Goal: Task Accomplishment & Management: Manage account settings

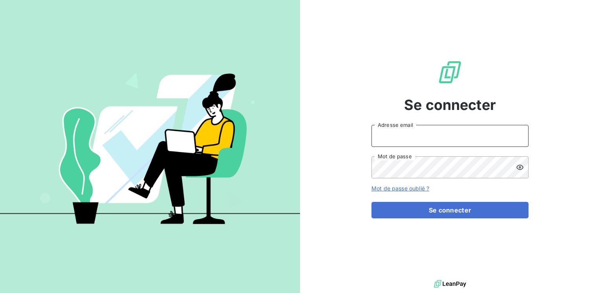
click at [392, 141] on input "Adresse email" at bounding box center [449, 136] width 157 height 22
click at [392, 141] on input "ma" at bounding box center [449, 136] width 157 height 22
type input "[EMAIL_ADDRESS][PERSON_NAME][DOMAIN_NAME]"
click at [371, 202] on button "Se connecter" at bounding box center [449, 210] width 157 height 16
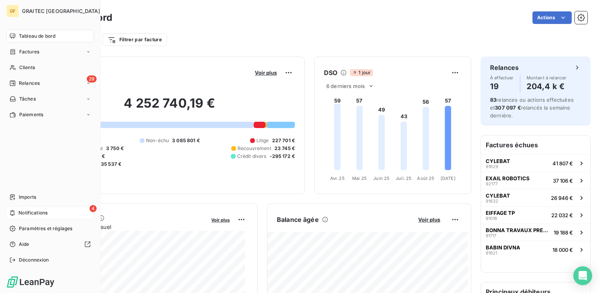
click at [36, 214] on span "Notifications" at bounding box center [32, 212] width 29 height 7
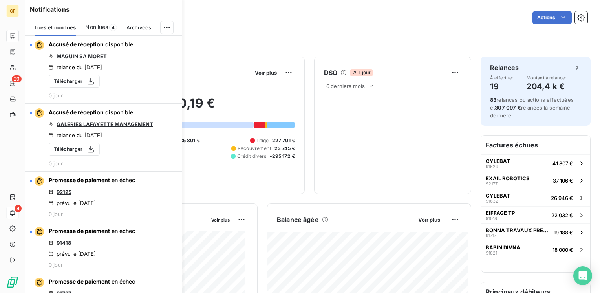
click at [174, 31] on div "Lues et non lues Non lues 4 Archivées" at bounding box center [103, 27] width 157 height 16
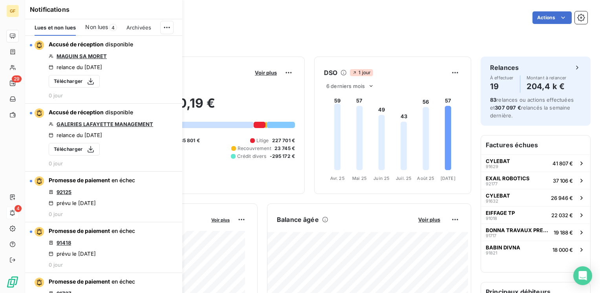
click at [102, 31] on span "Non lues" at bounding box center [96, 27] width 23 height 8
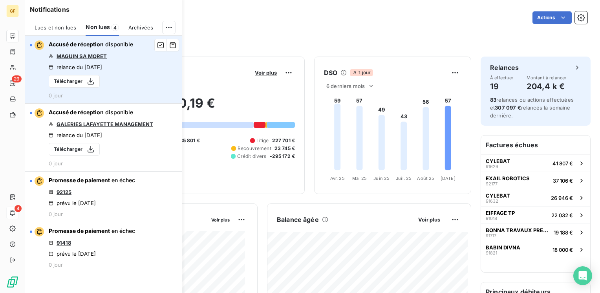
click at [101, 56] on link "MAGUIN SA MORET" at bounding box center [82, 56] width 50 height 6
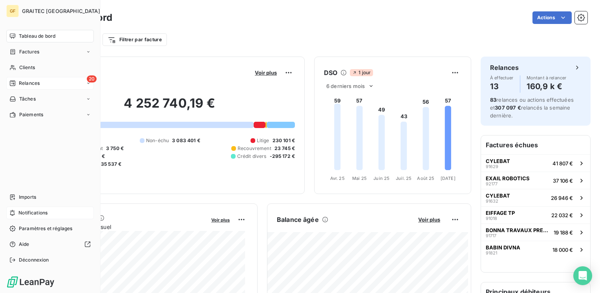
click at [28, 81] on span "Relances" at bounding box center [29, 83] width 21 height 7
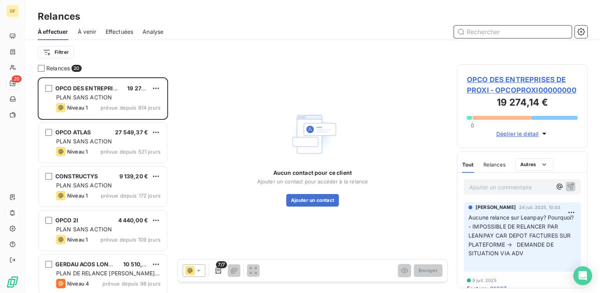
scroll to position [663, 0]
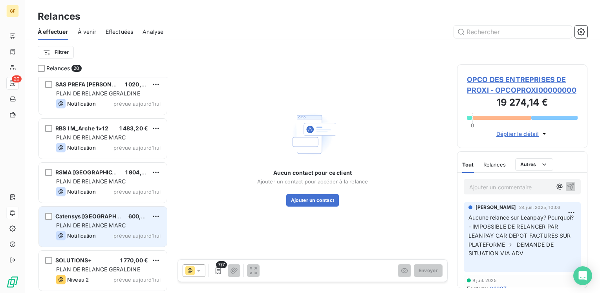
click at [108, 229] on div "Catensys France 600,00 € PLAN DE RELANCE MARC Notification prévue aujourd’hui" at bounding box center [103, 226] width 128 height 40
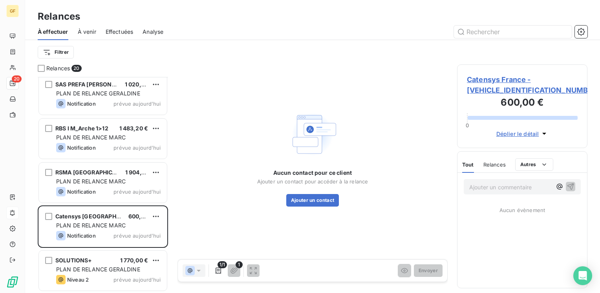
click at [487, 76] on span "Catensys France - CATENSYSFR0000000" at bounding box center [522, 84] width 111 height 21
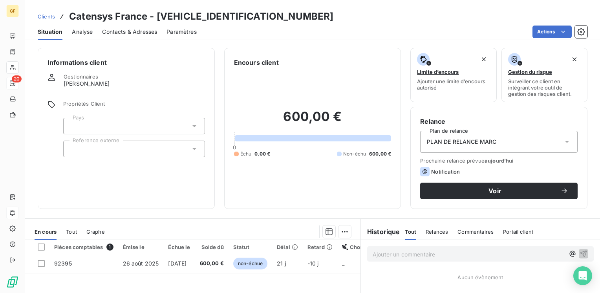
click at [137, 35] on span "Contacts & Adresses" at bounding box center [129, 32] width 55 height 8
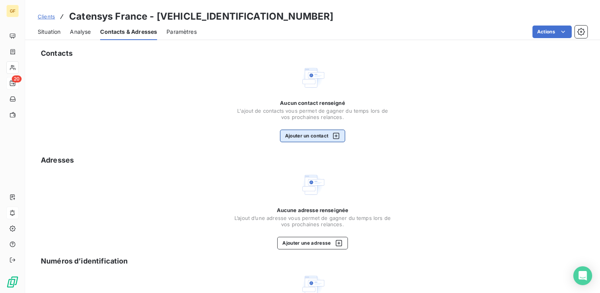
click at [297, 137] on button "Ajouter un contact" at bounding box center [313, 136] width 66 height 13
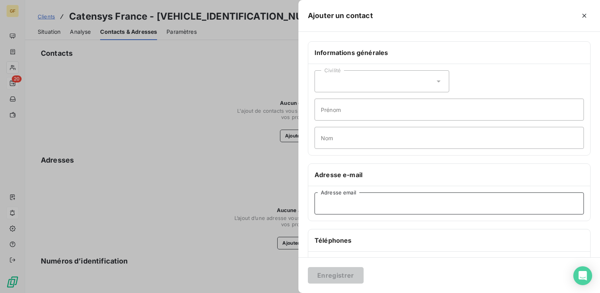
click at [337, 201] on input "Adresse email" at bounding box center [448, 203] width 269 height 22
paste input "weickkarl@schaeffler.com"
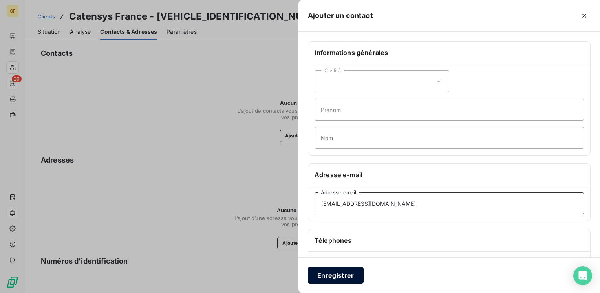
type input "weickkarl@schaeffler.com"
click at [323, 278] on button "Enregistrer" at bounding box center [336, 275] width 56 height 16
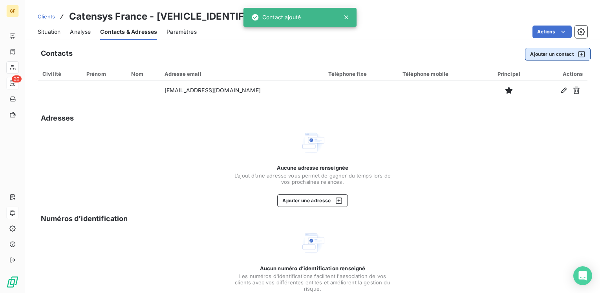
click at [529, 52] on button "Ajouter un contact" at bounding box center [558, 54] width 66 height 13
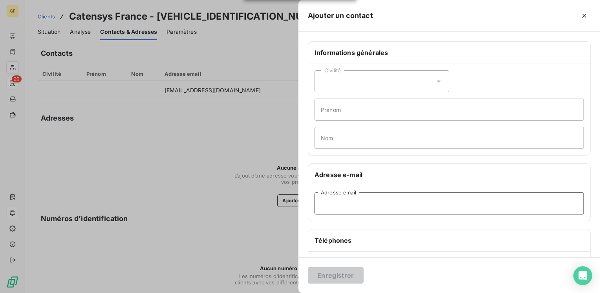
click at [345, 206] on input "Adresse email" at bounding box center [448, 203] width 269 height 22
paste input "sabatsep@schaeffler.com"
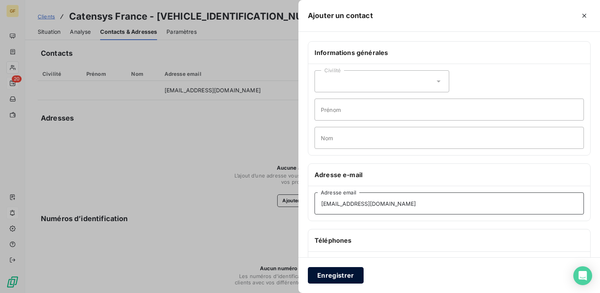
type input "sabatsep@schaeffler.com"
click at [327, 269] on button "Enregistrer" at bounding box center [336, 275] width 56 height 16
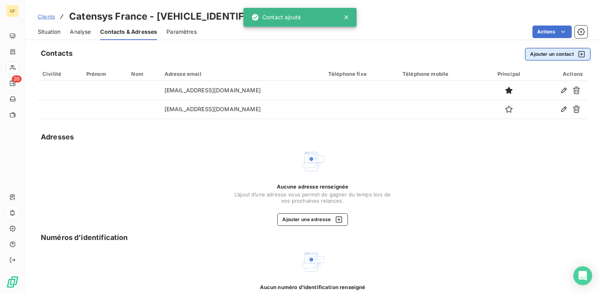
click at [555, 56] on button "Ajouter un contact" at bounding box center [558, 54] width 66 height 13
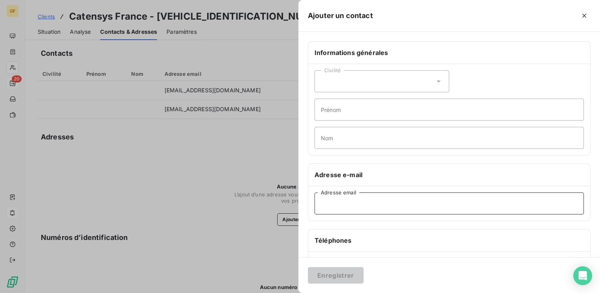
click at [339, 202] on input "Adresse email" at bounding box center [448, 203] width 269 height 22
paste input "bassecri@catensys.com"
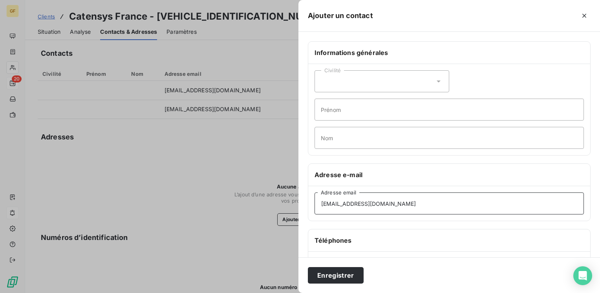
type input "bassecri@catensys.com"
click at [322, 266] on div "Enregistrer" at bounding box center [448, 275] width 301 height 36
click at [322, 272] on button "Enregistrer" at bounding box center [336, 275] width 56 height 16
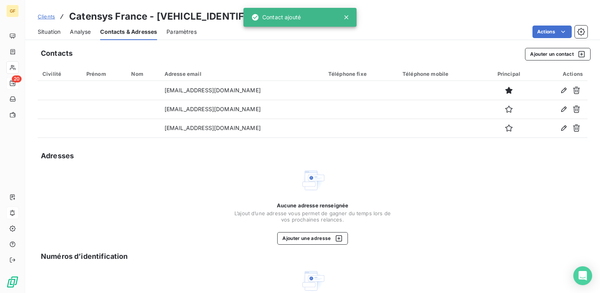
click at [51, 35] on span "Situation" at bounding box center [49, 32] width 23 height 8
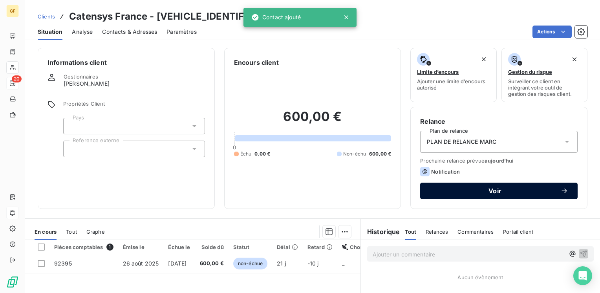
click at [449, 187] on div "Voir" at bounding box center [498, 191] width 139 height 8
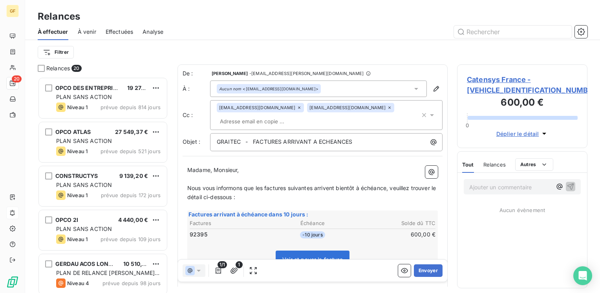
scroll to position [210, 124]
click at [418, 268] on button "Envoyer" at bounding box center [428, 270] width 29 height 13
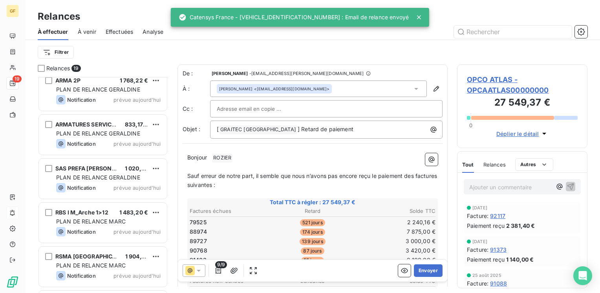
scroll to position [619, 0]
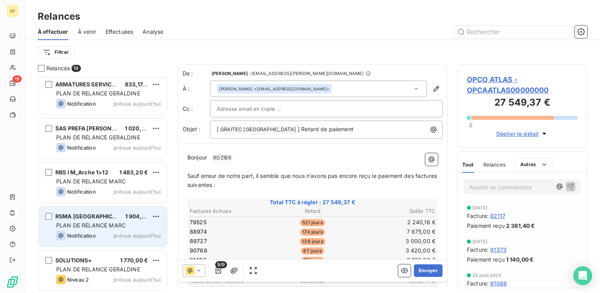
click at [125, 219] on span "1 904,18 €" at bounding box center [138, 216] width 27 height 7
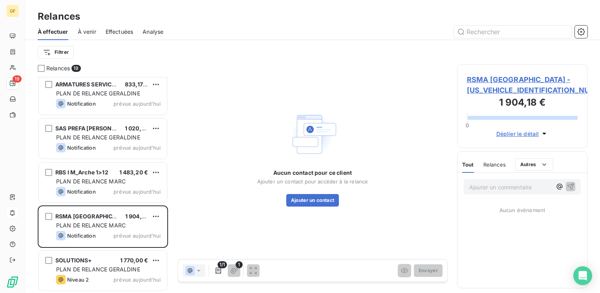
click at [484, 77] on span "RSMA MARTINIQUE - RSMA0000000000000" at bounding box center [522, 84] width 111 height 21
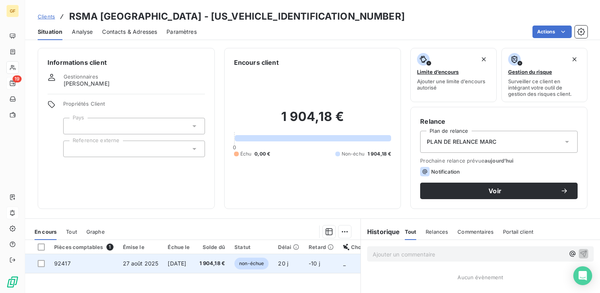
click at [157, 264] on span "27 août 2025" at bounding box center [141, 263] width 36 height 7
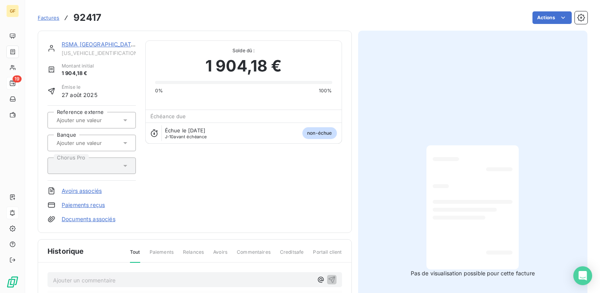
click at [86, 45] on link "RSMA MARTINIQUE" at bounding box center [99, 44] width 75 height 7
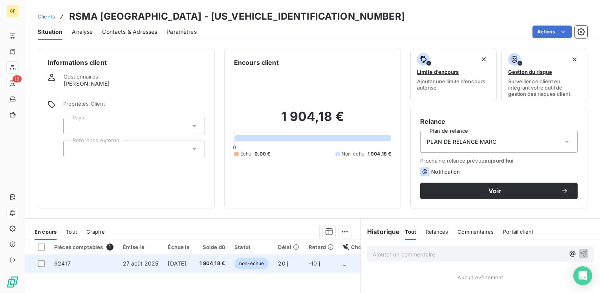
click at [169, 265] on span "[DATE]" at bounding box center [177, 263] width 18 height 7
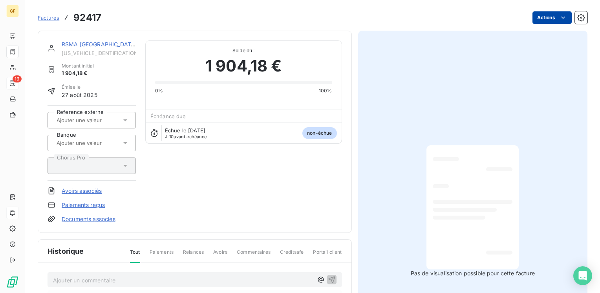
click at [533, 17] on html "GF 19 Factures 92417 Actions RSMA MARTINIQUE RSMA0000000000000 Montant initial …" at bounding box center [300, 146] width 600 height 293
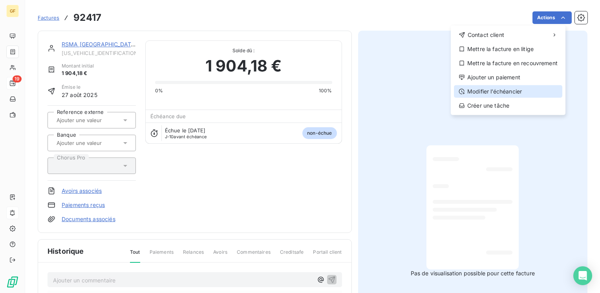
click at [491, 92] on div "Modifier l’échéancier" at bounding box center [508, 91] width 108 height 13
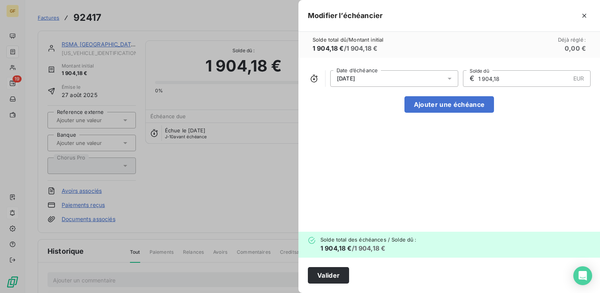
click at [451, 79] on icon at bounding box center [450, 79] width 8 height 8
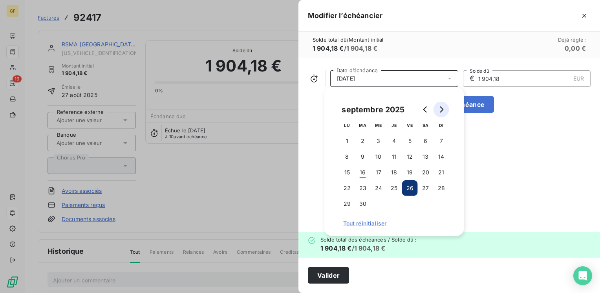
click at [443, 107] on icon "Go to next month" at bounding box center [441, 109] width 6 height 6
click at [426, 108] on icon "Go to previous month" at bounding box center [425, 109] width 6 height 6
click at [422, 155] on button "11" at bounding box center [426, 157] width 16 height 16
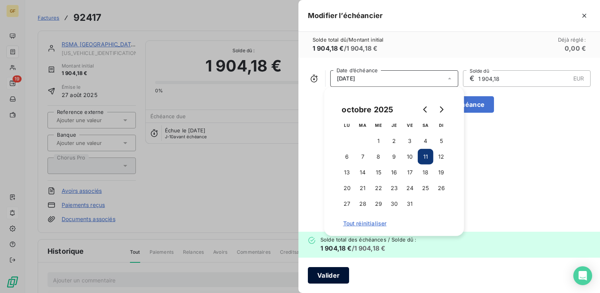
click at [331, 274] on button "Valider" at bounding box center [328, 275] width 41 height 16
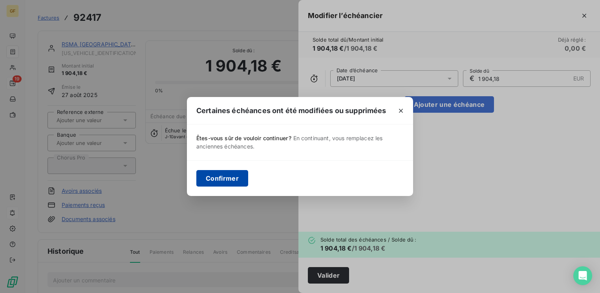
click at [236, 182] on button "Confirmer" at bounding box center [222, 178] width 52 height 16
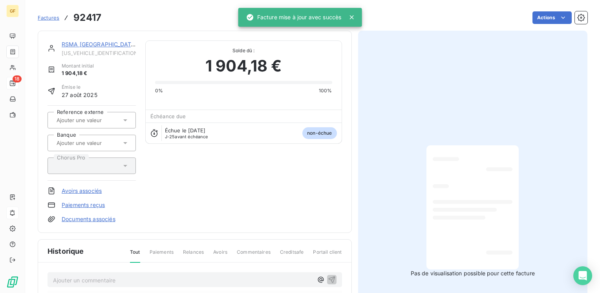
click at [95, 42] on link "RSMA MARTINIQUE" at bounding box center [99, 44] width 75 height 7
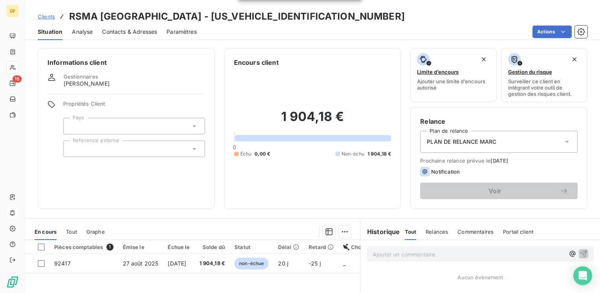
click at [116, 28] on span "Contacts & Adresses" at bounding box center [129, 32] width 55 height 8
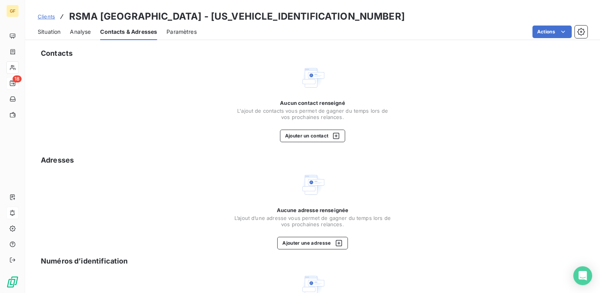
click at [311, 108] on span "L'ajout de contacts vous permet de gagner du temps lors de vos prochaines relan…" at bounding box center [312, 114] width 157 height 13
click at [318, 131] on button "Ajouter un contact" at bounding box center [313, 136] width 66 height 13
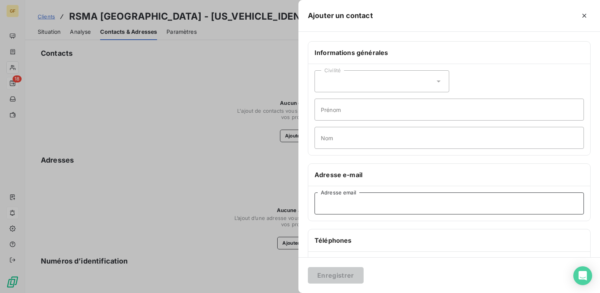
click at [346, 208] on input "Adresse email" at bounding box center [448, 203] width 269 height 22
paste input "informatique@rsma-mq.com"
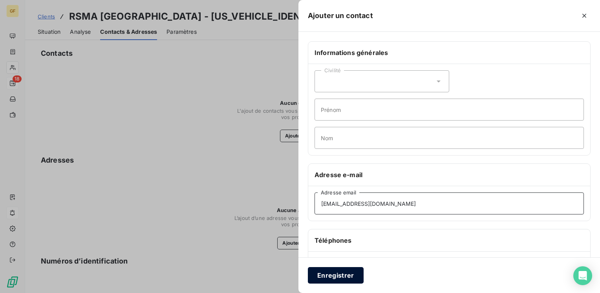
type input "informatique@rsma-mq.com"
click at [331, 274] on button "Enregistrer" at bounding box center [336, 275] width 56 height 16
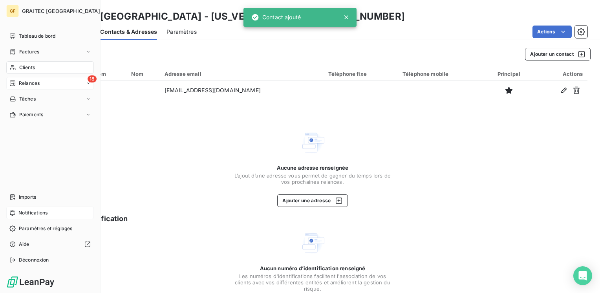
click at [22, 83] on span "Relances" at bounding box center [29, 83] width 21 height 7
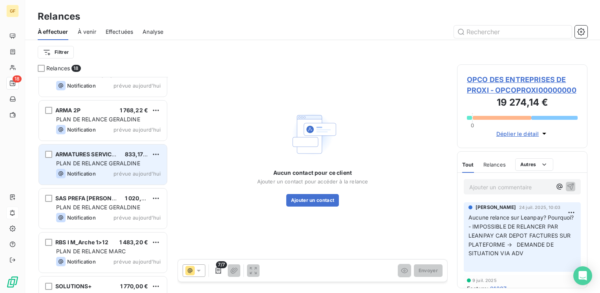
scroll to position [576, 0]
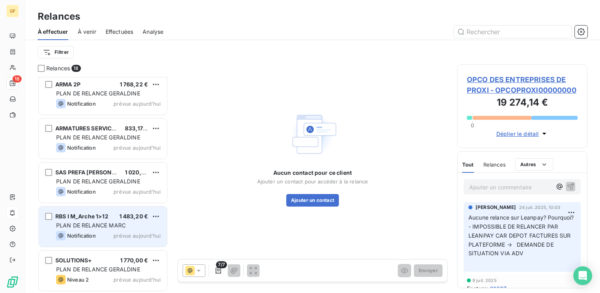
click at [111, 217] on div "RBS I M_Arche 1>12 1 483,20 €" at bounding box center [108, 216] width 104 height 7
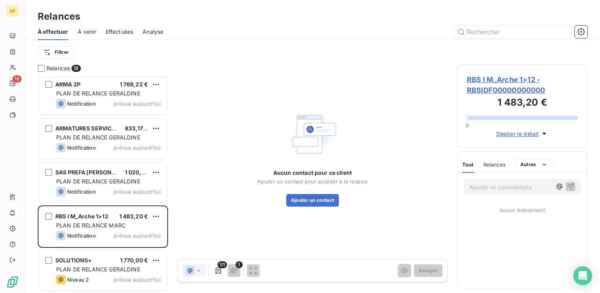
click at [504, 79] on span "RBS I M_Arche 1>12 - RBSIDF00000000000" at bounding box center [522, 84] width 111 height 21
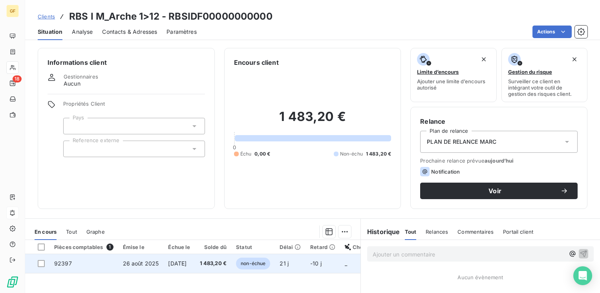
click at [186, 265] on span "[DATE]" at bounding box center [177, 263] width 18 height 7
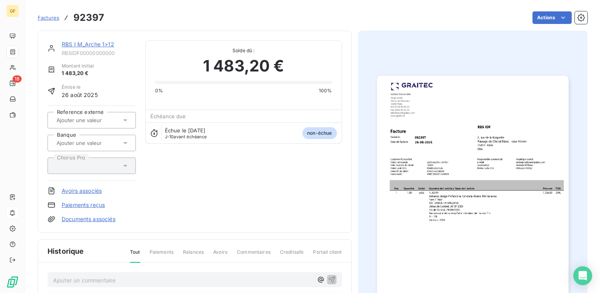
click at [495, 207] on img "button" at bounding box center [473, 211] width 192 height 270
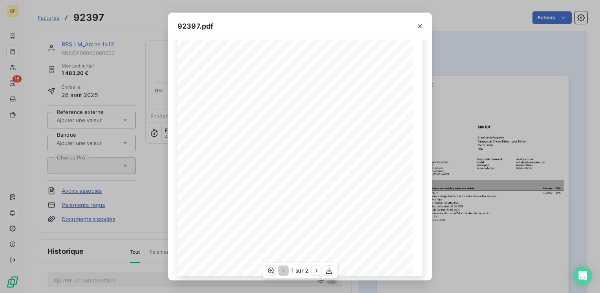
scroll to position [111, 0]
click at [316, 271] on icon "button" at bounding box center [316, 271] width 2 height 4
click at [420, 24] on icon "button" at bounding box center [420, 26] width 8 height 8
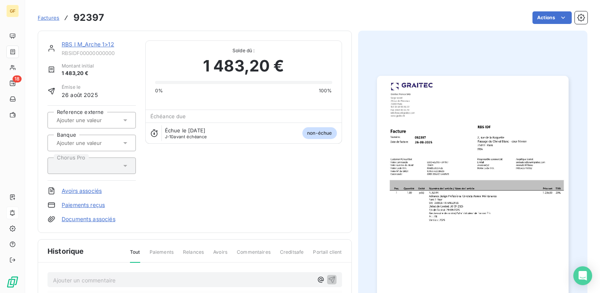
click at [208, 179] on div "RBS I M_Arche 1>12 RBSIDF00000000000 Montant initial 1 483,20 € Émise le 26 aoû…" at bounding box center [195, 131] width 294 height 183
click at [80, 49] on div "RBS I M_Arche 1>12 RBSIDF00000000000" at bounding box center [99, 48] width 74 height 16
drag, startPoint x: 80, startPoint y: 44, endPoint x: 85, endPoint y: 44, distance: 4.3
click at [81, 44] on link "RBS I M_Arche 1>12" at bounding box center [88, 44] width 53 height 7
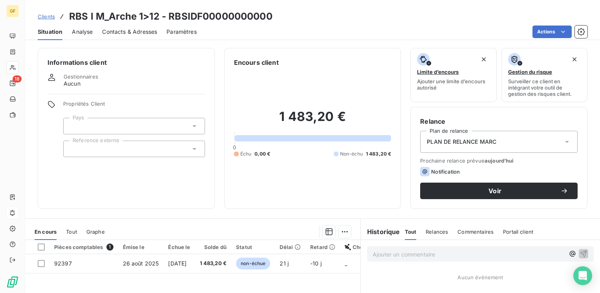
click at [137, 29] on span "Contacts & Adresses" at bounding box center [129, 32] width 55 height 8
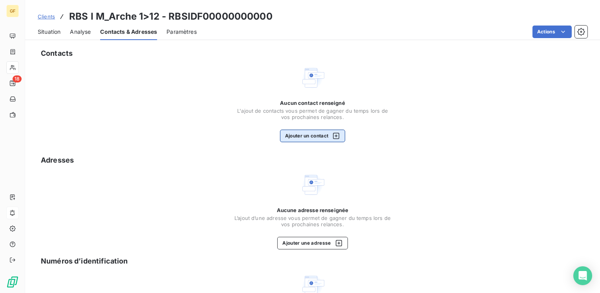
click at [288, 134] on button "Ajouter un contact" at bounding box center [313, 136] width 66 height 13
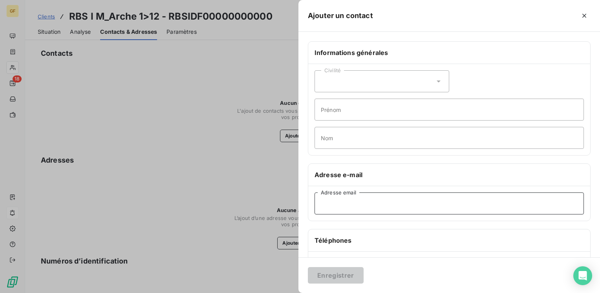
click at [336, 203] on input "Adresse email" at bounding box center [448, 203] width 269 height 22
paste input "e.pillier@betrbs.fr"
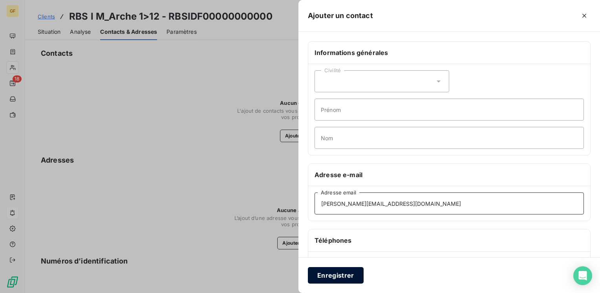
type input "e.pillier@betrbs.fr"
click at [323, 272] on button "Enregistrer" at bounding box center [336, 275] width 56 height 16
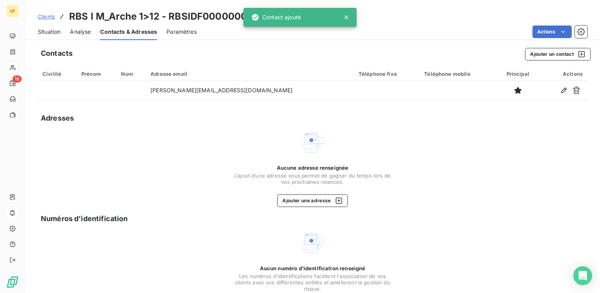
click at [43, 31] on span "Situation" at bounding box center [49, 32] width 23 height 8
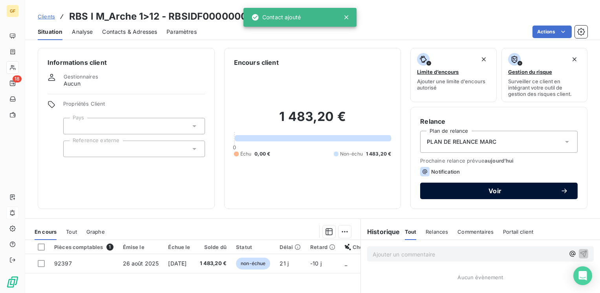
click at [470, 189] on span "Voir" at bounding box center [494, 191] width 131 height 6
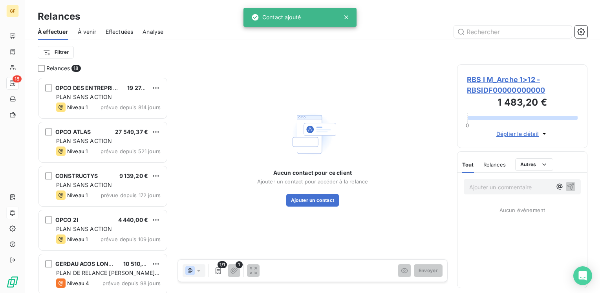
scroll to position [210, 124]
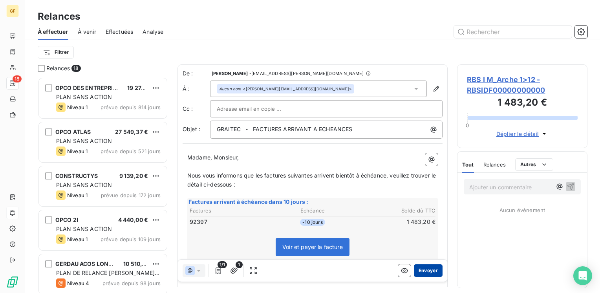
click at [414, 271] on button "Envoyer" at bounding box center [428, 270] width 29 height 13
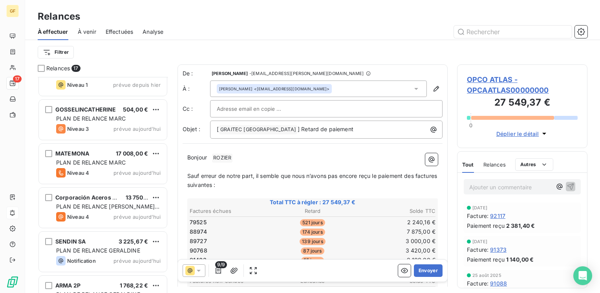
scroll to position [335, 0]
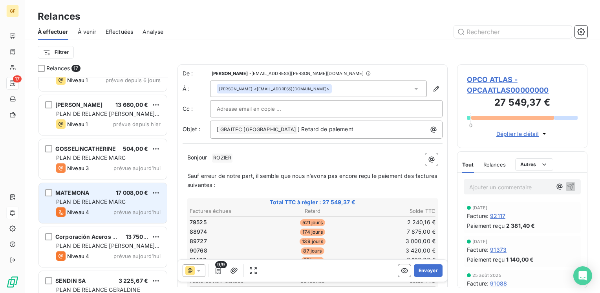
click at [129, 209] on span "prévue aujourd’hui" at bounding box center [136, 212] width 47 height 6
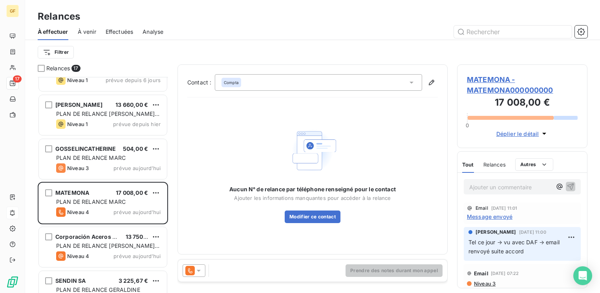
click at [498, 78] on span "MATEMONA - MATEMONA000000000" at bounding box center [522, 84] width 111 height 21
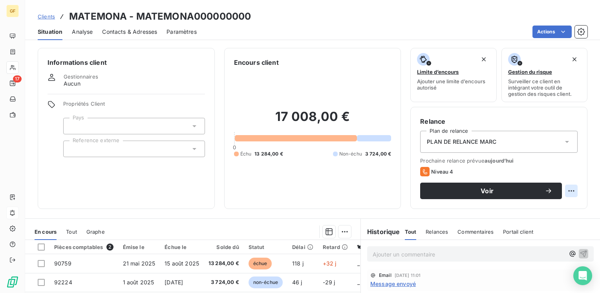
click at [565, 189] on html "GF 17 Clients MATEMONA - MATEMONA000000000 Situation Analyse Contacts & Adresse…" at bounding box center [300, 146] width 600 height 293
click at [536, 210] on div "Replanifier cette action" at bounding box center [533, 208] width 70 height 13
select select "8"
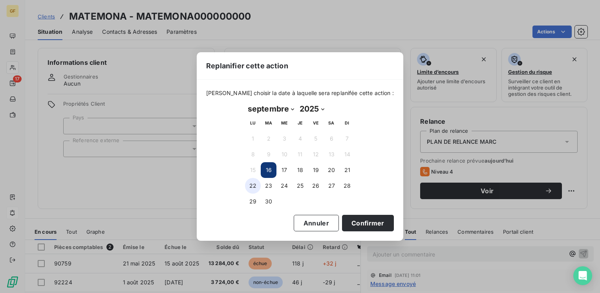
click at [251, 185] on button "22" at bounding box center [253, 186] width 16 height 16
click at [355, 220] on button "Confirmer" at bounding box center [368, 223] width 52 height 16
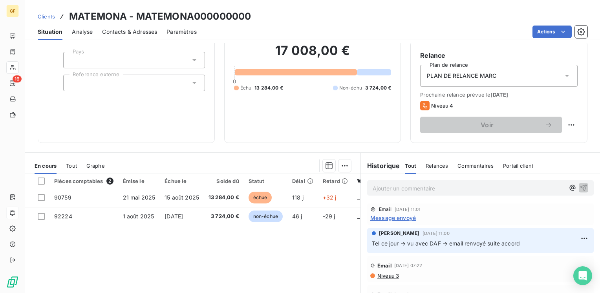
scroll to position [79, 0]
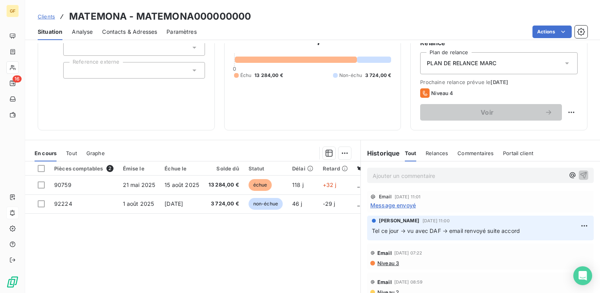
click at [388, 203] on span "Message envoyé" at bounding box center [393, 205] width 46 height 8
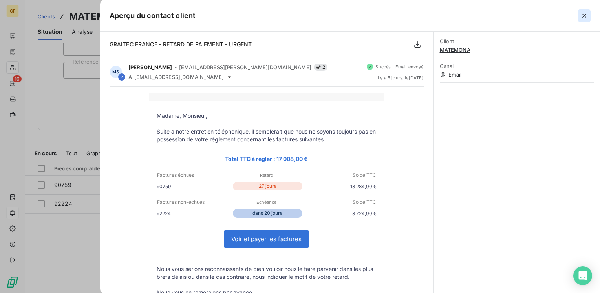
click at [585, 13] on icon "button" at bounding box center [584, 16] width 8 height 8
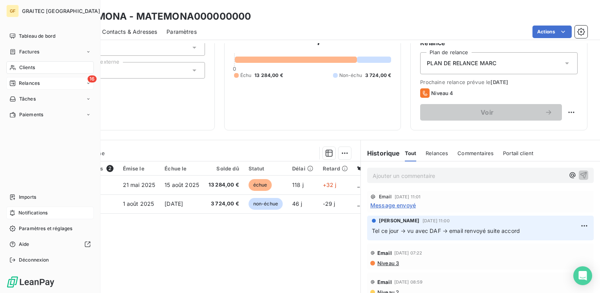
click at [29, 82] on span "Relances" at bounding box center [29, 83] width 21 height 7
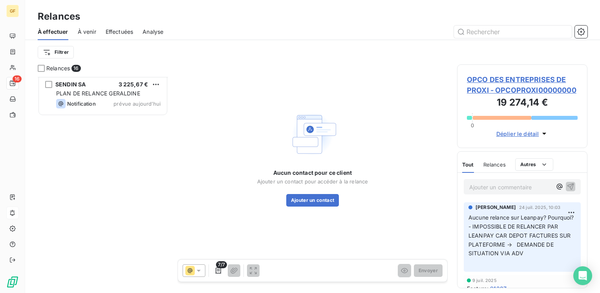
scroll to position [252, 0]
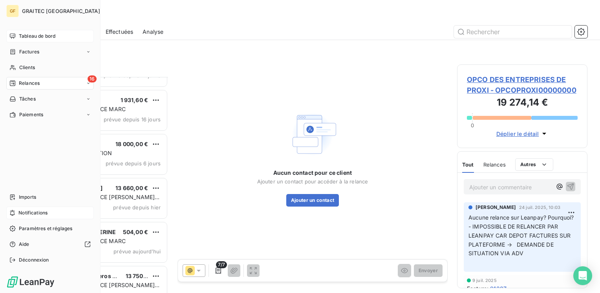
click at [36, 35] on span "Tableau de bord" at bounding box center [37, 36] width 37 height 7
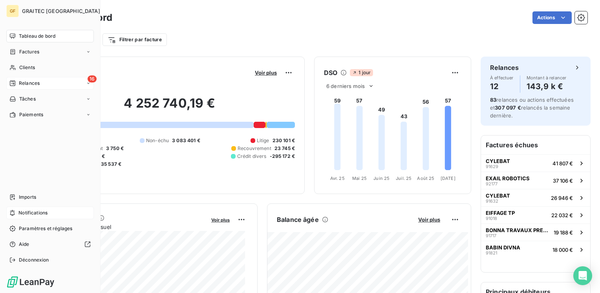
click at [27, 80] on span "Relances" at bounding box center [29, 83] width 21 height 7
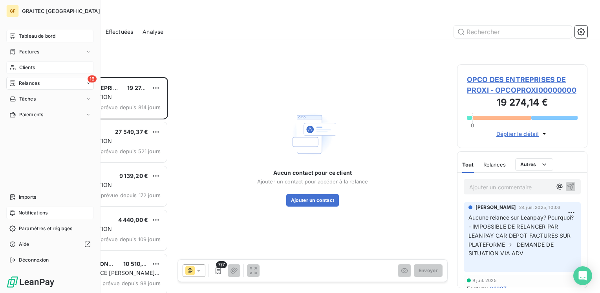
click at [25, 67] on span "Clients" at bounding box center [27, 67] width 16 height 7
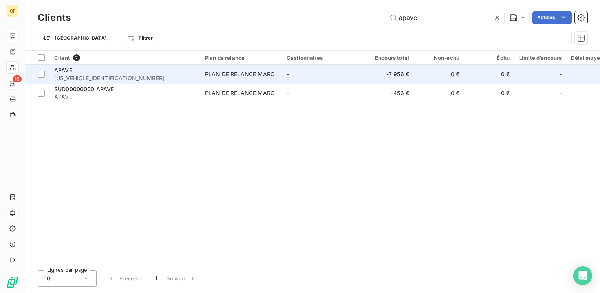
type input "apave"
click at [225, 76] on div "PLAN DE RELANCE MARC" at bounding box center [239, 74] width 69 height 8
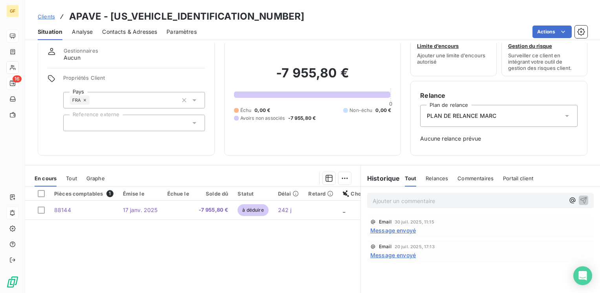
scroll to position [39, 0]
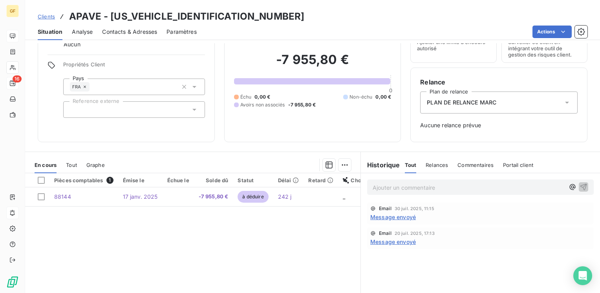
click at [392, 218] on span "Message envoyé" at bounding box center [393, 217] width 46 height 8
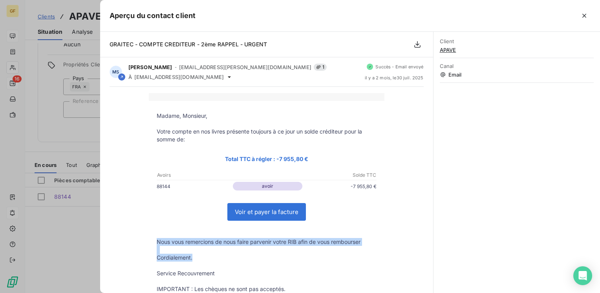
drag, startPoint x: 193, startPoint y: 258, endPoint x: 154, endPoint y: 242, distance: 42.1
click at [154, 242] on tbody "Madame, Monsieur, Votre compte en nos livres présente toujours à ce jour un sol…" at bounding box center [267, 202] width 236 height 181
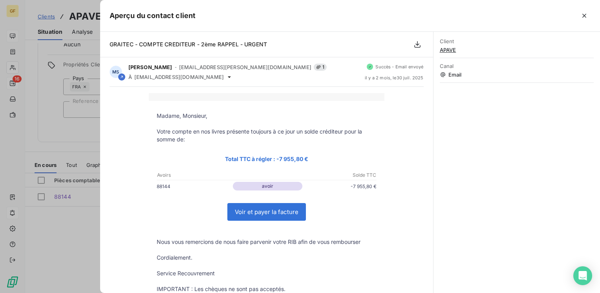
drag, startPoint x: 154, startPoint y: 242, endPoint x: 185, endPoint y: 144, distance: 103.3
click at [185, 144] on p at bounding box center [267, 147] width 220 height 8
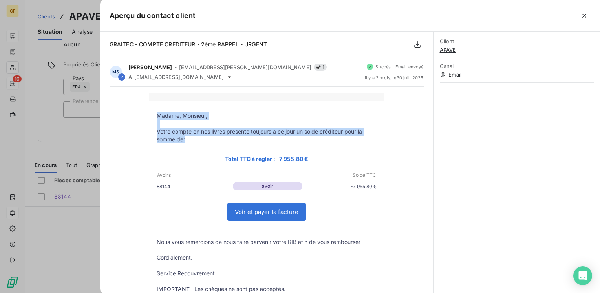
drag, startPoint x: 188, startPoint y: 139, endPoint x: 148, endPoint y: 113, distance: 48.8
click at [149, 113] on tbody "Madame, Monsieur, Votre compte en nos livres présente toujours à ce jour un sol…" at bounding box center [267, 202] width 236 height 181
copy tbody "Madame, Monsieur, Votre compte en nos livres présente toujours à ce jour un sol…"
click at [582, 13] on icon "button" at bounding box center [584, 16] width 8 height 8
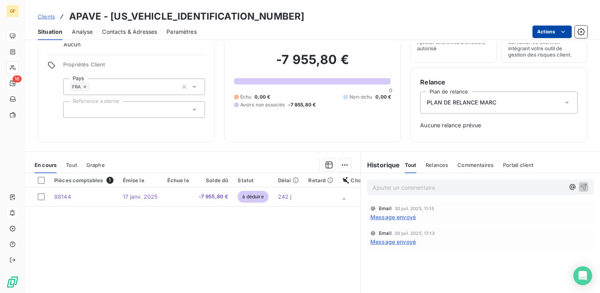
click at [566, 27] on html "GF 16 Clients APAVE - APAVE000000000000 Situation Analyse Contacts & Adresses P…" at bounding box center [300, 146] width 600 height 293
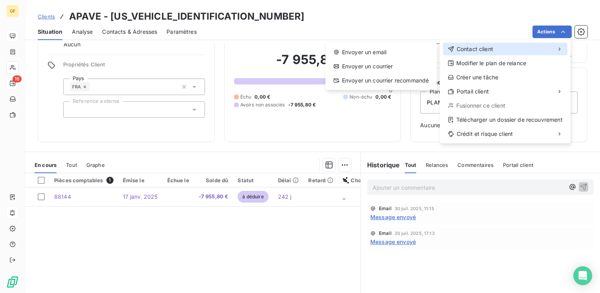
click at [471, 49] on span "Contact client" at bounding box center [475, 49] width 37 height 8
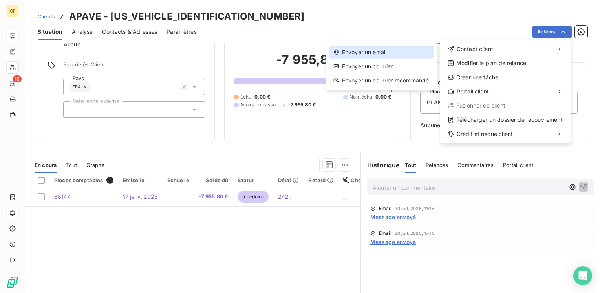
click at [356, 53] on div "Envoyer un email" at bounding box center [381, 52] width 105 height 13
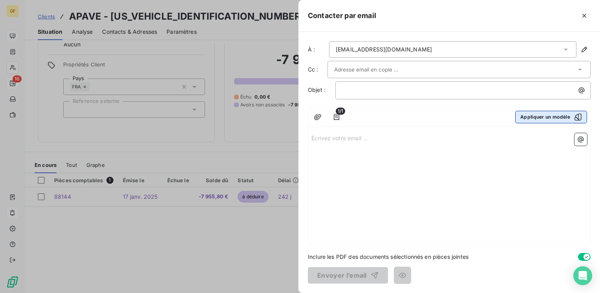
click at [550, 115] on button "Appliquer un modèle" at bounding box center [551, 117] width 72 height 13
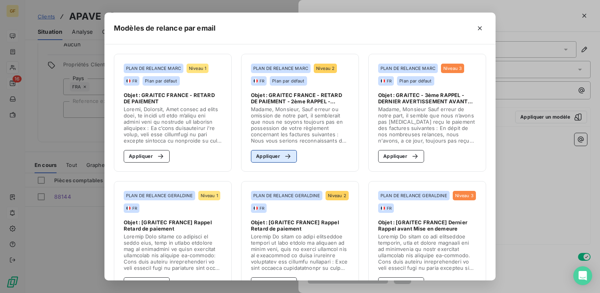
click at [280, 158] on div "button" at bounding box center [286, 156] width 12 height 8
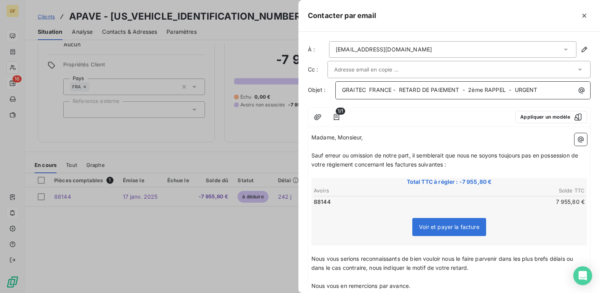
click at [400, 88] on span "GRAITEC FRANCE - RETARD DE PAIEMENT - 2ème RAPPEL - URGENT" at bounding box center [439, 89] width 195 height 7
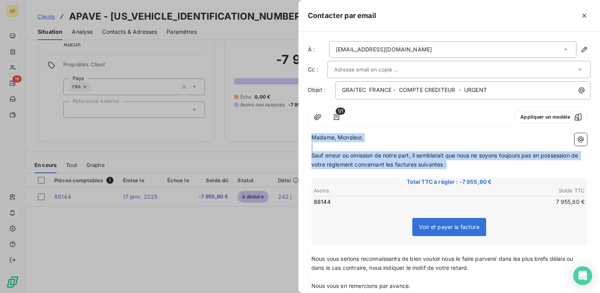
drag, startPoint x: 463, startPoint y: 166, endPoint x: 304, endPoint y: 137, distance: 161.8
click at [304, 137] on div "À : compta.fournisseurs@apave.com Cc : Objet : GRAITEC FRANCE - COMPTE CREDITEU…" at bounding box center [448, 162] width 301 height 261
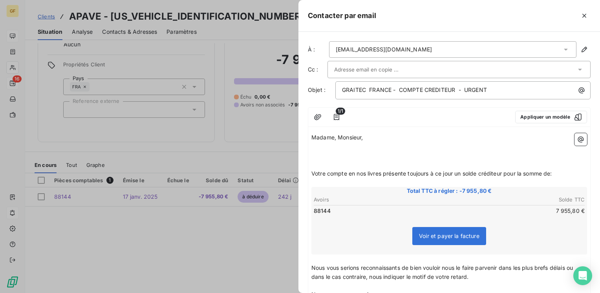
click at [369, 136] on p "Madame, Monsieur," at bounding box center [449, 137] width 276 height 9
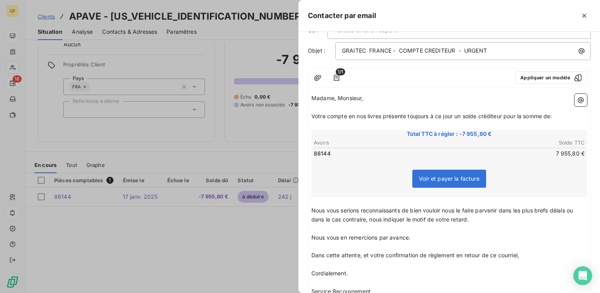
click at [459, 206] on p "Nous vous serions reconnaissants de bien vouloir nous le faire parvenir dans le…" at bounding box center [449, 215] width 276 height 18
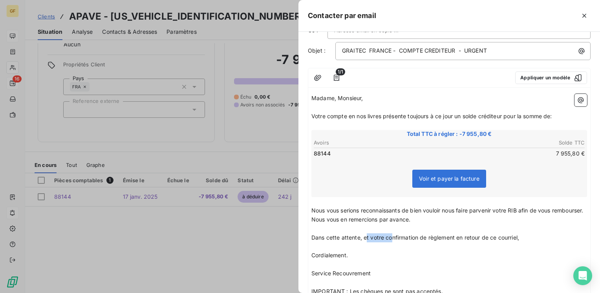
drag, startPoint x: 532, startPoint y: 247, endPoint x: 391, endPoint y: 241, distance: 141.5
click at [391, 241] on p "Dans cette attente, et votre confirmation de règlement en retour de ce courriel," at bounding box center [449, 237] width 276 height 9
drag, startPoint x: 369, startPoint y: 243, endPoint x: 523, endPoint y: 243, distance: 153.9
click at [523, 242] on p "Dans cette attente, enfirmation de règlement en retour de ce courriel," at bounding box center [449, 237] width 276 height 9
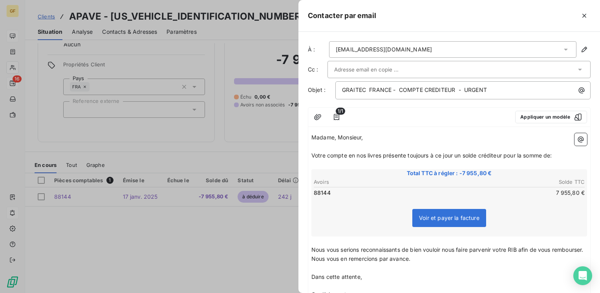
click at [390, 71] on input "text" at bounding box center [376, 70] width 84 height 12
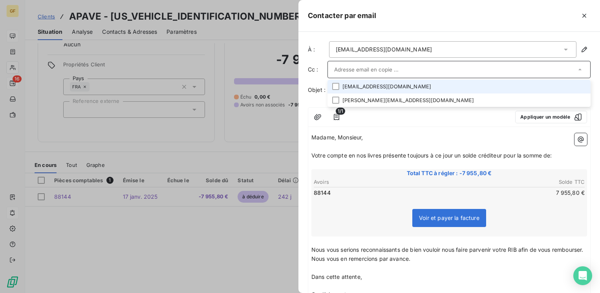
click at [380, 88] on li "sarrzakaria@yahoo.fr" at bounding box center [458, 87] width 263 height 14
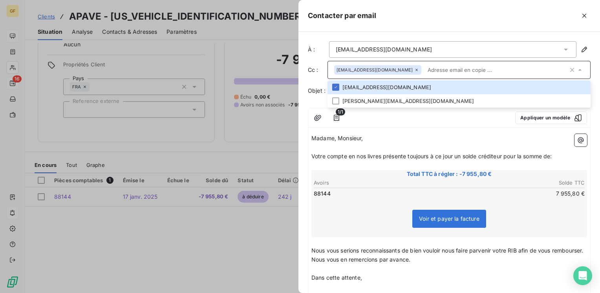
click at [432, 67] on input "text" at bounding box center [496, 70] width 144 height 12
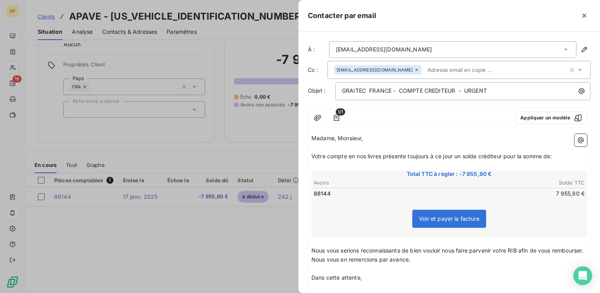
click at [424, 71] on input "text" at bounding box center [469, 70] width 91 height 12
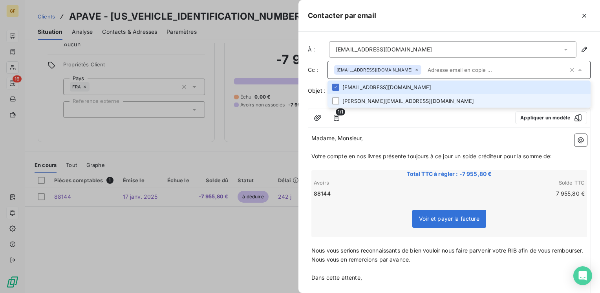
click at [387, 102] on li "elisabeth.scognamiglio@apave.com" at bounding box center [458, 101] width 263 height 14
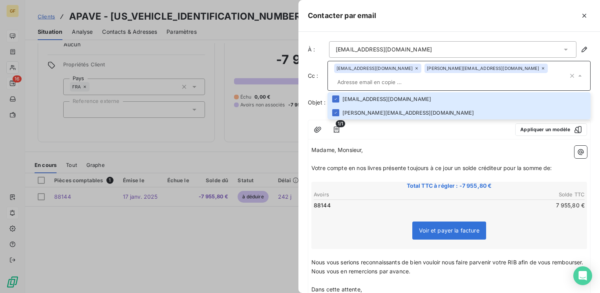
click at [507, 76] on input "text" at bounding box center [451, 82] width 234 height 12
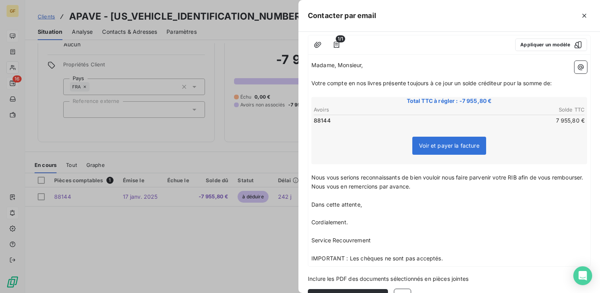
scroll to position [102, 0]
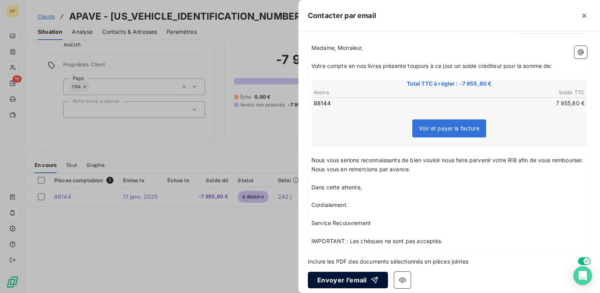
click at [335, 275] on button "Envoyer l’email" at bounding box center [348, 280] width 80 height 16
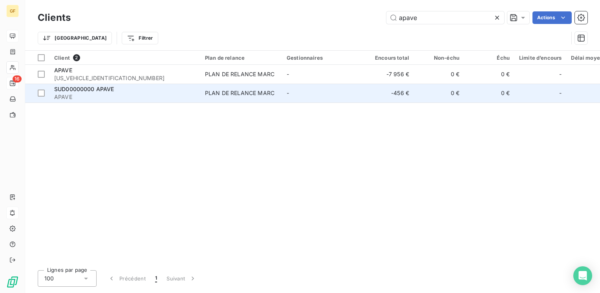
click at [100, 94] on span "APAVE" at bounding box center [124, 97] width 141 height 8
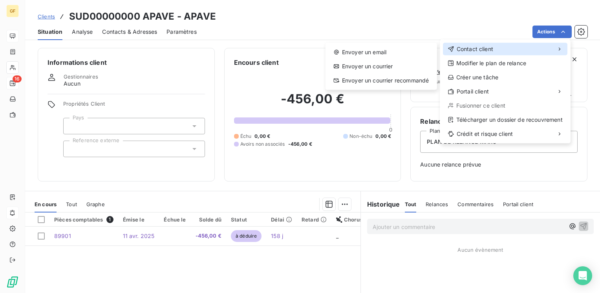
click at [553, 49] on div "Contact client" at bounding box center [505, 49] width 124 height 13
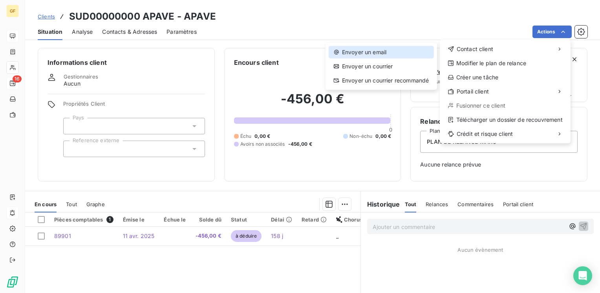
click at [378, 53] on div "Envoyer un email" at bounding box center [381, 52] width 105 height 13
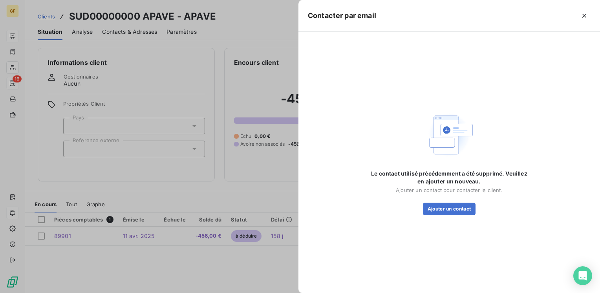
click at [246, 88] on div at bounding box center [300, 146] width 600 height 293
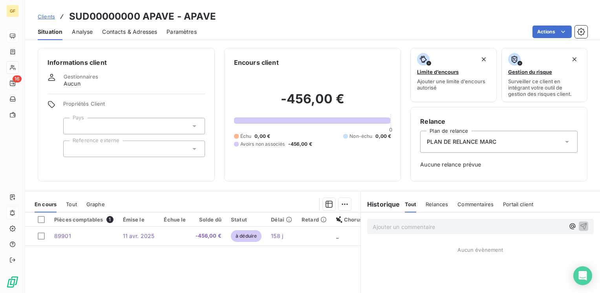
click at [137, 31] on span "Contacts & Adresses" at bounding box center [129, 32] width 55 height 8
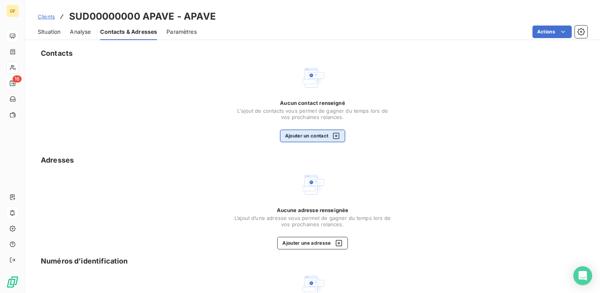
click at [312, 138] on button "Ajouter un contact" at bounding box center [313, 136] width 66 height 13
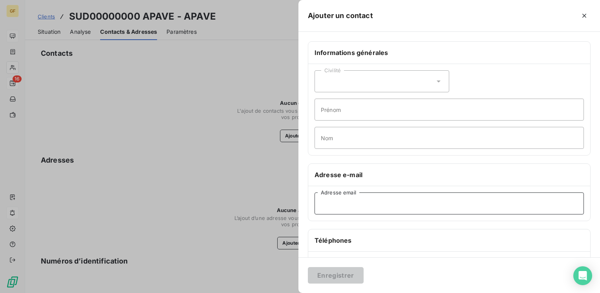
click at [323, 202] on input "Adresse email" at bounding box center [448, 203] width 269 height 22
paste input "comptafour.bordeaux@apave.com"
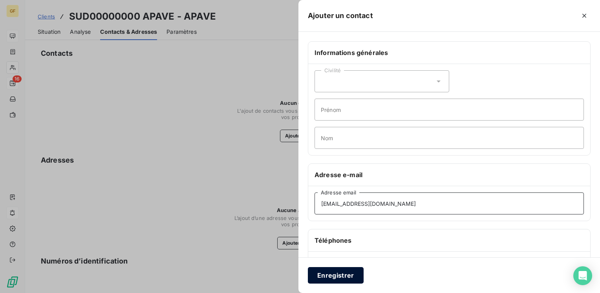
type input "comptafour.bordeaux@apave.com"
click at [333, 274] on button "Enregistrer" at bounding box center [336, 275] width 56 height 16
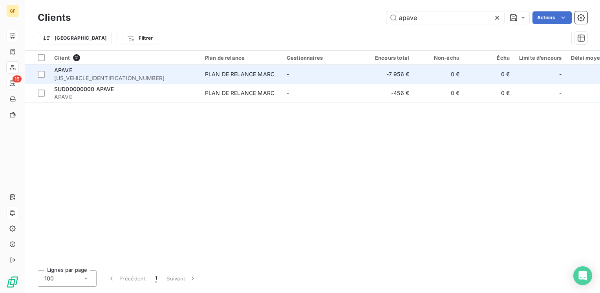
click at [248, 75] on div "PLAN DE RELANCE MARC" at bounding box center [239, 74] width 69 height 8
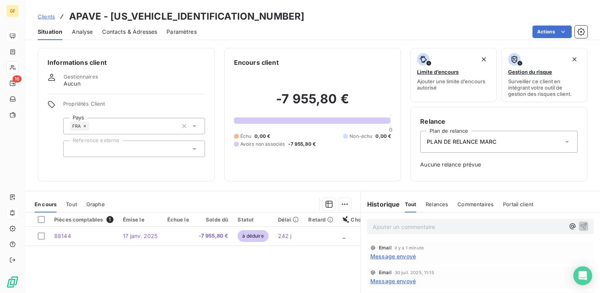
click at [395, 255] on span "Message envoyé" at bounding box center [393, 256] width 46 height 8
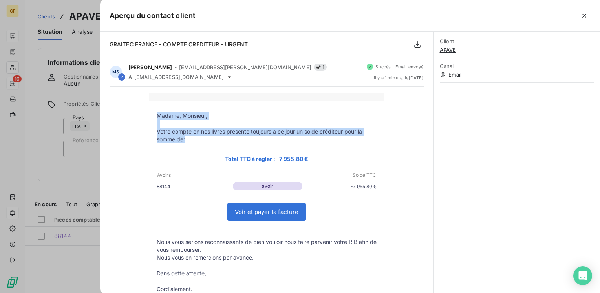
drag, startPoint x: 186, startPoint y: 141, endPoint x: 148, endPoint y: 113, distance: 48.1
click at [149, 113] on tbody "Madame, Monsieur, Votre compte en nos livres présente toujours à ce jour un sol…" at bounding box center [267, 218] width 236 height 212
copy tbody "Madame, Monsieur, Votre compte en nos livres présente toujours à ce jour un sol…"
click at [585, 16] on icon "button" at bounding box center [584, 16] width 8 height 8
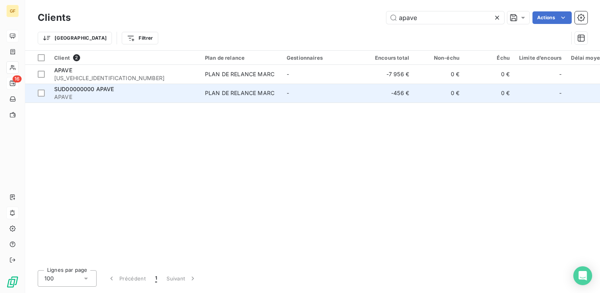
click at [227, 92] on div "PLAN DE RELANCE MARC" at bounding box center [239, 93] width 69 height 8
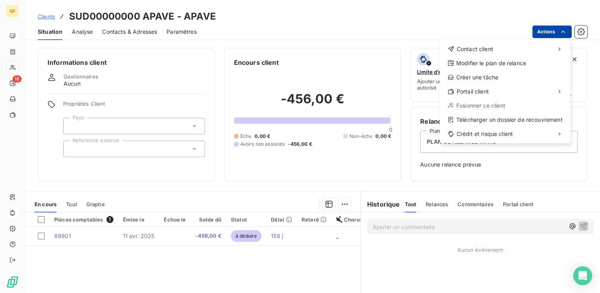
click at [558, 33] on html "GF 16 Clients SUD00000000 APAVE - APAVE Situation Analyse Contacts & Adresses P…" at bounding box center [300, 146] width 600 height 293
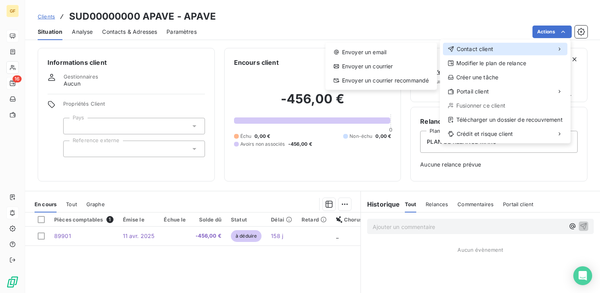
drag, startPoint x: 509, startPoint y: 48, endPoint x: 443, endPoint y: 47, distance: 65.6
click at [508, 48] on div "Contact client" at bounding box center [505, 49] width 124 height 13
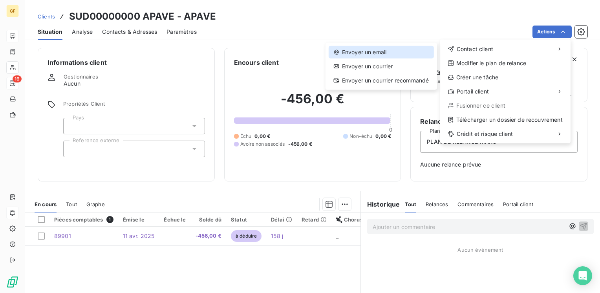
click at [391, 48] on div "Envoyer un email" at bounding box center [381, 52] width 105 height 13
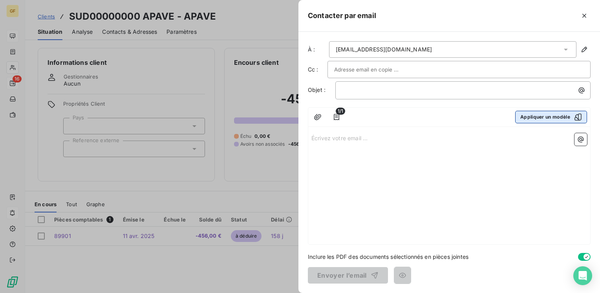
click at [534, 117] on button "Appliquer un modèle" at bounding box center [551, 117] width 72 height 13
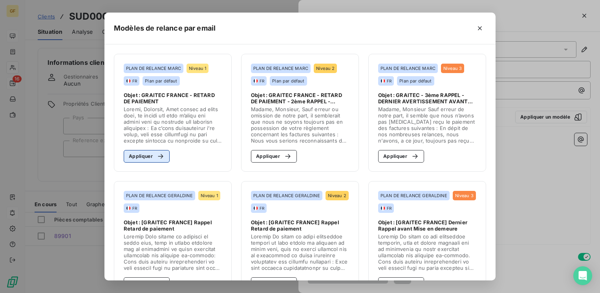
click at [145, 154] on button "Appliquer" at bounding box center [147, 156] width 46 height 13
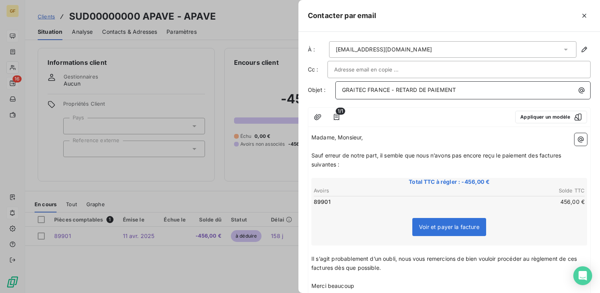
drag, startPoint x: 397, startPoint y: 86, endPoint x: 476, endPoint y: 86, distance: 78.9
click at [476, 86] on p "GRAITEC FRANCE - RETARD DE PAIEMENT" at bounding box center [465, 90] width 246 height 9
click at [446, 87] on span "GRAITEC FRANCE - COMPTE CREDITEYUR" at bounding box center [399, 89] width 114 height 7
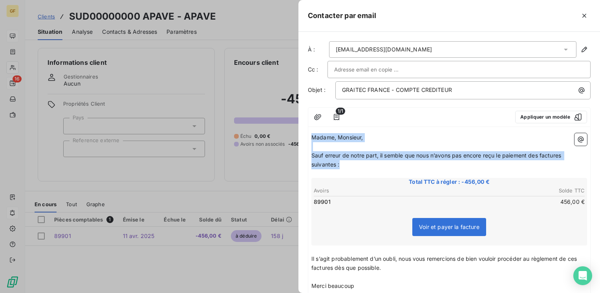
drag, startPoint x: 342, startPoint y: 168, endPoint x: 303, endPoint y: 136, distance: 50.2
click at [303, 136] on div "À : comptafour.bordeaux@apave.com Cc : Objet : GRAITEC FRANCE - COMPTE CREDITEU…" at bounding box center [448, 162] width 301 height 261
copy div "Madame, Monsieur, ﻿ Sauf erreur de notre part, il semble que nous n’avons pas e…"
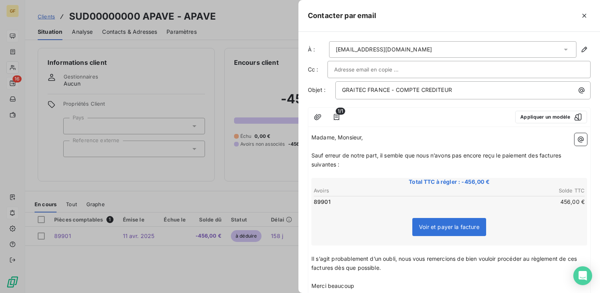
click at [367, 169] on p "﻿" at bounding box center [449, 173] width 276 height 9
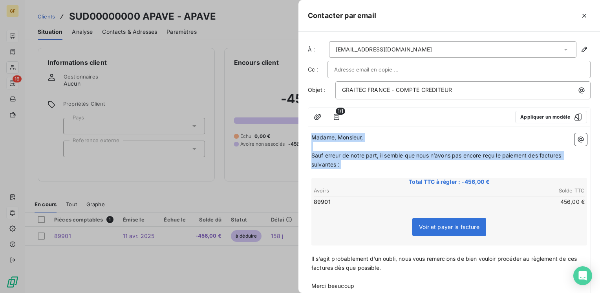
drag, startPoint x: 367, startPoint y: 169, endPoint x: 309, endPoint y: 139, distance: 65.0
click at [309, 139] on div "Madame, Monsieur, ﻿ Sauf erreur de notre part, il semble que nous n’avons pas e…" at bounding box center [449, 261] width 282 height 262
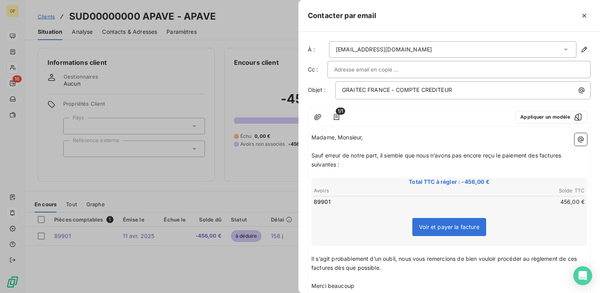
click at [309, 139] on div "Madame, Monsieur, ﻿ Sauf erreur de notre part, il semble que nous n’avons pas e…" at bounding box center [449, 261] width 282 height 262
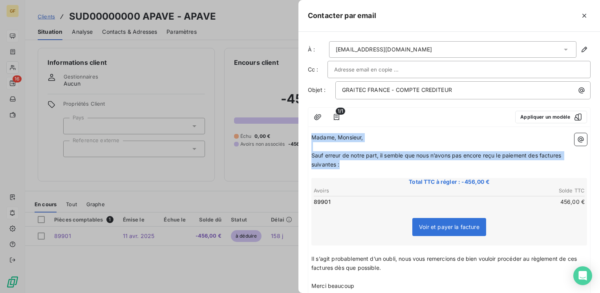
drag, startPoint x: 341, startPoint y: 164, endPoint x: 309, endPoint y: 135, distance: 42.8
click at [309, 135] on div "Madame, Monsieur, ﻿ Sauf erreur de notre part, il semble que nous n’avons pas e…" at bounding box center [449, 261] width 282 height 262
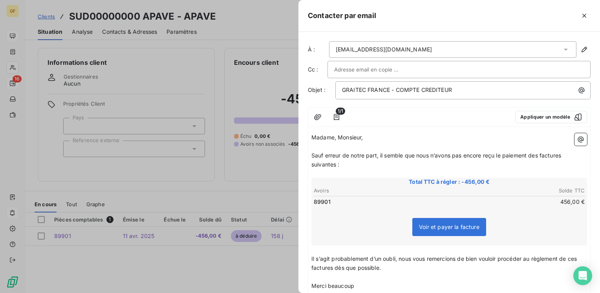
click at [381, 152] on span "Sauf erreur de notre part, il semble que nous n’avons pas encore reçu le paieme…" at bounding box center [436, 160] width 251 height 16
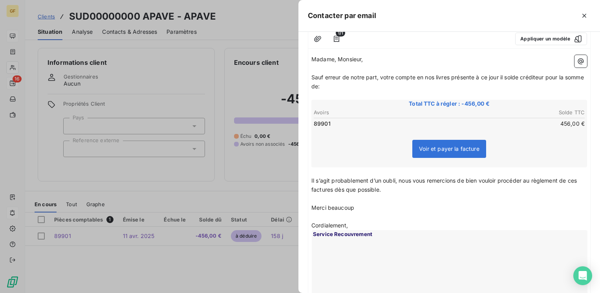
scroll to position [79, 0]
click at [311, 178] on span "Il s’agit probablement d’un oubli, nous vous remercions de bien vouloir procéde…" at bounding box center [444, 185] width 267 height 16
drag, startPoint x: 371, startPoint y: 205, endPoint x: 269, endPoint y: 205, distance: 102.5
click at [269, 292] on div "Contacter par email À : comptafour.bordeaux@apave.com Cc : Objet : GRAITEC FRAN…" at bounding box center [300, 293] width 600 height 0
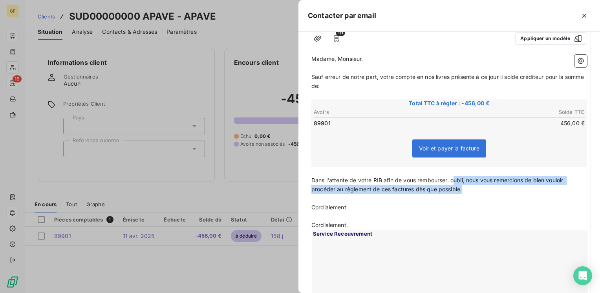
drag, startPoint x: 453, startPoint y: 177, endPoint x: 473, endPoint y: 188, distance: 23.5
click at [473, 188] on p "Dans l'attente de votre RIB afin de vous rembourser. oubli, nous vous remercion…" at bounding box center [449, 185] width 276 height 18
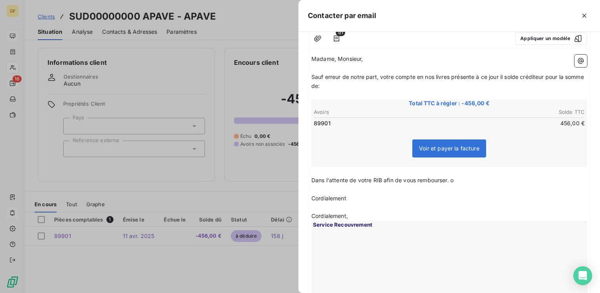
drag, startPoint x: 450, startPoint y: 175, endPoint x: 465, endPoint y: 175, distance: 14.5
click at [451, 177] on span "Dans l'attente de votre RIB afin de vous rembourser. o" at bounding box center [382, 180] width 142 height 7
drag, startPoint x: 347, startPoint y: 200, endPoint x: 278, endPoint y: 194, distance: 69.8
click at [278, 292] on div "Contacter par email À : comptafour.bordeaux@apave.com Cc : Objet : GRAITEC FRAN…" at bounding box center [300, 293] width 600 height 0
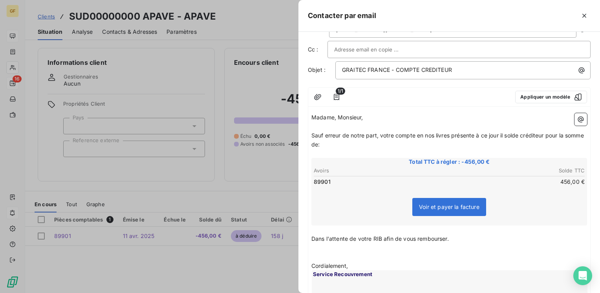
scroll to position [0, 0]
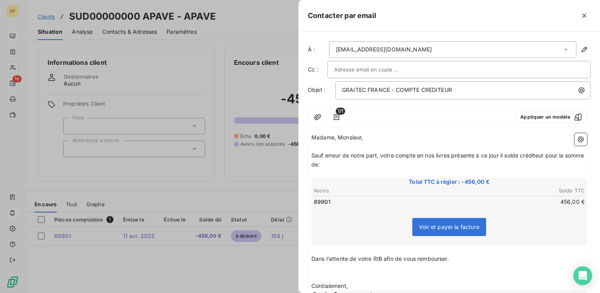
click at [402, 70] on input "text" at bounding box center [376, 70] width 84 height 12
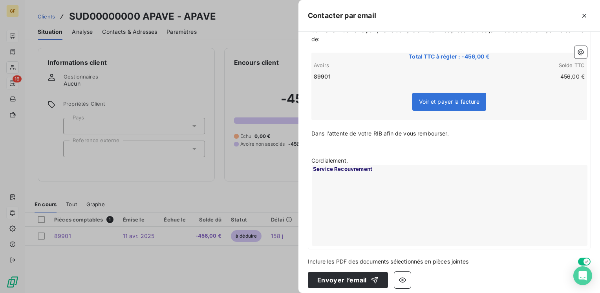
scroll to position [129, 0]
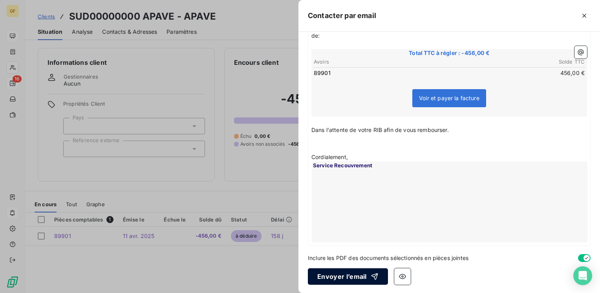
click at [351, 274] on button "Envoyer l’email" at bounding box center [348, 276] width 80 height 16
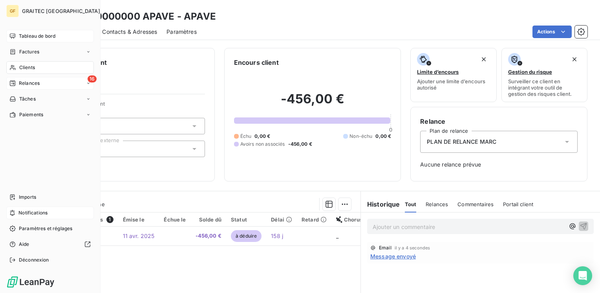
click at [23, 65] on span "Clients" at bounding box center [27, 67] width 16 height 7
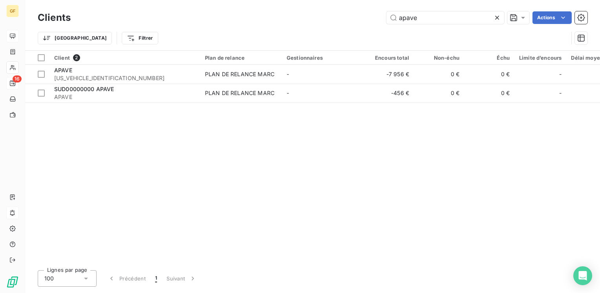
drag, startPoint x: 430, startPoint y: 18, endPoint x: 255, endPoint y: 43, distance: 176.9
click at [255, 43] on div "Clients apave Actions Trier Filtrer" at bounding box center [313, 29] width 550 height 41
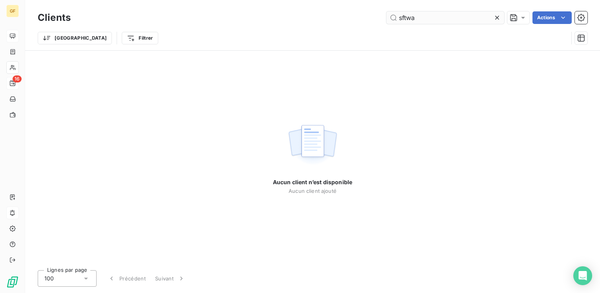
click at [400, 17] on input "sftwa" at bounding box center [445, 17] width 118 height 13
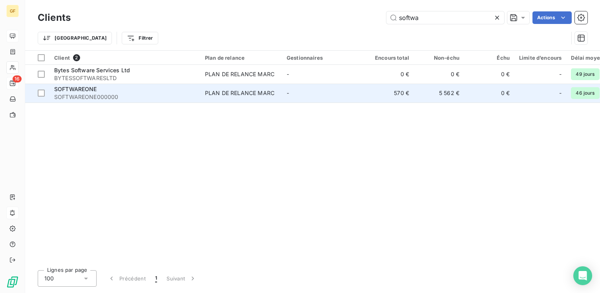
type input "softwa"
click at [199, 95] on td "SOFTWAREONE SOFTWAREONE000000" at bounding box center [124, 93] width 151 height 19
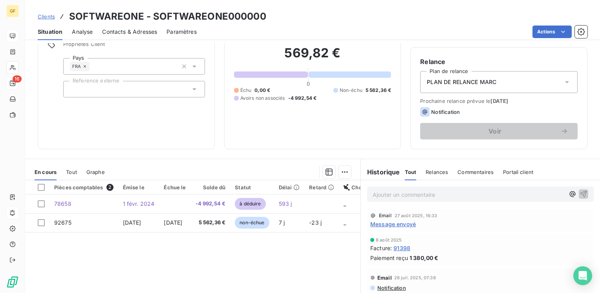
scroll to position [79, 0]
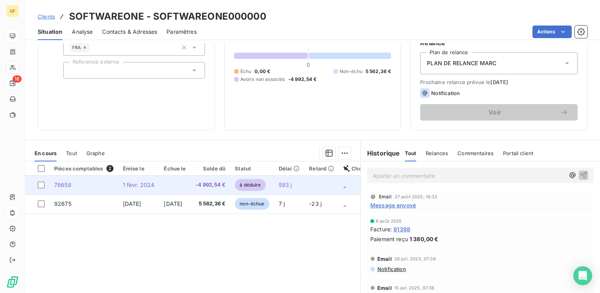
click at [217, 186] on span "-4 992,54 €" at bounding box center [210, 185] width 30 height 8
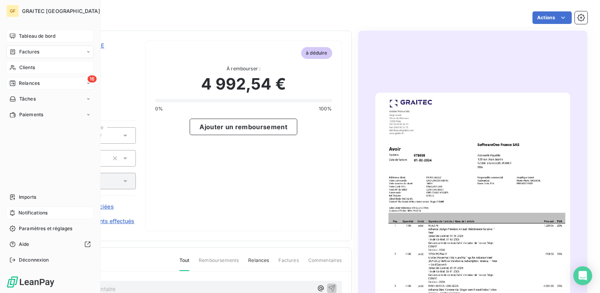
click at [29, 37] on span "Tableau de bord" at bounding box center [37, 36] width 37 height 7
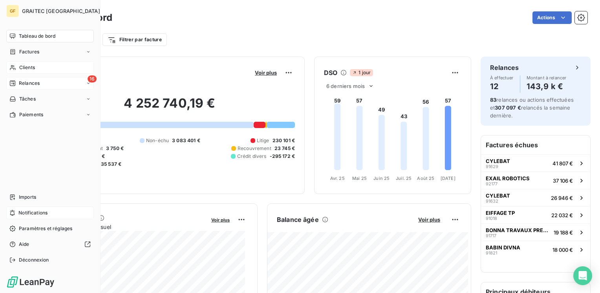
click at [18, 70] on div "Clients" at bounding box center [50, 67] width 88 height 13
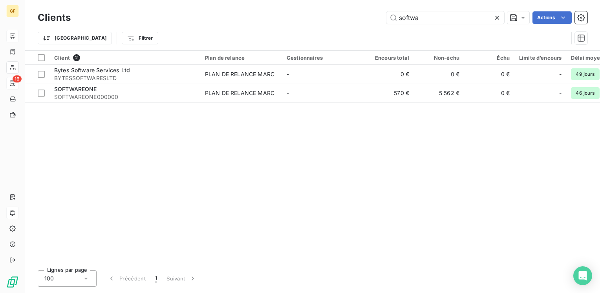
drag, startPoint x: 423, startPoint y: 21, endPoint x: 175, endPoint y: 40, distance: 248.0
click at [174, 42] on div "Clients softwa Actions Trier Filtrer" at bounding box center [313, 29] width 550 height 41
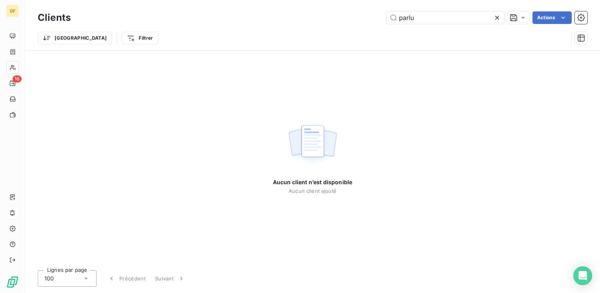
drag, startPoint x: 426, startPoint y: 14, endPoint x: 234, endPoint y: 34, distance: 193.4
click at [234, 34] on div "Clients parlu Actions Trier Filtrer" at bounding box center [313, 29] width 550 height 41
drag, startPoint x: 410, startPoint y: 15, endPoint x: 414, endPoint y: 15, distance: 4.3
click at [414, 15] on input "parlt" at bounding box center [445, 17] width 118 height 13
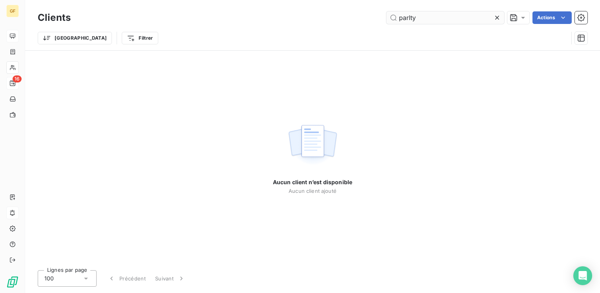
click at [410, 15] on input "parlty" at bounding box center [445, 17] width 118 height 13
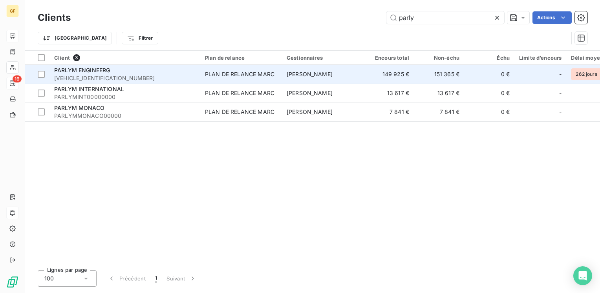
type input "parly"
click at [247, 76] on div "PLAN DE RELANCE MARC" at bounding box center [239, 74] width 69 height 8
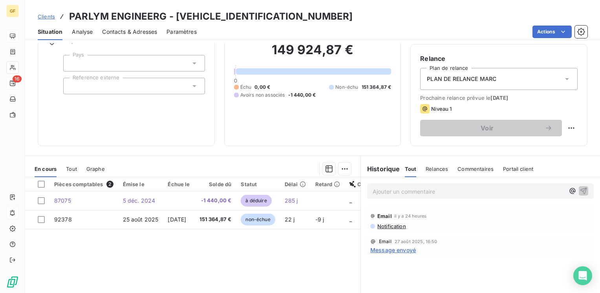
scroll to position [79, 0]
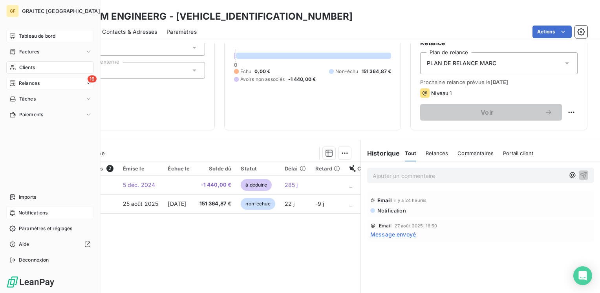
click at [27, 68] on span "Clients" at bounding box center [27, 67] width 16 height 7
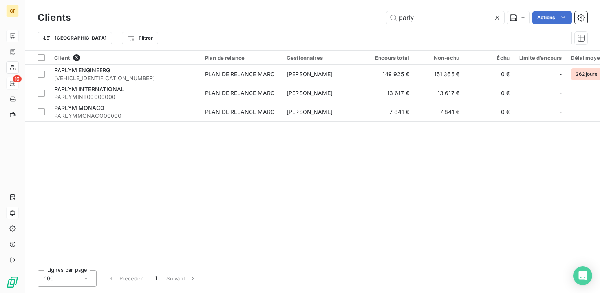
drag, startPoint x: 400, startPoint y: 18, endPoint x: 275, endPoint y: 35, distance: 126.4
click at [275, 35] on div "Clients parly Actions Trier Filtrer" at bounding box center [313, 29] width 550 height 41
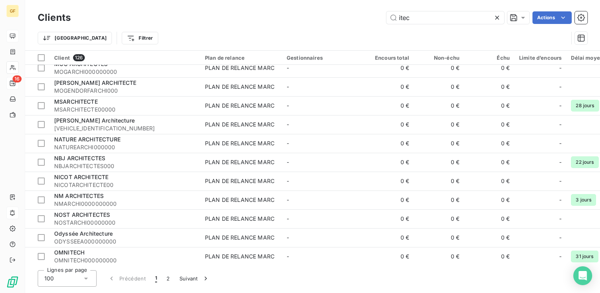
scroll to position [1688, 0]
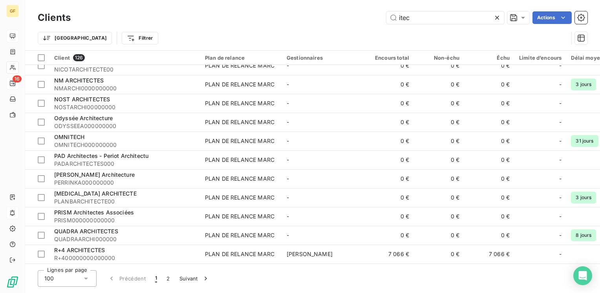
type input "itec"
click at [495, 16] on icon at bounding box center [497, 18] width 4 height 4
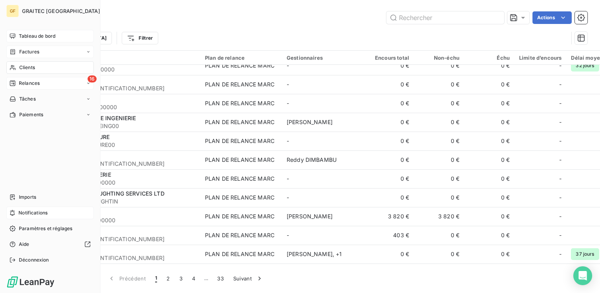
click at [28, 48] on span "Factures" at bounding box center [29, 51] width 20 height 7
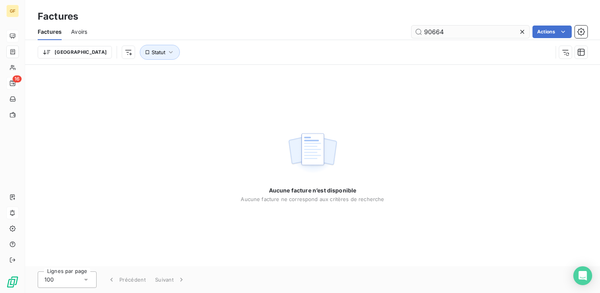
drag, startPoint x: 441, startPoint y: 30, endPoint x: 447, endPoint y: 31, distance: 6.3
click at [449, 29] on input "90664" at bounding box center [470, 32] width 118 height 13
type input "90665"
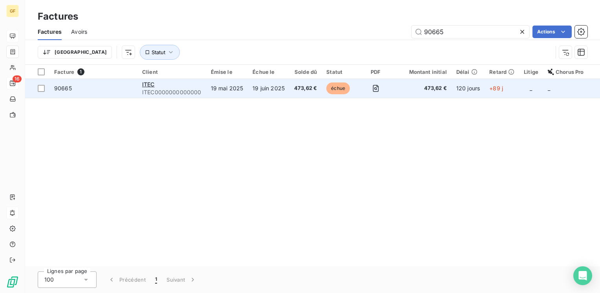
click at [285, 84] on td "19 juin 2025" at bounding box center [269, 88] width 42 height 19
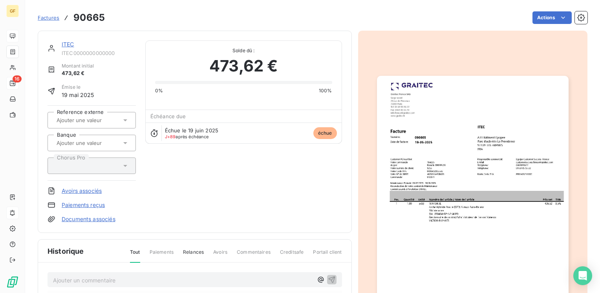
click at [70, 44] on link "ITEC" at bounding box center [68, 44] width 13 height 7
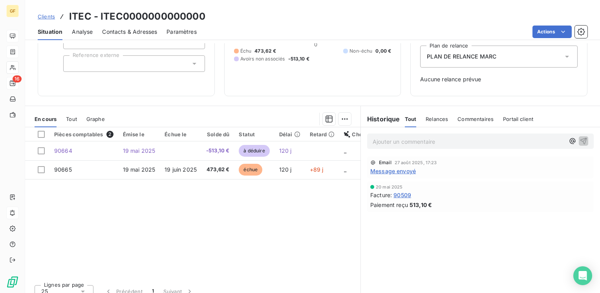
scroll to position [93, 0]
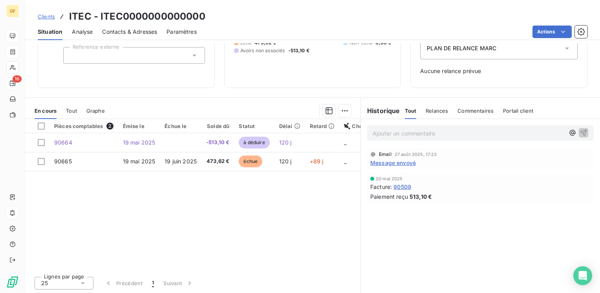
click at [393, 160] on span "Message envoyé" at bounding box center [393, 163] width 46 height 8
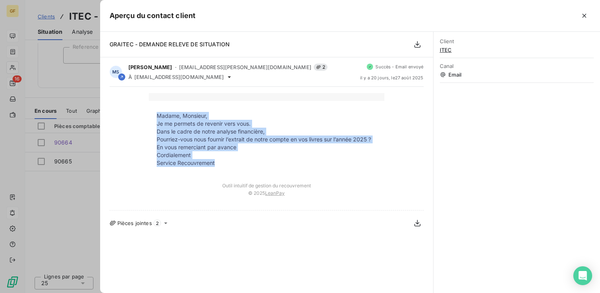
drag, startPoint x: 222, startPoint y: 163, endPoint x: 155, endPoint y: 109, distance: 85.5
click at [155, 109] on td "Madame, Monsieur, Je me permets de revenir vers vous. Dans le cadre de notre an…" at bounding box center [267, 138] width 236 height 74
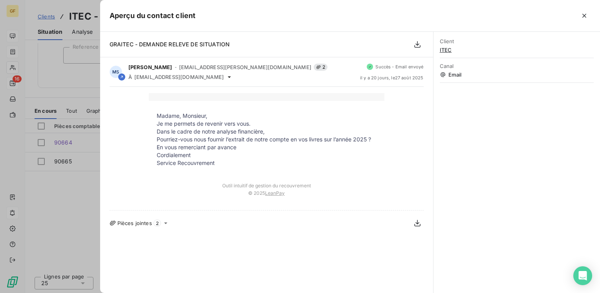
click at [297, 110] on td "Madame, Monsieur, Je me permets de revenir vers vous. Dans le cadre de notre an…" at bounding box center [267, 138] width 236 height 74
click at [583, 15] on icon "button" at bounding box center [584, 16] width 8 height 8
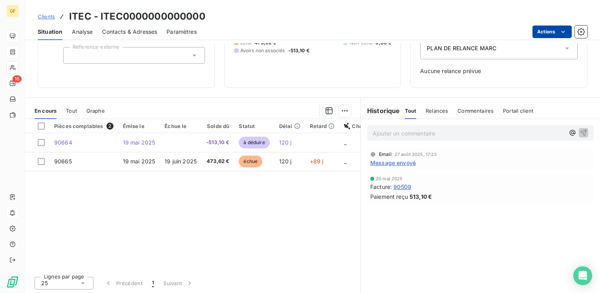
click at [548, 33] on html "GF 16 Clients ITEC - ITEC0000000000000 Situation Analyse Contacts & Adresses Pa…" at bounding box center [300, 146] width 600 height 293
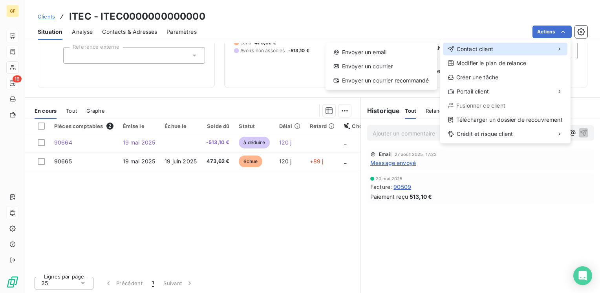
drag, startPoint x: 533, startPoint y: 46, endPoint x: 523, endPoint y: 47, distance: 10.6
click at [530, 46] on div "Contact client" at bounding box center [505, 49] width 124 height 13
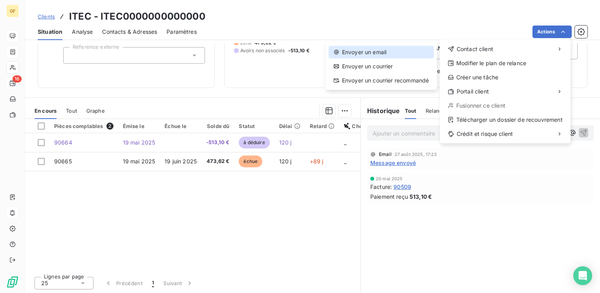
click at [374, 50] on div "Envoyer un email" at bounding box center [381, 52] width 105 height 13
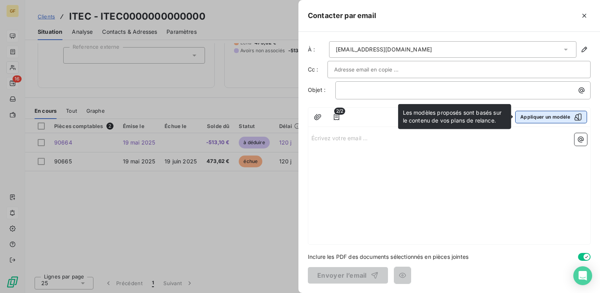
click at [546, 112] on button "Appliquer un modèle" at bounding box center [551, 117] width 72 height 13
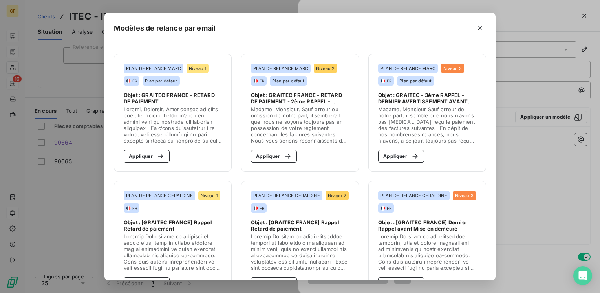
click at [120, 154] on section "PLAN DE RELANCE MARC Niveau 1 FR Plan par défaut Objet : GRAITEC FRANCE - RETAR…" at bounding box center [173, 113] width 118 height 118
click at [131, 155] on button "Appliquer" at bounding box center [147, 156] width 46 height 13
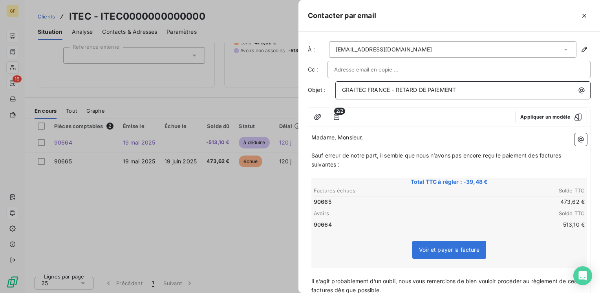
drag, startPoint x: 396, startPoint y: 87, endPoint x: 494, endPoint y: 77, distance: 97.9
click at [494, 77] on div "À : itec@itec971.fr Cc : Objet : GRAITEC FRANCE - RETARD DE PAIEMENT 2/2 Appliq…" at bounding box center [448, 162] width 301 height 261
click at [381, 153] on span "Sauf erreur de notre part, il semble que nous n’avons pas encore reçu le paieme…" at bounding box center [436, 160] width 251 height 16
click at [316, 115] on icon "button" at bounding box center [318, 117] width 8 height 8
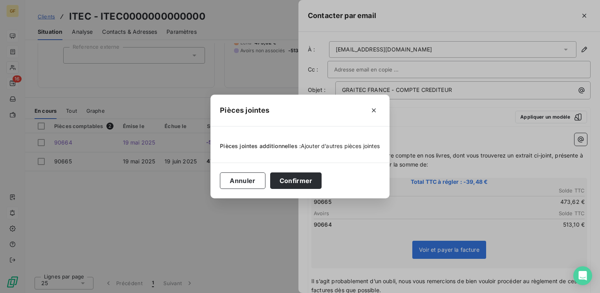
click at [309, 149] on span "Ajouter d’autres pièces jointes" at bounding box center [340, 146] width 79 height 7
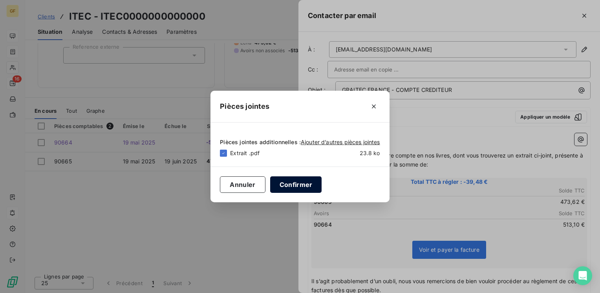
click at [294, 186] on button "Confirmer" at bounding box center [296, 184] width 52 height 16
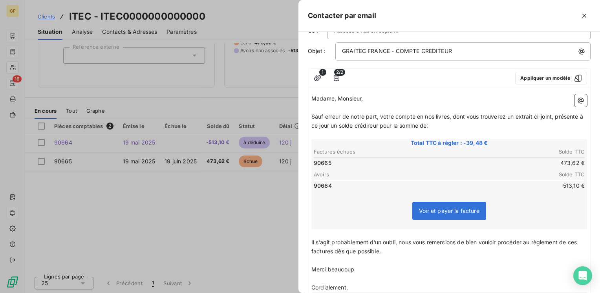
scroll to position [39, 0]
click at [311, 241] on div "Madame, Monsieur, ﻿ Sauf erreur de notre part, votre compte en nos livres, dont…" at bounding box center [449, 233] width 282 height 285
click at [311, 239] on span "Il s’agit probablement d’un oubli, nous vous remercions de bien vouloir procéde…" at bounding box center [444, 246] width 267 height 16
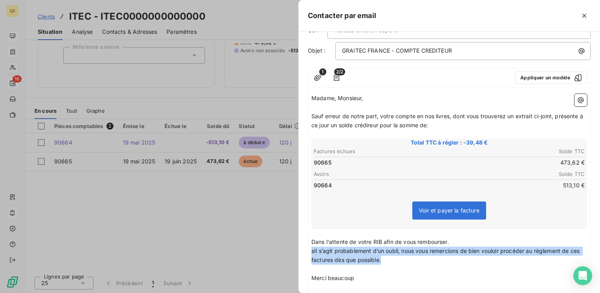
drag, startPoint x: 408, startPoint y: 257, endPoint x: 306, endPoint y: 252, distance: 102.2
click at [306, 252] on div "À : itec@itec971.fr Cc : Objet : GRAITEC FRANCE - COMPTE CREDITEUR 1 2/2 Appliq…" at bounding box center [448, 162] width 301 height 261
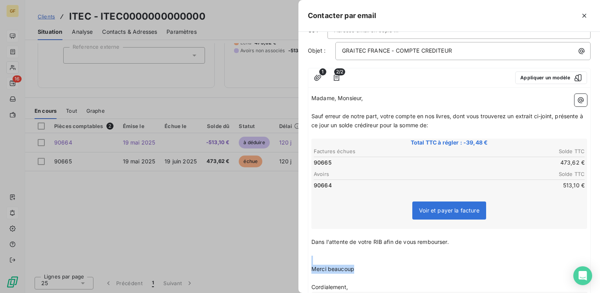
drag, startPoint x: 365, startPoint y: 270, endPoint x: 306, endPoint y: 261, distance: 59.1
click at [306, 261] on div "À : itec@itec971.fr Cc : Objet : GRAITEC FRANCE - COMPTE CREDITEUR 1 2/2 Appliq…" at bounding box center [448, 162] width 301 height 261
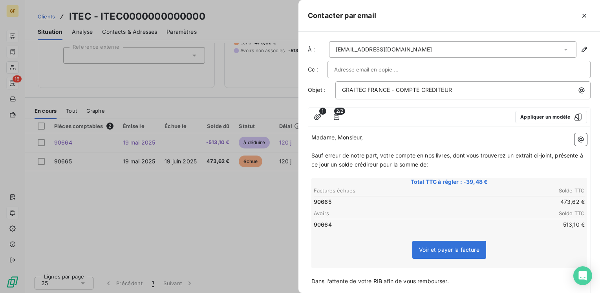
scroll to position [0, 0]
click at [398, 66] on input "text" at bounding box center [376, 70] width 84 height 12
click at [396, 67] on input "text" at bounding box center [459, 70] width 250 height 12
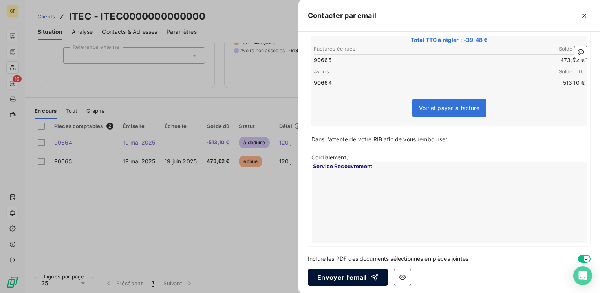
click at [356, 271] on button "Envoyer l’email" at bounding box center [348, 277] width 80 height 16
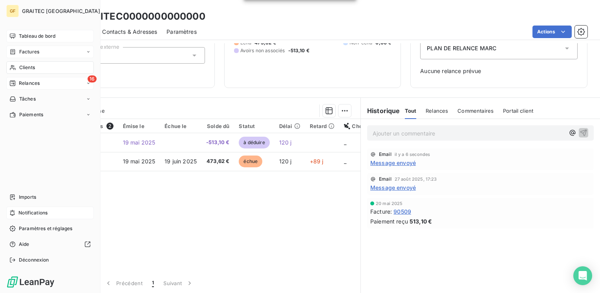
click at [27, 66] on span "Clients" at bounding box center [27, 67] width 16 height 7
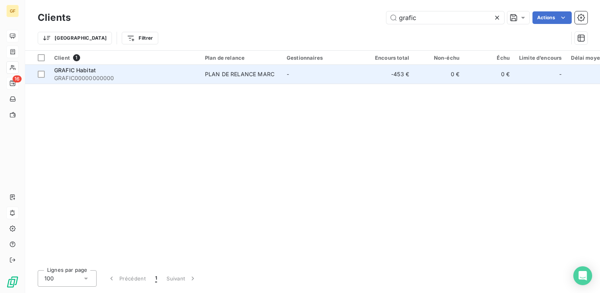
type input "grafic"
click at [277, 68] on td "PLAN DE RELANCE MARC" at bounding box center [241, 74] width 82 height 19
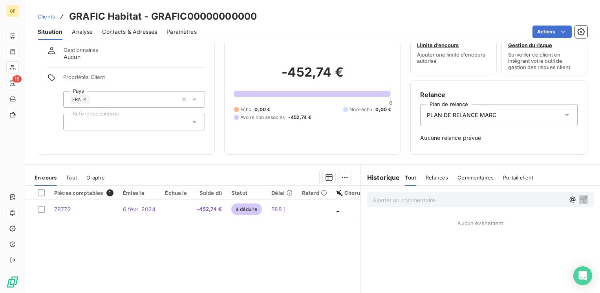
scroll to position [39, 0]
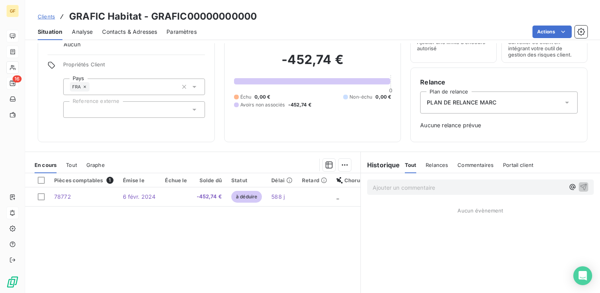
click at [138, 30] on span "Contacts & Adresses" at bounding box center [129, 32] width 55 height 8
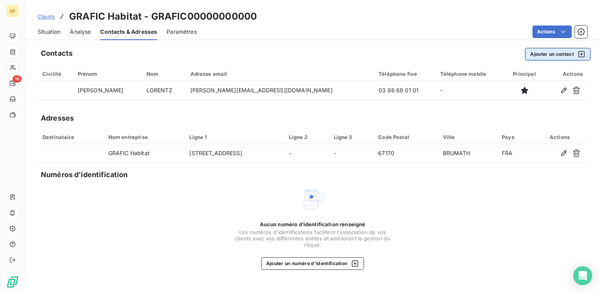
click at [539, 54] on button "Ajouter un contact" at bounding box center [558, 54] width 66 height 13
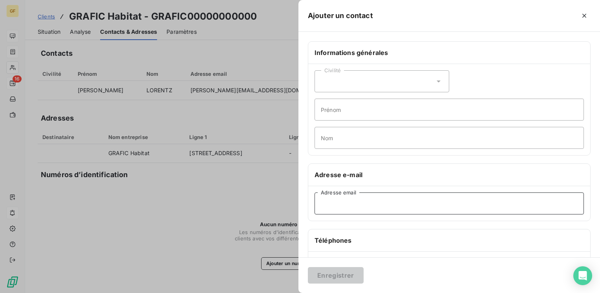
click at [356, 206] on input "Adresse email" at bounding box center [448, 203] width 269 height 22
paste input "gh67@orange.fr"
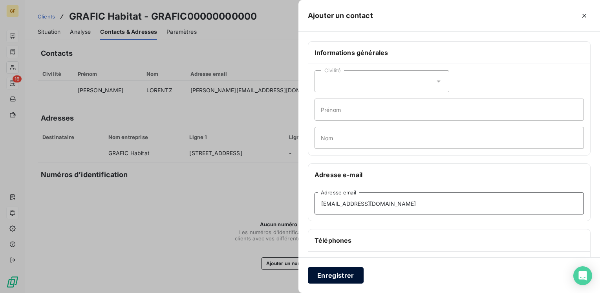
type input "gh67@orange.fr"
click at [329, 280] on button "Enregistrer" at bounding box center [336, 275] width 56 height 16
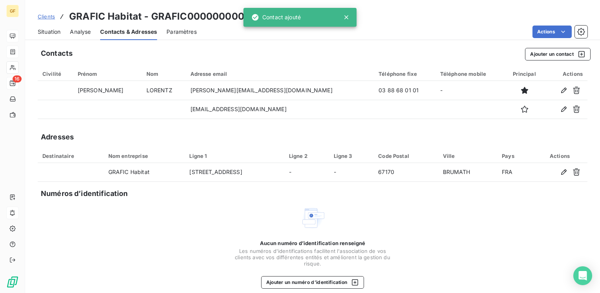
click at [555, 27] on html "GF 16 Clients GRAFIC Habitat - GRAFIC00000000000 Situation Analyse Contacts & A…" at bounding box center [300, 146] width 600 height 293
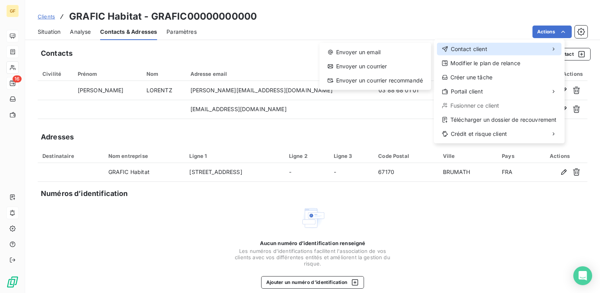
click at [477, 46] on span "Contact client" at bounding box center [469, 49] width 37 height 8
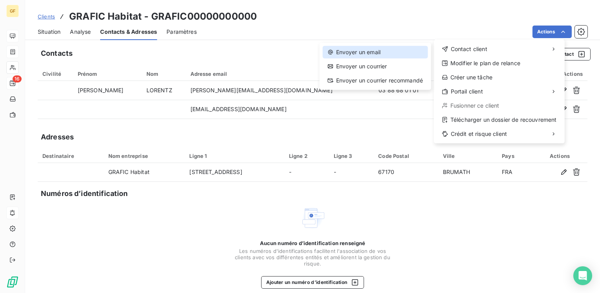
click at [365, 48] on div "Envoyer un email" at bounding box center [375, 52] width 105 height 13
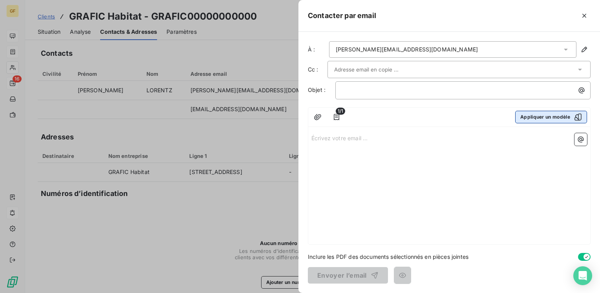
click at [533, 117] on button "Appliquer un modèle" at bounding box center [551, 117] width 72 height 13
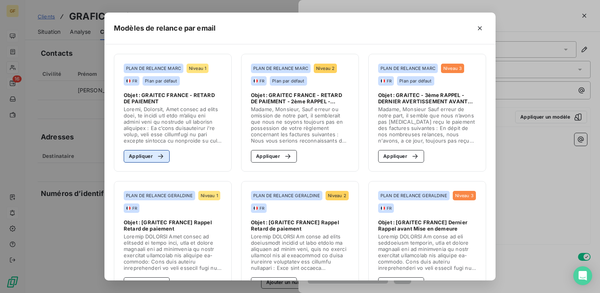
click at [146, 156] on button "Appliquer" at bounding box center [147, 156] width 46 height 13
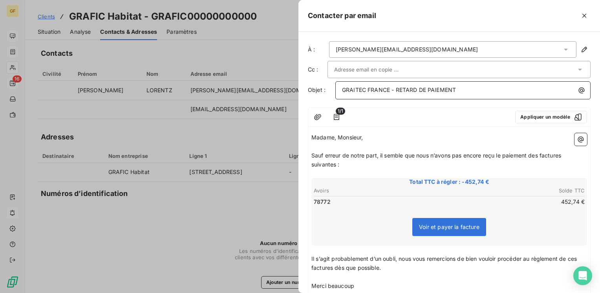
drag, startPoint x: 397, startPoint y: 89, endPoint x: 474, endPoint y: 85, distance: 77.0
click at [474, 86] on p "GRAITEC FRANCE - RETARD DE PAIEMENT" at bounding box center [465, 90] width 246 height 9
click at [428, 87] on span "GRAITEC FRANCE - COMPTE CRDITEUR" at bounding box center [412, 89] width 141 height 7
click at [380, 152] on span "Sauf erreur de notre part, il semble que nous n’avons pas encore reçu le paieme…" at bounding box center [436, 160] width 251 height 16
click at [312, 255] on span "Il s’agit probablement d’un oubli, nous vous remercions de bien vouloir procéde…" at bounding box center [444, 263] width 267 height 16
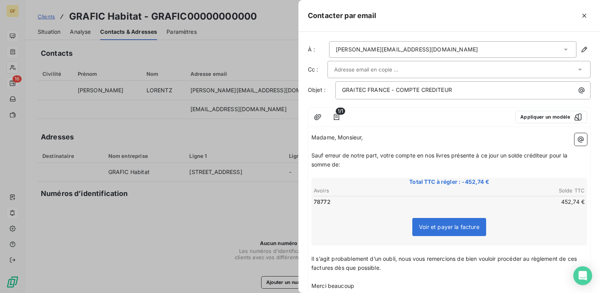
click at [312, 255] on span "Il s’agit probablement d’un oubli, nous vous remercions de bien vouloir procéde…" at bounding box center [444, 263] width 267 height 16
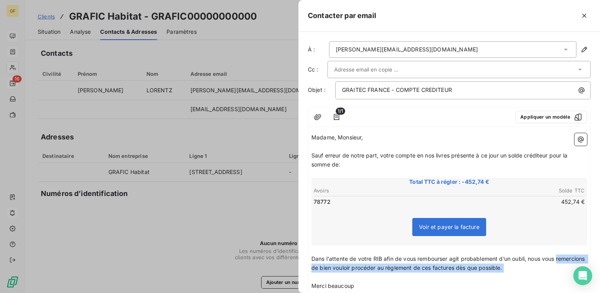
drag, startPoint x: 413, startPoint y: 274, endPoint x: 308, endPoint y: 267, distance: 105.4
click at [308, 267] on div "Madame, Monsieur, ﻿ Sauf erreur de notre part, votre compte en nos livres prése…" at bounding box center [449, 261] width 282 height 262
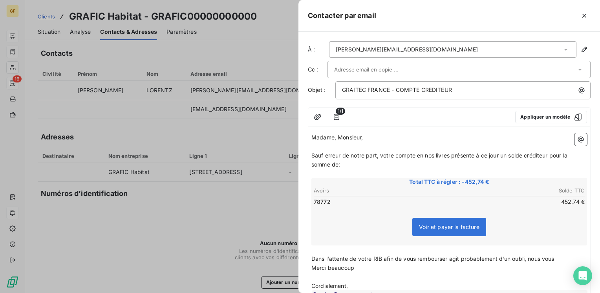
click at [447, 255] on span "Dans l'attente de votre RIB afin de vous rembourser agit probablement d’un oubl…" at bounding box center [432, 258] width 243 height 7
drag, startPoint x: 367, startPoint y: 276, endPoint x: 289, endPoint y: 279, distance: 78.6
click at [286, 292] on div "Contacter par email À : s.lorentz@grafic-habitat.com Cc : Objet : GRAITEC FRANC…" at bounding box center [300, 293] width 600 height 0
click at [433, 71] on div at bounding box center [455, 70] width 242 height 12
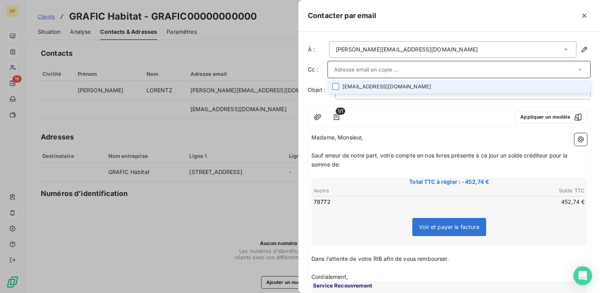
click at [376, 88] on li "gh67@orange.fr" at bounding box center [458, 87] width 263 height 14
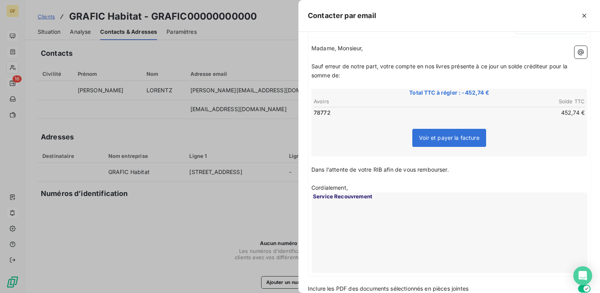
scroll to position [121, 0]
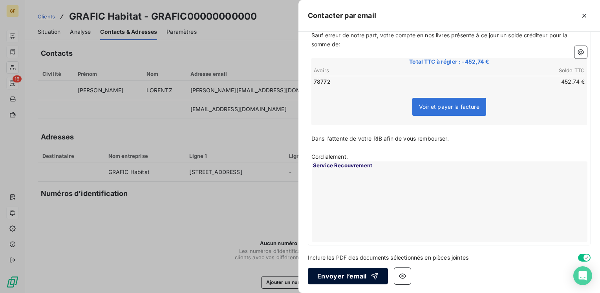
click at [348, 272] on button "Envoyer l’email" at bounding box center [348, 276] width 80 height 16
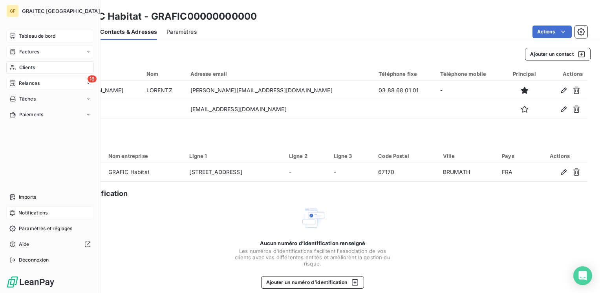
click at [30, 68] on span "Clients" at bounding box center [27, 67] width 16 height 7
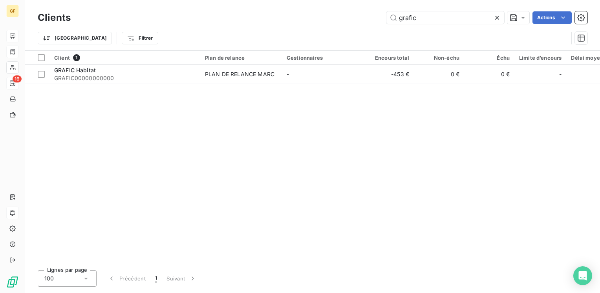
drag, startPoint x: 427, startPoint y: 20, endPoint x: 290, endPoint y: 30, distance: 137.0
click at [290, 30] on div "Clients grafic Actions Trier Filtrer" at bounding box center [313, 29] width 550 height 41
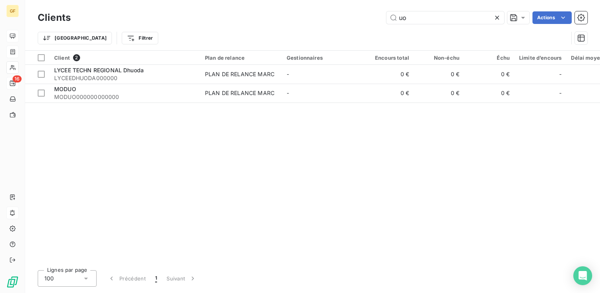
drag, startPoint x: 306, startPoint y: 27, endPoint x: 230, endPoint y: 29, distance: 76.2
click at [230, 29] on div "Clients uo Actions Trier Filtrer" at bounding box center [313, 29] width 550 height 41
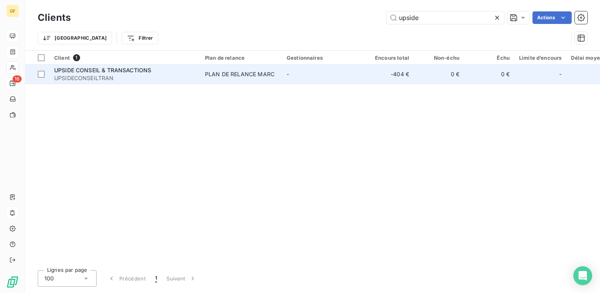
type input "upside"
click at [185, 75] on span "UPSIDECONSEILTRAN" at bounding box center [124, 78] width 141 height 8
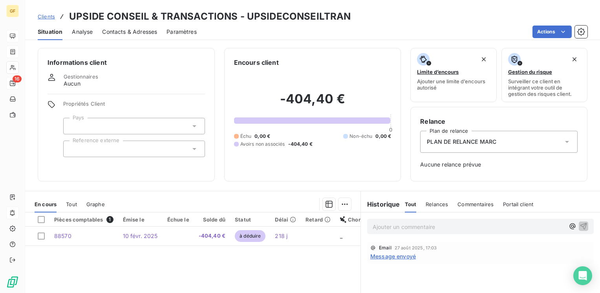
click at [141, 28] on span "Contacts & Adresses" at bounding box center [129, 32] width 55 height 8
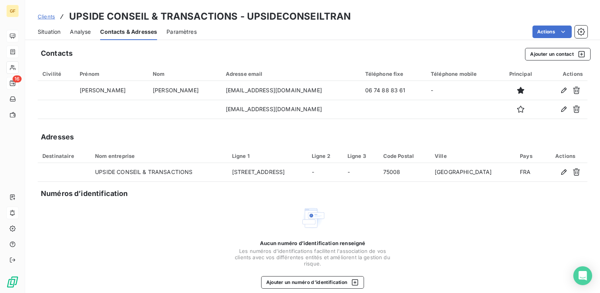
click at [50, 32] on span "Situation" at bounding box center [49, 32] width 23 height 8
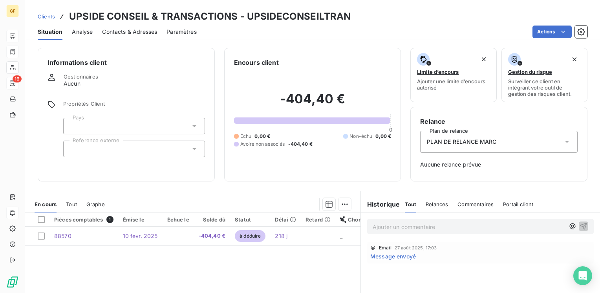
click at [387, 252] on span "Message envoyé" at bounding box center [393, 256] width 46 height 8
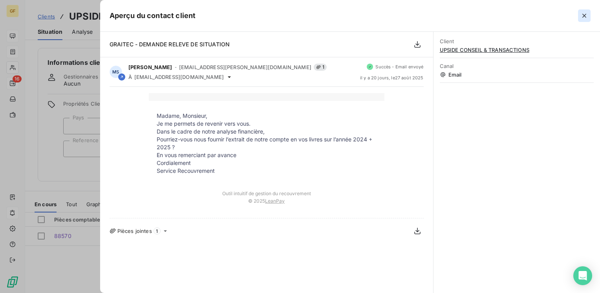
click at [587, 15] on icon "button" at bounding box center [584, 16] width 8 height 8
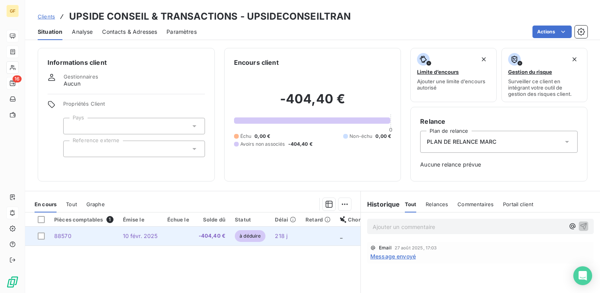
click at [149, 235] on span "10 févr. 2025" at bounding box center [140, 235] width 35 height 7
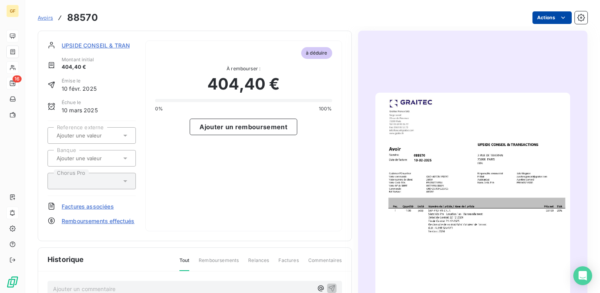
click at [562, 19] on html "GF 16 Avoirs 88570 Actions UPSIDE CONSEIL & TRANSACTIONS Montant initial 404,40…" at bounding box center [300, 146] width 600 height 293
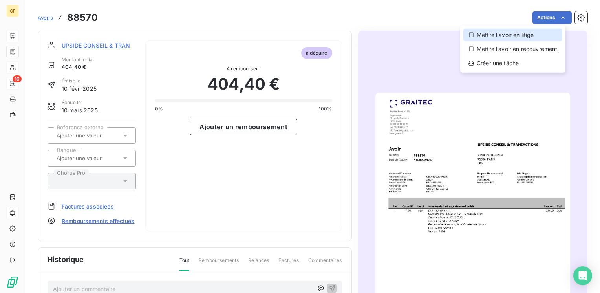
click at [530, 32] on div "Mettre l'avoir en litige" at bounding box center [512, 35] width 99 height 13
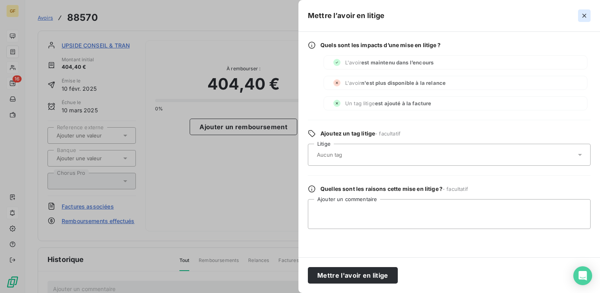
click at [581, 12] on icon "button" at bounding box center [584, 16] width 8 height 8
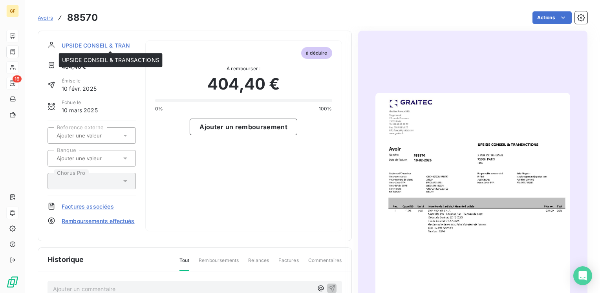
click at [66, 43] on span "UPSIDE CONSEIL & TRANSACTIONS" at bounding box center [110, 45] width 97 height 8
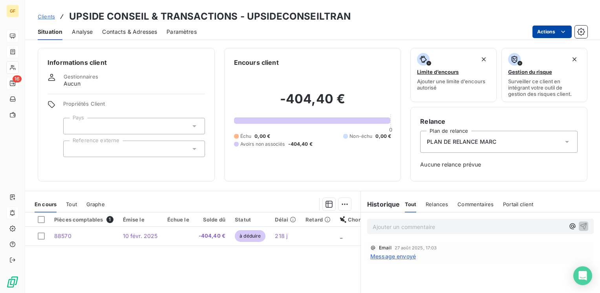
click at [550, 31] on html "GF 16 Clients UPSIDE CONSEIL & TRANSACTIONS - UPSIDECONSEILTRAN Situation Analy…" at bounding box center [300, 146] width 600 height 293
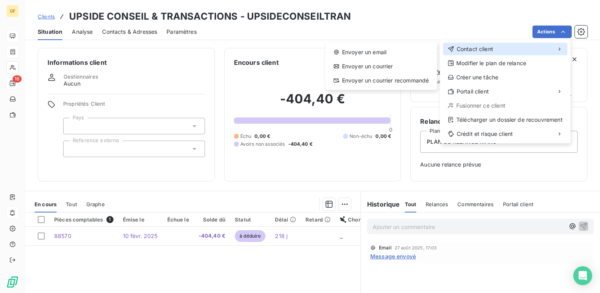
click at [530, 46] on div "Contact client" at bounding box center [505, 49] width 124 height 13
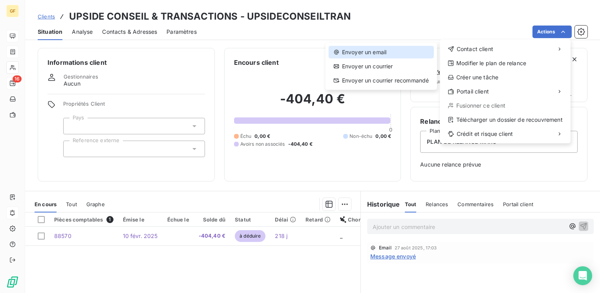
click at [395, 49] on div "Envoyer un email" at bounding box center [381, 52] width 105 height 13
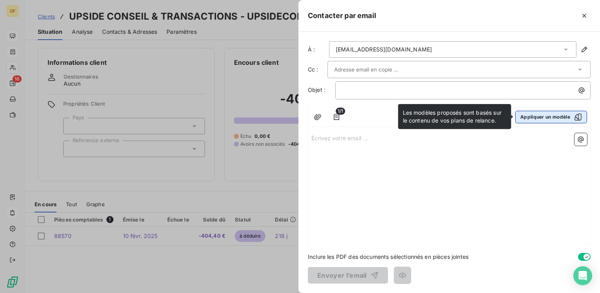
click at [559, 112] on button "Appliquer un modèle" at bounding box center [551, 117] width 72 height 13
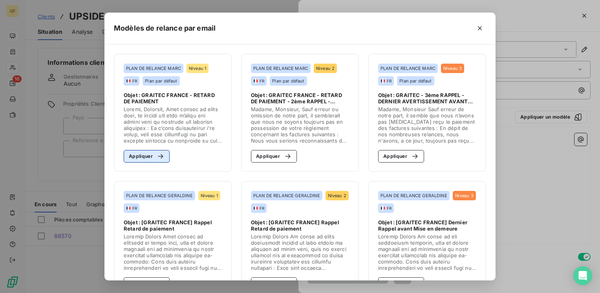
click at [146, 155] on button "Appliquer" at bounding box center [147, 156] width 46 height 13
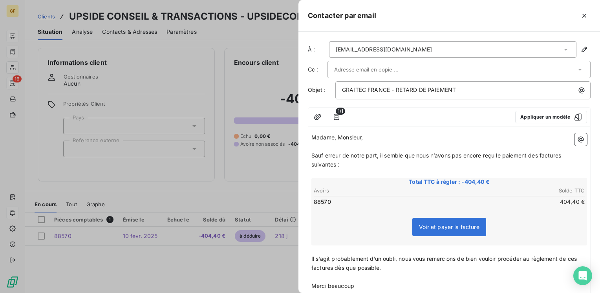
click at [155, 166] on div at bounding box center [300, 146] width 600 height 293
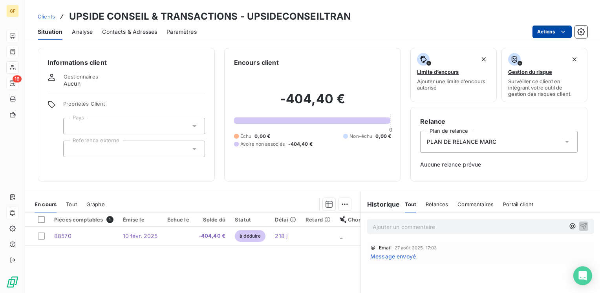
click at [551, 35] on html "GF 16 Clients UPSIDE CONSEIL & TRANSACTIONS - UPSIDECONSEILTRAN Situation Analy…" at bounding box center [300, 146] width 600 height 293
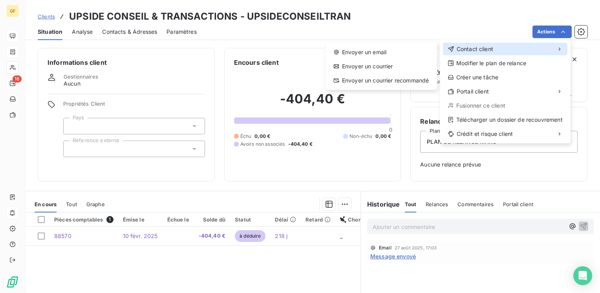
click at [523, 47] on div "Contact client" at bounding box center [505, 49] width 124 height 13
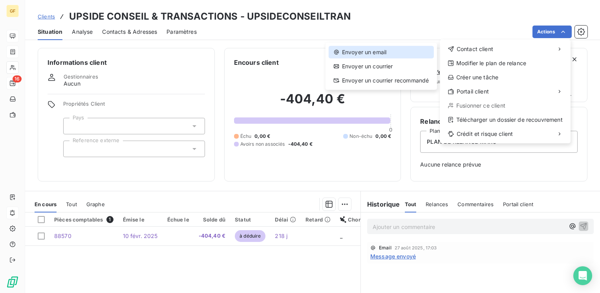
click at [379, 47] on div "Envoyer un email" at bounding box center [381, 52] width 105 height 13
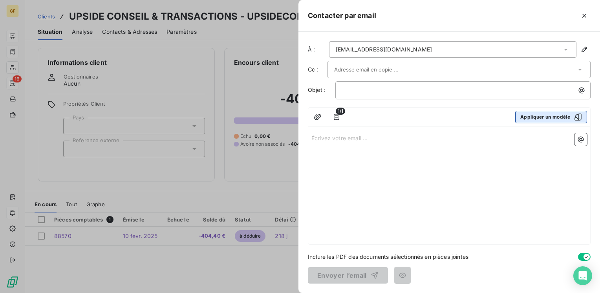
click at [534, 119] on button "Appliquer un modèle" at bounding box center [551, 117] width 72 height 13
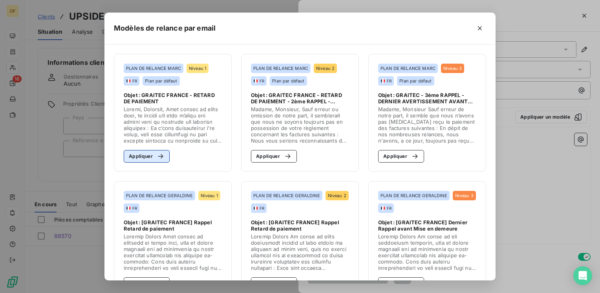
click at [155, 160] on button "Appliquer" at bounding box center [147, 156] width 46 height 13
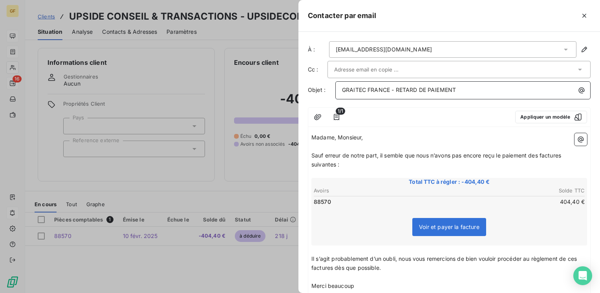
drag, startPoint x: 397, startPoint y: 86, endPoint x: 495, endPoint y: 77, distance: 98.6
click at [495, 77] on div "À : gsavard@upsidepartners.fr Cc : Objet : GRAITEC FRANCE - RETARD DE PAIEMENT …" at bounding box center [448, 162] width 301 height 261
click at [380, 153] on span "Sauf erreur de notre part, il semble que nous n’avons pas encore reçu le paieme…" at bounding box center [436, 160] width 251 height 16
click at [311, 256] on span "Il s’agit probablement d’un oubli, nous vous remercions de bien vouloir procéde…" at bounding box center [444, 263] width 267 height 16
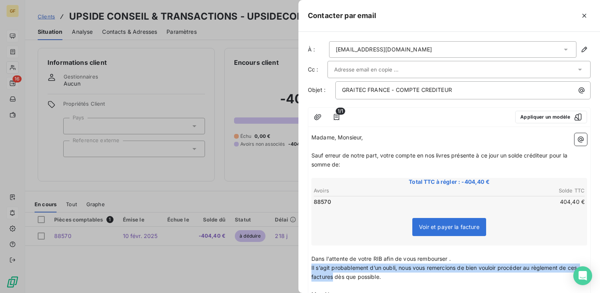
drag, startPoint x: 373, startPoint y: 279, endPoint x: 309, endPoint y: 268, distance: 65.3
click at [306, 269] on div "À : gsavard@upsidepartners.fr Cc : Objet : GRAITEC FRANCE - COMPTE CREDITEUR 1/…" at bounding box center [448, 162] width 301 height 261
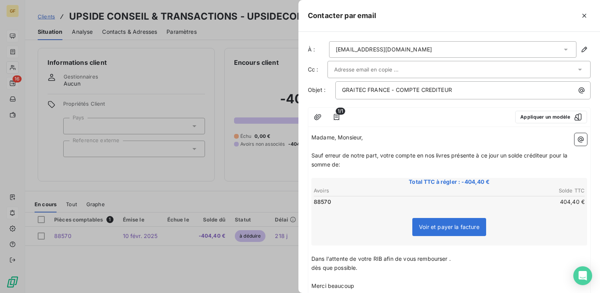
drag, startPoint x: 360, startPoint y: 266, endPoint x: 345, endPoint y: 271, distance: 15.8
click at [290, 292] on div "Contacter par email À : gsavard@upsidepartners.fr Cc : Objet : GRAITEC FRANCE -…" at bounding box center [300, 293] width 600 height 0
drag, startPoint x: 332, startPoint y: 280, endPoint x: 294, endPoint y: 280, distance: 37.7
click at [294, 292] on div "Contacter par email À : gsavard@upsidepartners.fr Cc : Objet : GRAITEC FRANCE -…" at bounding box center [300, 293] width 600 height 0
click at [415, 66] on div at bounding box center [455, 70] width 242 height 12
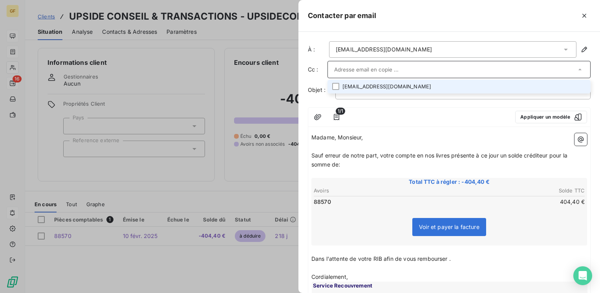
click at [380, 86] on li "logiciels-upm@upsidepartners.fr" at bounding box center [458, 87] width 263 height 14
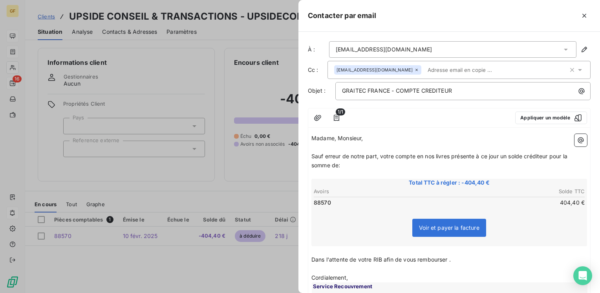
click at [409, 117] on div at bounding box center [429, 117] width 160 height 13
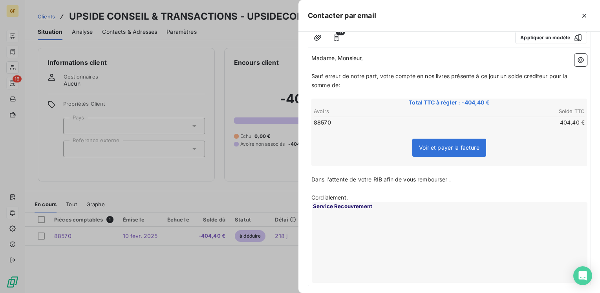
scroll to position [121, 0]
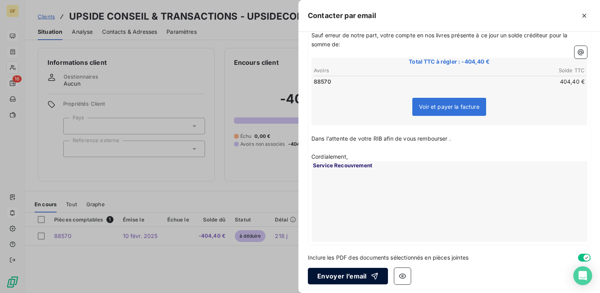
click at [338, 272] on button "Envoyer l’email" at bounding box center [348, 276] width 80 height 16
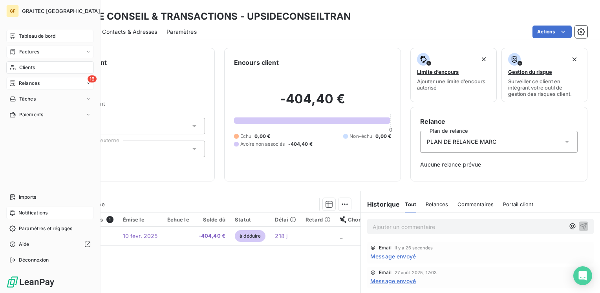
click at [33, 39] on span "Tableau de bord" at bounding box center [37, 36] width 37 height 7
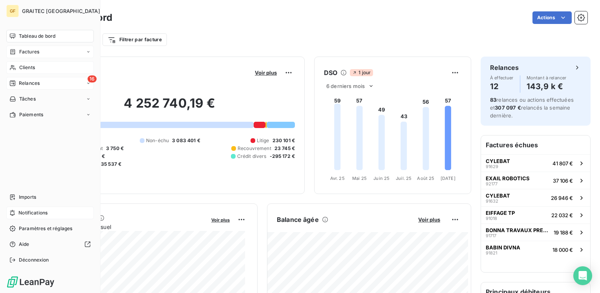
click at [32, 51] on span "Factures" at bounding box center [29, 51] width 20 height 7
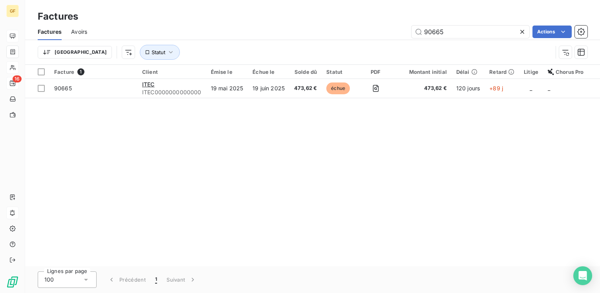
drag, startPoint x: 450, startPoint y: 34, endPoint x: 401, endPoint y: 40, distance: 49.4
click at [401, 40] on div "Factures Avoirs 90665 Actions Trier Statut" at bounding box center [312, 44] width 575 height 41
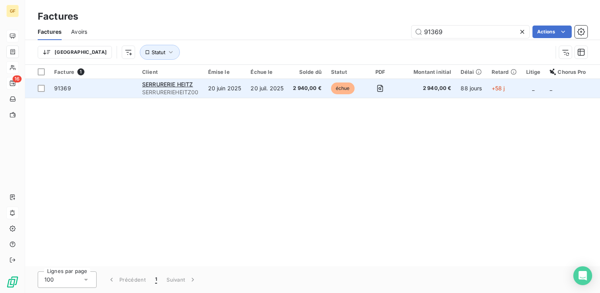
type input "91369"
click at [166, 91] on span "SERRURERIEHEITZ00" at bounding box center [170, 92] width 57 height 8
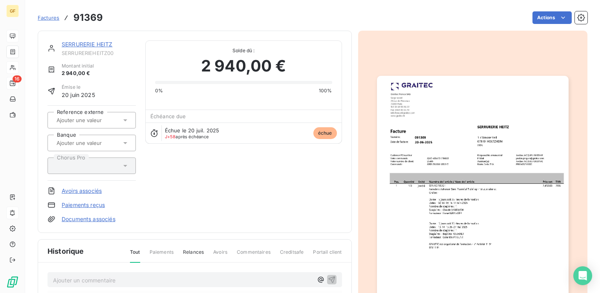
click at [89, 43] on link "SERRURERIE HEITZ" at bounding box center [87, 44] width 51 height 7
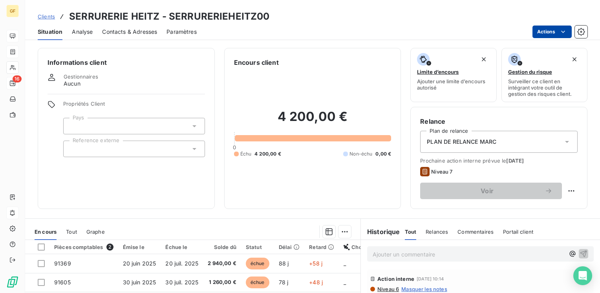
click at [554, 32] on html "GF 16 Clients SERRURERIE HEITZ - SERRURERIEHEITZ00 Situation Analyse Contacts &…" at bounding box center [300, 146] width 600 height 293
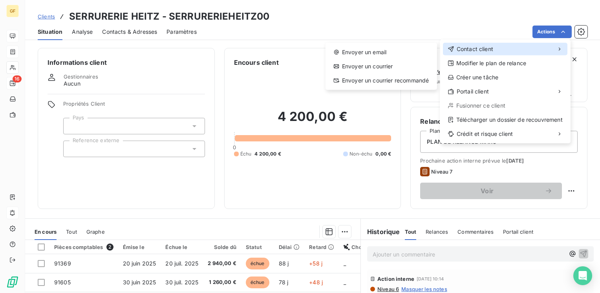
drag, startPoint x: 503, startPoint y: 48, endPoint x: 498, endPoint y: 48, distance: 5.1
click at [503, 48] on div "Contact client" at bounding box center [505, 49] width 124 height 13
click at [462, 44] on div "Contact client" at bounding box center [505, 49] width 124 height 13
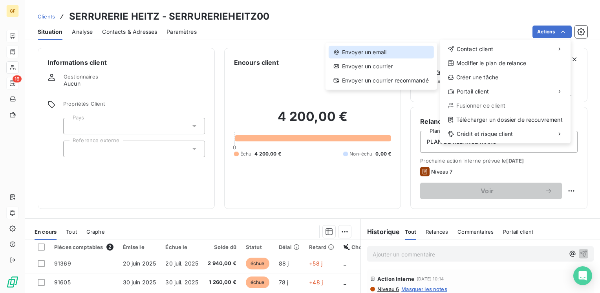
click at [365, 49] on div "Envoyer un email" at bounding box center [381, 52] width 105 height 13
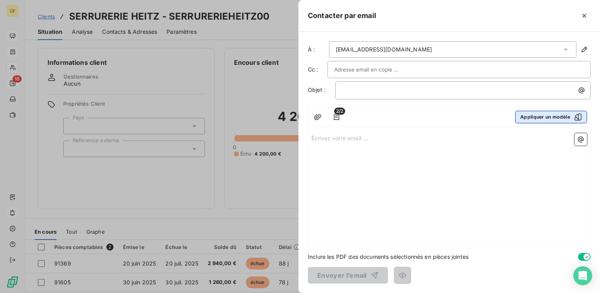
click at [557, 118] on button "Appliquer un modèle" at bounding box center [551, 117] width 72 height 13
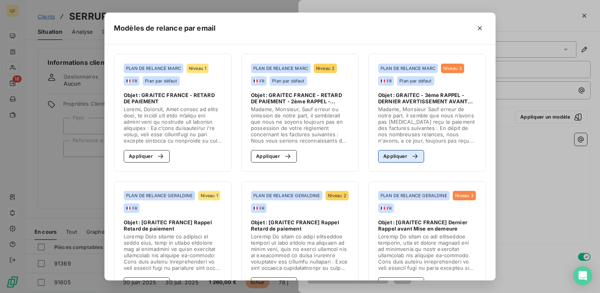
click at [392, 161] on button "Appliquer" at bounding box center [401, 156] width 46 height 13
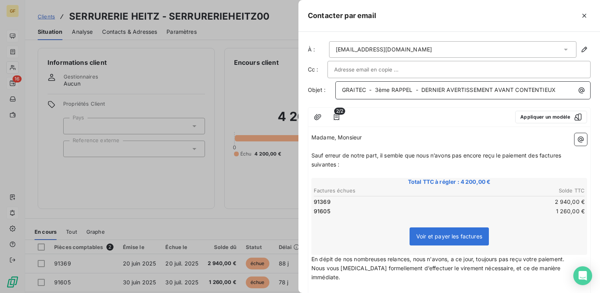
click at [375, 88] on span "GRAITEC - 3ème RAPPEL - DERNIER AVERTISSEMENT AVANT CONTENTIEUX" at bounding box center [449, 89] width 214 height 7
click at [382, 70] on input "text" at bounding box center [376, 70] width 84 height 12
click at [357, 68] on input "text" at bounding box center [376, 70] width 84 height 12
paste input "reddy.dimbambu@graitec.com"
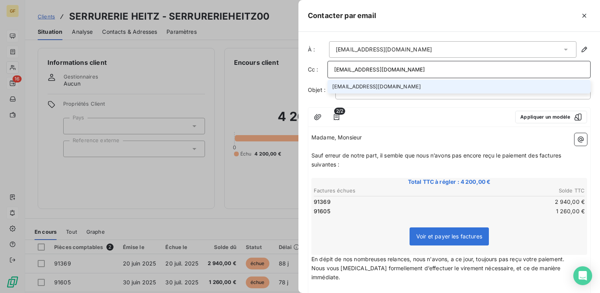
type input "reddy.dimbambu@graitec.com"
click at [362, 82] on li "reddy.dimbambu@graitec.com" at bounding box center [458, 87] width 263 height 14
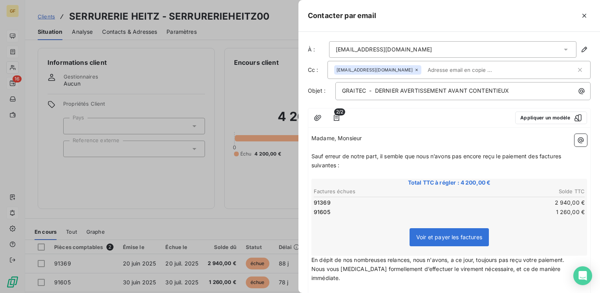
click at [470, 69] on input "text" at bounding box center [469, 70] width 91 height 12
paste input "b.rouanet@heitz.fr"
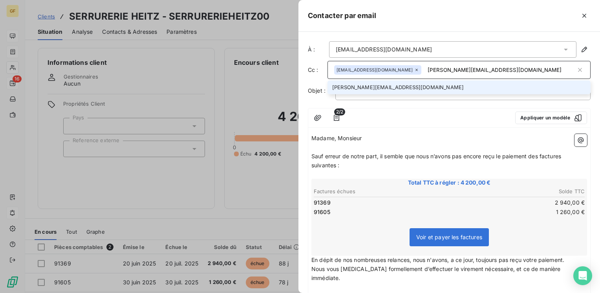
type input "b.rouanet@heitz.fr"
click at [372, 86] on li "b.rouanet@heitz.fr" at bounding box center [458, 87] width 263 height 14
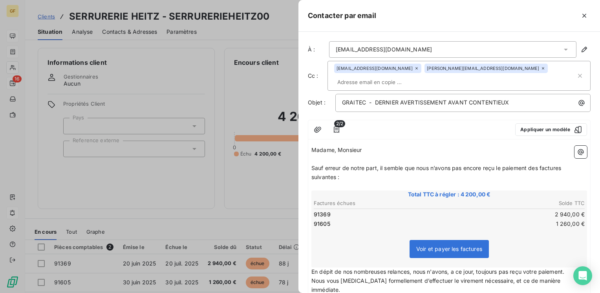
paste input "c.vanduch@heitz.fr"
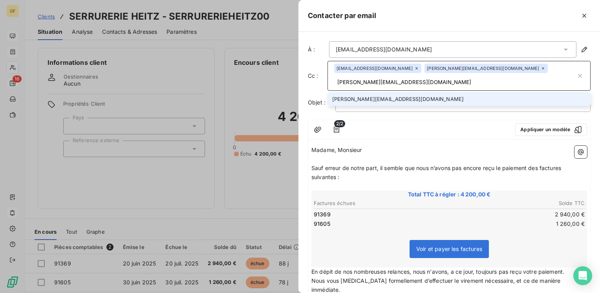
type input "c.vanduch@heitz.fr"
click at [366, 92] on li "c.vanduch@heitz.fr" at bounding box center [458, 99] width 263 height 14
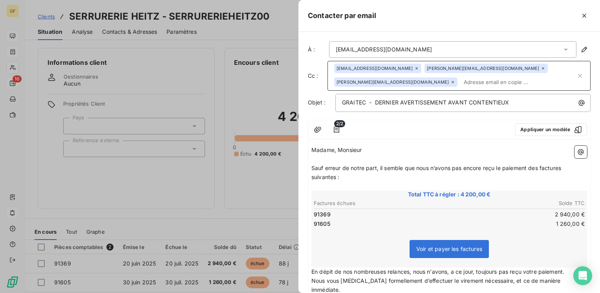
click at [414, 66] on icon at bounding box center [416, 68] width 5 height 5
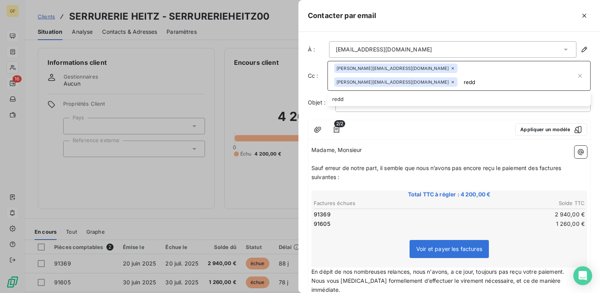
drag, startPoint x: 449, startPoint y: 69, endPoint x: 476, endPoint y: 62, distance: 28.0
click at [476, 62] on div "b.rouanet@heitz.fr c.vanduch@heitz.fr redd" at bounding box center [458, 76] width 263 height 30
paste input "reddy.dimbambu@graitec.com"
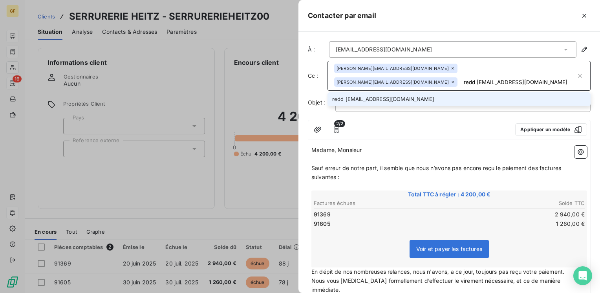
drag, startPoint x: 458, startPoint y: 70, endPoint x: 446, endPoint y: 70, distance: 12.6
click at [460, 76] on input "redd reddy.dimbambu@graitec.com" at bounding box center [517, 82] width 115 height 12
type input "reddy.dimbambu@graitec.com"
click at [398, 92] on li "reddy.dimbambu@graitec.com" at bounding box center [458, 99] width 263 height 14
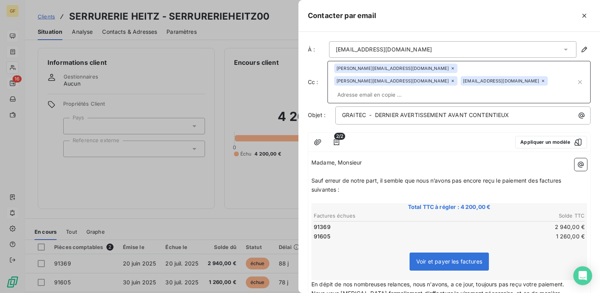
click at [403, 158] on p "Madame, Monsieur" at bounding box center [449, 162] width 276 height 9
click at [380, 177] on span "Sauf erreur de notre part, il semble que nous n’avons pas encore reçu le paieme…" at bounding box center [436, 185] width 251 height 16
click at [490, 177] on span "Sauf erreur de notre part, malgré diverses relances, malgré notre MIse ne notre…" at bounding box center [441, 185] width 260 height 16
click at [508, 176] on p "Sauf erreur de notre part, malgré diverses relances, malgré notre Mise en demeu…" at bounding box center [449, 185] width 276 height 18
click at [540, 177] on span "Sauf erreur de notre part, malgré diverses relances, malgré notre Mise en Demeu…" at bounding box center [445, 185] width 269 height 16
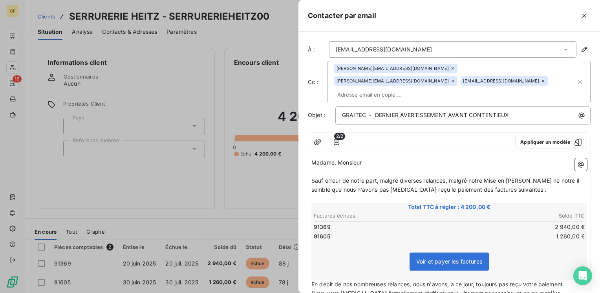
click at [531, 177] on span "Sauf erreur de notre part, malgré diverses relances, malgré notre Mise en Demeu…" at bounding box center [445, 185] width 269 height 16
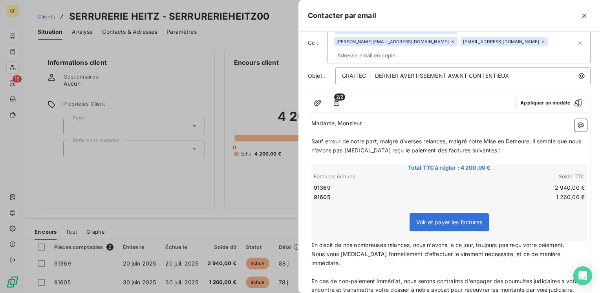
scroll to position [79, 0]
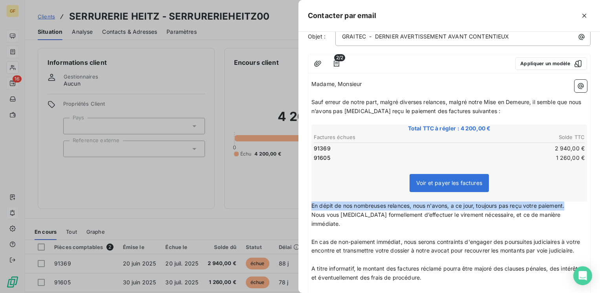
drag, startPoint x: 571, startPoint y: 191, endPoint x: 305, endPoint y: 190, distance: 265.8
click at [305, 190] on div "À : a.bury@heitz.fr Cc : b.rouanet@heitz.fr c.vanduch@heitz.fr reddy.dimbambu@g…" at bounding box center [448, 162] width 301 height 261
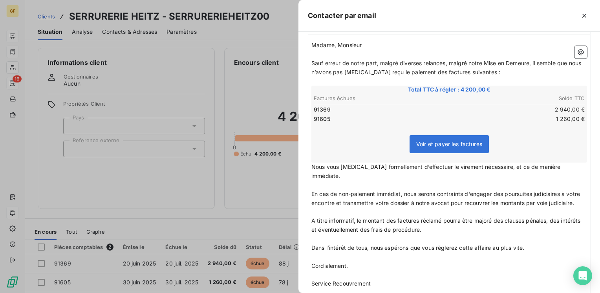
scroll to position [118, 0]
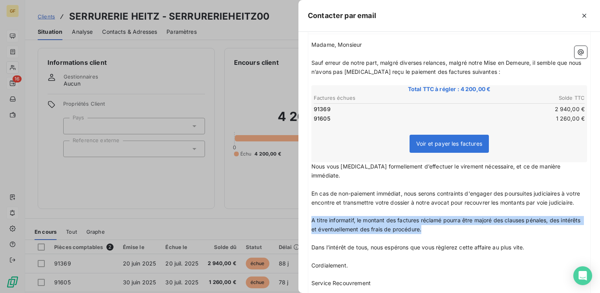
drag, startPoint x: 444, startPoint y: 215, endPoint x: 311, endPoint y: 206, distance: 133.8
click at [311, 216] on p "A titre informatif, le montant des factures réclamé pourra être majoré des clau…" at bounding box center [449, 225] width 276 height 18
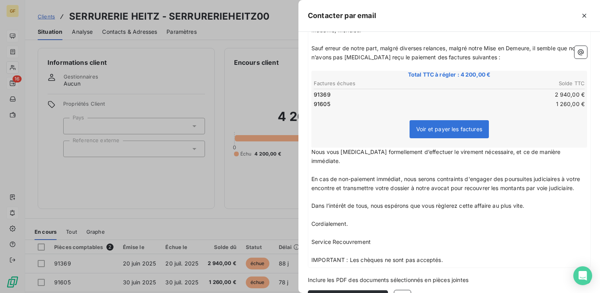
scroll to position [141, 0]
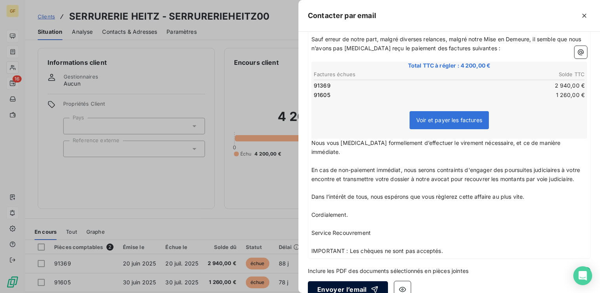
click at [350, 281] on button "Envoyer l’email" at bounding box center [348, 289] width 80 height 16
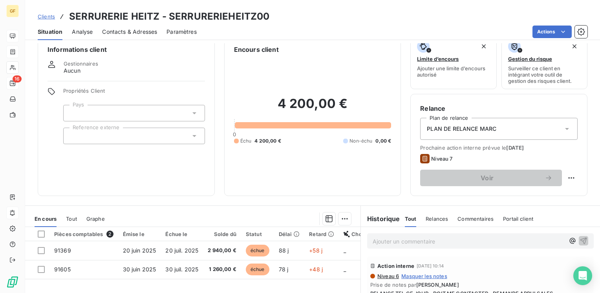
scroll to position [0, 0]
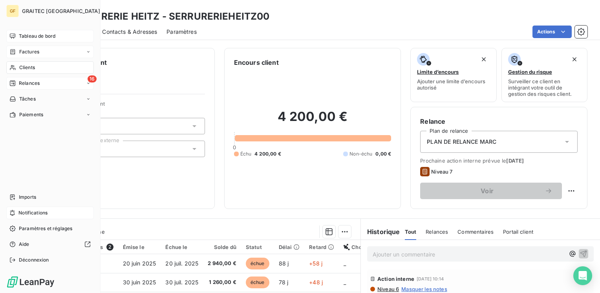
click at [25, 34] on span "Tableau de bord" at bounding box center [37, 36] width 37 height 7
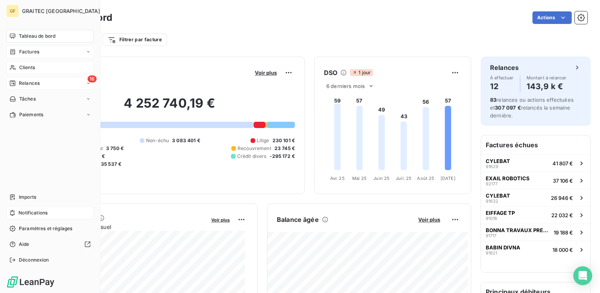
click at [31, 51] on span "Factures" at bounding box center [29, 51] width 20 height 7
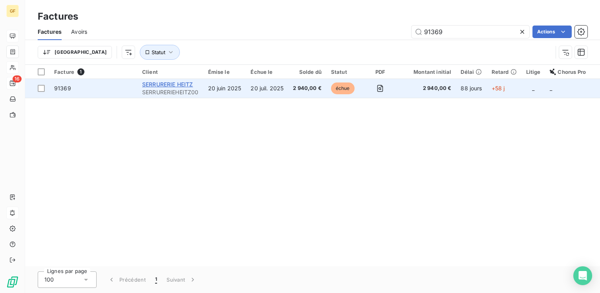
click at [182, 82] on span "SERRURERIE HEITZ" at bounding box center [167, 84] width 51 height 7
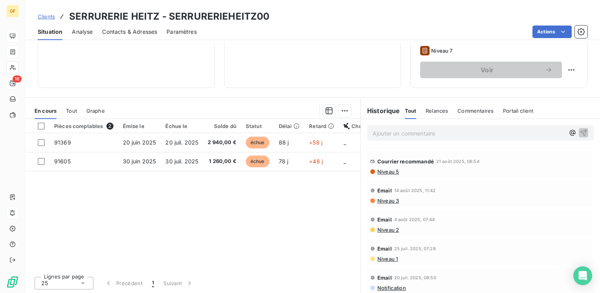
scroll to position [79, 0]
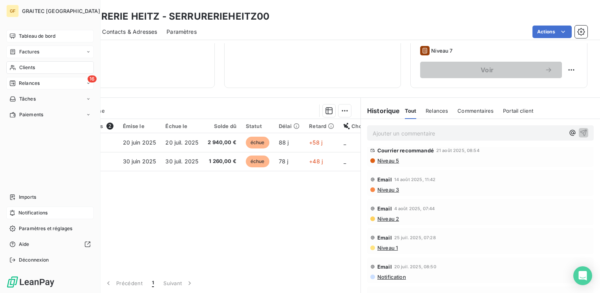
click at [30, 33] on span "Tableau de bord" at bounding box center [37, 36] width 37 height 7
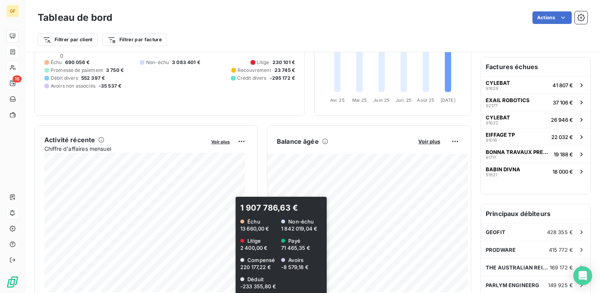
scroll to position [79, 0]
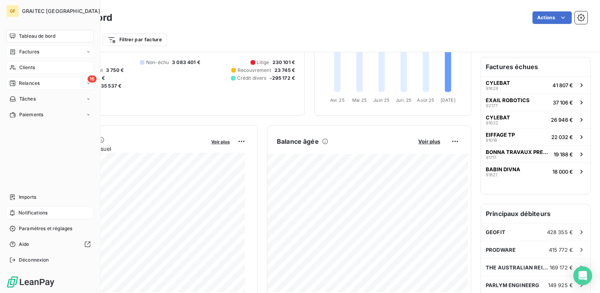
click at [24, 87] on div "16 Relances" at bounding box center [50, 83] width 88 height 13
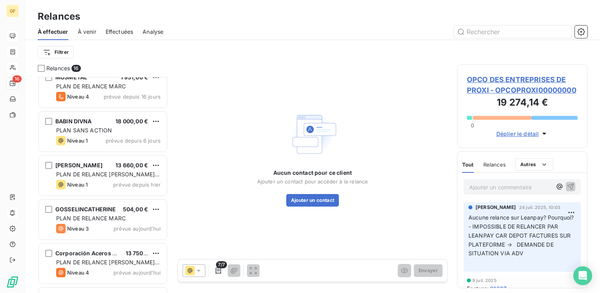
scroll to position [314, 0]
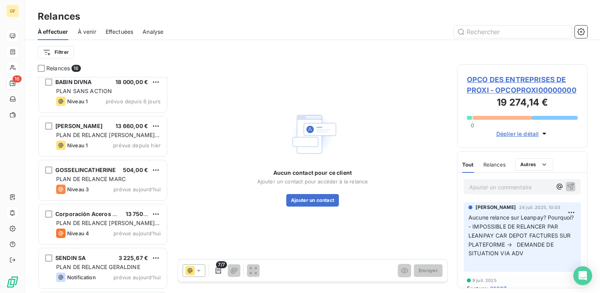
click at [113, 170] on span "GOSSELINCATHERINE" at bounding box center [85, 169] width 61 height 7
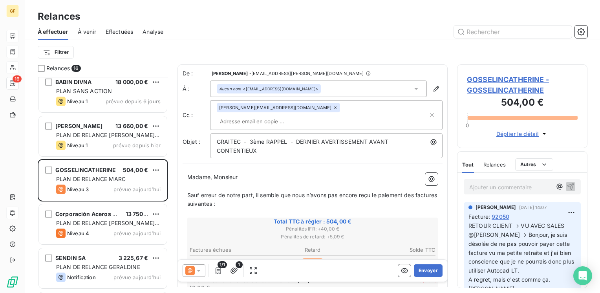
click at [187, 192] on span "Sauf erreur de notre part, il semble que nous n’avons pas encore reçu le paieme…" at bounding box center [312, 200] width 251 height 16
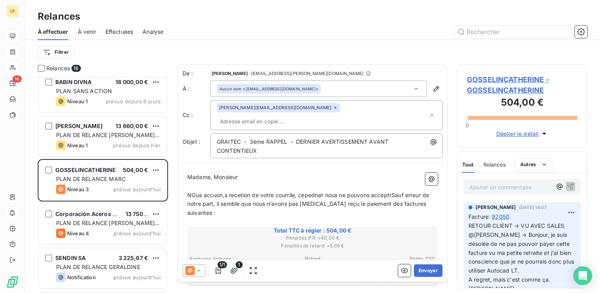
click at [389, 192] on span "NOus accuon,s recetion de votre courrile, cepednat nous ne pouvons acceptrSauf …" at bounding box center [308, 204] width 243 height 25
click at [213, 174] on span "Madame, Monsieur" at bounding box center [212, 177] width 50 height 7
drag, startPoint x: 250, startPoint y: 128, endPoint x: 292, endPoint y: 129, distance: 42.4
click at [292, 138] on span "GRAITEC - 3ème RAPPEL - DERNIER AVERTISSEMENT AVANT CONTENTIEUX" at bounding box center [303, 146] width 173 height 16
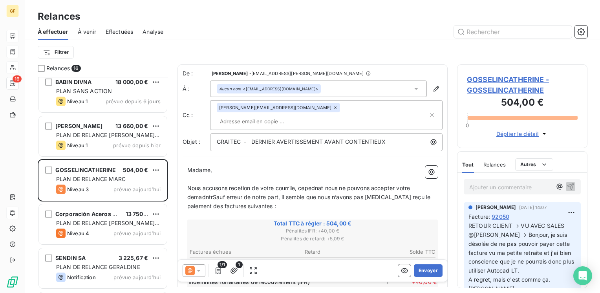
click at [241, 185] on span "Nous accusons recetion de votre courrile, cepednat nous ne pouvons accepter vot…" at bounding box center [309, 197] width 245 height 25
drag, startPoint x: 289, startPoint y: 175, endPoint x: 302, endPoint y: 201, distance: 30.0
click at [302, 210] on p "﻿" at bounding box center [312, 214] width 250 height 9
click at [295, 185] on span "Nous accusons reception de votre courrile, cepednat nous ne pouvons accepter vo…" at bounding box center [309, 197] width 245 height 25
click at [201, 185] on span "Nous accusons reception de votre courriel, cepednat nous ne pouvons accepter vo…" at bounding box center [309, 197] width 245 height 25
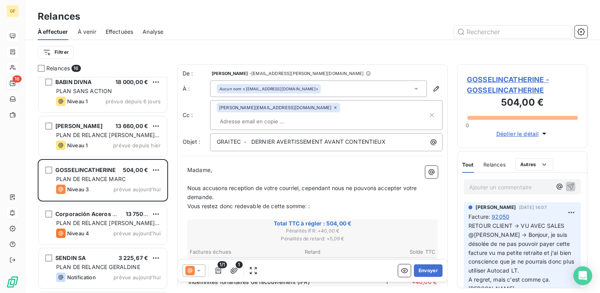
click at [355, 202] on p "Vous restez donc redevable de cette somme: :" at bounding box center [312, 206] width 250 height 9
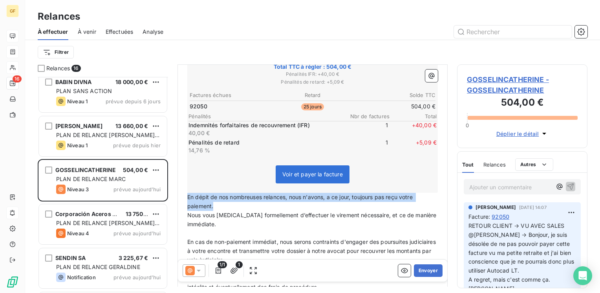
drag, startPoint x: 220, startPoint y: 195, endPoint x: 185, endPoint y: 183, distance: 37.2
click at [185, 183] on div "Madame, ﻿ Nous accusons reception de votre courriel, cependant nous ne pouvons …" at bounding box center [313, 186] width 260 height 364
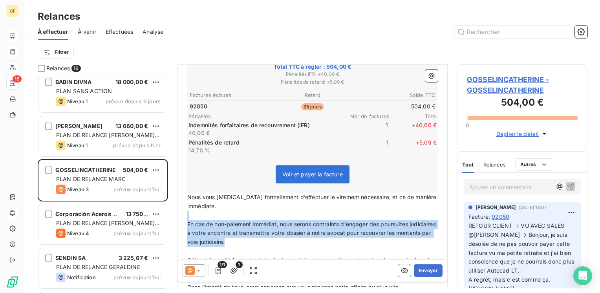
drag, startPoint x: 265, startPoint y: 231, endPoint x: 188, endPoint y: 206, distance: 81.3
click at [188, 206] on div "Madame, ﻿ Nous accusons reception de votre courriel, cependant nous ne pouvons …" at bounding box center [312, 177] width 250 height 336
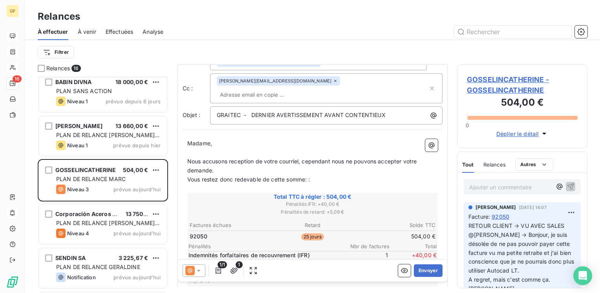
scroll to position [0, 0]
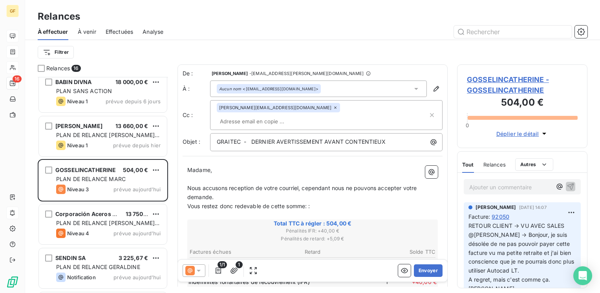
click at [216, 185] on p "Nous accusons reception de votre courriel, cependant nous ne pouvons accepter v…" at bounding box center [312, 193] width 250 height 18
click at [420, 274] on button "Envoyer" at bounding box center [428, 270] width 29 height 13
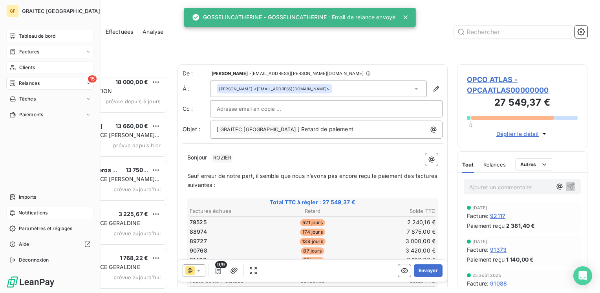
click at [26, 51] on span "Factures" at bounding box center [29, 51] width 20 height 7
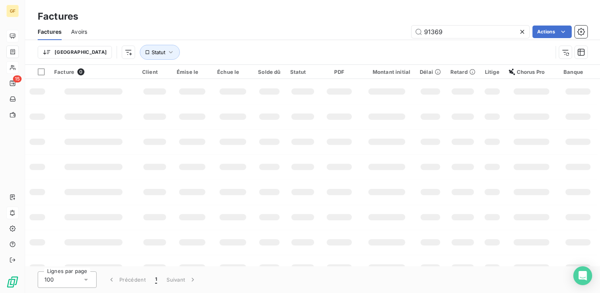
drag, startPoint x: 466, startPoint y: 30, endPoint x: 361, endPoint y: 41, distance: 105.0
click at [361, 41] on div "Factures Avoirs 91369 Actions Trier Statut" at bounding box center [312, 44] width 575 height 41
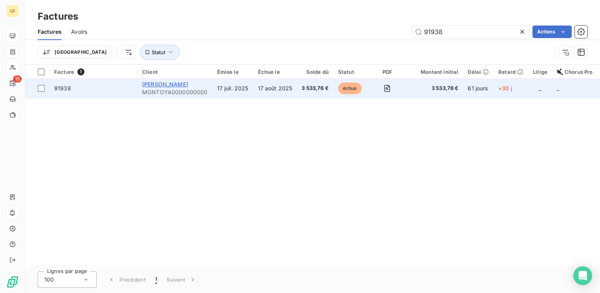
type input "91938"
click at [153, 87] on span "[PERSON_NAME]" at bounding box center [165, 84] width 46 height 7
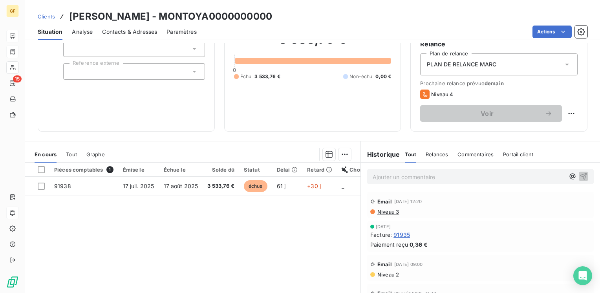
scroll to position [79, 0]
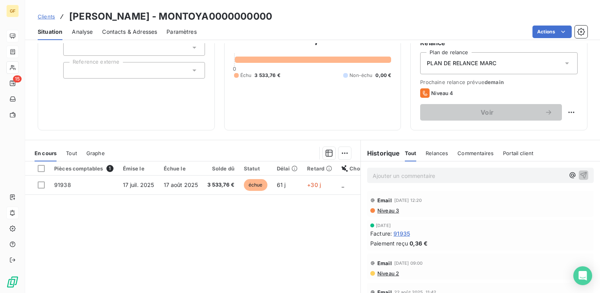
click at [386, 174] on p "Ajouter un commentaire ﻿" at bounding box center [469, 176] width 192 height 10
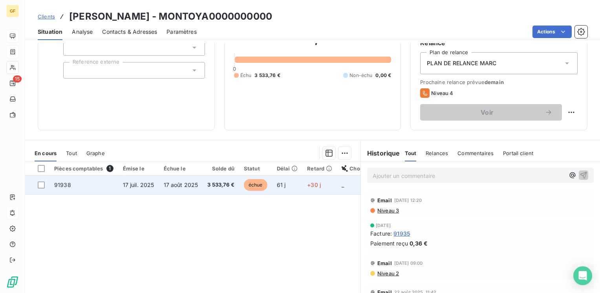
click at [215, 186] on span "3 533,76 €" at bounding box center [220, 185] width 27 height 8
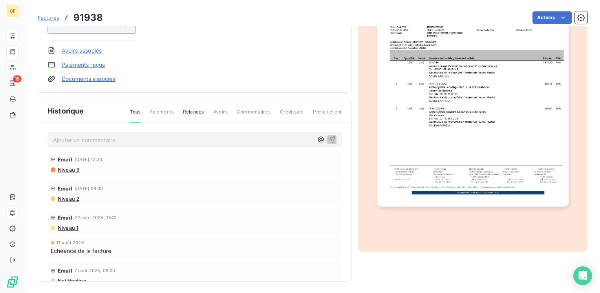
scroll to position [141, 0]
click at [83, 140] on p "Ajouter un commentaire ﻿" at bounding box center [183, 140] width 260 height 10
click at [110, 141] on p "Ajouter un commentaire ﻿" at bounding box center [183, 140] width 260 height 10
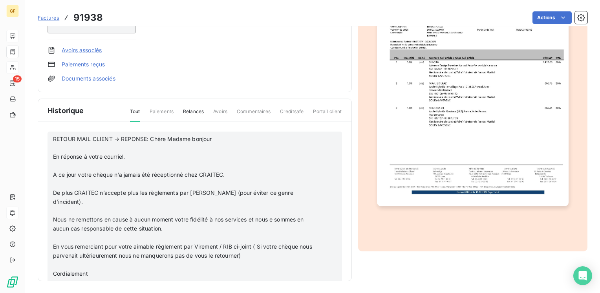
click at [223, 138] on p "RETOUR MAIL CLIENT → REPONSE: Chère Madame bonjour" at bounding box center [184, 139] width 263 height 9
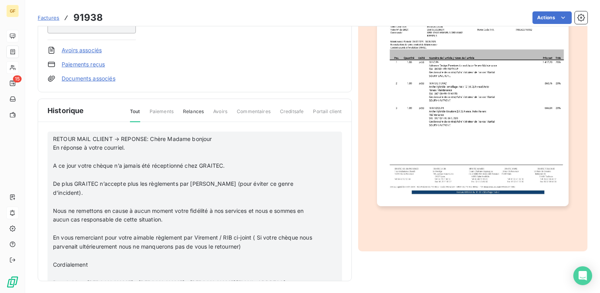
click at [139, 144] on p "En réponse à votre courriel." at bounding box center [184, 147] width 263 height 9
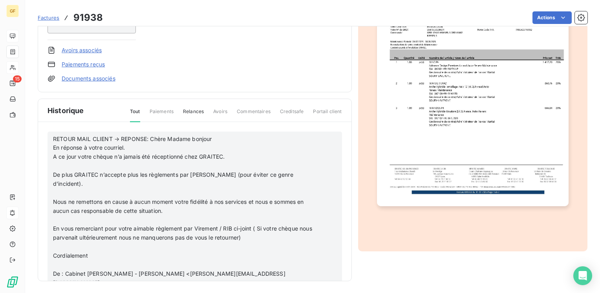
click at [229, 155] on p "A ce jour votre chèque n’a jamais été réceptionné chez GRAITEC." at bounding box center [184, 156] width 263 height 9
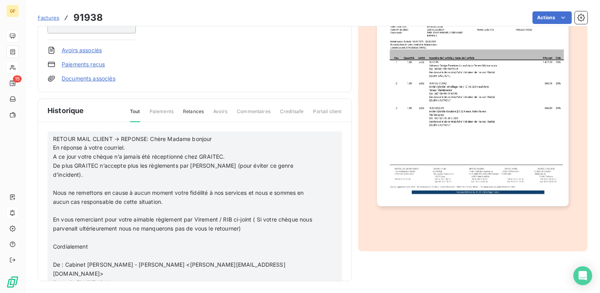
click at [302, 164] on p "De plus GRAITEC n’accepte plus les règlements par Chèque (pour éviter ce genre …" at bounding box center [184, 170] width 263 height 18
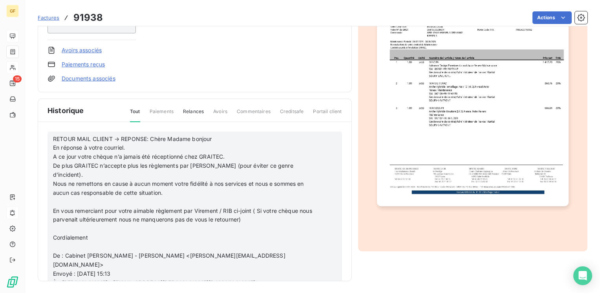
click at [272, 180] on span "Nous ne remettons en cause à aucun moment votre fidélité à nos services et nous…" at bounding box center [179, 188] width 252 height 16
click at [182, 181] on p "Nous ne remettons en cause à aucun moment votre fidélité à nos services et nous…" at bounding box center [184, 188] width 263 height 18
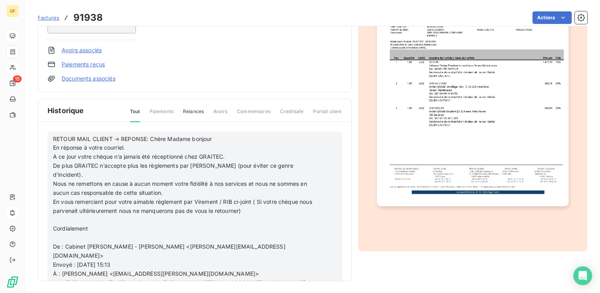
click at [258, 201] on p "En vous remerciant pour votre aimable règlement par Virement / RIB ci-joint ( S…" at bounding box center [184, 206] width 263 height 18
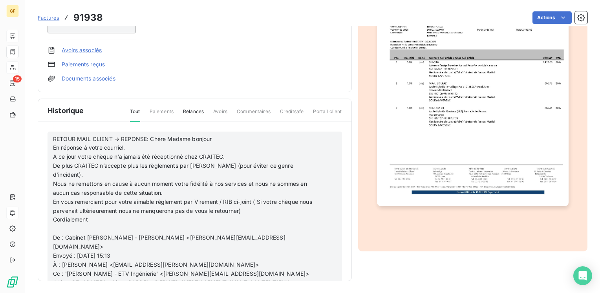
scroll to position [118, 0]
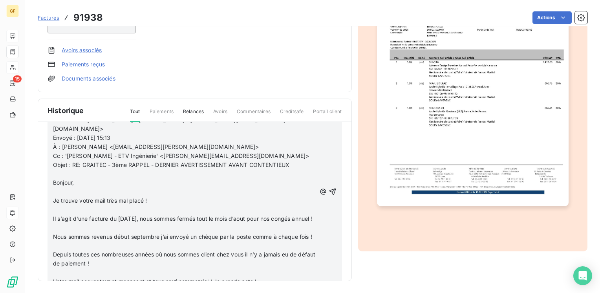
click at [94, 178] on p "Bonjour," at bounding box center [184, 182] width 263 height 9
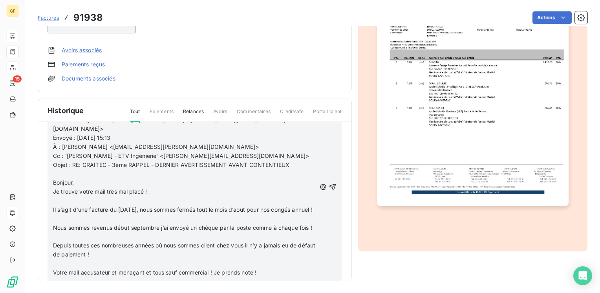
click at [85, 169] on p "﻿" at bounding box center [184, 173] width 263 height 9
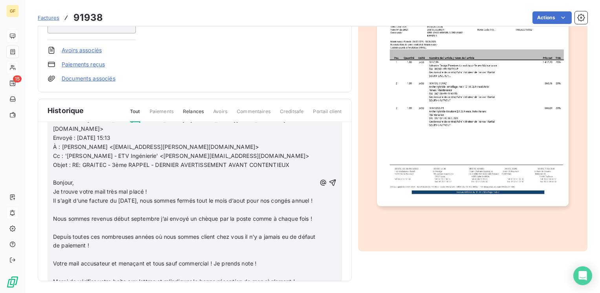
click at [77, 196] on p "Il s’agit d’une facture du 17 juillet, nous sommes fermés tout le mois d’aout p…" at bounding box center [184, 200] width 263 height 9
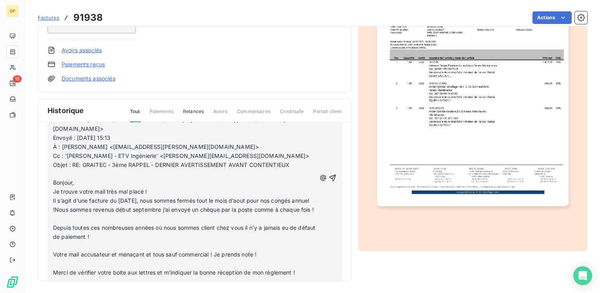
click at [88, 199] on span "Il s’agit d’une facture du 17 juillet, nous sommes fermés tout le mois d’aout p…" at bounding box center [183, 205] width 261 height 16
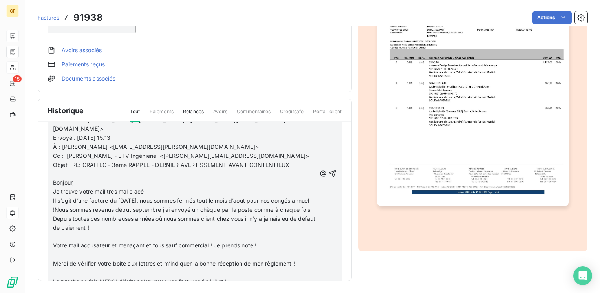
click at [144, 208] on span "Il s’agit d’une facture du 17 juillet, nous sommes fermés tout le mois d’aout p…" at bounding box center [185, 214] width 264 height 34
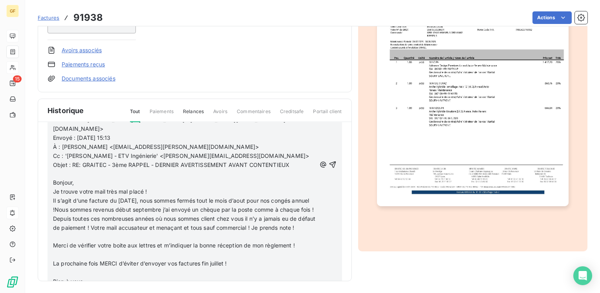
click at [100, 216] on p "Il s’agit d’une facture du 17 juillet, nous sommes fermés tout le mois d’aout p…" at bounding box center [184, 214] width 263 height 36
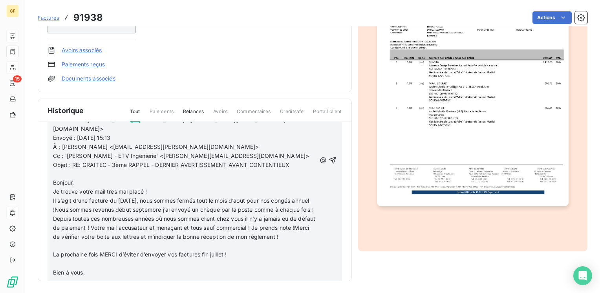
click at [104, 223] on p "Il s’agit d’une facture du 17 juillet, nous sommes fermés tout le mois d’aout p…" at bounding box center [184, 218] width 263 height 45
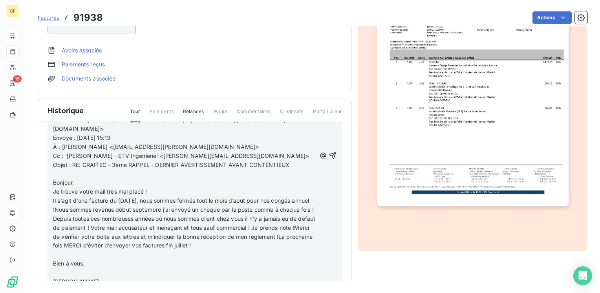
click at [279, 226] on p "Il s’agit d’une facture du 17 juillet, nous sommes fermés tout le mois d’aout p…" at bounding box center [184, 223] width 263 height 54
click at [88, 250] on p "Bien à vous," at bounding box center [184, 254] width 263 height 9
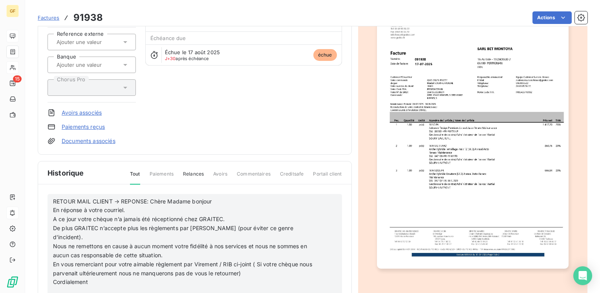
scroll to position [39, 0]
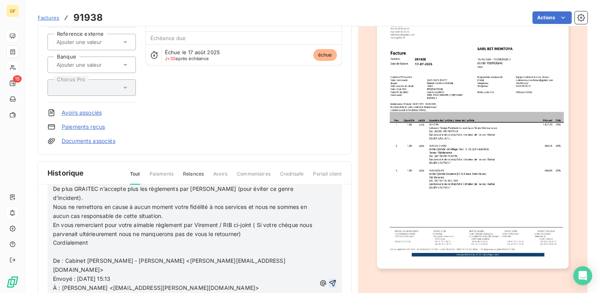
click at [329, 279] on icon "button" at bounding box center [333, 283] width 8 height 8
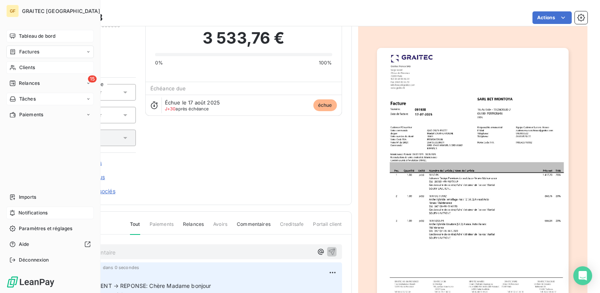
scroll to position [0, 0]
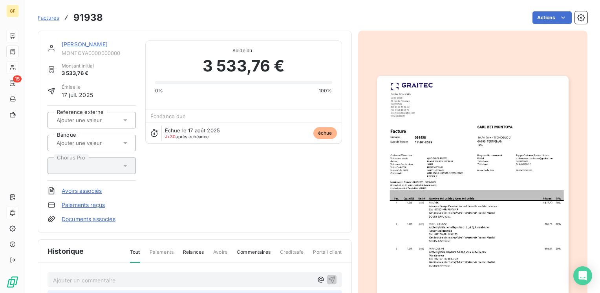
click at [75, 42] on link "[PERSON_NAME]" at bounding box center [85, 44] width 46 height 7
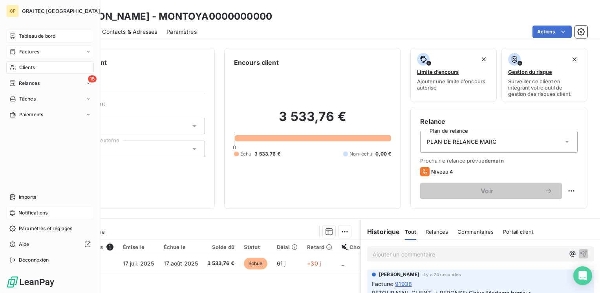
click at [29, 49] on span "Factures" at bounding box center [29, 51] width 20 height 7
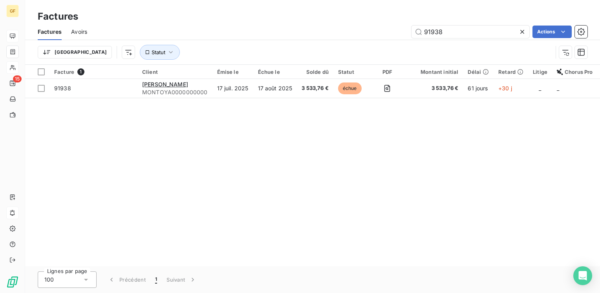
drag, startPoint x: 453, startPoint y: 29, endPoint x: 366, endPoint y: 44, distance: 88.7
click at [366, 44] on div "Factures Avoirs 91938 Actions Trier Statut" at bounding box center [312, 44] width 575 height 41
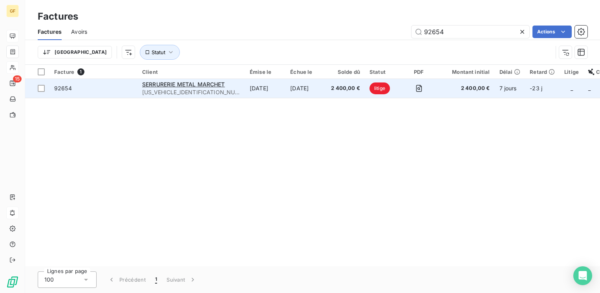
type input "92654"
click at [198, 88] on span "MARCHET0000000000" at bounding box center [191, 92] width 98 height 8
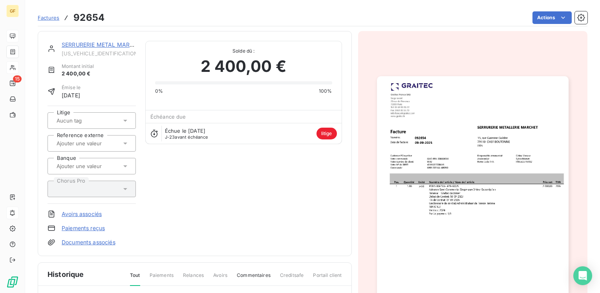
scroll to position [118, 0]
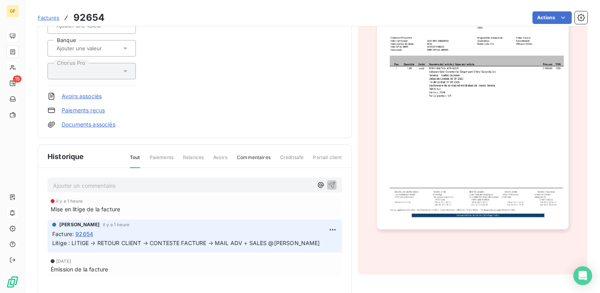
click at [105, 181] on p "Ajouter un commentaire ﻿" at bounding box center [183, 186] width 260 height 10
drag, startPoint x: 56, startPoint y: 182, endPoint x: 41, endPoint y: 182, distance: 14.9
click at [41, 182] on div "retour il y a 1 heure Mise en litige de la facture Marc Santoro il y a 1 heure …" at bounding box center [194, 237] width 313 height 139
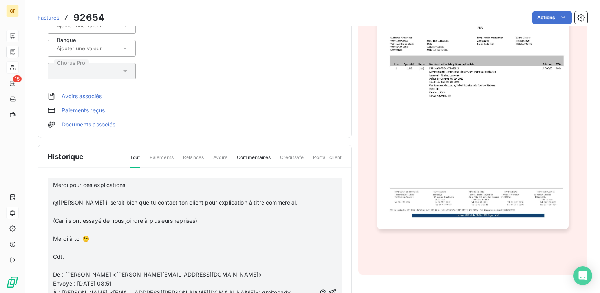
click at [55, 181] on span "Merci pour ces explications" at bounding box center [89, 184] width 72 height 7
click at [192, 181] on p "RETOUR ADV → Merci pour ces explications" at bounding box center [184, 185] width 263 height 9
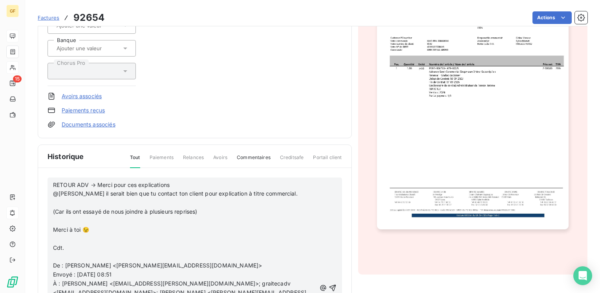
click at [297, 194] on p "@Adrian Moreno il serait bien que tu contact ton client pour explication à titr…" at bounding box center [184, 193] width 263 height 9
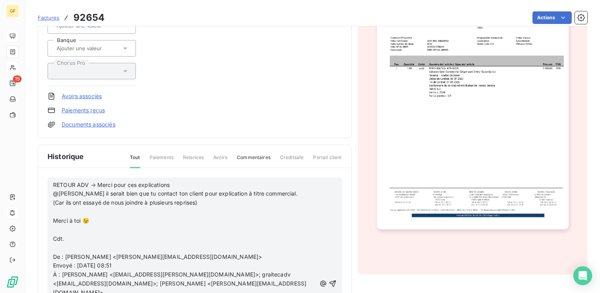
click at [207, 203] on p "(Car ils ont essayé de nous joindre à plusieurs reprises)" at bounding box center [184, 202] width 263 height 9
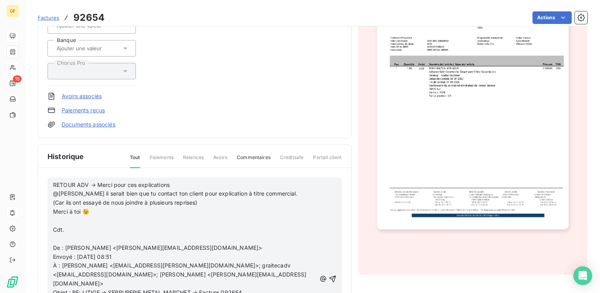
click at [100, 208] on p "Merci à toi 😉" at bounding box center [184, 211] width 263 height 9
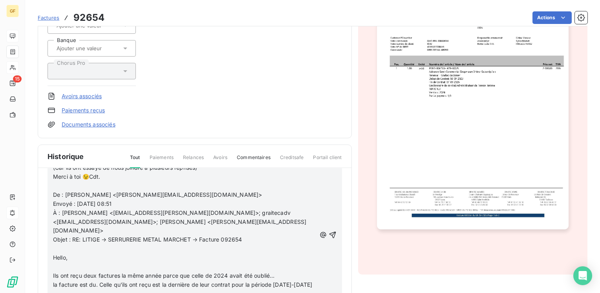
scroll to position [39, 0]
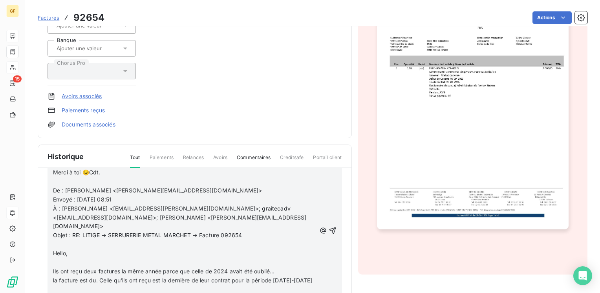
click at [86, 249] on p "Hello," at bounding box center [184, 253] width 263 height 9
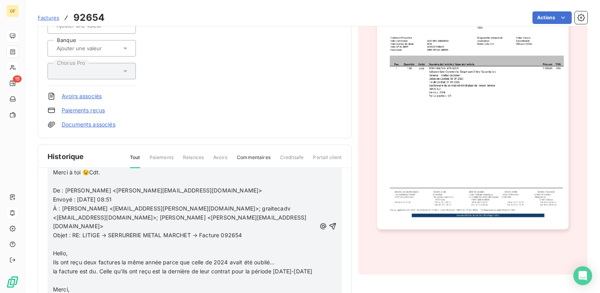
click at [309, 259] on div "RETOUR ADV → Merci pour ces explications @Adrian Moreno il serait bien que tu c…" at bounding box center [194, 227] width 283 height 172
click at [307, 259] on div "RETOUR ADV → Merci pour ces explications @Adrian Moreno il serait bien que tu c…" at bounding box center [194, 227] width 283 height 172
click at [304, 268] on span "la facture est du. Celle qu'ils ont reçu est la dernière de leur contrat pour l…" at bounding box center [182, 271] width 259 height 7
click at [76, 276] on p "Merci," at bounding box center [184, 280] width 263 height 9
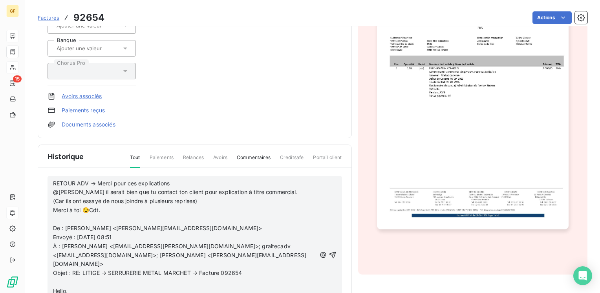
scroll to position [0, 0]
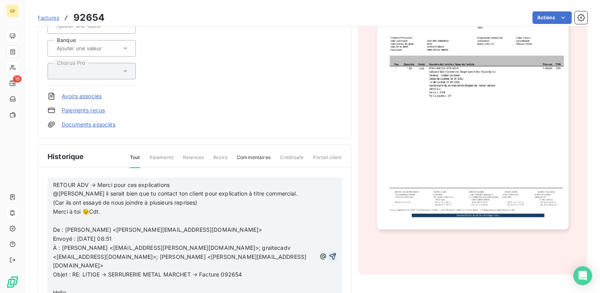
click at [329, 253] on icon "button" at bounding box center [332, 256] width 7 height 7
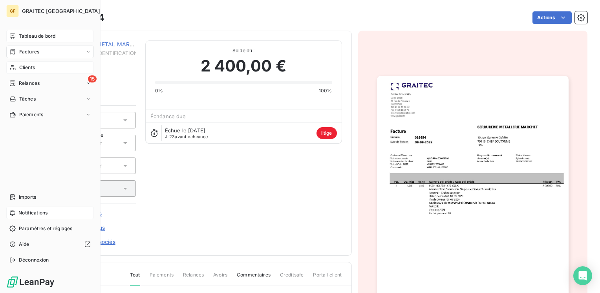
click at [25, 37] on span "Tableau de bord" at bounding box center [37, 36] width 37 height 7
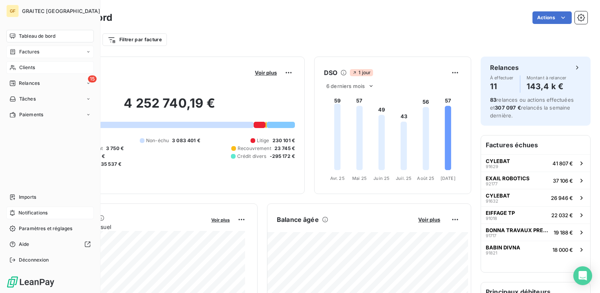
click at [25, 64] on span "Clients" at bounding box center [27, 67] width 16 height 7
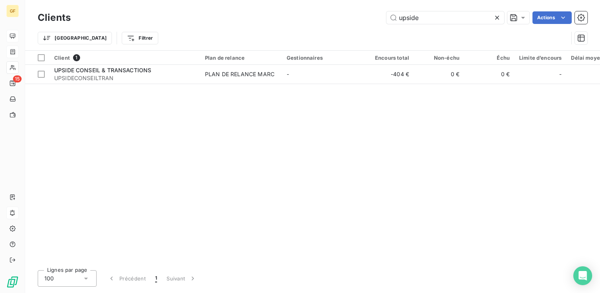
drag, startPoint x: 428, startPoint y: 18, endPoint x: 47, endPoint y: 45, distance: 381.7
click at [45, 45] on div "Clients upside Actions Trier Filtrer" at bounding box center [313, 29] width 550 height 41
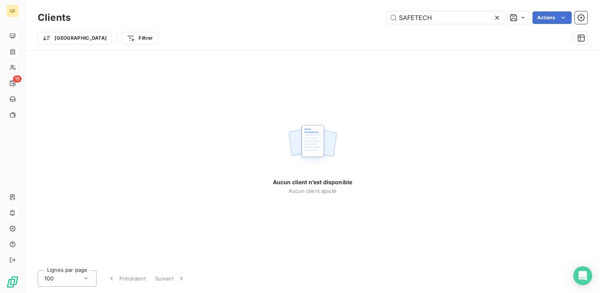
type input "SAFETECH"
click at [495, 15] on icon at bounding box center [497, 18] width 8 height 8
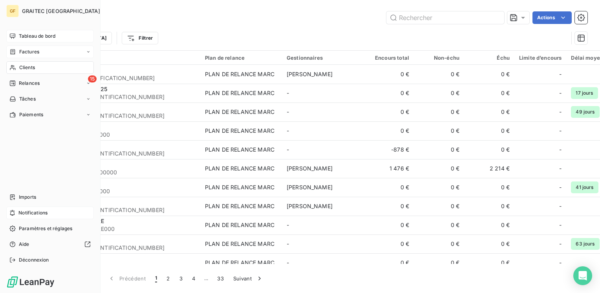
click at [32, 37] on span "Tableau de bord" at bounding box center [37, 36] width 37 height 7
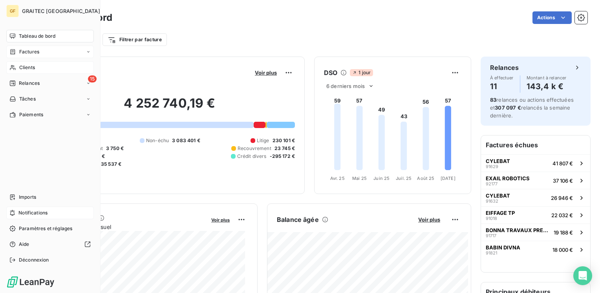
click at [29, 66] on span "Clients" at bounding box center [27, 67] width 16 height 7
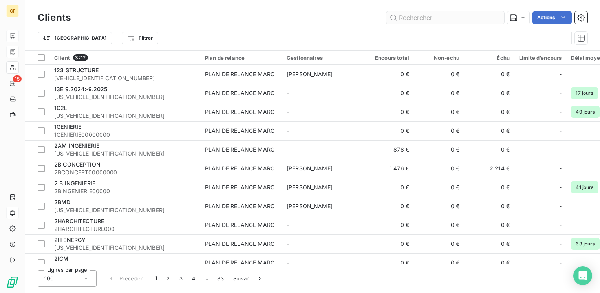
click at [422, 20] on input "text" at bounding box center [445, 17] width 118 height 13
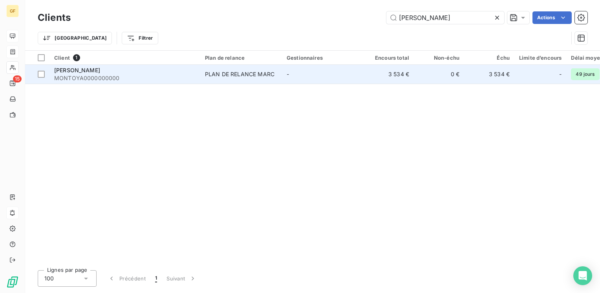
type input "[PERSON_NAME]"
click at [97, 75] on span "MONTOYA0000000000" at bounding box center [124, 78] width 141 height 8
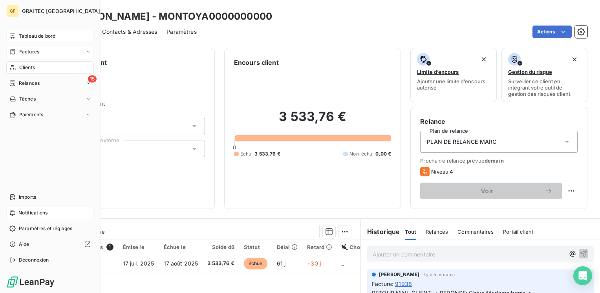
click at [30, 27] on div "GF GRAITEC FRANCE Tableau de bord Factures Clients 15 Relances Tâches Paiements…" at bounding box center [50, 146] width 100 height 293
click at [30, 35] on span "Tableau de bord" at bounding box center [37, 36] width 37 height 7
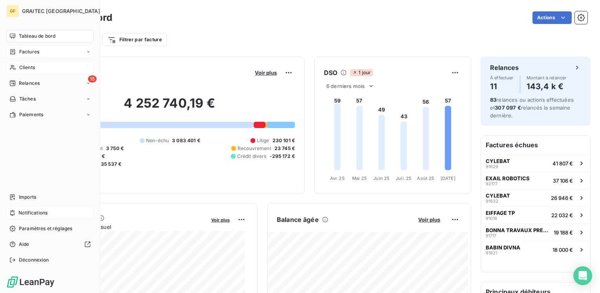
click at [24, 71] on span "Clients" at bounding box center [27, 67] width 16 height 7
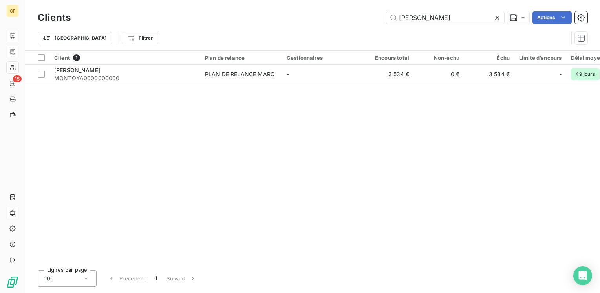
drag, startPoint x: 438, startPoint y: 20, endPoint x: 356, endPoint y: 29, distance: 82.9
click at [356, 29] on div "Clients MONTOYA Actions Trier Filtrer" at bounding box center [313, 29] width 550 height 41
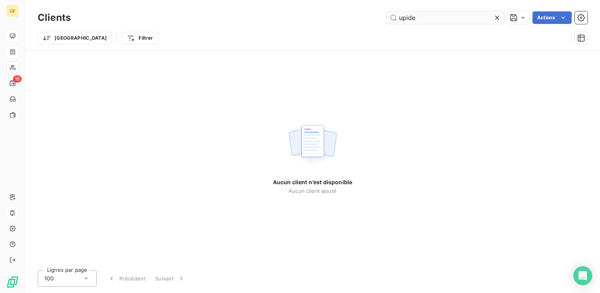
click at [405, 16] on input "upide" at bounding box center [445, 17] width 118 height 13
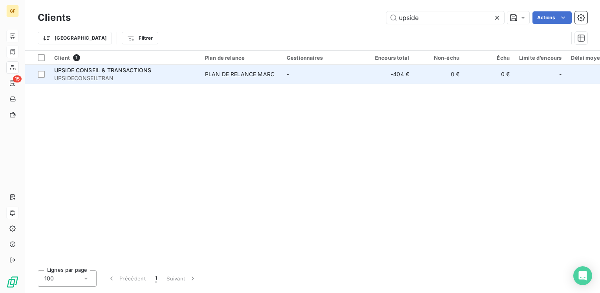
type input "upside"
click at [215, 71] on div "PLAN DE RELANCE MARC" at bounding box center [239, 74] width 69 height 8
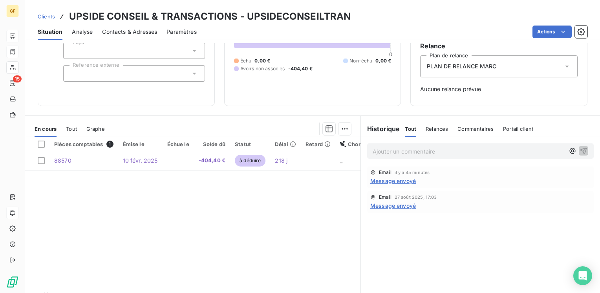
scroll to position [93, 0]
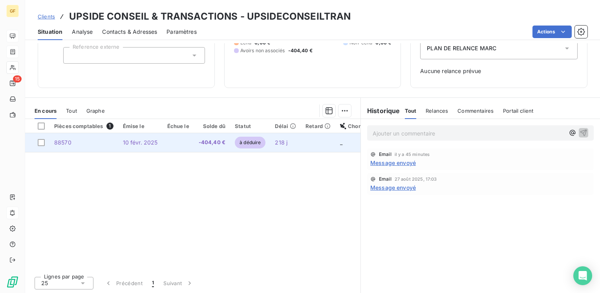
click at [127, 146] on td "10 févr. 2025" at bounding box center [140, 142] width 44 height 19
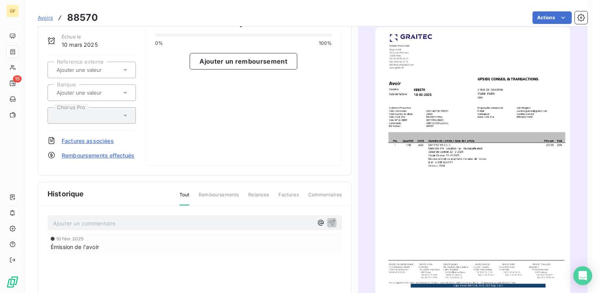
scroll to position [157, 0]
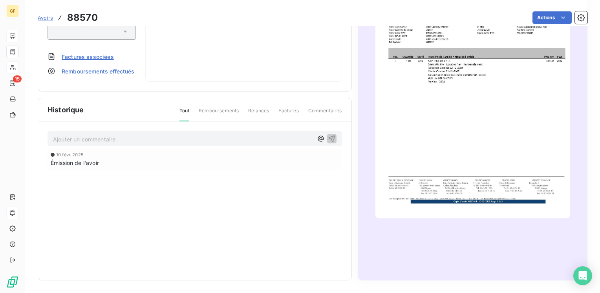
click at [104, 135] on p "Ajouter un commentaire ﻿" at bounding box center [183, 139] width 260 height 10
click at [222, 276] on div "RETOUR CLIENT 10 févr. 2025 Émission de l'avoir" at bounding box center [194, 201] width 313 height 158
click at [148, 139] on p "RETOUR CLIENT" at bounding box center [183, 138] width 260 height 9
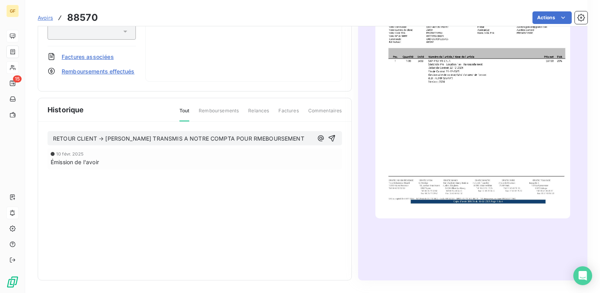
click at [198, 135] on span "RETOUR CLIENT → RIN TRANSMIS A NOTRE COMPTA POUR RMEBOURSEMENT" at bounding box center [178, 138] width 251 height 7
click at [332, 139] on icon "button" at bounding box center [332, 143] width 8 height 8
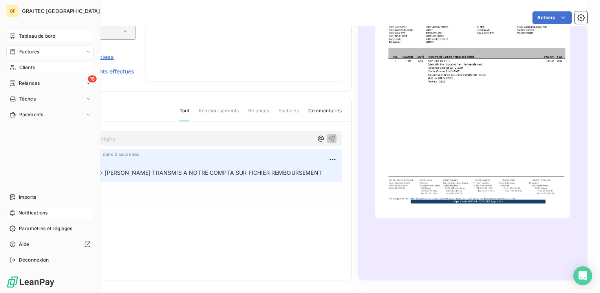
click at [32, 38] on span "Tableau de bord" at bounding box center [37, 36] width 37 height 7
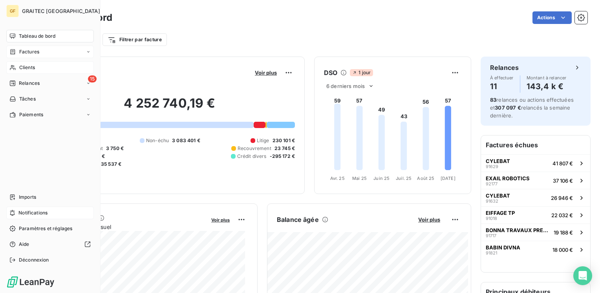
click at [27, 54] on span "Factures" at bounding box center [29, 51] width 20 height 7
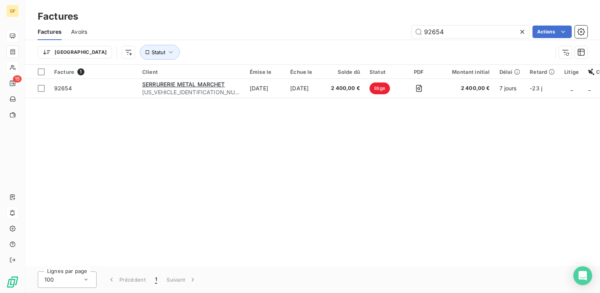
drag, startPoint x: 450, startPoint y: 31, endPoint x: 377, endPoint y: 35, distance: 73.1
click at [377, 35] on div "92654 Actions" at bounding box center [342, 32] width 491 height 13
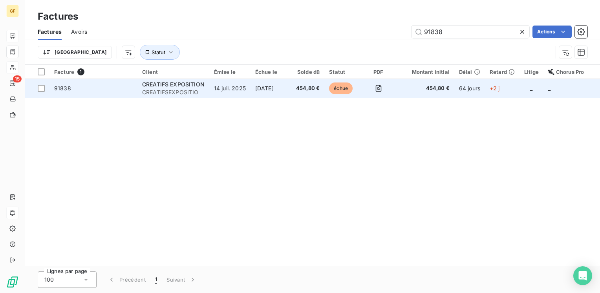
type input "91838"
click at [173, 90] on span "CREATIFSEXPOSITIO" at bounding box center [173, 92] width 62 height 8
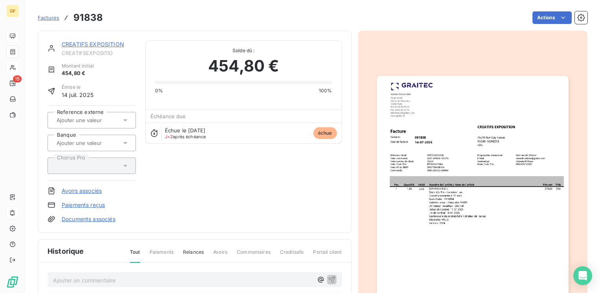
click at [79, 44] on link "CREATIFS EXPOSITION" at bounding box center [93, 44] width 62 height 7
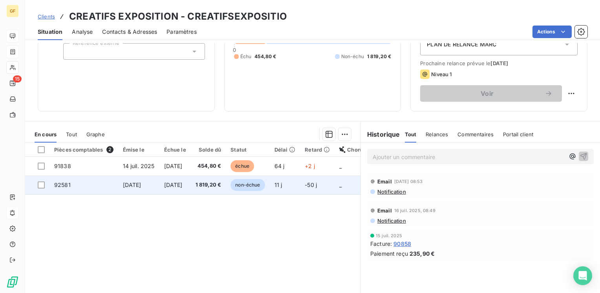
scroll to position [118, 0]
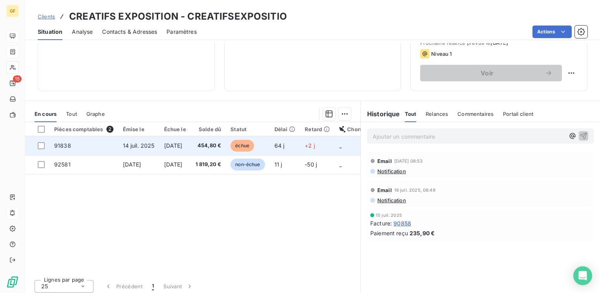
click at [209, 141] on td "454,80 €" at bounding box center [208, 145] width 35 height 19
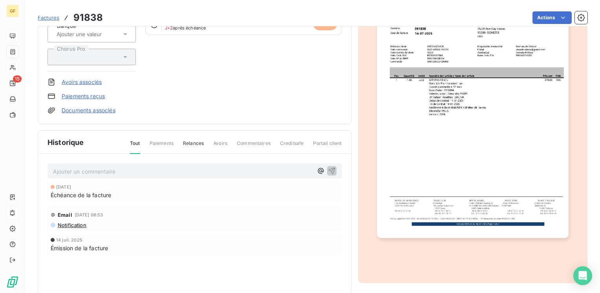
scroll to position [118, 0]
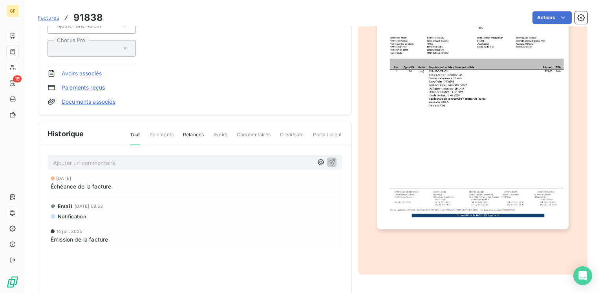
click at [88, 167] on div "Ajouter un commentaire ﻿" at bounding box center [195, 162] width 294 height 15
click at [91, 162] on p "Ajouter un commentaire ﻿" at bounding box center [183, 163] width 260 height 10
click at [117, 159] on span "AVIS DE PAIEMENT RECPTIONNE" at bounding box center [97, 162] width 89 height 7
click at [228, 163] on p "AVIS DE PAIEMENT RECPTIONNE" at bounding box center [183, 162] width 260 height 9
click at [116, 159] on span "AVIS DE PAIEMENT RECPTIONNE E" at bounding box center [100, 162] width 94 height 7
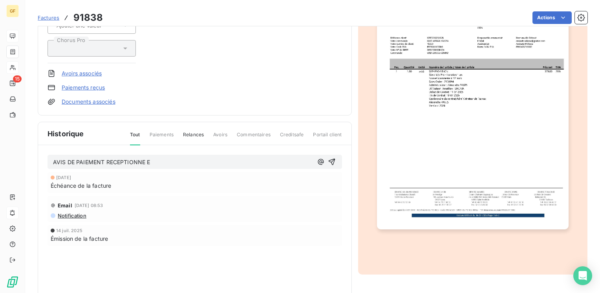
click at [147, 159] on span "AVIS DE PAIEMENT RECEPTIONNE E" at bounding box center [101, 162] width 97 height 7
click at [330, 161] on icon "button" at bounding box center [332, 162] width 8 height 8
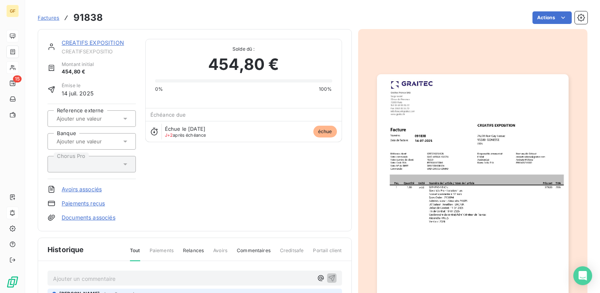
scroll to position [0, 0]
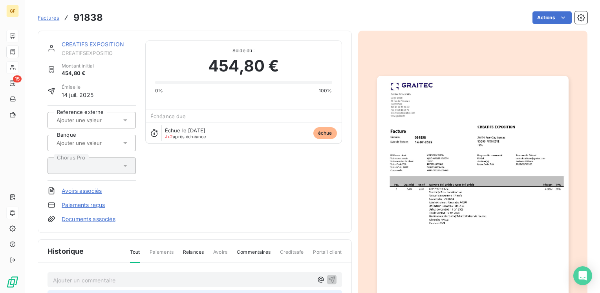
click at [93, 45] on link "CREATIFS EXPOSITION" at bounding box center [93, 44] width 62 height 7
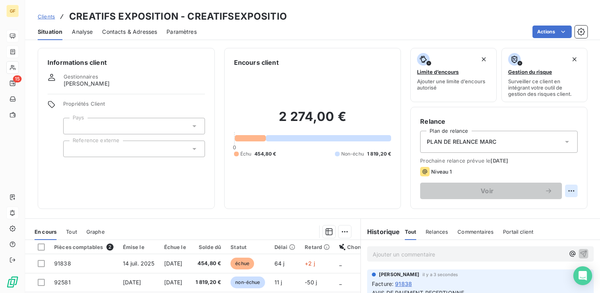
click at [561, 188] on html "GF 15 Clients CREATIFS EXPOSITION - CREATIFSEXPOSITIO Situation Analyse Contact…" at bounding box center [300, 146] width 600 height 293
click at [543, 203] on div "Replanifier cette action" at bounding box center [533, 208] width 70 height 13
select select "8"
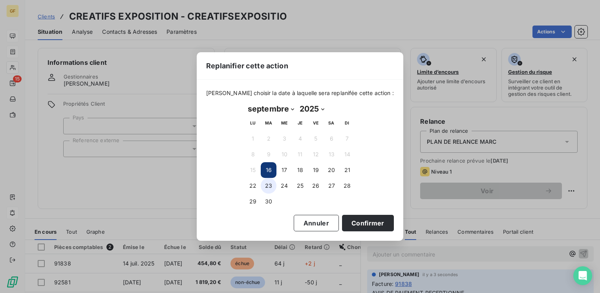
click at [268, 187] on button "23" at bounding box center [269, 186] width 16 height 16
click at [356, 221] on button "Confirmer" at bounding box center [368, 223] width 52 height 16
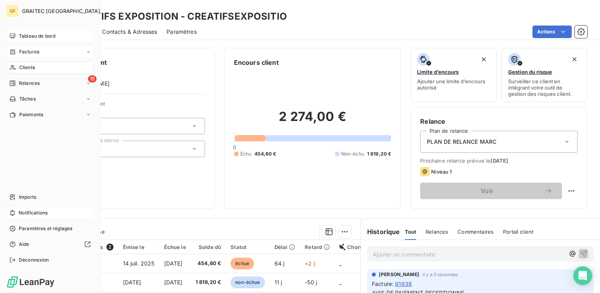
click at [27, 51] on span "Factures" at bounding box center [29, 51] width 20 height 7
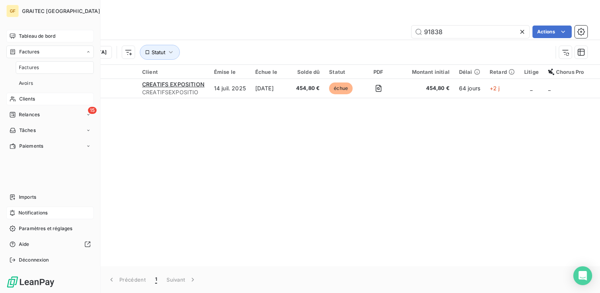
click at [24, 100] on span "Clients" at bounding box center [27, 98] width 16 height 7
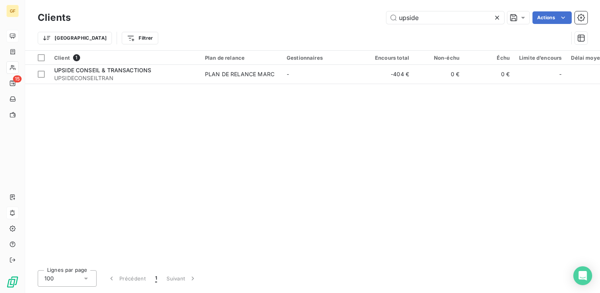
drag, startPoint x: 424, startPoint y: 20, endPoint x: 358, endPoint y: 26, distance: 66.7
click at [358, 26] on div "Clients upside Actions Trier Filtrer" at bounding box center [313, 29] width 550 height 41
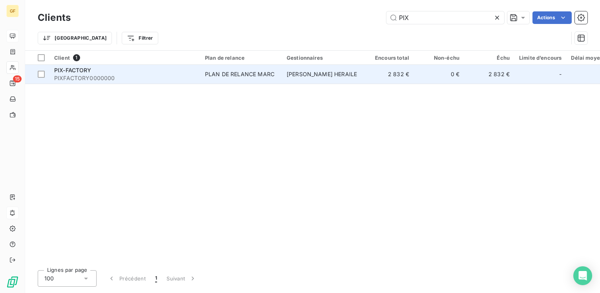
type input "PIX"
click at [225, 70] on div "PLAN DE RELANCE MARC" at bounding box center [239, 74] width 69 height 8
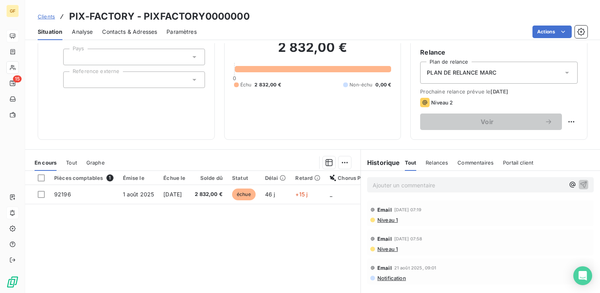
scroll to position [79, 0]
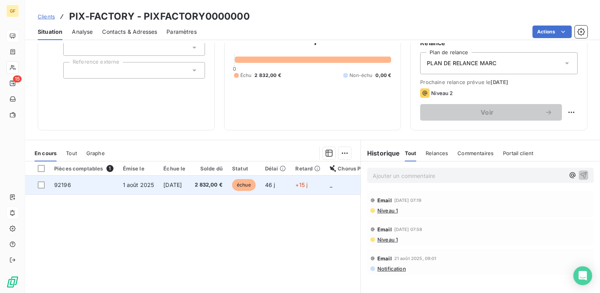
click at [147, 186] on span "1 août 2025" at bounding box center [138, 184] width 31 height 7
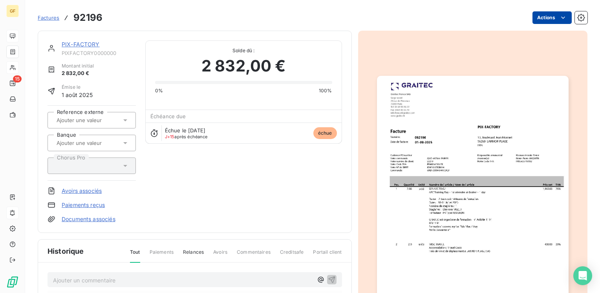
click at [531, 16] on html "GF 15 Factures 92196 Actions PIX-FACTORY PIXFACTORY0000000 Montant initial 2 83…" at bounding box center [300, 146] width 600 height 293
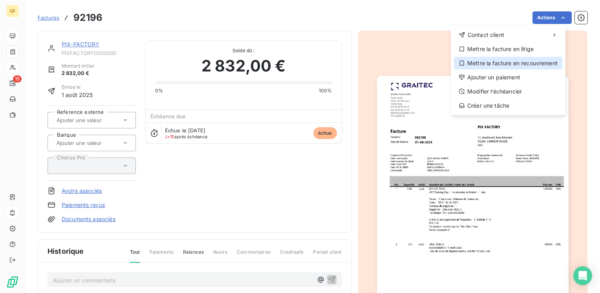
click at [503, 62] on div "Mettre la facture en recouvrement" at bounding box center [508, 63] width 108 height 13
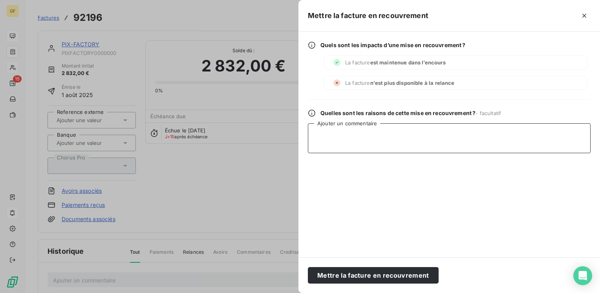
click at [348, 137] on textarea "Ajouter un commentaire" at bounding box center [449, 138] width 283 height 30
drag, startPoint x: 426, startPoint y: 130, endPoint x: 431, endPoint y: 127, distance: 6.1
click at [431, 127] on textarea "ATRADIUS → CLIENT EN LIQUIDATION" at bounding box center [449, 138] width 283 height 30
paste textarea "• 5 septembre 2025 — Jugement d'ouverture de liquidation judiciaire au greffe d…"
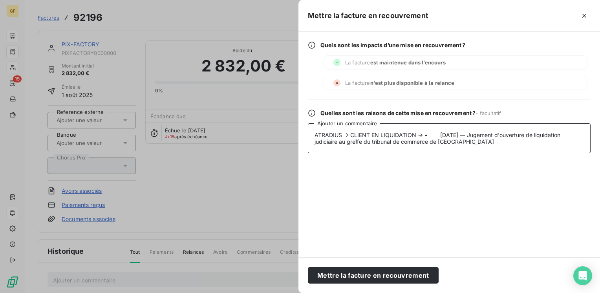
click at [424, 131] on textarea "ATRADIUS → CLIENT EN LIQUIDATION → • 5 septembre 2025 — Jugement d'ouverture de…" at bounding box center [449, 138] width 283 height 30
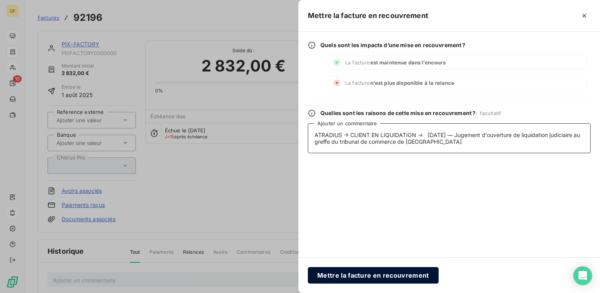
type textarea "ATRADIUS → CLIENT EN LIQUIDATION → 5 septembre 2025 — Jugement d'ouverture de l…"
click at [374, 278] on button "Mettre la facture en recouvrement" at bounding box center [373, 275] width 131 height 16
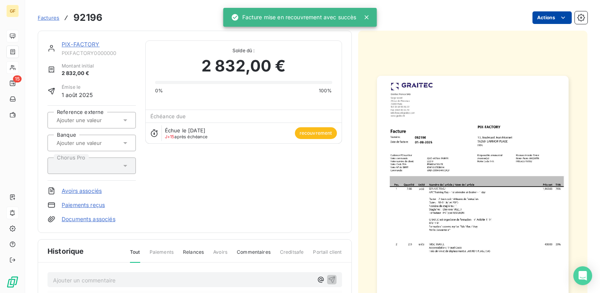
click at [552, 19] on html "GF 15 Factures 92196 Actions PIX-FACTORY PIXFACTORY0000000 Montant initial 2 83…" at bounding box center [300, 146] width 600 height 293
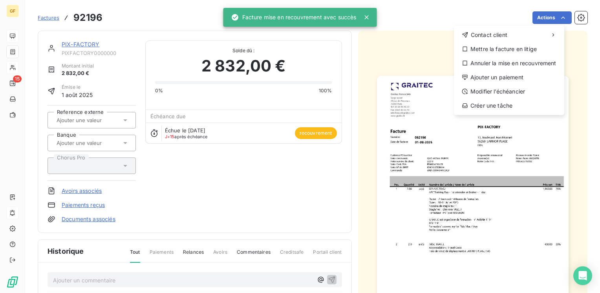
click at [332, 203] on html "GF 15 Factures 92196 Actions Contact client Mettre la facture en litige Annuler…" at bounding box center [300, 146] width 600 height 293
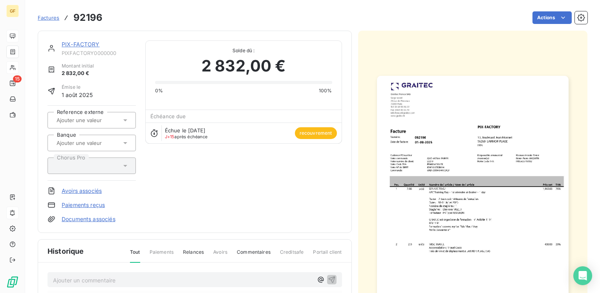
click at [82, 44] on link "PIX-FACTORY" at bounding box center [81, 44] width 38 height 7
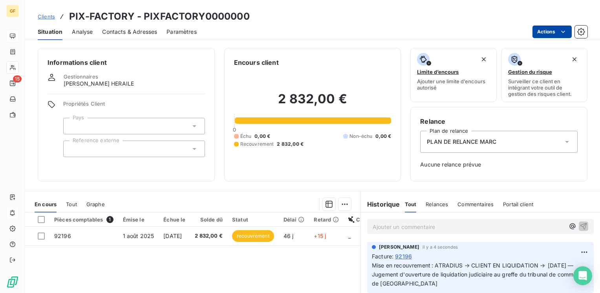
click at [551, 33] on html "GF 15 Clients PIX-FACTORY - PIXFACTORY0000000 Situation Analyse Contacts & Adre…" at bounding box center [300, 146] width 600 height 293
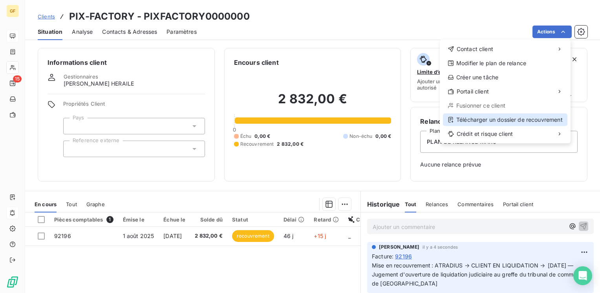
click at [486, 117] on div "Télécharger un dossier de recouvrement" at bounding box center [505, 119] width 124 height 13
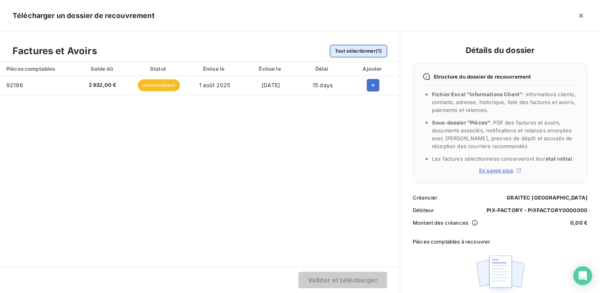
click at [345, 50] on button "Tout sélectionner (1)" at bounding box center [358, 51] width 57 height 13
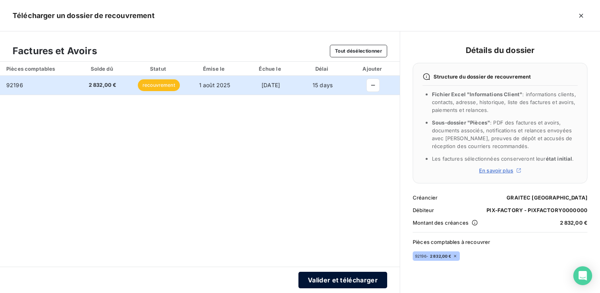
click at [339, 276] on button "Valider et télécharger" at bounding box center [342, 280] width 89 height 16
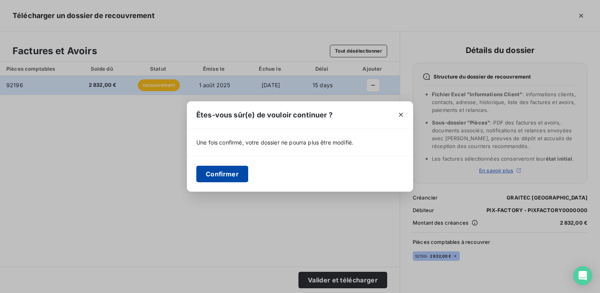
click at [222, 168] on button "Confirmer" at bounding box center [222, 174] width 52 height 16
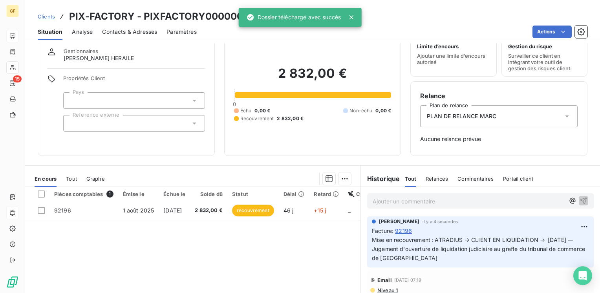
scroll to position [39, 0]
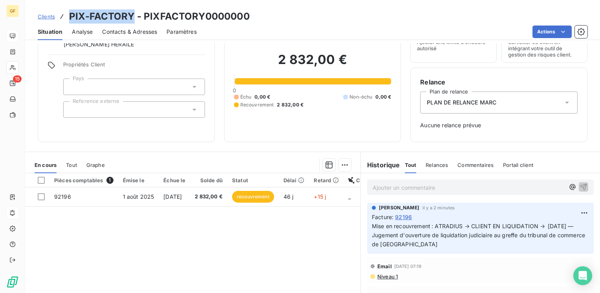
drag, startPoint x: 135, startPoint y: 14, endPoint x: 69, endPoint y: 21, distance: 65.6
click at [69, 21] on h3 "PIX-FACTORY - PIXFACTORY0000000" at bounding box center [159, 16] width 181 height 14
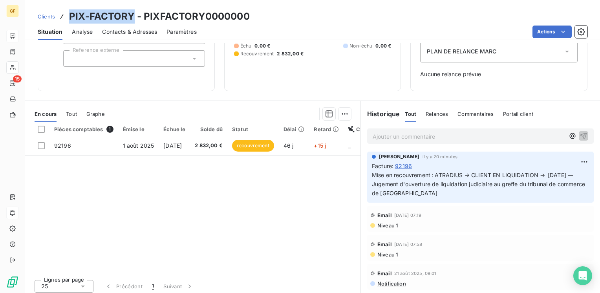
scroll to position [93, 0]
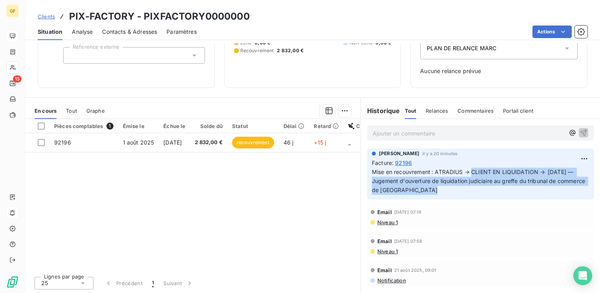
drag, startPoint x: 469, startPoint y: 170, endPoint x: 519, endPoint y: 192, distance: 54.6
click at [519, 192] on p "Mise en recouvrement : ATRADIUS → CLIENT EN LIQUIDATION → 5 septembre 2025 — Ju…" at bounding box center [480, 181] width 217 height 27
copy span "CLIENT EN LIQUIDATION → 5 septembre 2025 — Jugement d'ouverture de liquidation …"
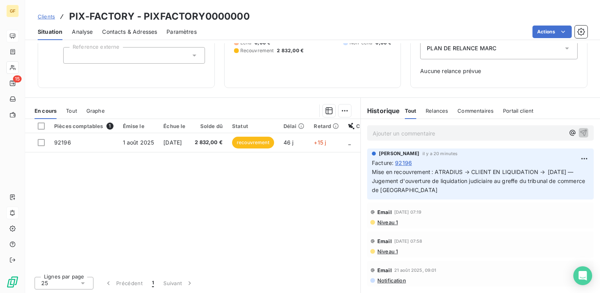
click at [488, 211] on div "Email 12 sept. 2025, 07:19" at bounding box center [480, 212] width 220 height 13
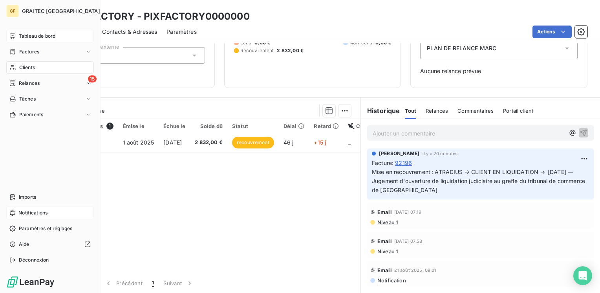
click at [28, 36] on span "Tableau de bord" at bounding box center [37, 36] width 37 height 7
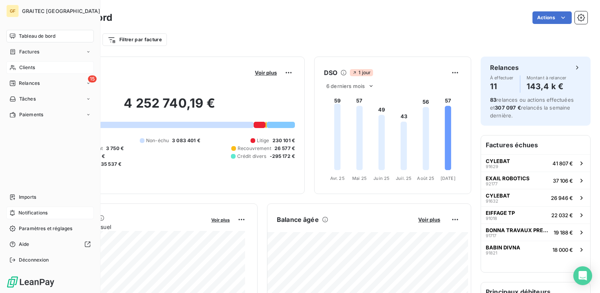
click at [19, 84] on span "Relances" at bounding box center [29, 83] width 21 height 7
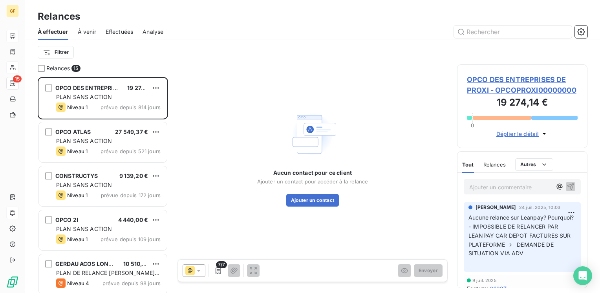
click at [87, 33] on span "À venir" at bounding box center [87, 32] width 18 height 8
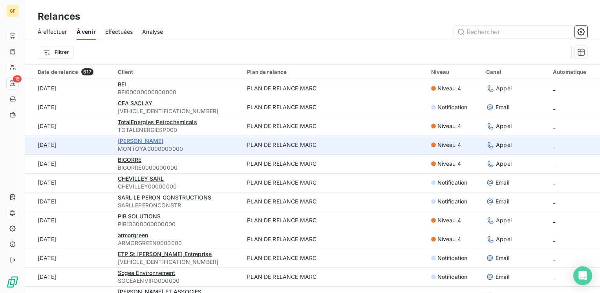
click at [133, 139] on span "[PERSON_NAME]" at bounding box center [141, 140] width 46 height 7
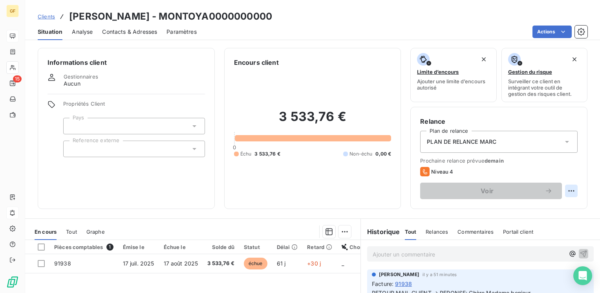
click at [567, 192] on html "GF 15 Clients MONTOYA - MONTOYA0000000000 Situation Analyse Contacts & Adresses…" at bounding box center [300, 146] width 600 height 293
click at [555, 207] on div "Replanifier cette action" at bounding box center [533, 208] width 70 height 13
select select "8"
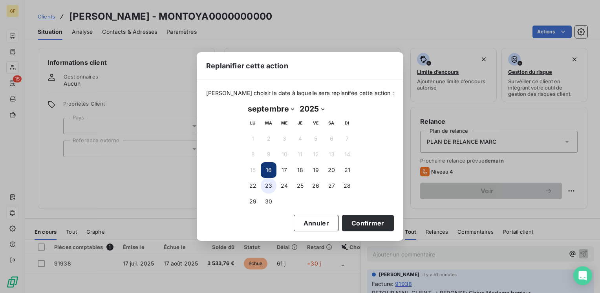
click at [266, 186] on button "23" at bounding box center [269, 186] width 16 height 16
click at [363, 227] on button "Confirmer" at bounding box center [368, 223] width 52 height 16
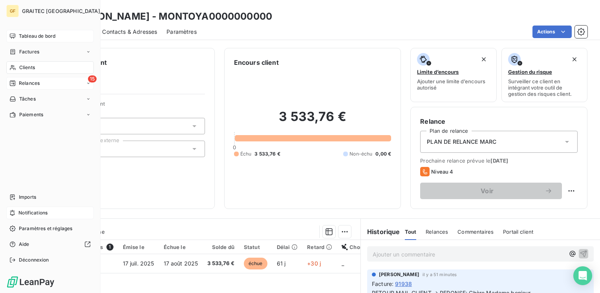
click at [24, 81] on span "Relances" at bounding box center [29, 83] width 21 height 7
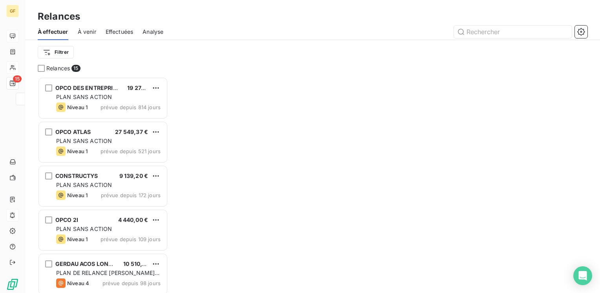
scroll to position [210, 124]
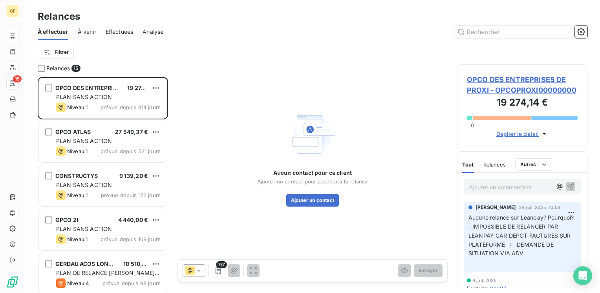
click at [92, 31] on span "À venir" at bounding box center [87, 32] width 18 height 8
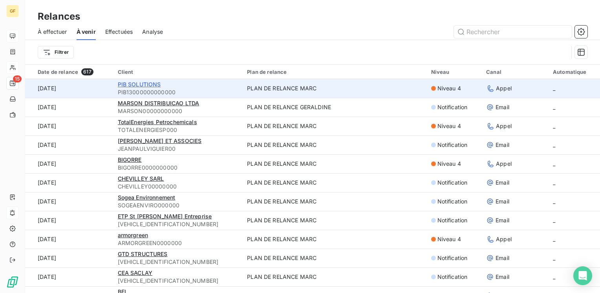
click at [137, 84] on span "PIB SOLUTIONS" at bounding box center [139, 84] width 43 height 7
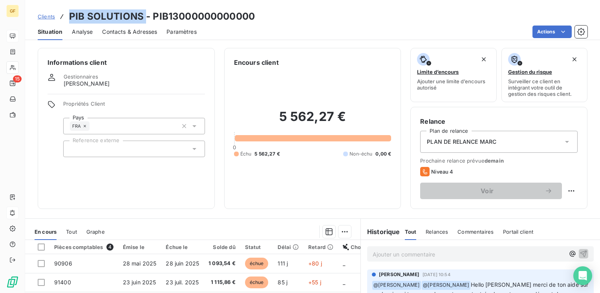
drag, startPoint x: 143, startPoint y: 16, endPoint x: 66, endPoint y: 16, distance: 76.6
click at [66, 16] on div "Clients PIB SOLUTIONS - PIB13000000000000" at bounding box center [146, 16] width 217 height 14
copy h3 "PIB SOLUTIONS"
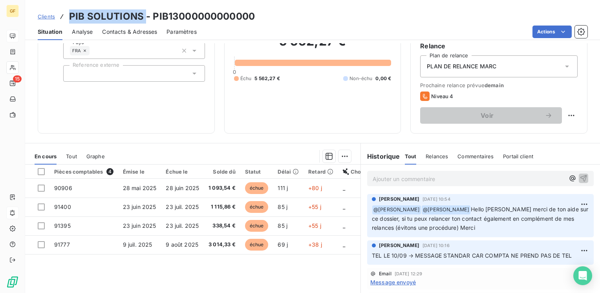
scroll to position [79, 0]
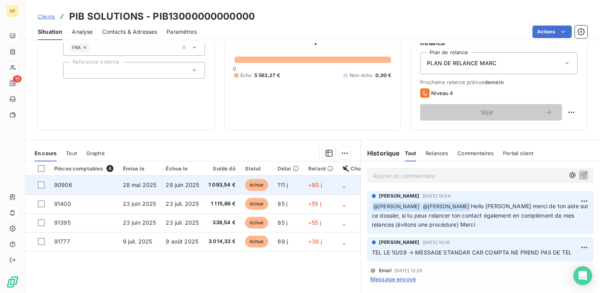
click at [190, 185] on span "28 juin 2025" at bounding box center [182, 184] width 33 height 7
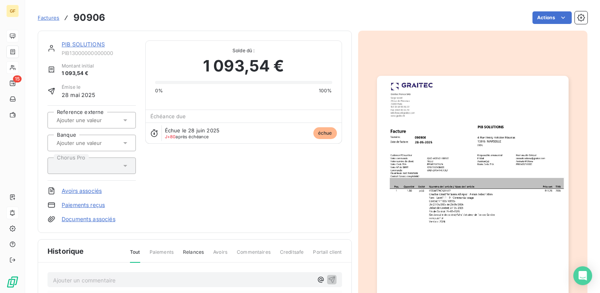
click at [425, 168] on img "button" at bounding box center [473, 211] width 192 height 270
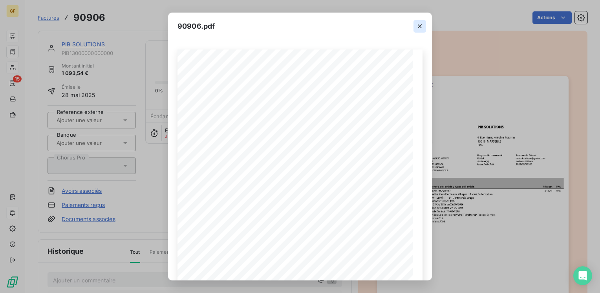
click at [421, 26] on icon "button" at bounding box center [420, 26] width 8 height 8
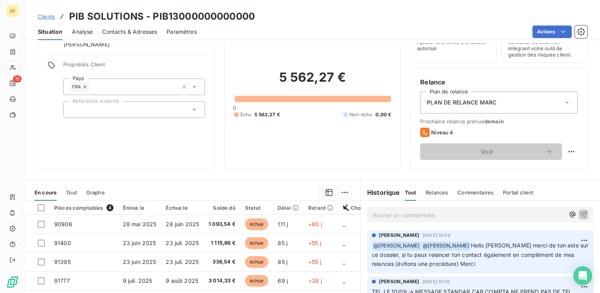
click at [374, 216] on p "Ajouter un commentaire ﻿" at bounding box center [469, 215] width 192 height 10
click at [377, 214] on span "@E" at bounding box center [377, 214] width 9 height 7
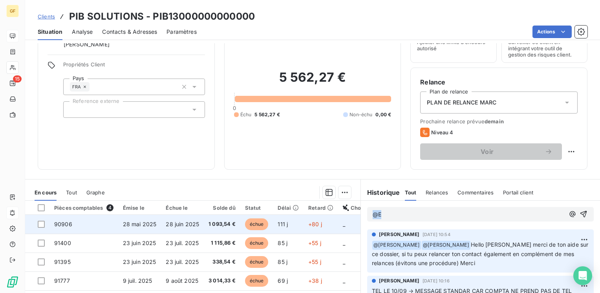
drag, startPoint x: 354, startPoint y: 217, endPoint x: 339, endPoint y: 220, distance: 15.6
click at [339, 220] on div "En cours Tout Graphe Pièces comptables 4 Émise le Échue le Solde dû Statut Déla…" at bounding box center [312, 277] width 575 height 196
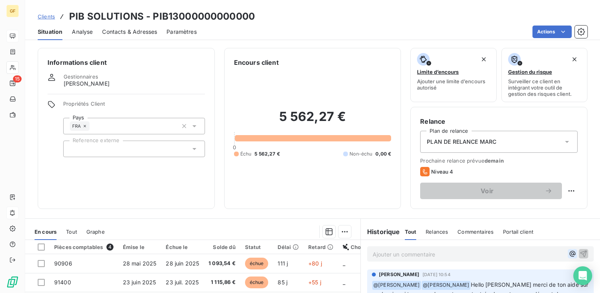
click at [568, 256] on icon "button" at bounding box center [572, 254] width 8 height 8
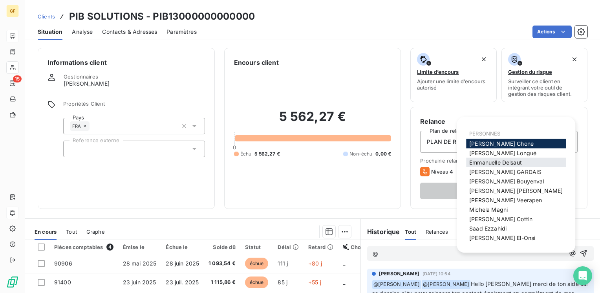
click at [498, 166] on span "Emmanuelle Delsaut" at bounding box center [495, 162] width 53 height 7
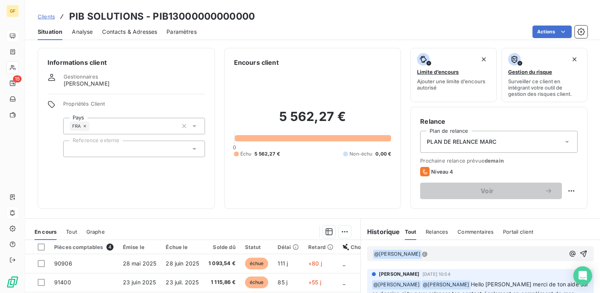
click at [451, 244] on div "﻿ @ Emmanuelle Delsaut ﻿ @" at bounding box center [480, 253] width 239 height 27
drag, startPoint x: 451, startPoint y: 244, endPoint x: 427, endPoint y: 252, distance: 25.5
click at [426, 252] on span "@" at bounding box center [424, 253] width 5 height 7
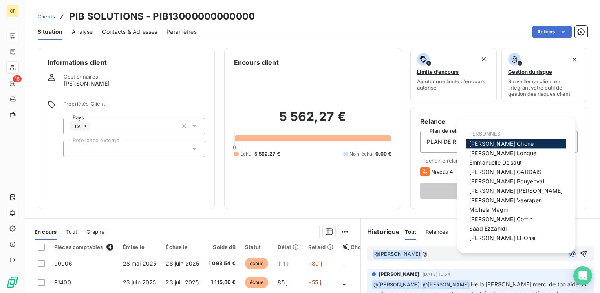
click at [568, 256] on icon "button" at bounding box center [572, 254] width 8 height 8
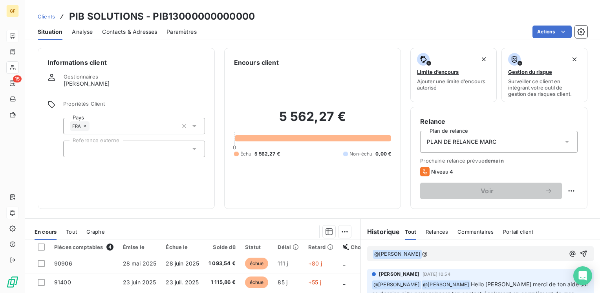
click at [356, 192] on div "5 562,27 € 0 Échu 5 562,27 € Non-échu 0,00 €" at bounding box center [312, 133] width 157 height 132
click at [102, 84] on span "[PERSON_NAME]" at bounding box center [87, 84] width 46 height 8
drag, startPoint x: 426, startPoint y: 251, endPoint x: 433, endPoint y: 249, distance: 7.6
click at [428, 250] on span "@" at bounding box center [424, 253] width 5 height 7
drag, startPoint x: 375, startPoint y: 254, endPoint x: 434, endPoint y: 240, distance: 60.1
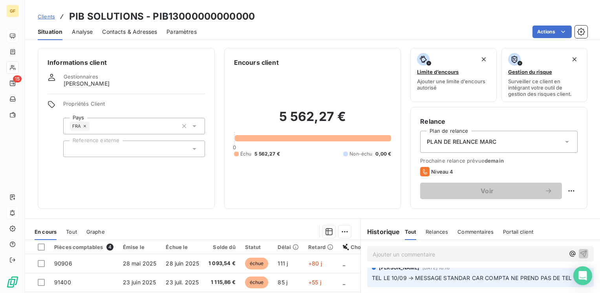
scroll to position [0, 0]
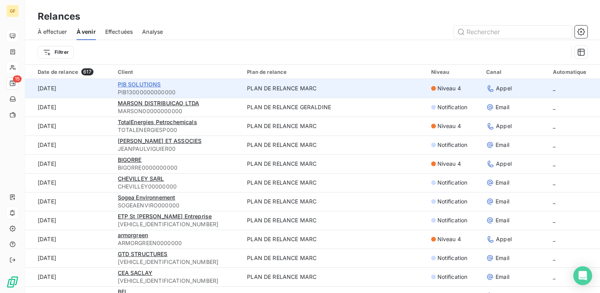
click at [130, 83] on span "PIB SOLUTIONS" at bounding box center [139, 84] width 43 height 7
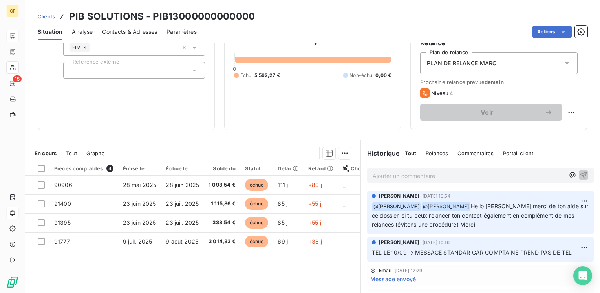
scroll to position [39, 0]
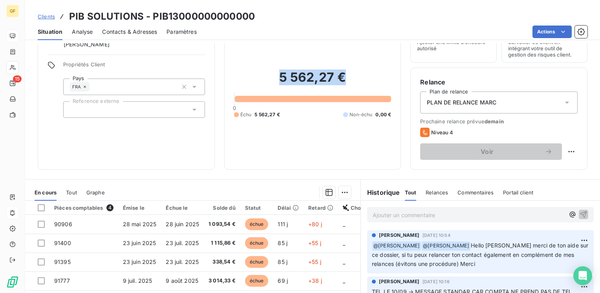
drag, startPoint x: 342, startPoint y: 76, endPoint x: 275, endPoint y: 82, distance: 67.8
click at [275, 82] on h2 "5 562,27 €" at bounding box center [312, 81] width 157 height 24
copy h2 "5 562,27 €"
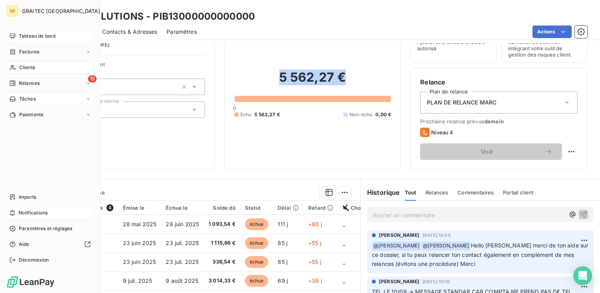
click at [16, 97] on div "Tâches" at bounding box center [22, 98] width 26 height 7
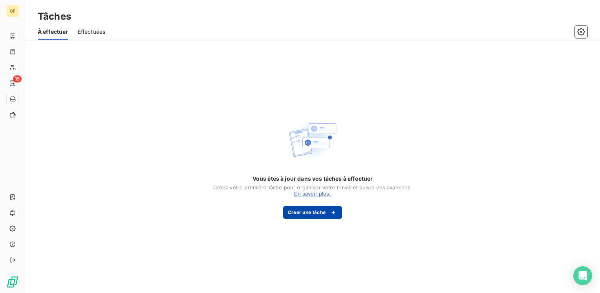
click at [305, 213] on button "Créer une tâche" at bounding box center [312, 212] width 59 height 13
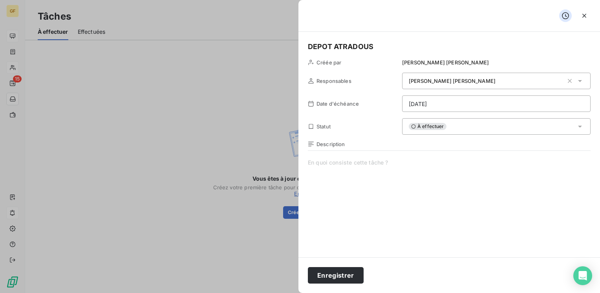
click at [358, 45] on h5 "DEPOT ATRADOUS" at bounding box center [449, 46] width 283 height 11
click at [537, 124] on div "À effectuer" at bounding box center [496, 126] width 188 height 16
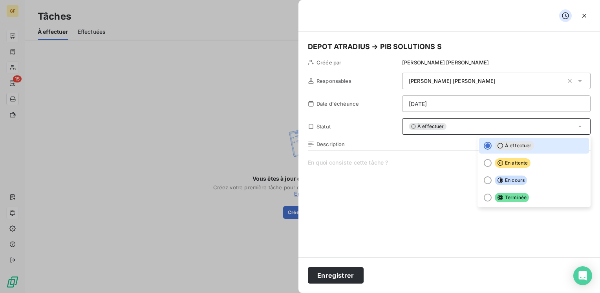
click at [441, 103] on html "GF 15 Tâches À effectuer Effectuées Vous êtes à jour dans vos tâches à effectue…" at bounding box center [300, 146] width 600 height 293
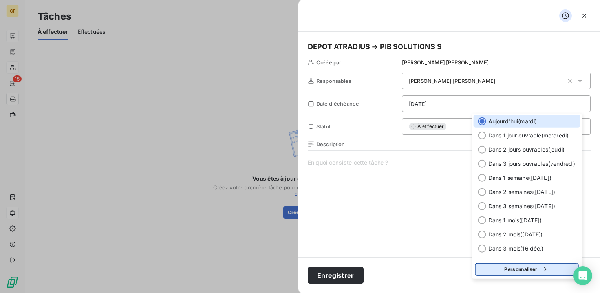
click at [517, 267] on button "Personnaliser" at bounding box center [527, 269] width 104 height 13
select select "8"
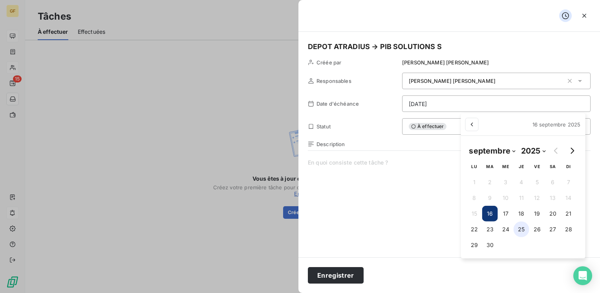
click at [521, 228] on button "25" at bounding box center [521, 229] width 16 height 16
type input "25/09/2025"
click at [329, 277] on html "GF 15 Tâches À effectuer Effectuées Vous êtes à jour dans vos tâches à effectue…" at bounding box center [300, 146] width 600 height 293
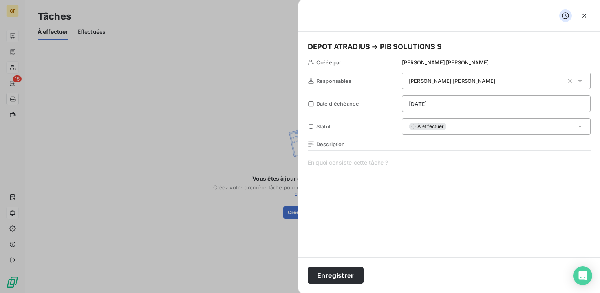
drag, startPoint x: 437, startPoint y: 46, endPoint x: 448, endPoint y: 46, distance: 10.6
click at [448, 46] on h5 "DEPOT ATRADIUS → PIB SOLUTIONS S" at bounding box center [449, 46] width 283 height 11
click at [331, 160] on span at bounding box center [449, 234] width 283 height 151
drag, startPoint x: 394, startPoint y: 159, endPoint x: 425, endPoint y: 158, distance: 31.0
click at [425, 159] on span "4 FACTURES A DEPOSER CHEZ ATRADIUS" at bounding box center [449, 234] width 283 height 151
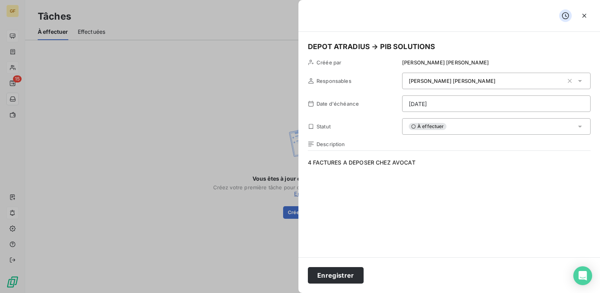
click at [395, 45] on h5 "DEPOT ATRADIUS → PIB SOLUTIONS" at bounding box center [449, 46] width 283 height 11
click at [334, 45] on h5 "DEPOT ATRADIUS → PIB SOLUTIONS" at bounding box center [449, 46] width 283 height 11
click at [336, 273] on button "Enregistrer" at bounding box center [336, 275] width 56 height 16
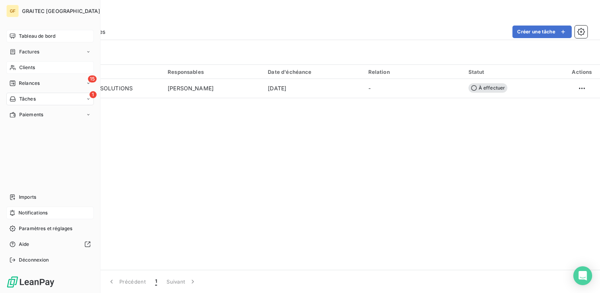
click at [26, 35] on span "Tableau de bord" at bounding box center [37, 36] width 37 height 7
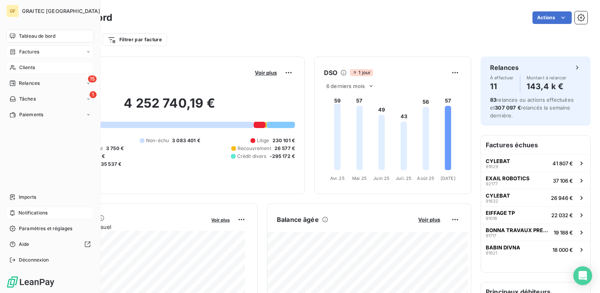
click at [25, 53] on span "Factures" at bounding box center [29, 51] width 20 height 7
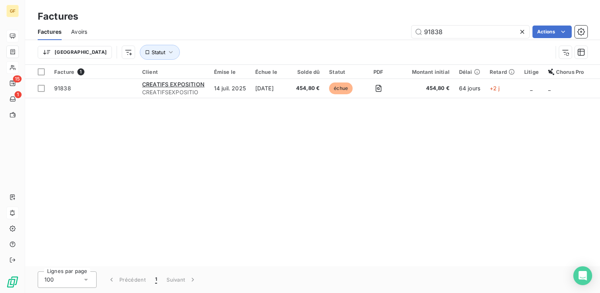
click at [521, 30] on icon at bounding box center [522, 32] width 8 height 8
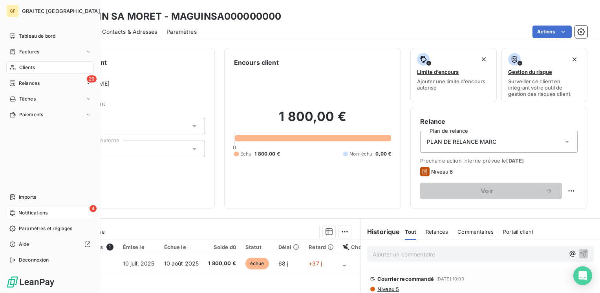
click at [18, 213] on span "Notifications" at bounding box center [32, 212] width 29 height 7
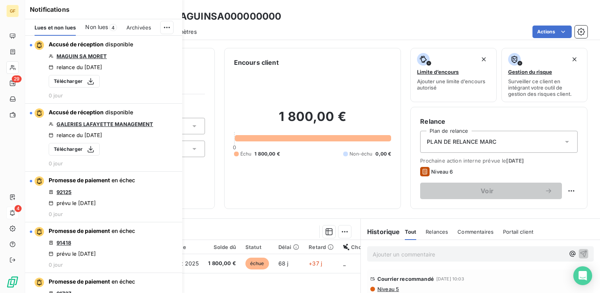
click at [104, 29] on span "Non lues" at bounding box center [96, 27] width 23 height 8
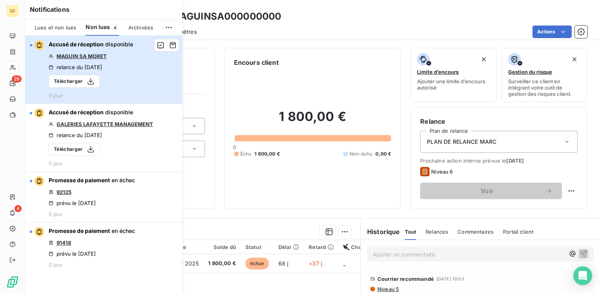
click at [121, 56] on div "Accusé de réception disponible MAGUIN SA MORET relance du 10 sept. 2025 Télécha…" at bounding box center [91, 69] width 84 height 58
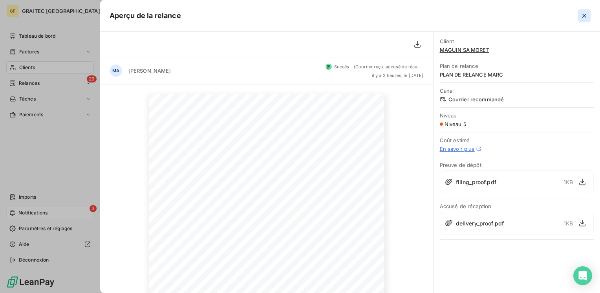
click at [582, 13] on icon "button" at bounding box center [584, 16] width 8 height 8
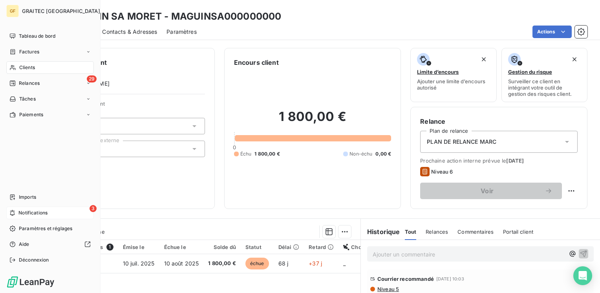
click at [32, 216] on div "3 Notifications" at bounding box center [50, 212] width 88 height 13
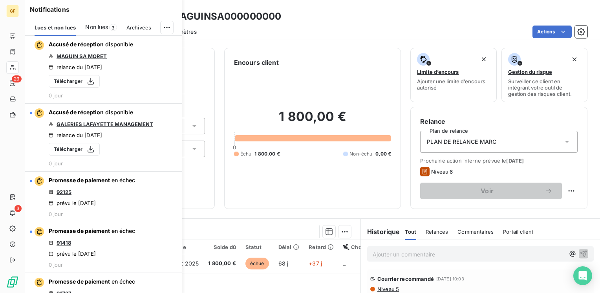
click at [102, 29] on span "Non lues" at bounding box center [96, 27] width 23 height 8
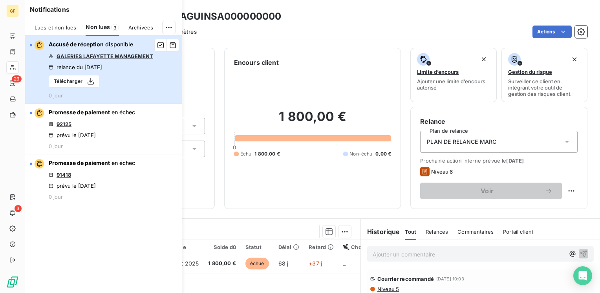
click at [102, 61] on div "Accusé de réception disponible GALERIES LAFAYETTE MANAGEMENT relance du 8 sept.…" at bounding box center [101, 69] width 104 height 58
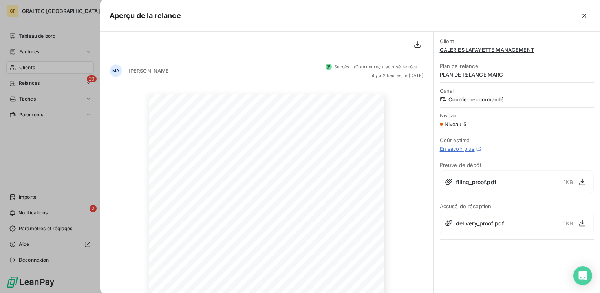
click at [583, 15] on icon "button" at bounding box center [584, 16] width 8 height 8
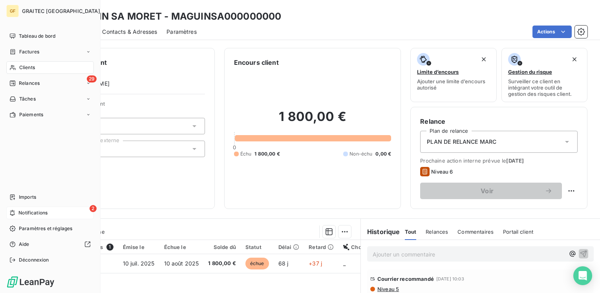
click at [44, 215] on span "Notifications" at bounding box center [32, 212] width 29 height 7
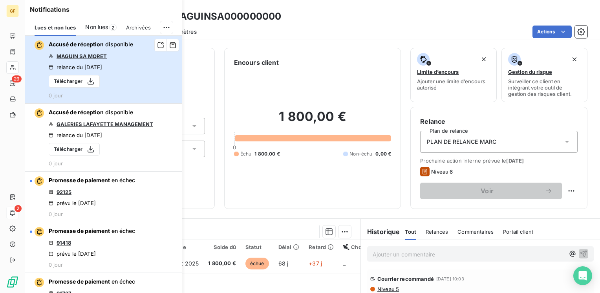
click at [121, 57] on div "Accusé de réception disponible MAGUIN SA MORET relance du 10 sept. 2025 Télécha…" at bounding box center [91, 69] width 84 height 58
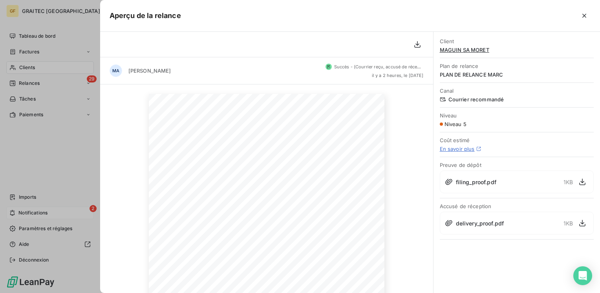
click at [36, 213] on div at bounding box center [300, 146] width 600 height 293
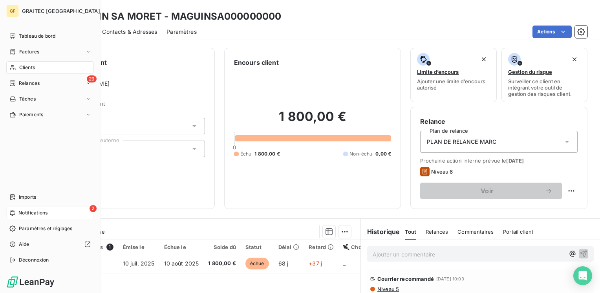
click at [40, 212] on span "Notifications" at bounding box center [32, 212] width 29 height 7
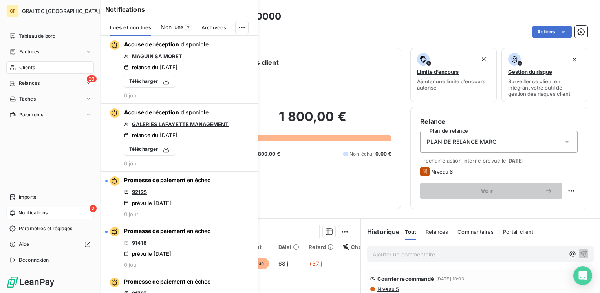
click at [42, 212] on span "Notifications" at bounding box center [32, 212] width 29 height 7
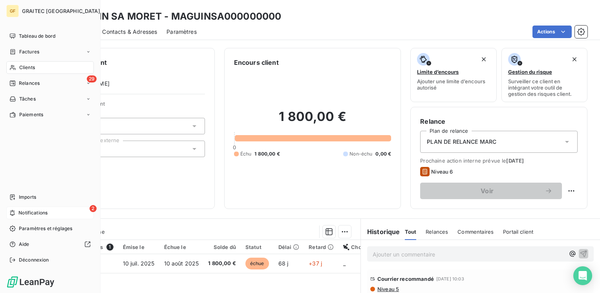
click at [26, 213] on span "Notifications" at bounding box center [32, 212] width 29 height 7
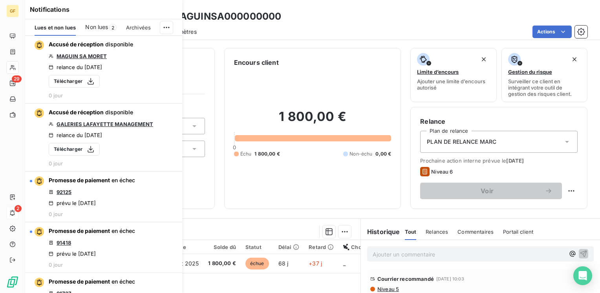
click at [106, 27] on span "Non lues" at bounding box center [96, 27] width 23 height 8
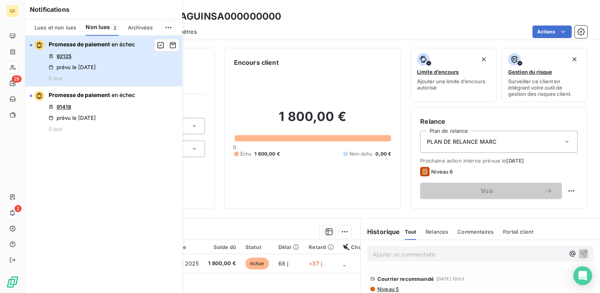
click at [104, 49] on div "Promesse de paiement en échec 92125 prévu le 15 sept. 2025 0 jour" at bounding box center [92, 60] width 86 height 41
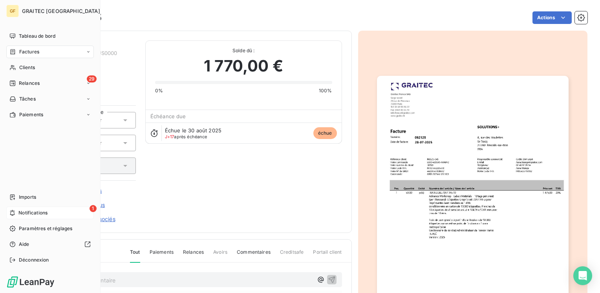
click at [20, 214] on span "Notifications" at bounding box center [32, 212] width 29 height 7
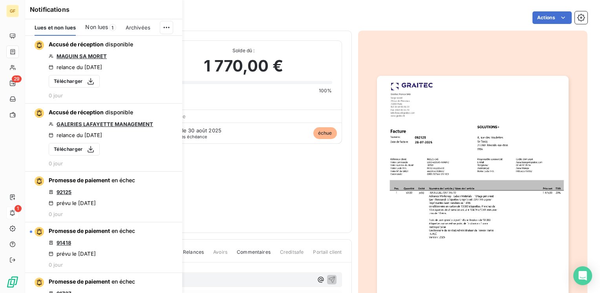
click at [98, 23] on span "Non lues" at bounding box center [96, 27] width 23 height 8
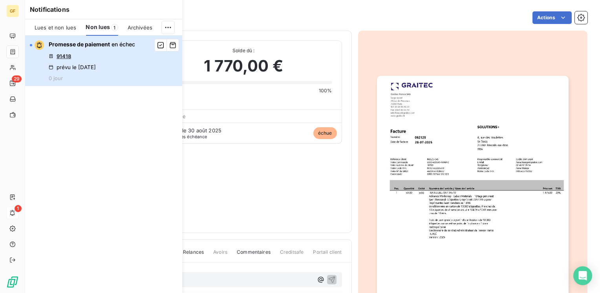
click at [105, 53] on div "Promesse de paiement en échec 91418 prévu le 15 sept. 2025 0 jour" at bounding box center [92, 60] width 86 height 41
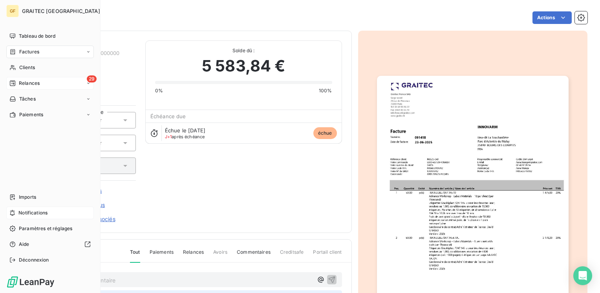
click at [34, 82] on span "Relances" at bounding box center [29, 83] width 21 height 7
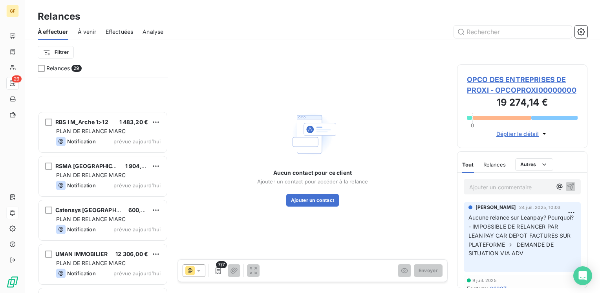
scroll to position [1059, 0]
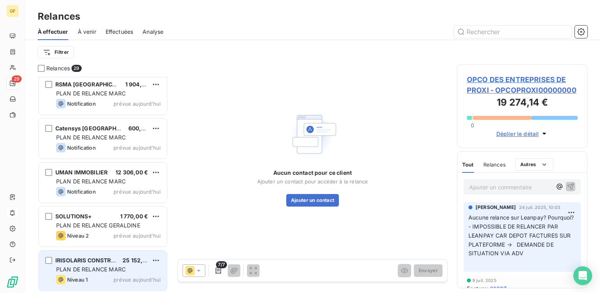
click at [104, 271] on span "PLAN DE RELANCE MARC" at bounding box center [90, 269] width 69 height 7
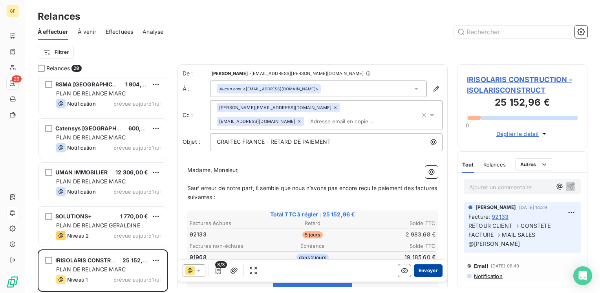
click at [419, 269] on button "Envoyer" at bounding box center [428, 270] width 29 height 13
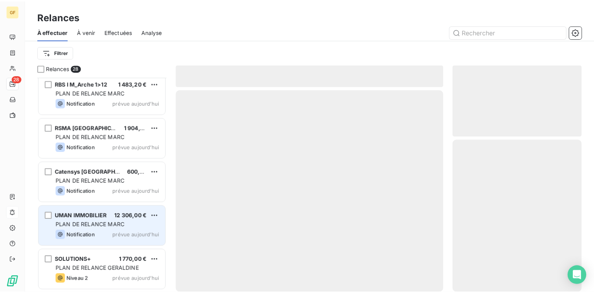
scroll to position [1015, 0]
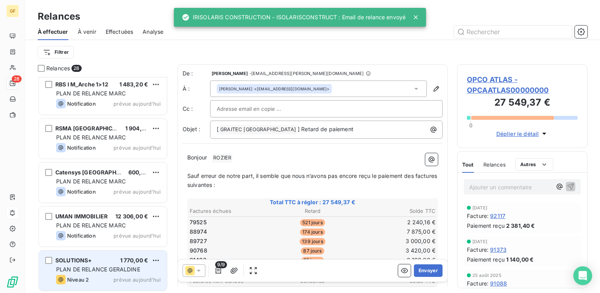
click at [100, 265] on div "SOLUTIONS+ 1 770,00 € PLAN DE RELANCE GERALDINE Niveau 2 prévue aujourd’hui" at bounding box center [103, 270] width 128 height 40
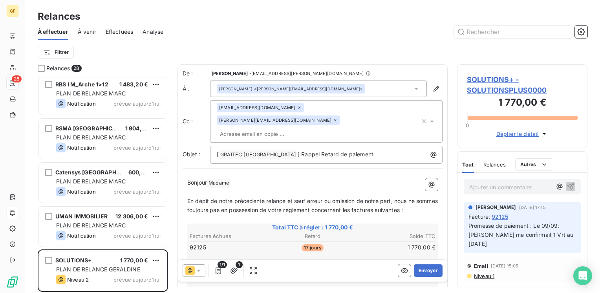
click at [199, 270] on icon at bounding box center [199, 271] width 4 height 2
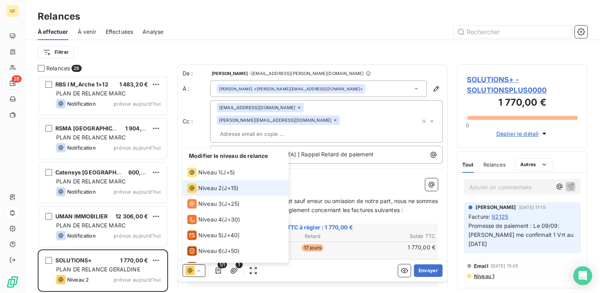
click at [199, 270] on icon at bounding box center [198, 271] width 3 height 2
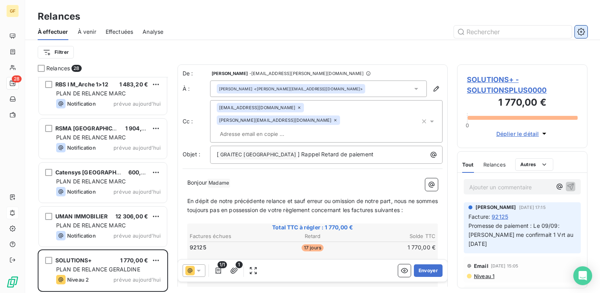
click at [579, 33] on icon "button" at bounding box center [581, 32] width 8 height 8
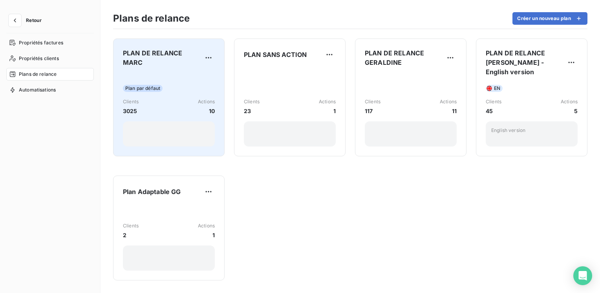
click at [188, 64] on span "PLAN DE RELANCE MARC" at bounding box center [162, 57] width 79 height 19
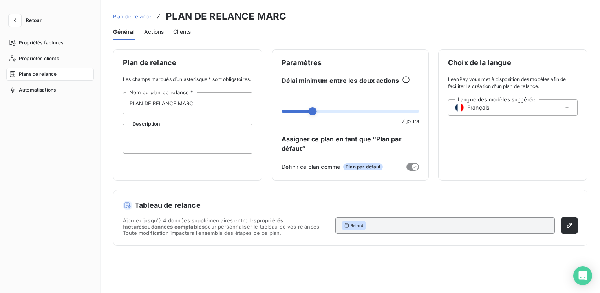
click at [158, 32] on span "Actions" at bounding box center [154, 32] width 20 height 8
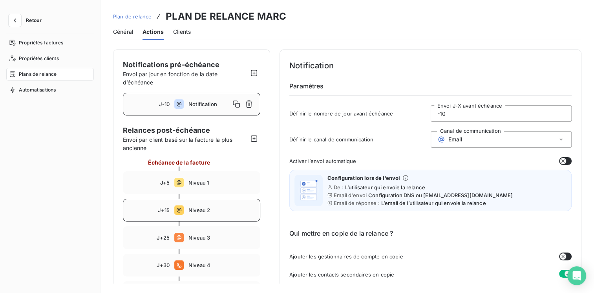
click at [194, 208] on span "Niveau 2" at bounding box center [221, 210] width 67 height 6
type input "15"
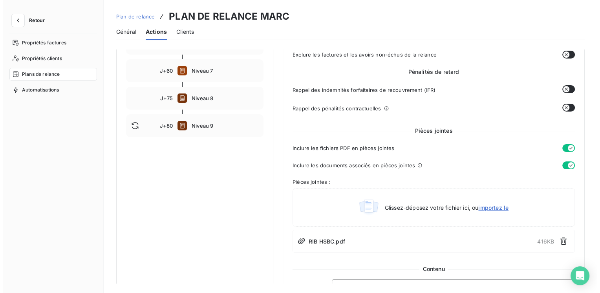
scroll to position [236, 0]
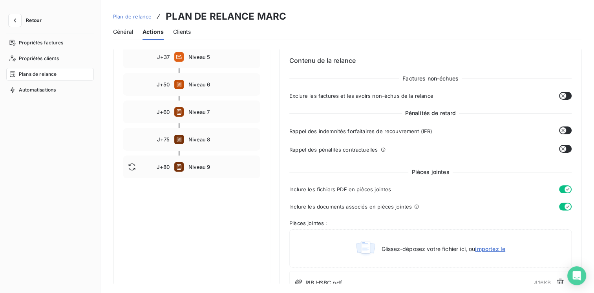
click at [22, 18] on button "Retour" at bounding box center [27, 20] width 42 height 13
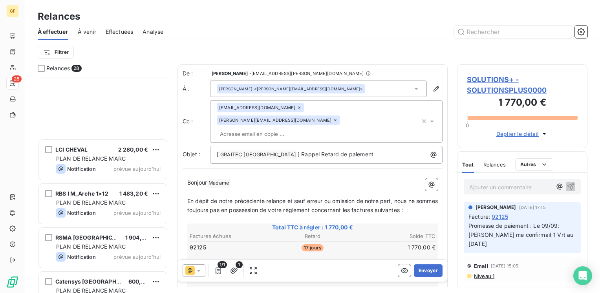
scroll to position [1015, 0]
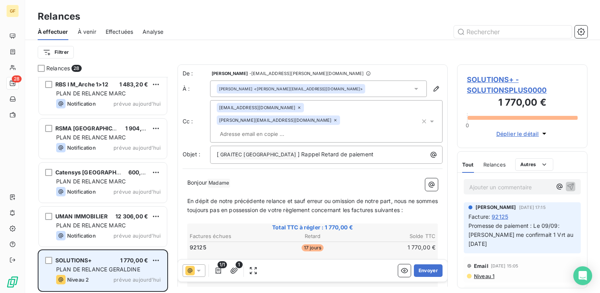
click at [85, 258] on span "SOLUTIONS+" at bounding box center [73, 260] width 37 height 7
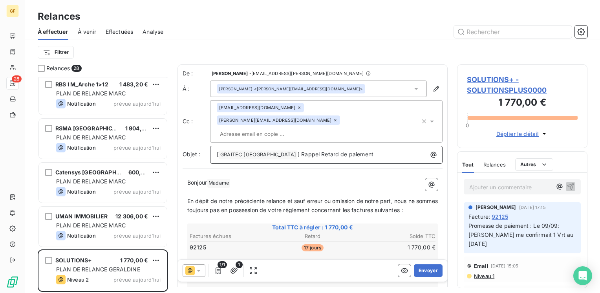
click at [217, 151] on span "[" at bounding box center [218, 154] width 2 height 7
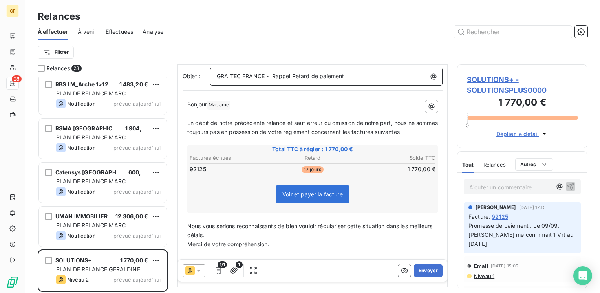
scroll to position [0, 0]
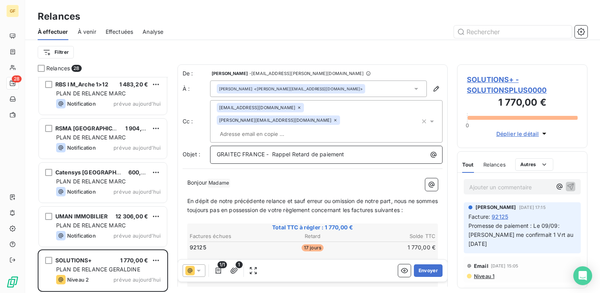
click at [272, 151] on span "GRAITEC FRANCE - Rappel Retard de paiement" at bounding box center [280, 154] width 127 height 7
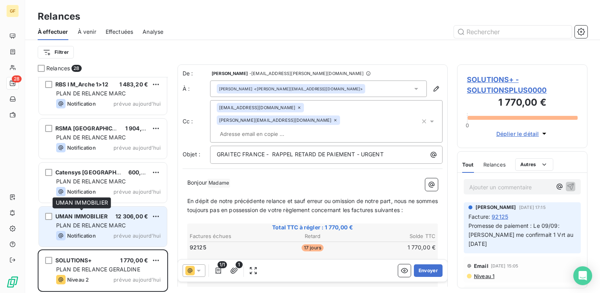
click at [97, 219] on div "UMAN IMMOBILIER" at bounding box center [81, 216] width 52 height 8
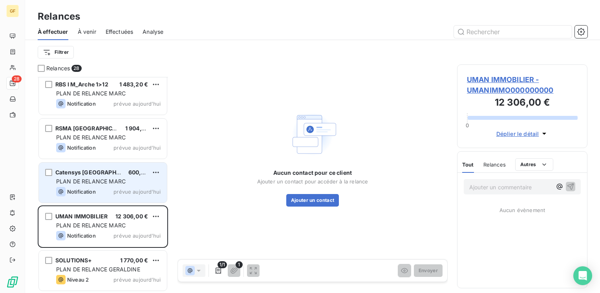
click at [73, 186] on div "Catensys France 600,00 € PLAN DE RELANCE MARC Notification prévue aujourd’hui" at bounding box center [103, 183] width 128 height 40
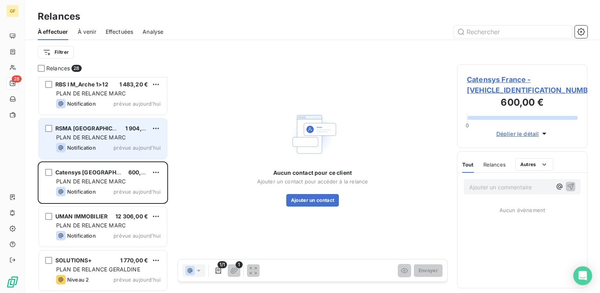
click at [104, 144] on div "Notification prévue aujourd’hui" at bounding box center [108, 147] width 104 height 9
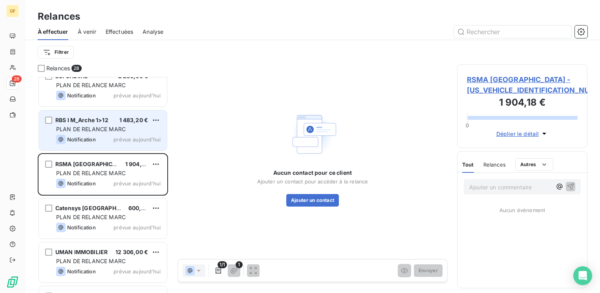
scroll to position [976, 0]
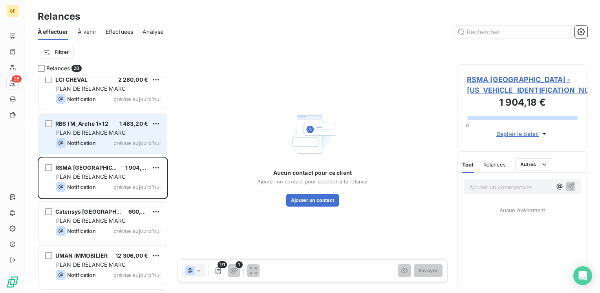
click at [98, 136] on div "PLAN DE RELANCE MARC" at bounding box center [108, 133] width 104 height 8
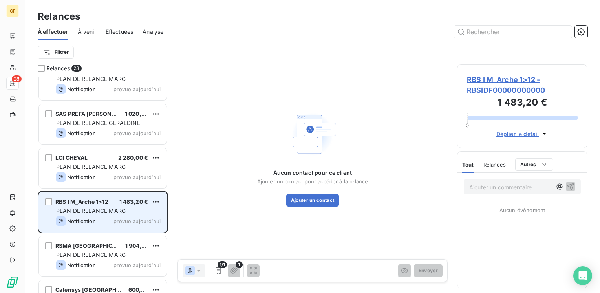
scroll to position [897, 0]
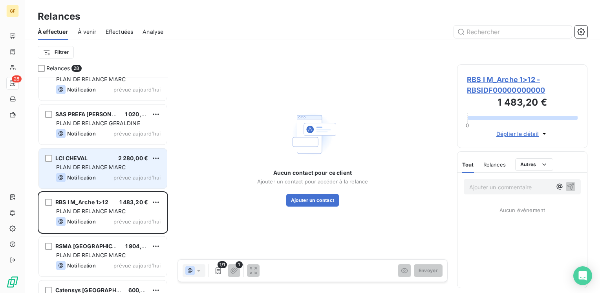
click at [101, 167] on span "PLAN DE RELANCE MARC" at bounding box center [90, 167] width 69 height 7
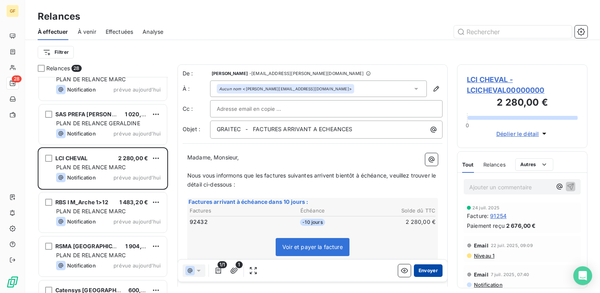
click at [417, 267] on button "Envoyer" at bounding box center [428, 270] width 29 height 13
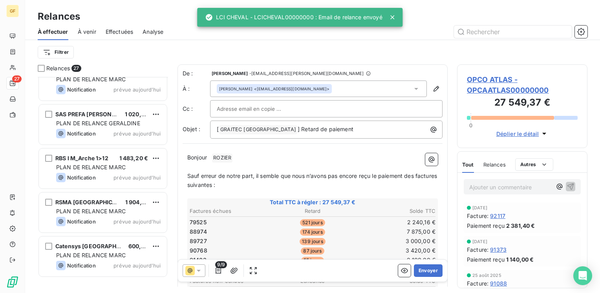
scroll to position [819, 0]
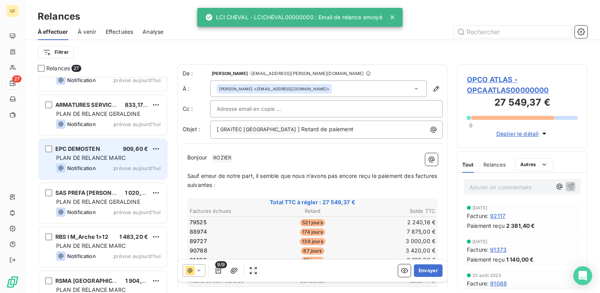
click at [106, 160] on span "PLAN DE RELANCE MARC" at bounding box center [90, 157] width 69 height 7
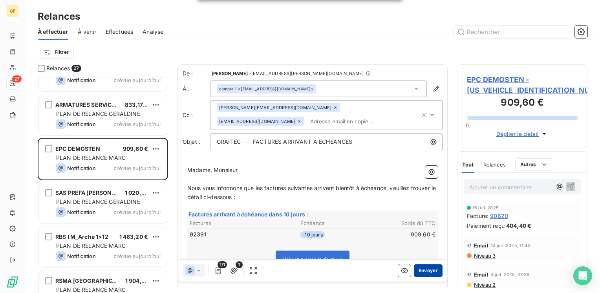
click at [428, 270] on button "Envoyer" at bounding box center [428, 270] width 29 height 13
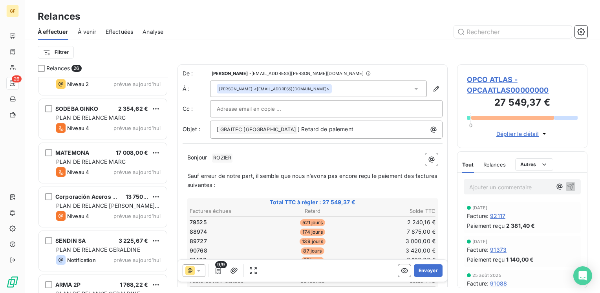
scroll to position [583, 0]
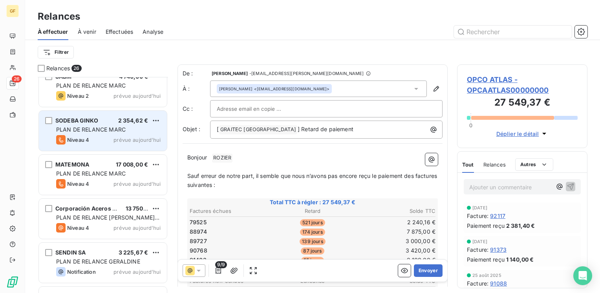
click at [120, 140] on span "prévue aujourd’hui" at bounding box center [136, 140] width 47 height 6
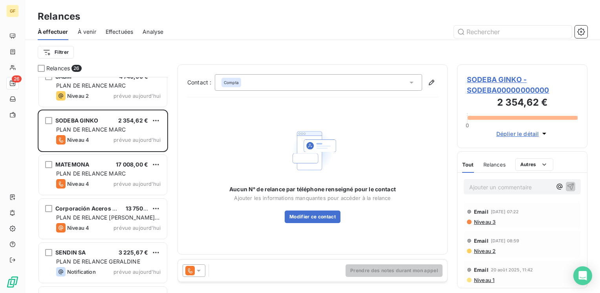
click at [486, 80] on span "SODEBA GINKO - SODEBA00000000000" at bounding box center [522, 84] width 111 height 21
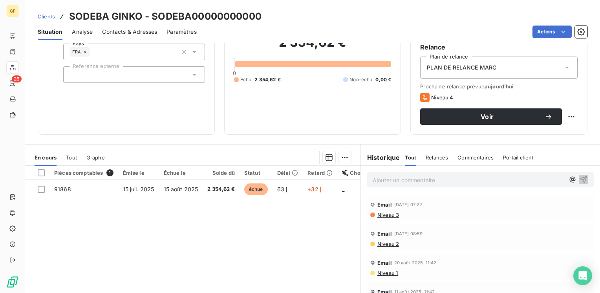
scroll to position [79, 0]
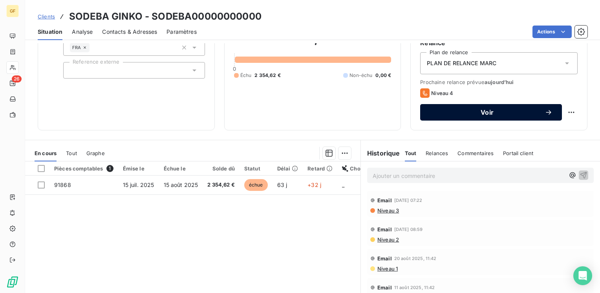
click at [436, 113] on span "Voir" at bounding box center [486, 112] width 115 height 6
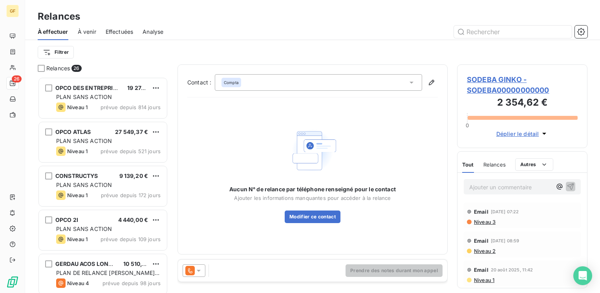
scroll to position [210, 124]
click at [201, 268] on icon at bounding box center [199, 271] width 8 height 8
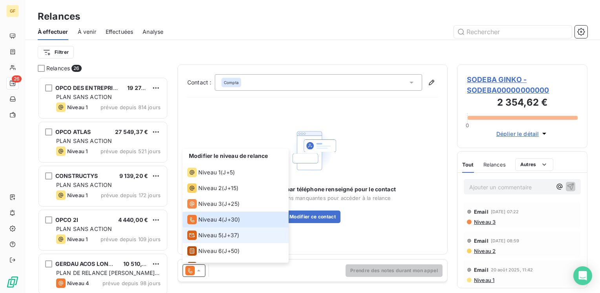
click at [206, 231] on span "Niveau 5" at bounding box center [209, 235] width 23 height 8
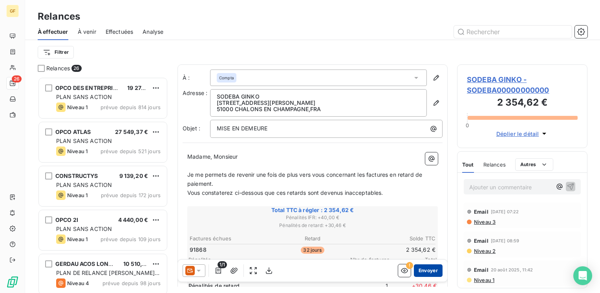
click at [420, 268] on button "Envoyer" at bounding box center [428, 270] width 29 height 13
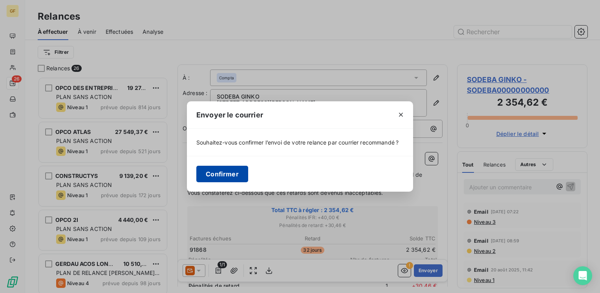
click at [231, 173] on button "Confirmer" at bounding box center [222, 174] width 52 height 16
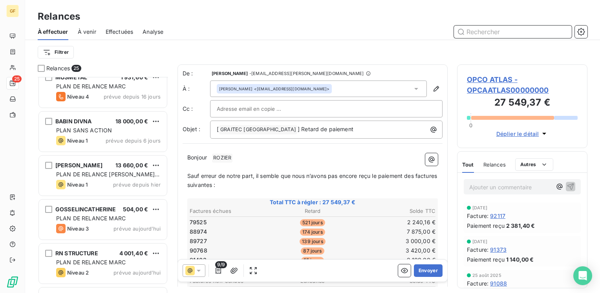
scroll to position [314, 0]
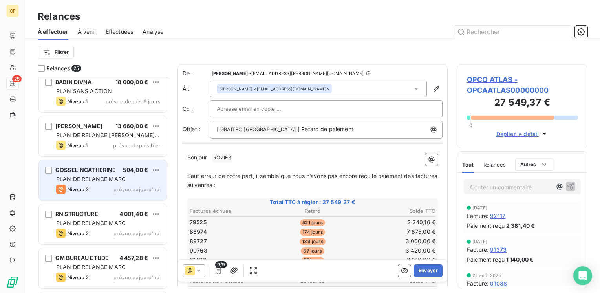
click at [113, 186] on div "Niveau 3 prévue aujourd’hui" at bounding box center [108, 189] width 104 height 9
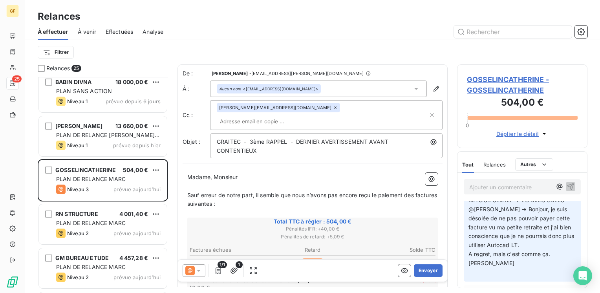
scroll to position [39, 0]
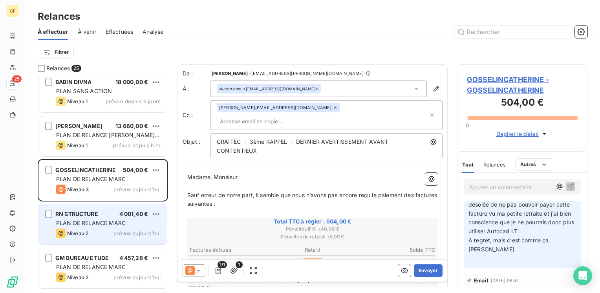
click at [110, 217] on div "RN STRUCTURE 4 001,40 €" at bounding box center [108, 213] width 104 height 7
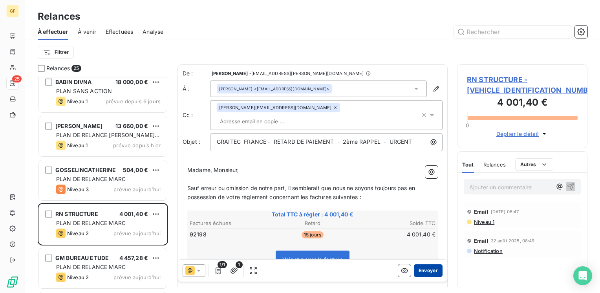
click at [419, 267] on button "Envoyer" at bounding box center [428, 270] width 29 height 13
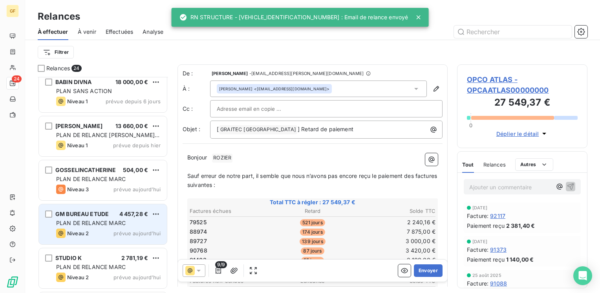
click at [128, 219] on div "PLAN DE RELANCE MARC" at bounding box center [108, 223] width 104 height 8
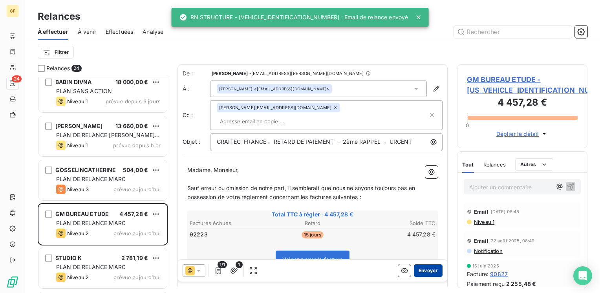
click at [424, 272] on button "Envoyer" at bounding box center [428, 270] width 29 height 13
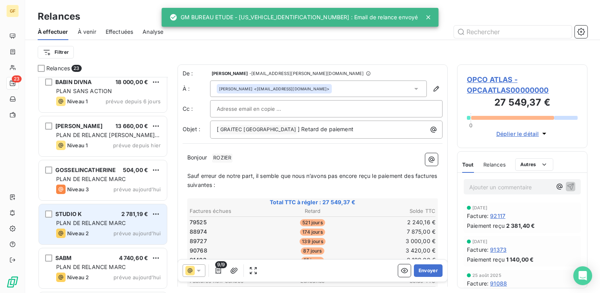
click at [122, 228] on div "Niveau 2 prévue aujourd’hui" at bounding box center [108, 232] width 104 height 9
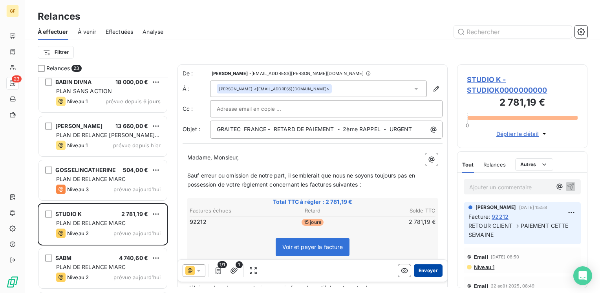
click at [426, 267] on button "Envoyer" at bounding box center [428, 270] width 29 height 13
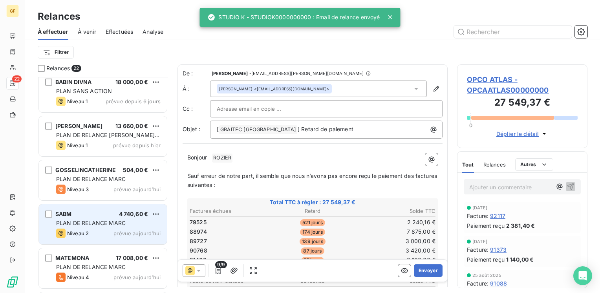
click at [130, 221] on div "PLAN DE RELANCE MARC" at bounding box center [108, 223] width 104 height 8
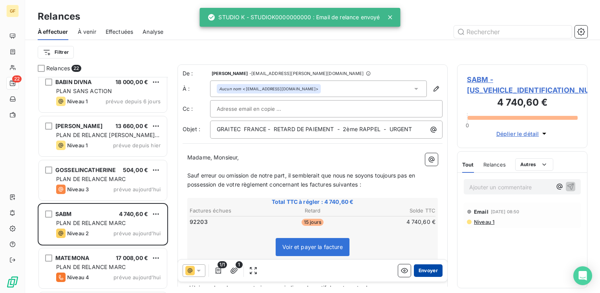
click at [416, 272] on button "Envoyer" at bounding box center [428, 270] width 29 height 13
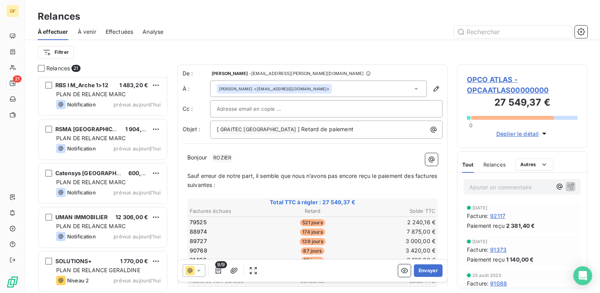
scroll to position [707, 0]
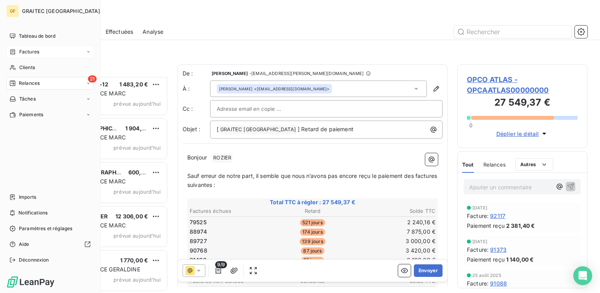
click at [24, 49] on span "Factures" at bounding box center [29, 51] width 20 height 7
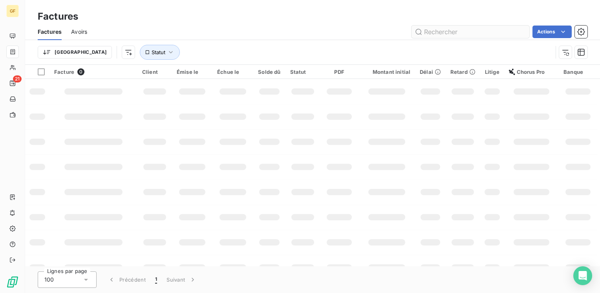
click at [465, 31] on input "text" at bounding box center [470, 32] width 118 height 13
type input "92689"
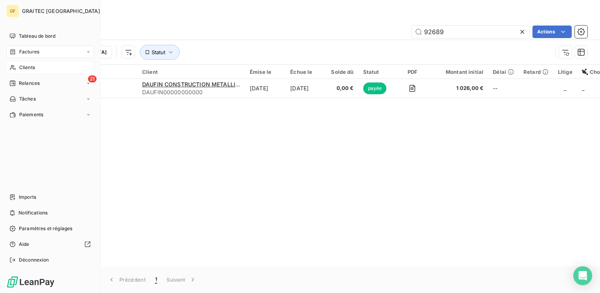
click at [17, 65] on div "Clients" at bounding box center [50, 67] width 88 height 13
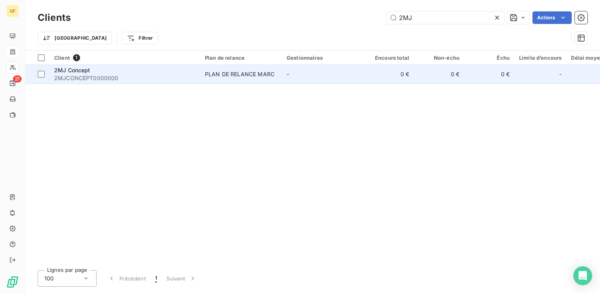
type input "2MJ"
click at [93, 69] on div "2MJ Concept" at bounding box center [124, 70] width 141 height 8
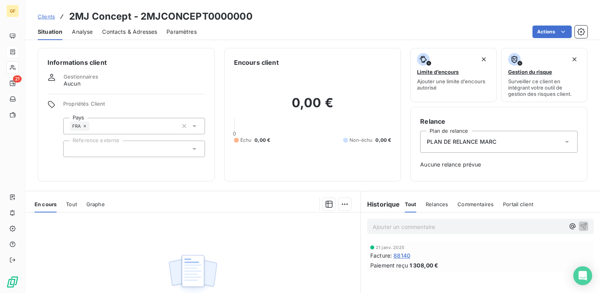
click at [115, 31] on span "Contacts & Adresses" at bounding box center [129, 32] width 55 height 8
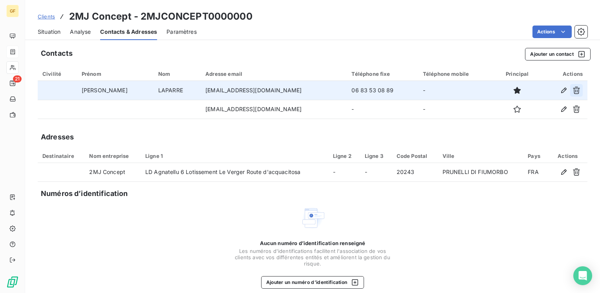
click at [572, 87] on icon "button" at bounding box center [576, 90] width 8 height 8
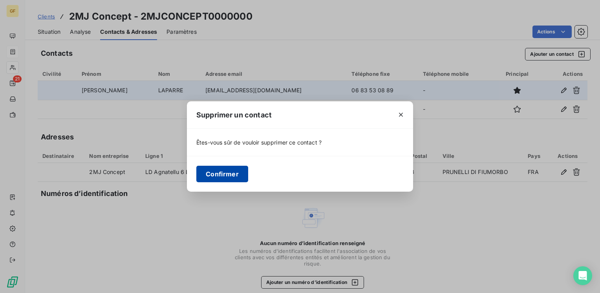
click at [236, 171] on button "Confirmer" at bounding box center [222, 174] width 52 height 16
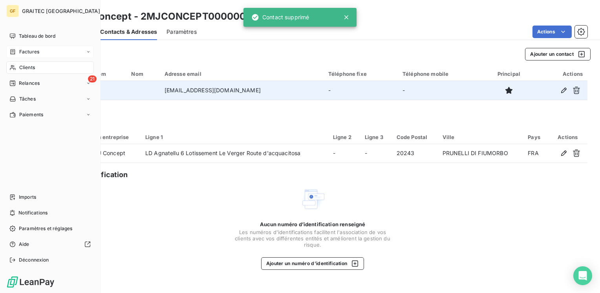
click at [26, 51] on span "Factures" at bounding box center [29, 51] width 20 height 7
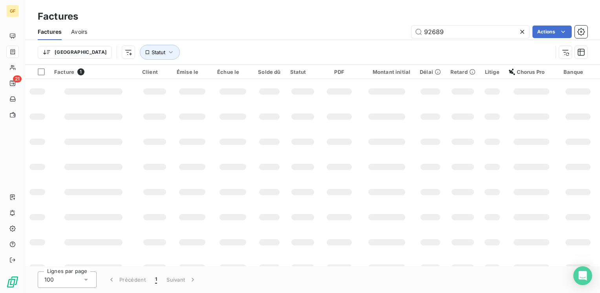
drag, startPoint x: 459, startPoint y: 29, endPoint x: 376, endPoint y: 46, distance: 84.1
click at [376, 46] on div "Factures Avoirs 92689 Actions Trier Statut" at bounding box center [312, 44] width 575 height 41
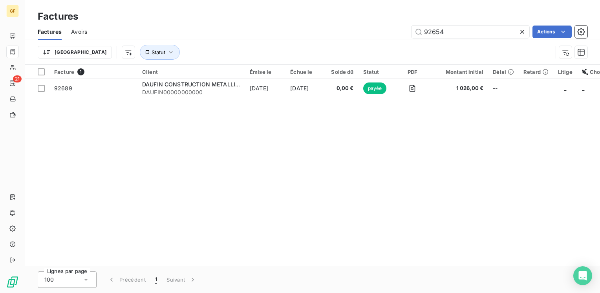
type input "92654"
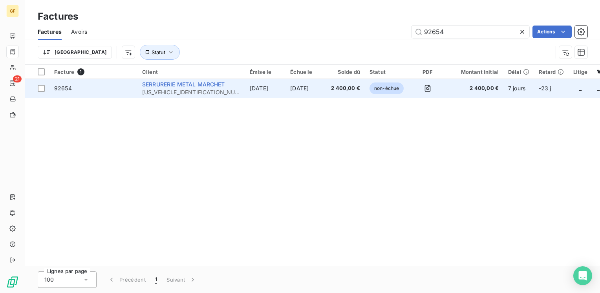
click at [188, 83] on span "SERRURERIE METAL MARCHET" at bounding box center [183, 84] width 83 height 7
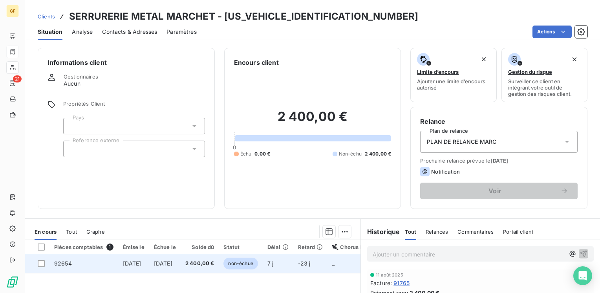
click at [162, 261] on td "9 oct. 2025" at bounding box center [164, 263] width 31 height 19
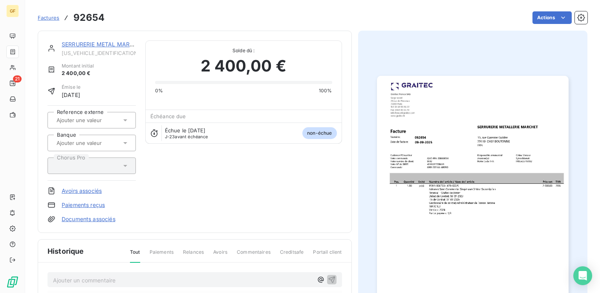
click at [412, 165] on img "button" at bounding box center [473, 211] width 192 height 270
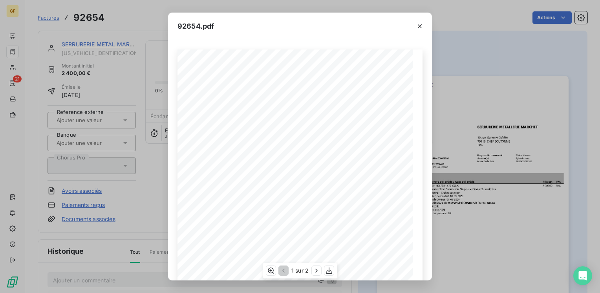
scroll to position [111, 0]
click at [316, 269] on icon "button" at bounding box center [316, 271] width 8 height 8
click at [327, 270] on icon "button" at bounding box center [330, 271] width 8 height 8
click at [417, 24] on icon "button" at bounding box center [420, 26] width 8 height 8
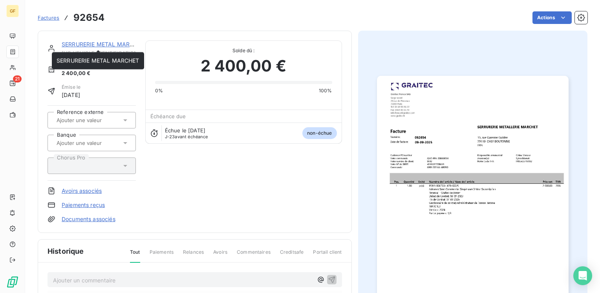
click at [116, 43] on link "SERRURERIE METAL MARCHET" at bounding box center [103, 44] width 83 height 7
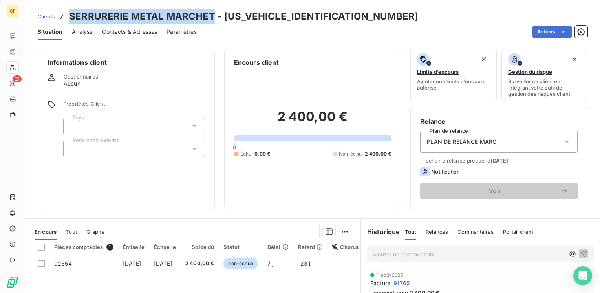
drag, startPoint x: 211, startPoint y: 16, endPoint x: 70, endPoint y: 15, distance: 141.3
click at [70, 15] on h3 "SERRURERIE METAL MARCHET - MARCHET0000000000" at bounding box center [243, 16] width 349 height 14
copy h3 "SERRURERIE METAL MARCHET"
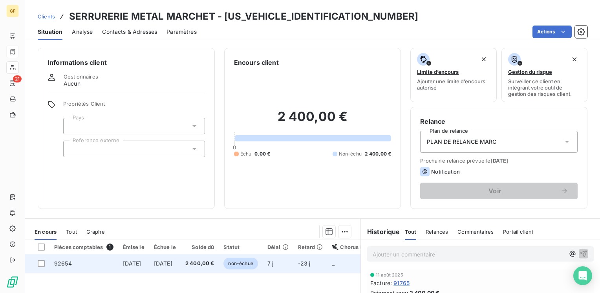
click at [132, 259] on td "[DATE]" at bounding box center [133, 263] width 31 height 19
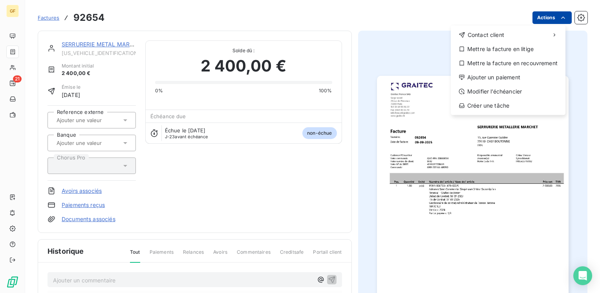
click at [541, 17] on html "GF 21 Factures 92654 Actions Contact client Mettre la facture en litige Mettre …" at bounding box center [300, 146] width 600 height 293
click at [514, 49] on div "Mettre la facture en litige" at bounding box center [508, 49] width 108 height 13
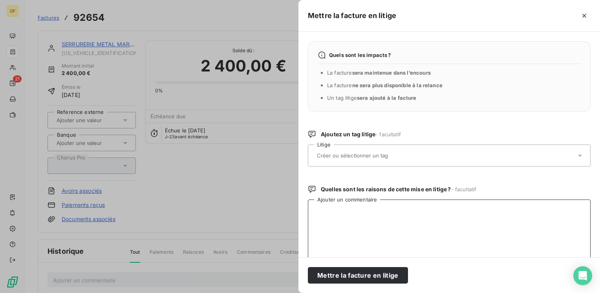
click at [347, 221] on textarea "Ajouter un commentaire" at bounding box center [449, 240] width 283 height 82
click at [408, 208] on textarea "LITIGE → RETOUR CLIENT → CONTSTE FACTURE STESTE" at bounding box center [449, 240] width 283 height 82
click at [409, 207] on textarea "LITIGE → RETOUR CLIENT → CONTSTE FACTURE STESTE" at bounding box center [449, 240] width 283 height 82
click at [447, 207] on textarea "LITIGE → RETOUR CLIENT → CONTESTE FACTURE STESTE" at bounding box center [449, 240] width 283 height 82
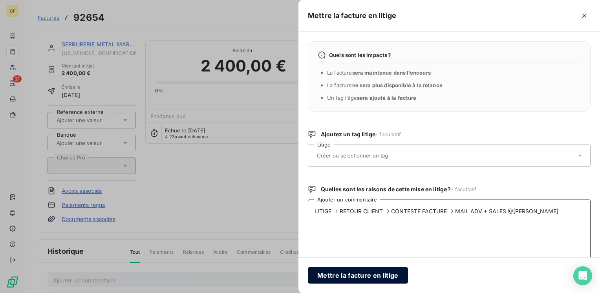
type textarea "LITIGE → RETOUR CLIENT → CONTESTE FACTURE → MAIL ADV + SALES @ADRIAN M."
click at [369, 277] on button "Mettre la facture en litige" at bounding box center [358, 275] width 100 height 16
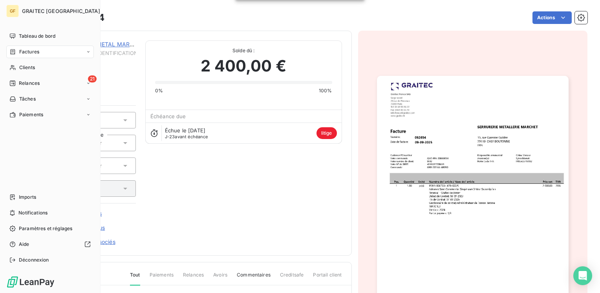
click at [29, 52] on span "Factures" at bounding box center [29, 51] width 20 height 7
click at [24, 54] on span "Factures" at bounding box center [29, 51] width 20 height 7
click at [25, 66] on span "Factures" at bounding box center [29, 67] width 20 height 7
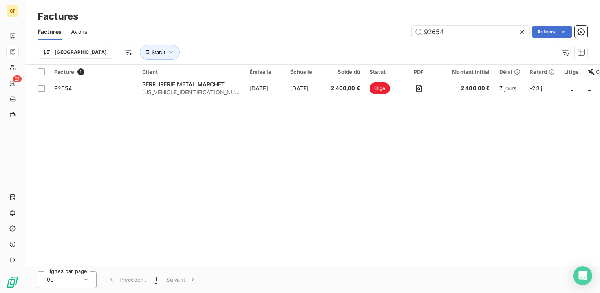
drag, startPoint x: 453, startPoint y: 34, endPoint x: 385, endPoint y: 42, distance: 68.4
click at [385, 42] on div "Factures Avoirs 92654 Actions Trier Statut" at bounding box center [312, 44] width 575 height 41
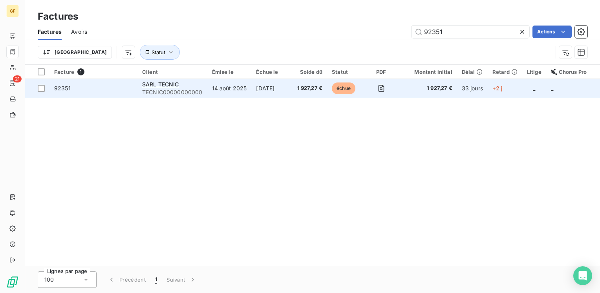
type input "92351"
click at [192, 88] on div "SARL TECNIC" at bounding box center [172, 84] width 60 height 8
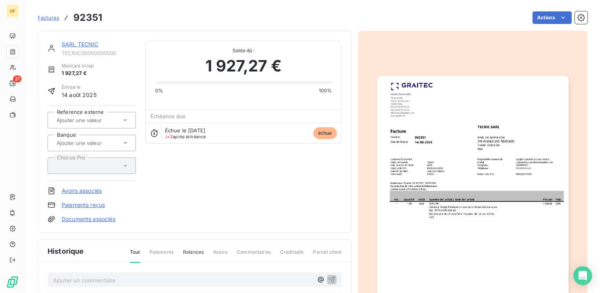
click at [81, 41] on link "SARL TECNIC" at bounding box center [80, 44] width 37 height 7
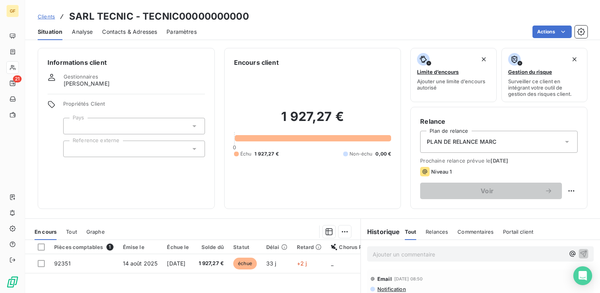
click at [139, 34] on span "Contacts & Adresses" at bounding box center [129, 32] width 55 height 8
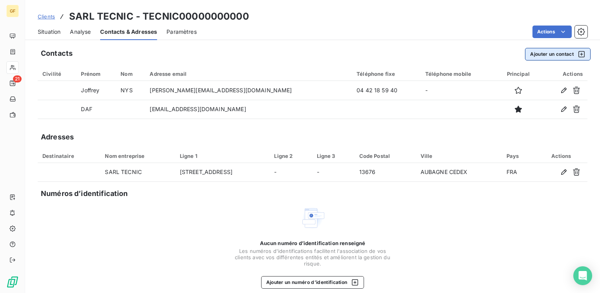
click at [543, 57] on button "Ajouter un contact" at bounding box center [558, 54] width 66 height 13
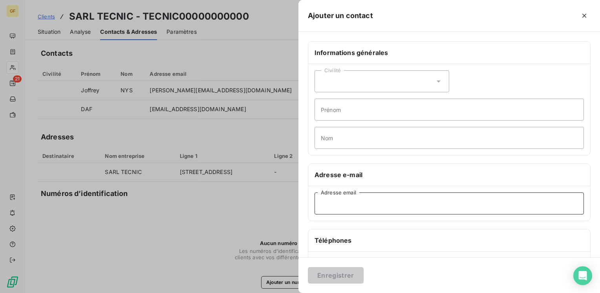
click at [345, 205] on input "Adresse email" at bounding box center [448, 203] width 269 height 22
paste input "carrebleu@carrebleu.net"
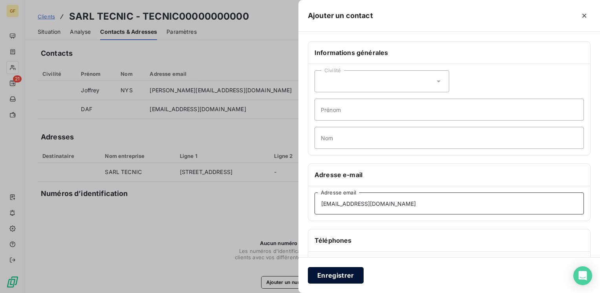
type input "carrebleu@carrebleu.net"
click at [335, 275] on button "Enregistrer" at bounding box center [336, 275] width 56 height 16
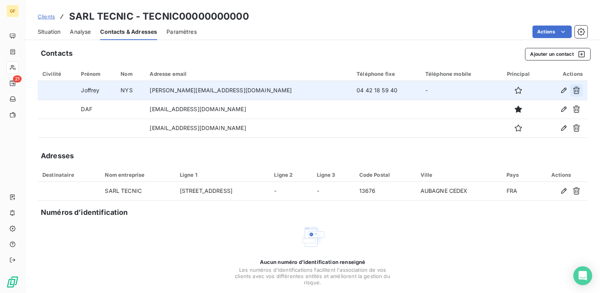
click at [573, 87] on icon "button" at bounding box center [576, 90] width 7 height 7
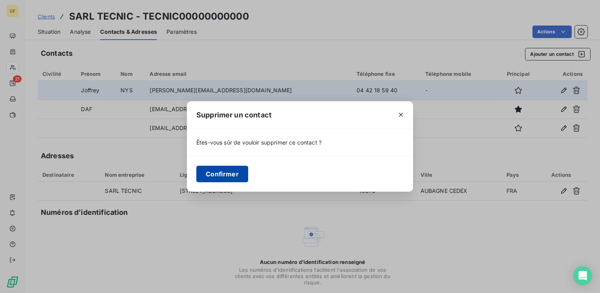
click at [226, 174] on button "Confirmer" at bounding box center [222, 174] width 52 height 16
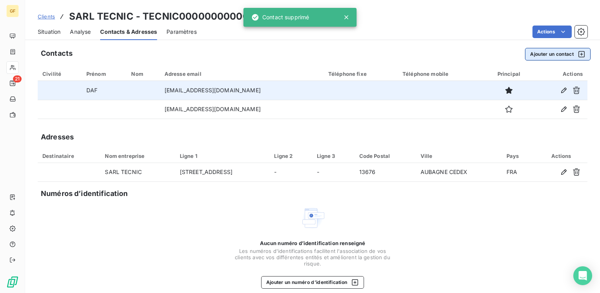
click at [559, 51] on button "Ajouter un contact" at bounding box center [558, 54] width 66 height 13
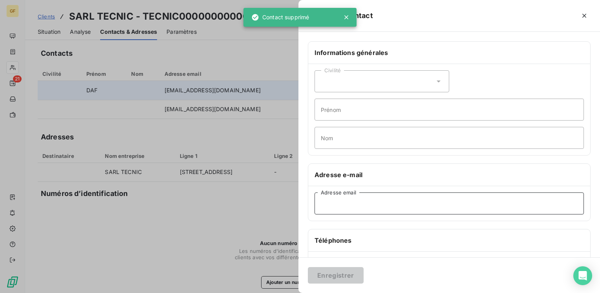
click at [341, 208] on input "Adresse email" at bounding box center [448, 203] width 269 height 22
paste input "s.grand@carrebleu.net"
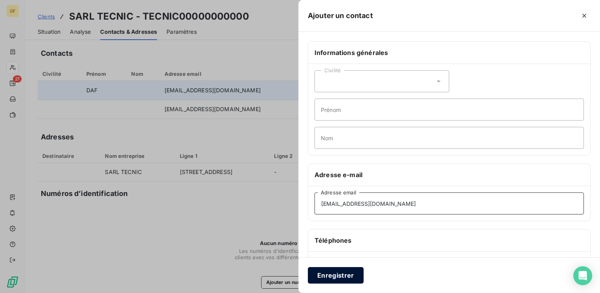
type input "s.grand@carrebleu.net"
click at [334, 279] on button "Enregistrer" at bounding box center [336, 275] width 56 height 16
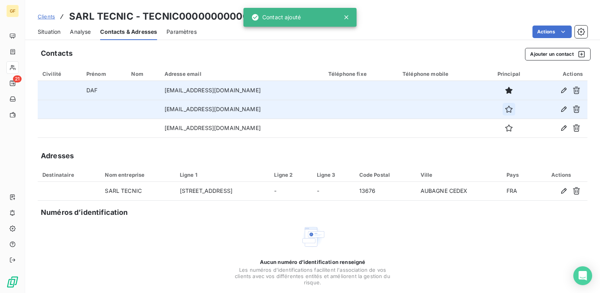
click at [505, 111] on icon "button" at bounding box center [509, 109] width 8 height 8
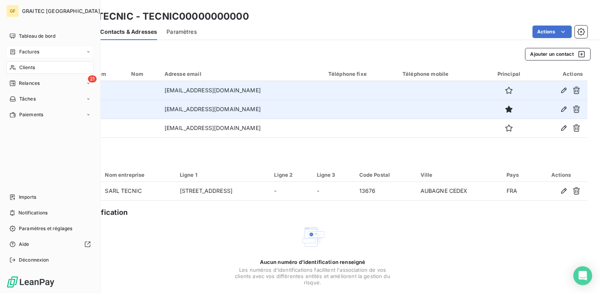
click at [28, 52] on span "Factures" at bounding box center [29, 51] width 20 height 7
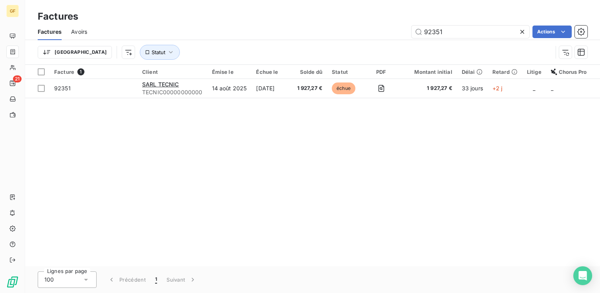
click at [524, 32] on icon at bounding box center [522, 32] width 8 height 8
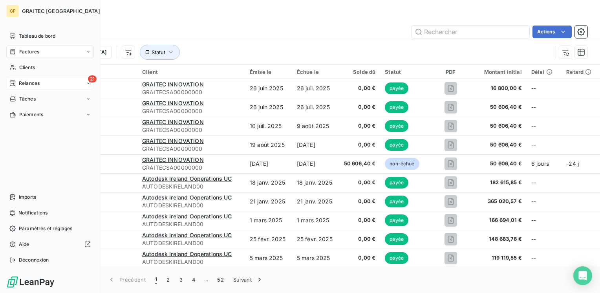
click at [25, 82] on span "Relances" at bounding box center [29, 83] width 21 height 7
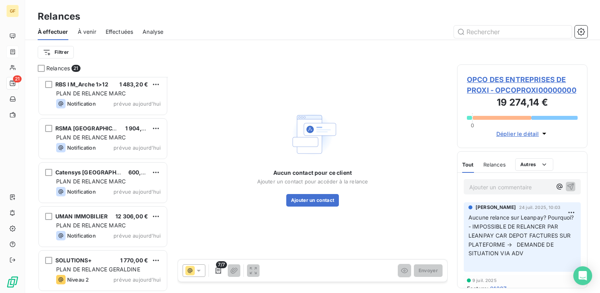
scroll to position [668, 0]
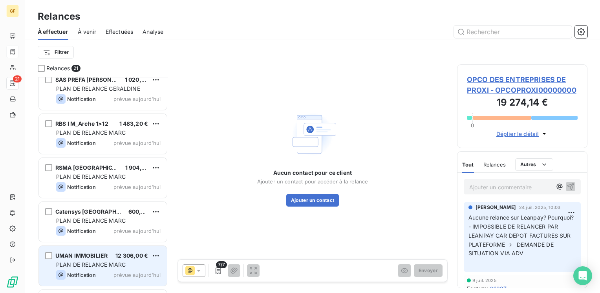
click at [105, 264] on span "PLAN DE RELANCE MARC" at bounding box center [90, 264] width 69 height 7
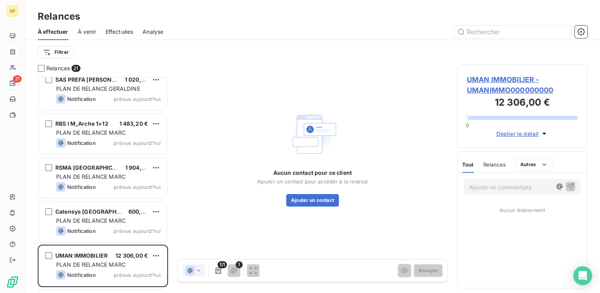
click at [496, 81] on span "UMAN IMMOBILIER - UMANIMMO000000000" at bounding box center [522, 84] width 111 height 21
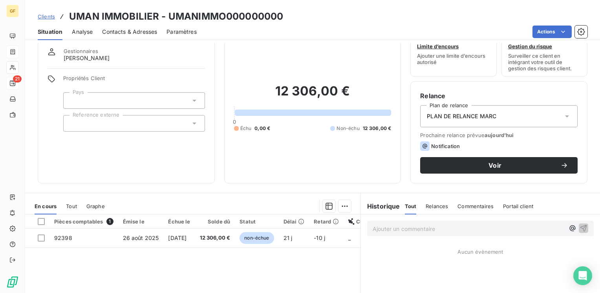
scroll to position [39, 0]
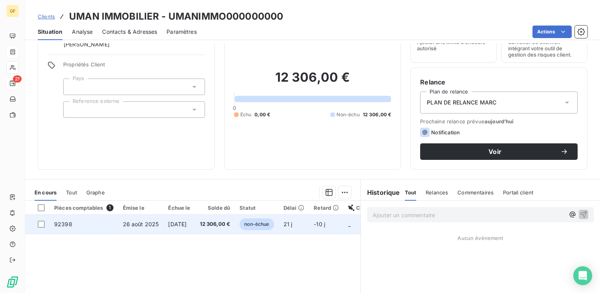
click at [116, 224] on td "92398" at bounding box center [83, 224] width 69 height 19
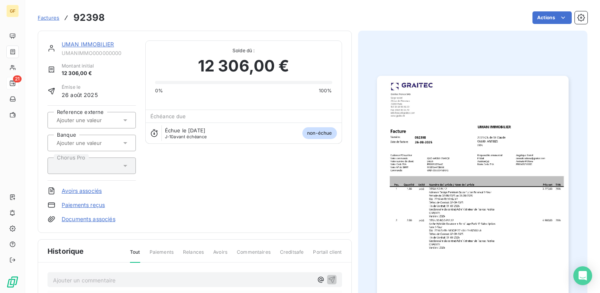
click at [97, 40] on div "UMAN IMMOBILIER" at bounding box center [99, 44] width 74 height 8
click at [96, 46] on link "UMAN IMMOBILIER" at bounding box center [88, 44] width 52 height 7
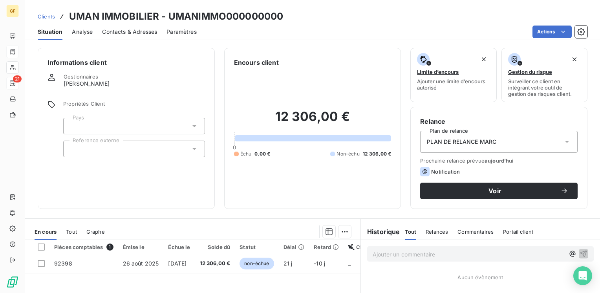
click at [135, 29] on span "Contacts & Adresses" at bounding box center [129, 32] width 55 height 8
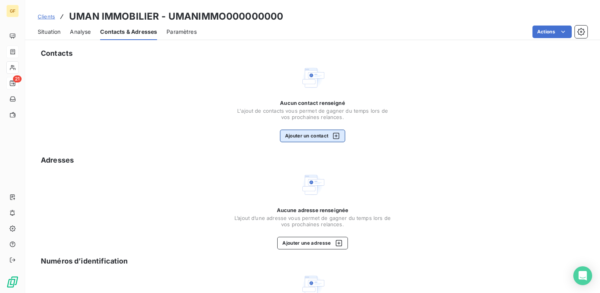
click at [306, 136] on button "Ajouter un contact" at bounding box center [313, 136] width 66 height 13
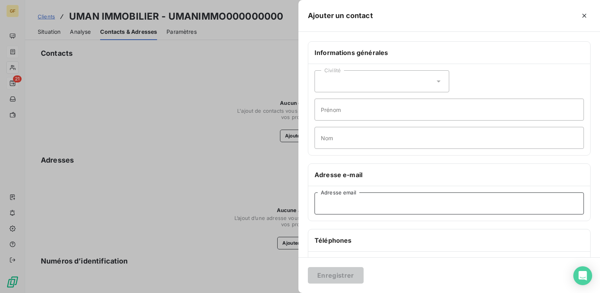
click at [341, 212] on input "Adresse email" at bounding box center [448, 203] width 269 height 22
paste input "hubert.jeanniard@byuman.com"
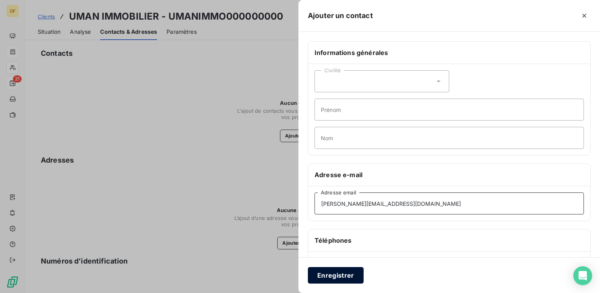
type input "hubert.jeanniard@byuman.com"
click at [334, 273] on button "Enregistrer" at bounding box center [336, 275] width 56 height 16
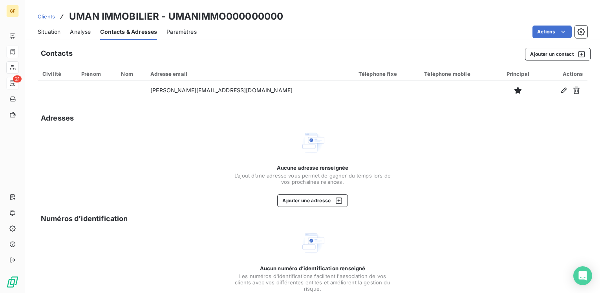
click at [45, 29] on span "Situation" at bounding box center [49, 32] width 23 height 8
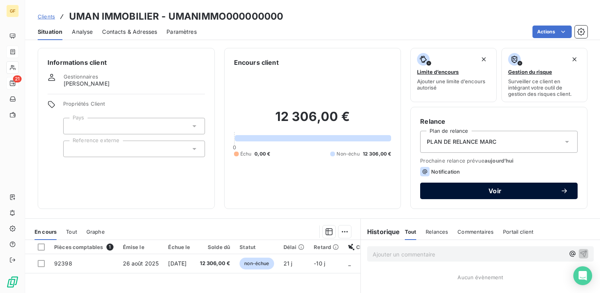
click at [457, 191] on span "Voir" at bounding box center [494, 191] width 131 height 6
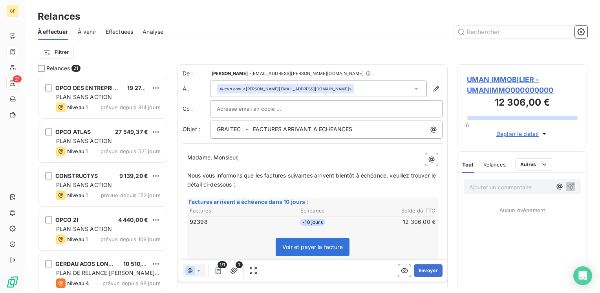
scroll to position [210, 124]
click at [424, 268] on button "Envoyer" at bounding box center [428, 270] width 29 height 13
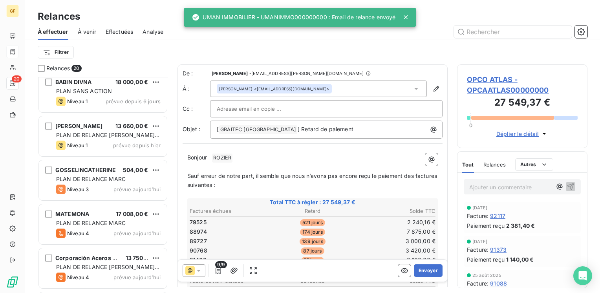
scroll to position [663, 0]
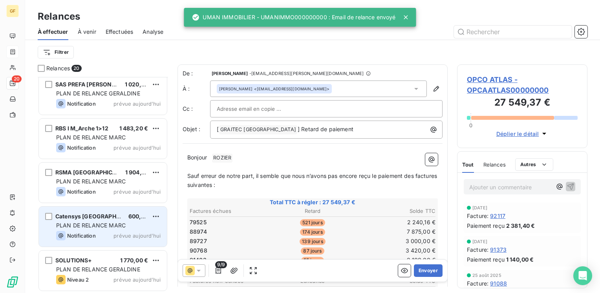
click at [102, 238] on div "Notification prévue aujourd’hui" at bounding box center [108, 235] width 104 height 9
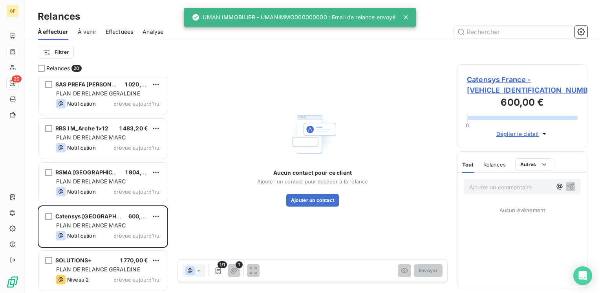
click at [485, 78] on span "Catensys France - CATENSYSFR0000000" at bounding box center [522, 84] width 111 height 21
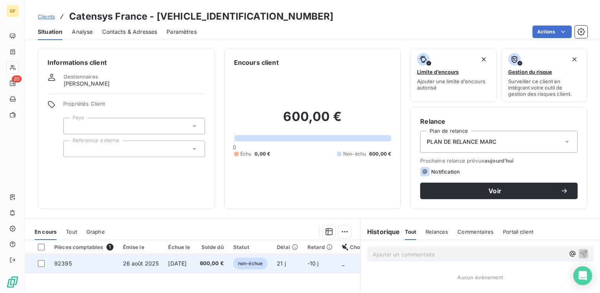
click at [159, 264] on td "26 août 2025" at bounding box center [141, 263] width 46 height 19
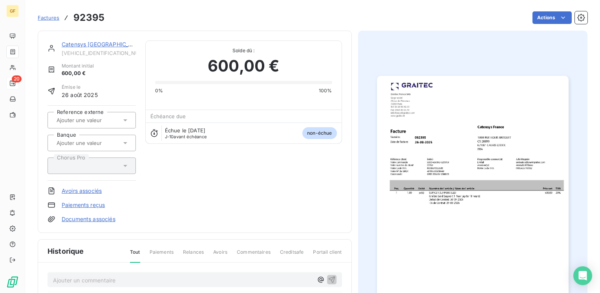
click at [441, 149] on img "button" at bounding box center [473, 211] width 192 height 270
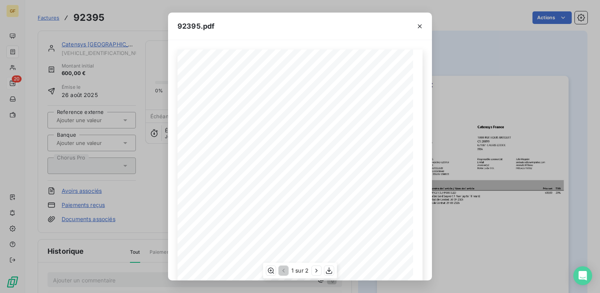
scroll to position [111, 0]
click at [319, 269] on icon "button" at bounding box center [316, 271] width 8 height 8
click at [424, 25] on button "button" at bounding box center [419, 26] width 13 height 13
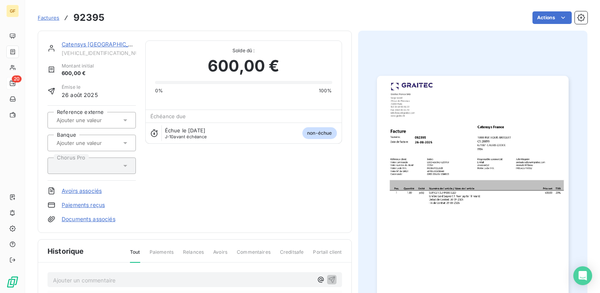
drag, startPoint x: 208, startPoint y: 172, endPoint x: 184, endPoint y: 71, distance: 103.8
click at [208, 172] on div "Catensys France CATENSYSFR0000000 Montant initial 600,00 € Émise le 26 août 202…" at bounding box center [195, 131] width 294 height 183
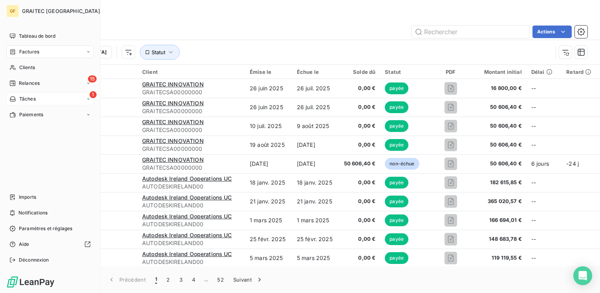
click at [19, 98] on span "Tâches" at bounding box center [27, 98] width 16 height 7
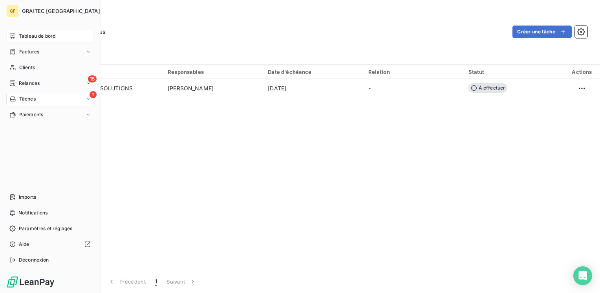
click at [36, 34] on span "Tableau de bord" at bounding box center [37, 36] width 37 height 7
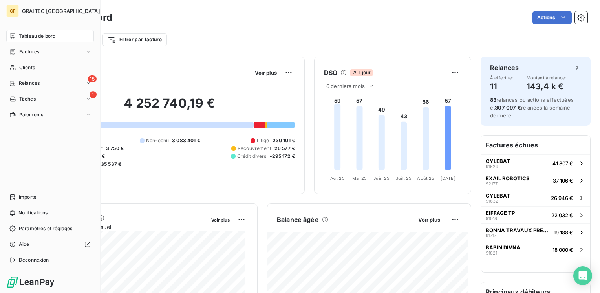
click at [22, 34] on span "Tableau de bord" at bounding box center [37, 36] width 37 height 7
click at [48, 37] on span "Tableau de bord" at bounding box center [37, 36] width 37 height 7
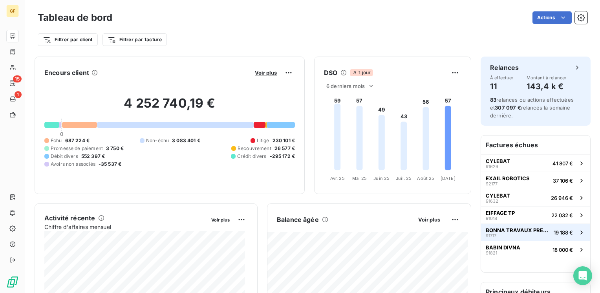
click at [520, 225] on button "BONNA TRAVAUX PRESSION 91717 19 188 €" at bounding box center [535, 231] width 109 height 17
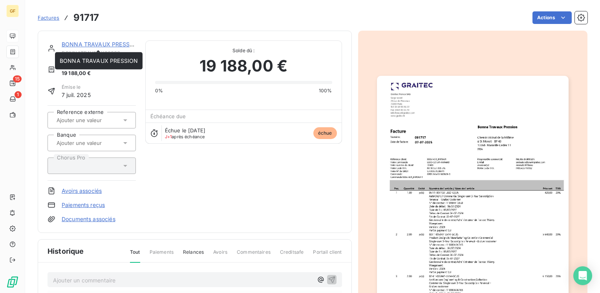
click at [89, 44] on link "BONNA TRAVAUX PRESSION" at bounding box center [101, 44] width 78 height 7
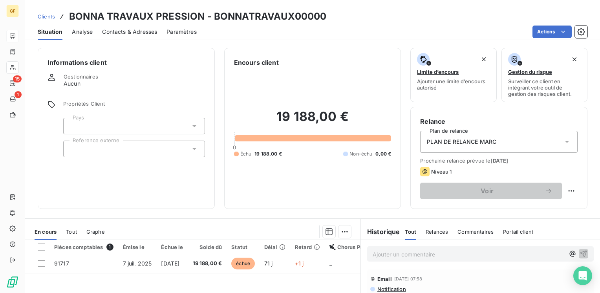
click at [124, 29] on span "Contacts & Adresses" at bounding box center [129, 32] width 55 height 8
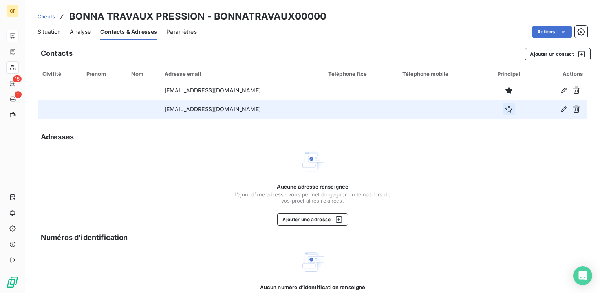
click at [505, 109] on icon "button" at bounding box center [508, 109] width 7 height 7
click at [45, 34] on span "Situation" at bounding box center [49, 32] width 23 height 8
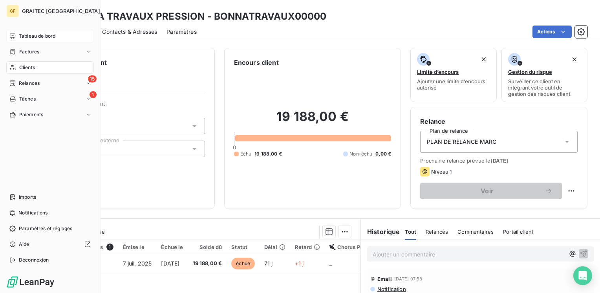
click at [24, 36] on span "Tableau de bord" at bounding box center [37, 36] width 37 height 7
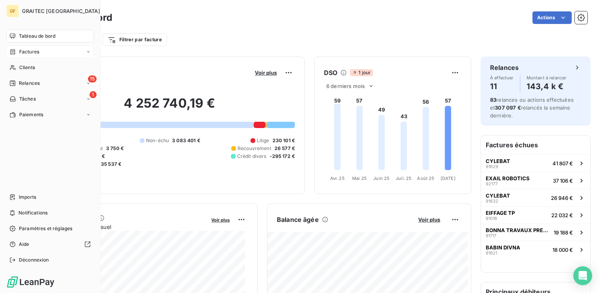
click at [33, 53] on span "Factures" at bounding box center [29, 51] width 20 height 7
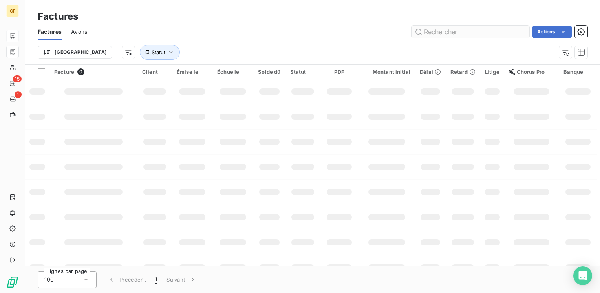
click at [462, 33] on input "text" at bounding box center [470, 32] width 118 height 13
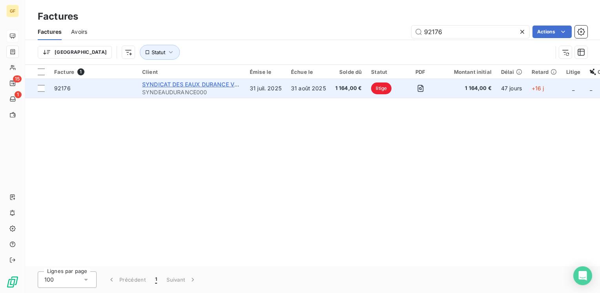
type input "92176"
click at [198, 83] on span "SYNDICAT DES EAUX DURANCE VENTOUX" at bounding box center [200, 84] width 116 height 7
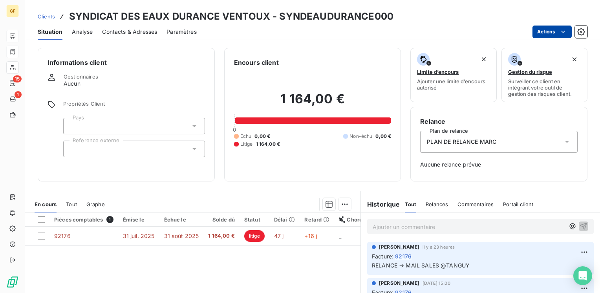
click at [546, 34] on html "GF 15 1 Clients SYNDICAT DES EAUX DURANCE VENTOUX - SYNDEAUDURANCE000 Situation…" at bounding box center [300, 146] width 600 height 293
click at [160, 235] on html "GF 15 1 Clients SYNDICAT DES EAUX DURANCE VENTOUX - SYNDEAUDURANCE000 Situation…" at bounding box center [300, 146] width 600 height 293
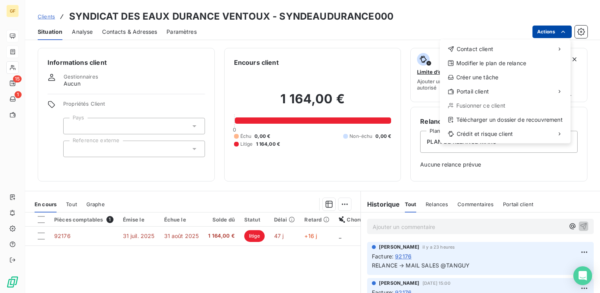
click at [535, 28] on html "GF 15 1 Clients SYNDICAT DES EAUX DURANCE VENTOUX - SYNDEAUDURANCE000 Situation…" at bounding box center [300, 146] width 600 height 293
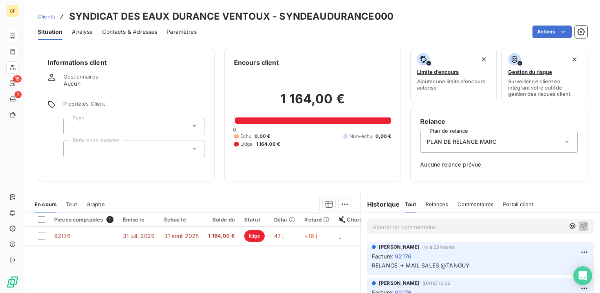
click at [213, 233] on html "GF 15 1 Clients SYNDICAT DES EAUX DURANCE VENTOUX - SYNDEAUDURANCE000 Situation…" at bounding box center [300, 146] width 600 height 293
click at [550, 31] on html "GF 15 1 Clients SYNDICAT DES EAUX DURANCE VENTOUX - SYNDEAUDURANCE000 Situation…" at bounding box center [300, 146] width 600 height 293
click at [188, 237] on html "GF 15 1 Clients SYNDICAT DES EAUX DURANCE VENTOUX - SYNDEAUDURANCE000 Situation…" at bounding box center [300, 146] width 600 height 293
click at [188, 237] on span "31 août 2025" at bounding box center [181, 235] width 35 height 7
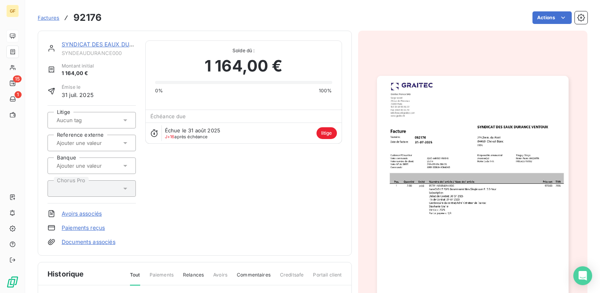
click at [565, 16] on html "GF 15 1 Factures 92176 Actions SYNDICAT DES EAUX DURANCE VENTOUX SYNDEAUDURANCE…" at bounding box center [300, 146] width 600 height 293
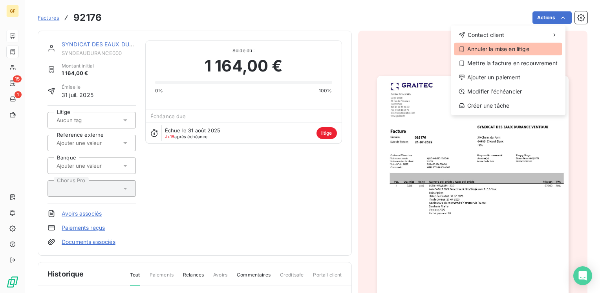
click at [519, 46] on div "Annuler la mise en litige" at bounding box center [508, 49] width 108 height 13
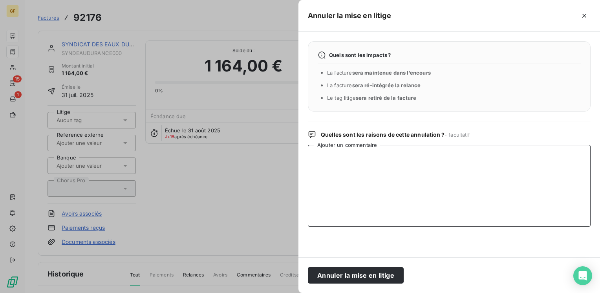
click at [332, 160] on textarea "Ajouter un commentaire" at bounding box center [449, 186] width 283 height 82
click at [347, 153] on textarea "RETOUR SALIES" at bounding box center [449, 186] width 283 height 82
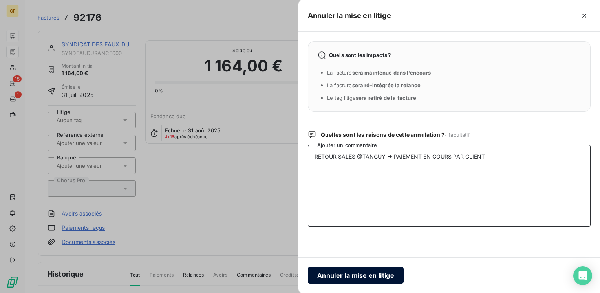
type textarea "RETOUR SALES @TANGUY → PAIEMENT EN COURS PAR CLIENT"
click at [351, 276] on button "Annuler la mise en litige" at bounding box center [356, 275] width 96 height 16
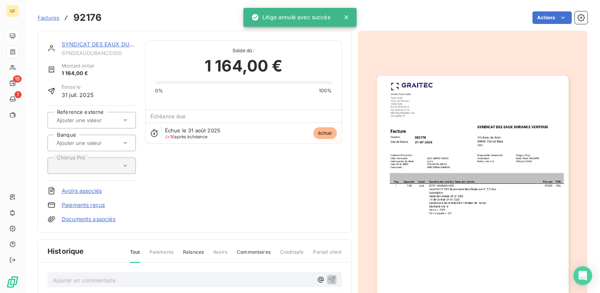
click at [90, 44] on link "SYNDICAT DES EAUX DURANCE VENTOUX" at bounding box center [120, 44] width 116 height 7
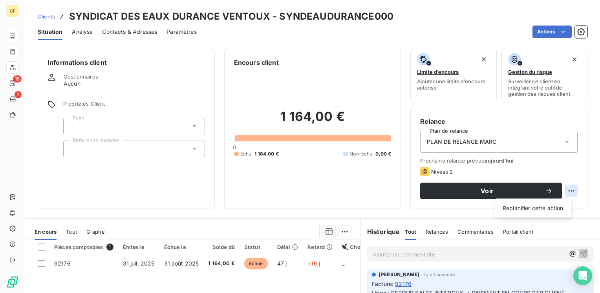
click at [563, 188] on html "GF 15 1 Clients SYNDICAT DES EAUX DURANCE VENTOUX - SYNDEAUDURANCE000 Situation…" at bounding box center [300, 146] width 600 height 293
click at [539, 205] on div "Replanifier cette action" at bounding box center [533, 208] width 70 height 13
select select "8"
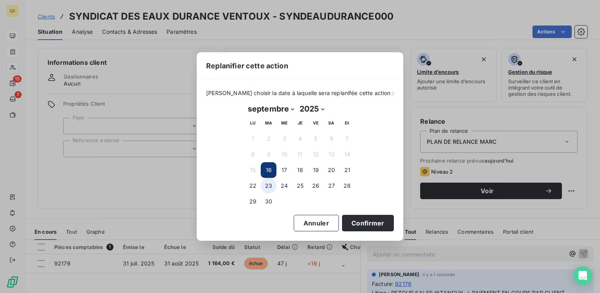
click at [267, 187] on button "23" at bounding box center [269, 186] width 16 height 16
click at [360, 225] on button "Confirmer" at bounding box center [368, 223] width 52 height 16
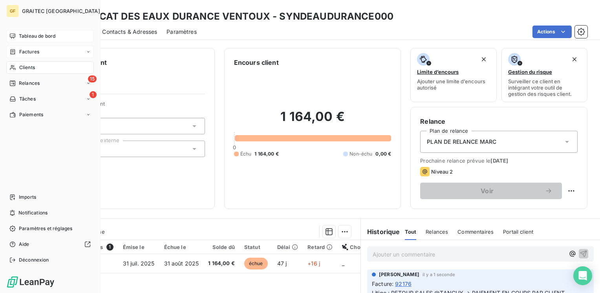
click at [21, 35] on span "Tableau de bord" at bounding box center [37, 36] width 37 height 7
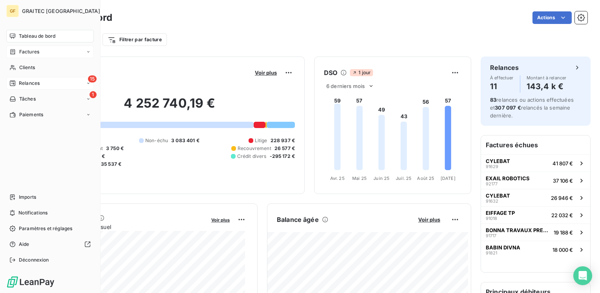
click at [44, 84] on div "15 Relances" at bounding box center [50, 83] width 88 height 13
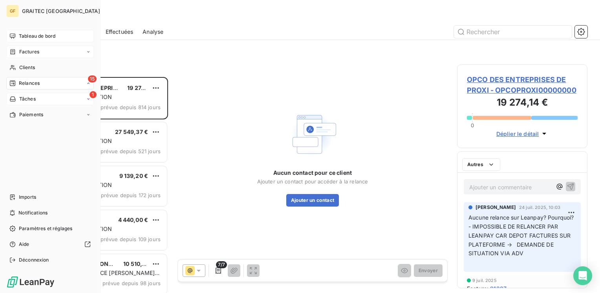
scroll to position [210, 124]
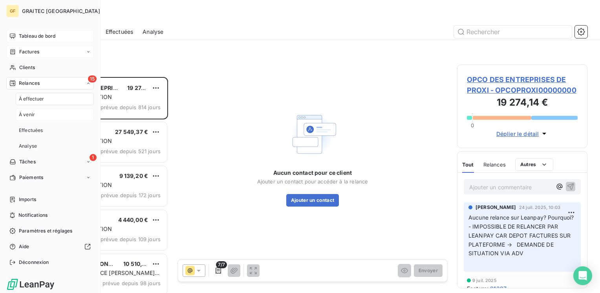
click at [29, 114] on span "À venir" at bounding box center [27, 114] width 16 height 7
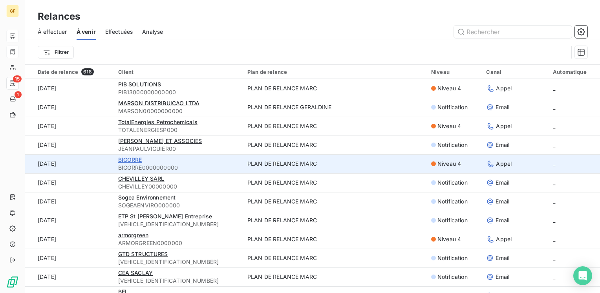
click at [133, 160] on span "BIGORRE" at bounding box center [130, 159] width 24 height 7
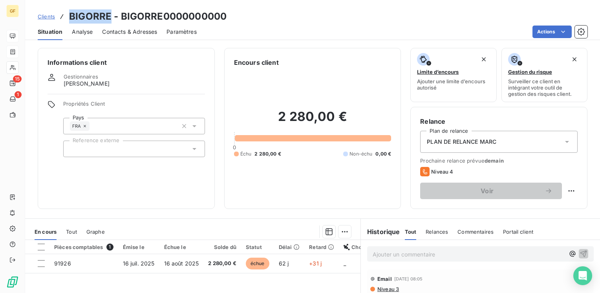
drag, startPoint x: 110, startPoint y: 15, endPoint x: 70, endPoint y: 18, distance: 40.1
click at [70, 18] on h3 "BIGORRE - BIGORRE0000000000" at bounding box center [147, 16] width 157 height 14
copy h3 "BIGORRE"
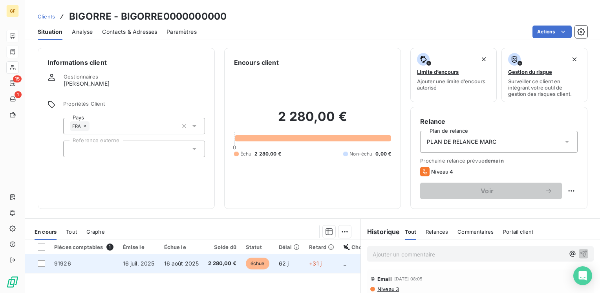
click at [123, 263] on span "16 juil. 2025" at bounding box center [139, 263] width 32 height 7
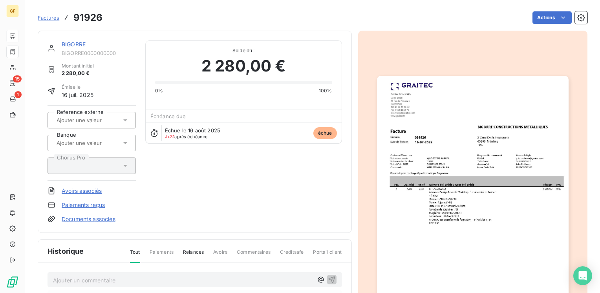
click at [428, 198] on img "button" at bounding box center [473, 211] width 192 height 270
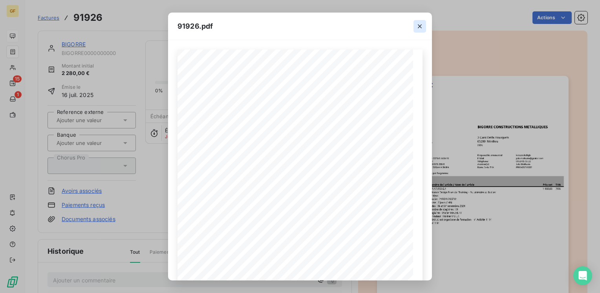
click at [422, 27] on icon "button" at bounding box center [420, 26] width 8 height 8
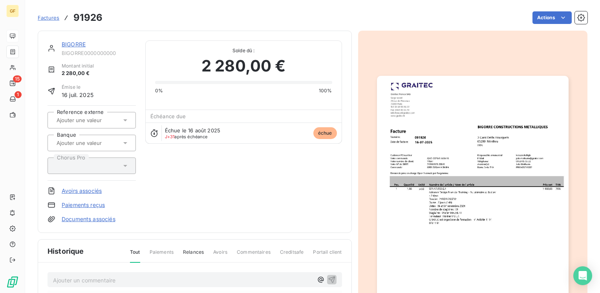
click at [80, 43] on link "BIGORRE" at bounding box center [74, 44] width 24 height 7
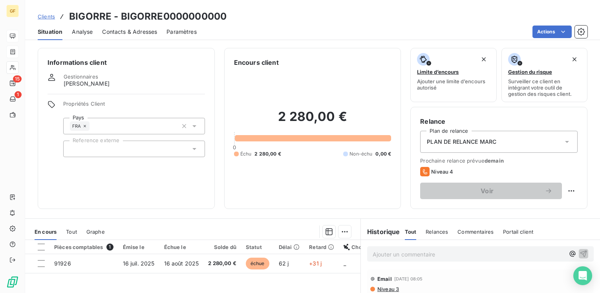
scroll to position [39, 0]
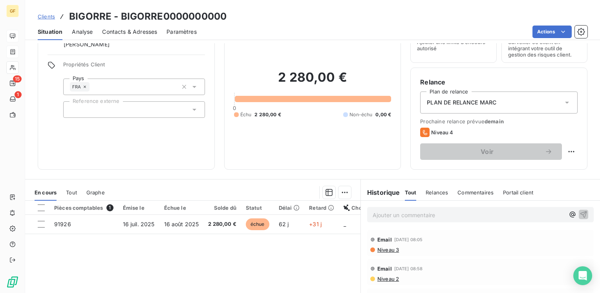
click at [127, 31] on span "Contacts & Adresses" at bounding box center [129, 32] width 55 height 8
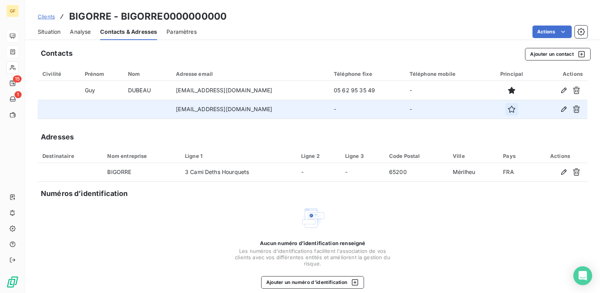
click at [505, 113] on button "button" at bounding box center [511, 109] width 13 height 13
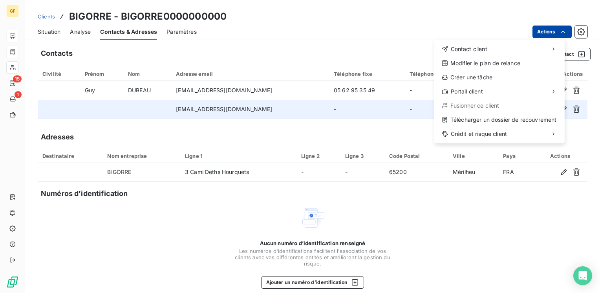
click at [543, 34] on html "GF 15 1 Clients BIGORRE - BIGORRE0000000000 Situation Analyse Contacts & Adress…" at bounding box center [300, 146] width 600 height 293
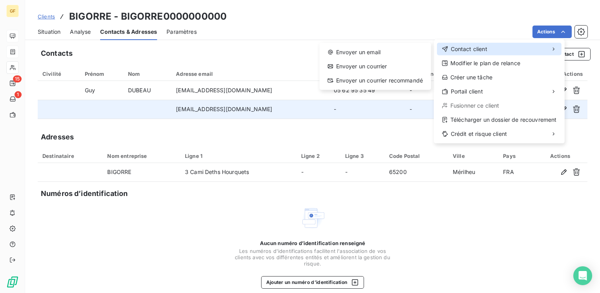
click at [487, 44] on div "Contact client" at bounding box center [499, 49] width 124 height 13
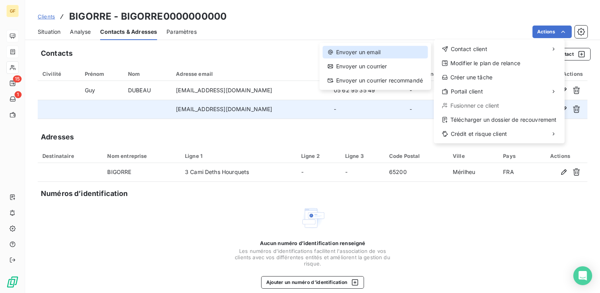
click at [373, 48] on div "Envoyer un email" at bounding box center [375, 52] width 105 height 13
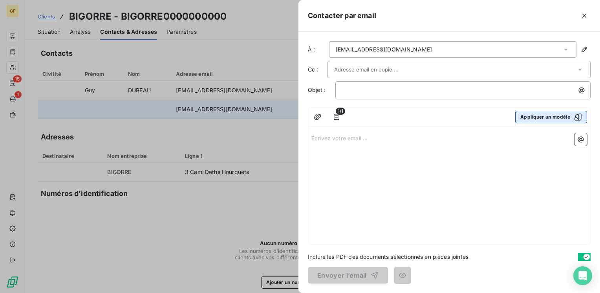
click at [560, 119] on button "Appliquer un modèle" at bounding box center [551, 117] width 72 height 13
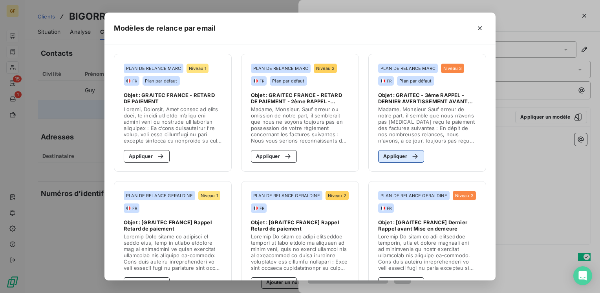
click at [382, 158] on button "Appliquer" at bounding box center [401, 156] width 46 height 13
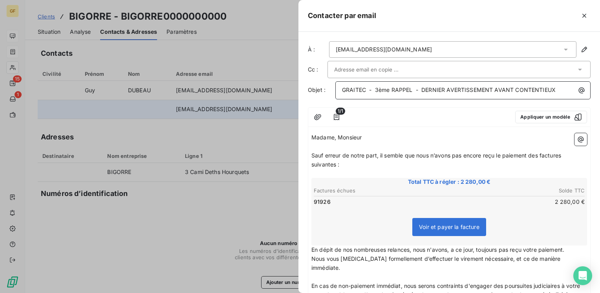
click at [375, 88] on span "GRAITEC - 3ème RAPPEL - DERNIER AVERTISSEMENT AVANT CONTENTIEUX" at bounding box center [449, 89] width 214 height 7
click at [382, 68] on input "text" at bounding box center [376, 70] width 84 height 12
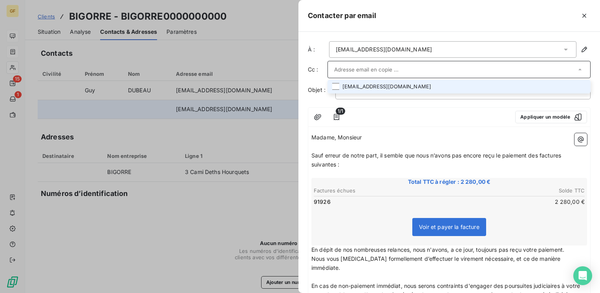
click at [375, 82] on li "[EMAIL_ADDRESS][DOMAIN_NAME]" at bounding box center [458, 87] width 263 height 14
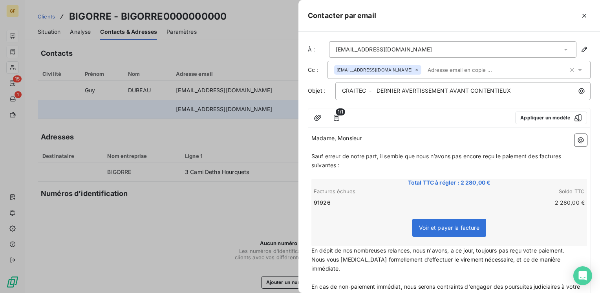
click at [380, 153] on span "Sauf erreur de notre part, il semble que nous n’avons pas encore reçu le paieme…" at bounding box center [436, 161] width 251 height 16
click at [398, 150] on p "﻿" at bounding box center [449, 147] width 276 height 9
click at [312, 146] on span "MAKGR" at bounding box center [321, 147] width 20 height 7
click at [381, 153] on span "Sauf erreur de notre part, il semble que nous n’avons pas encore reçu le paieme…" at bounding box center [436, 161] width 251 height 16
click at [440, 153] on span "Sauf erreur de notre part, malgré nos diverses realnces il semble que nous n’av…" at bounding box center [426, 161] width 230 height 16
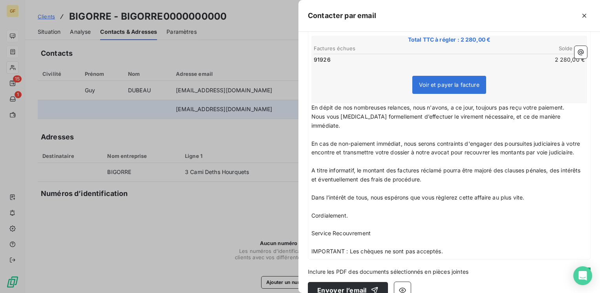
scroll to position [156, 0]
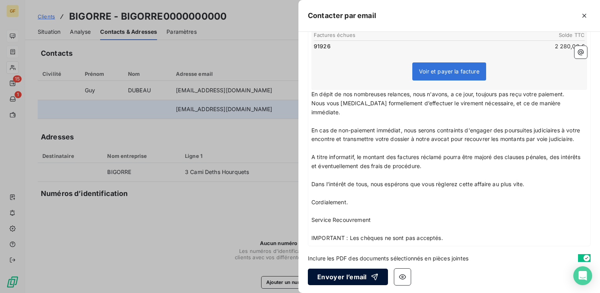
click at [349, 277] on button "Envoyer l’email" at bounding box center [348, 277] width 80 height 16
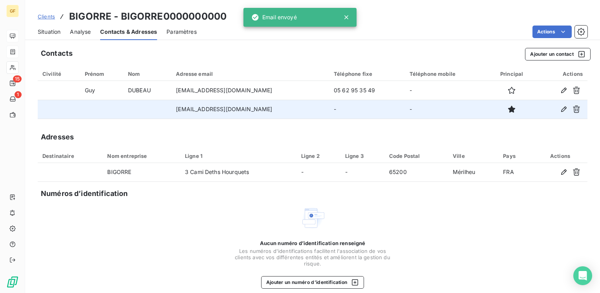
click at [53, 28] on span "Situation" at bounding box center [49, 32] width 23 height 8
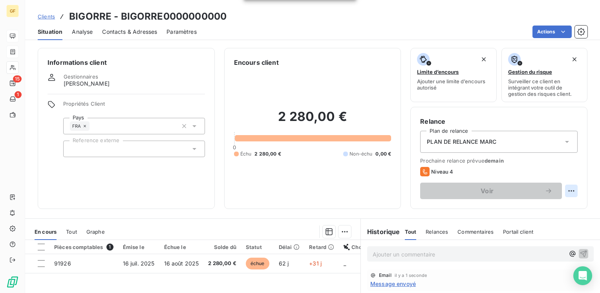
click at [566, 188] on html "GF 15 1 Clients BIGORRE - BIGORRE0000000000 Situation Analyse Contacts & Adress…" at bounding box center [300, 146] width 600 height 293
click at [545, 205] on div "Replanifier cette action" at bounding box center [533, 208] width 70 height 13
select select "8"
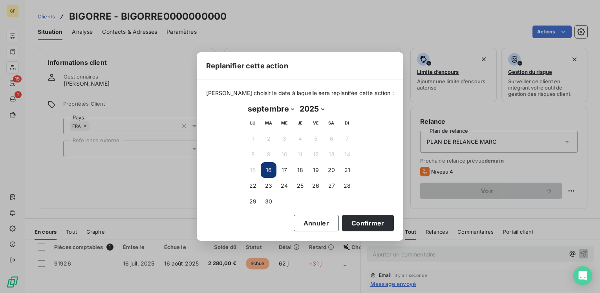
click at [271, 169] on button "16" at bounding box center [269, 170] width 16 height 16
click at [354, 218] on button "Confirmer" at bounding box center [368, 223] width 52 height 16
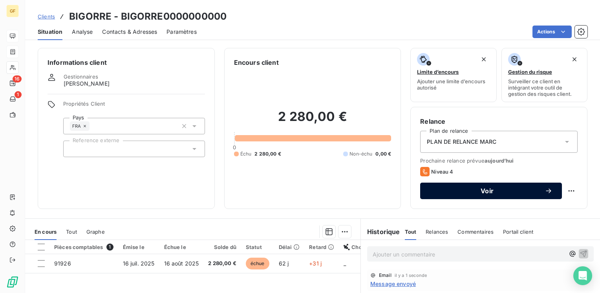
click at [459, 192] on span "Voir" at bounding box center [486, 191] width 115 height 6
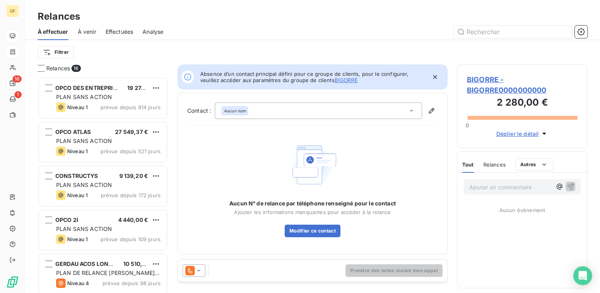
scroll to position [210, 124]
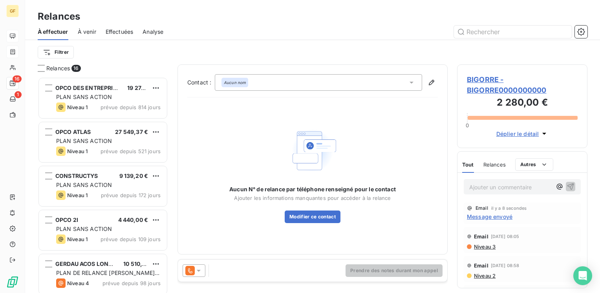
click at [254, 84] on div "Aucun nom" at bounding box center [318, 82] width 207 height 16
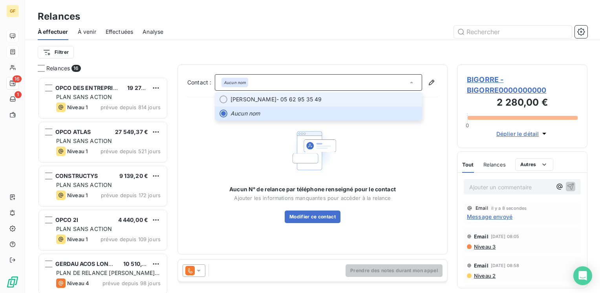
click at [247, 97] on span "[PERSON_NAME]" at bounding box center [253, 99] width 46 height 8
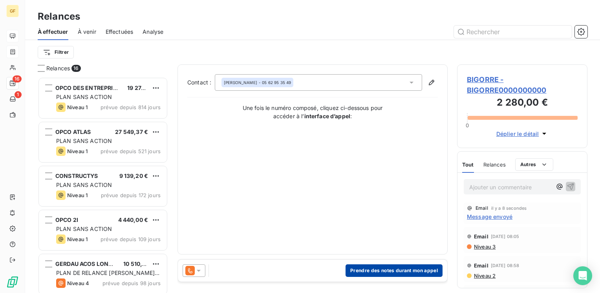
click at [375, 272] on button "Prendre des notes durant mon appel" at bounding box center [393, 270] width 97 height 13
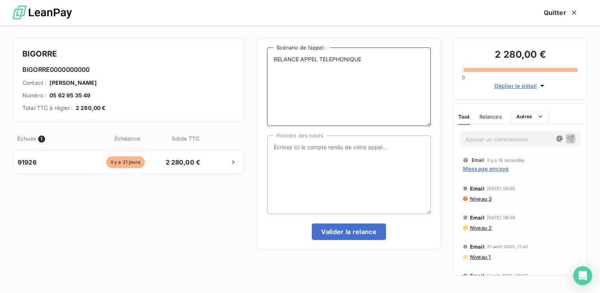
click at [296, 86] on textarea "RELANCE APPEL TELEPHONIQUE" at bounding box center [349, 87] width 164 height 79
click at [294, 146] on textarea "Prendre des notes" at bounding box center [349, 174] width 164 height 79
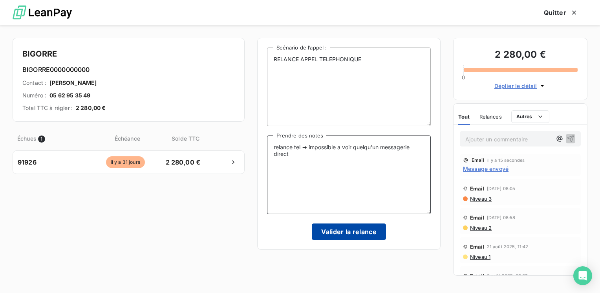
type textarea "relance tel → impossible a voir quelqu'un messagerie direct"
click at [372, 230] on button "Valider la relance" at bounding box center [349, 231] width 74 height 16
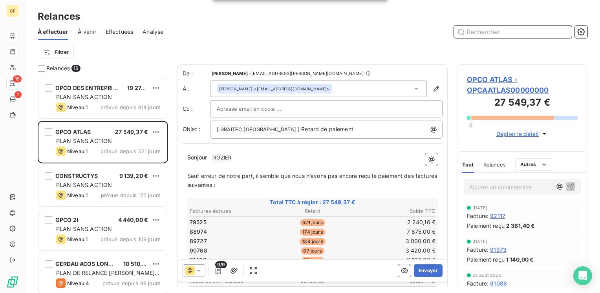
click at [109, 29] on span "Effectuées" at bounding box center [120, 32] width 28 height 8
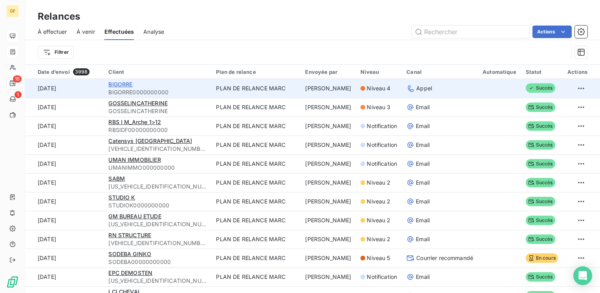
click at [121, 82] on span "BIGORRE" at bounding box center [120, 84] width 24 height 7
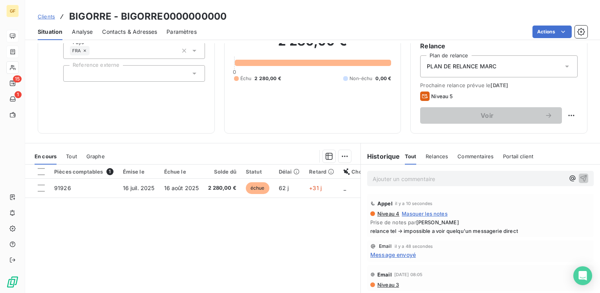
scroll to position [79, 0]
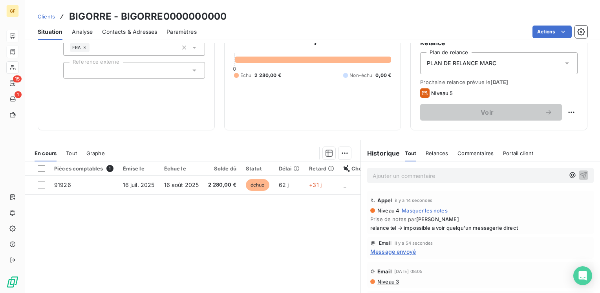
click at [433, 227] on span "relance tel → impossible a voir quelqu'un messagerie direct" at bounding box center [480, 228] width 220 height 6
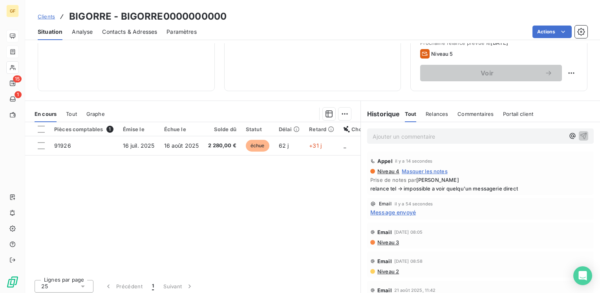
scroll to position [0, 0]
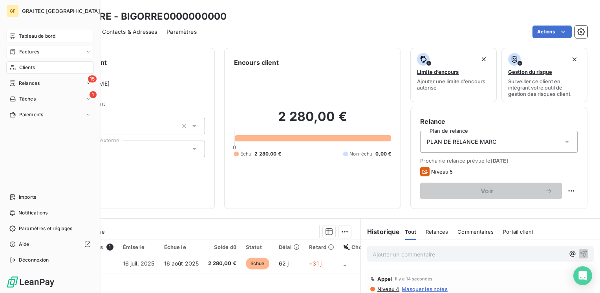
click at [31, 54] on span "Factures" at bounding box center [29, 51] width 20 height 7
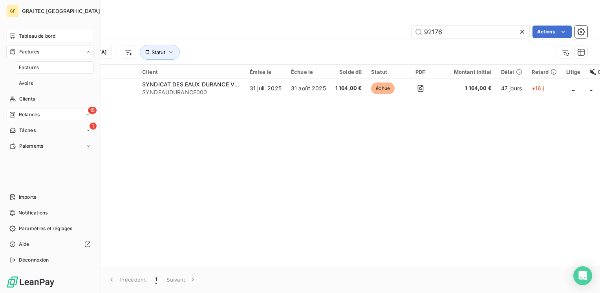
click at [28, 114] on span "Relances" at bounding box center [29, 114] width 21 height 7
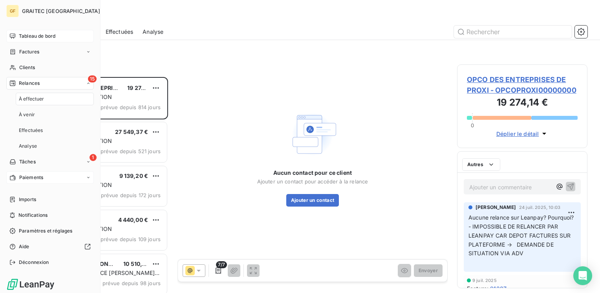
scroll to position [210, 124]
click at [30, 114] on span "À venir" at bounding box center [27, 114] width 16 height 7
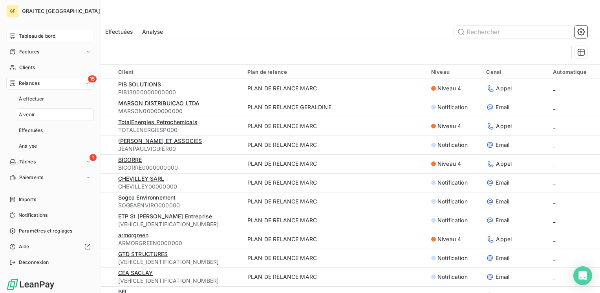
click at [30, 112] on span "À venir" at bounding box center [27, 114] width 16 height 7
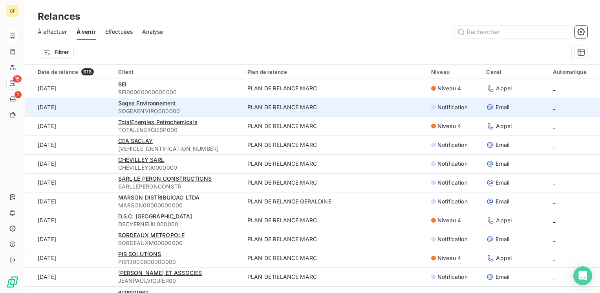
click at [210, 103] on div "Sogea Environnement" at bounding box center [178, 103] width 120 height 8
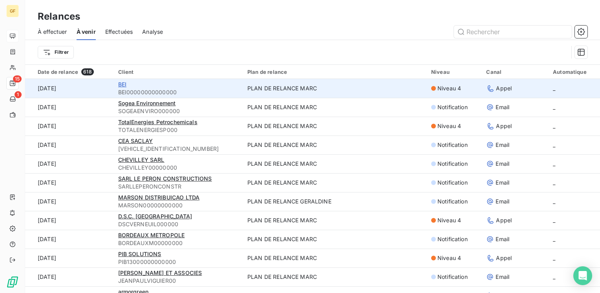
click at [120, 82] on span "BEI" at bounding box center [122, 84] width 8 height 7
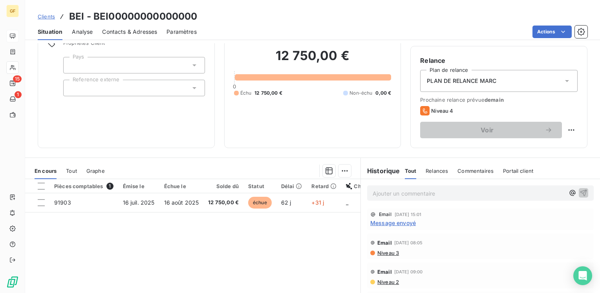
scroll to position [79, 0]
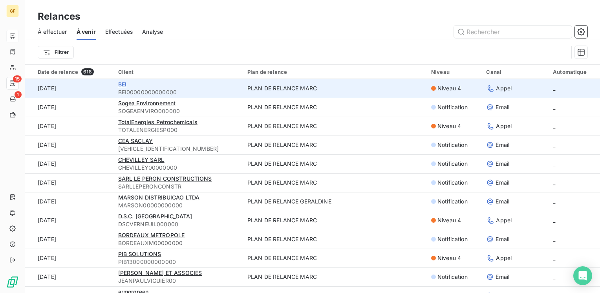
click at [125, 82] on span "BEI" at bounding box center [122, 84] width 8 height 7
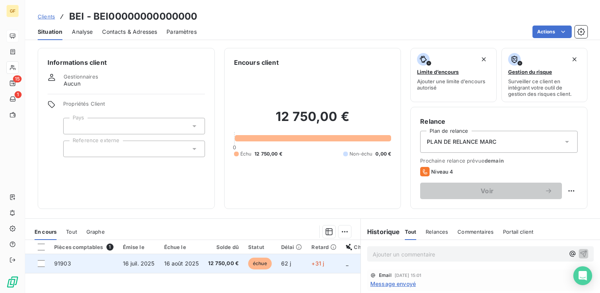
click at [132, 261] on span "16 juil. 2025" at bounding box center [139, 263] width 32 height 7
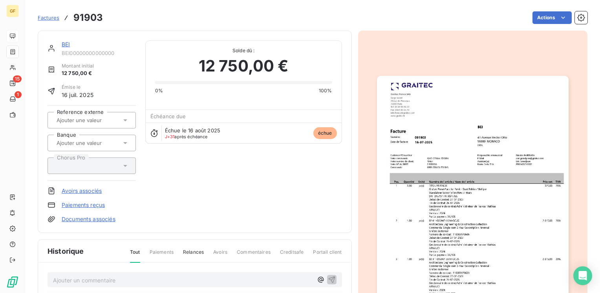
scroll to position [1, 0]
click at [64, 41] on link "BEI" at bounding box center [66, 43] width 8 height 7
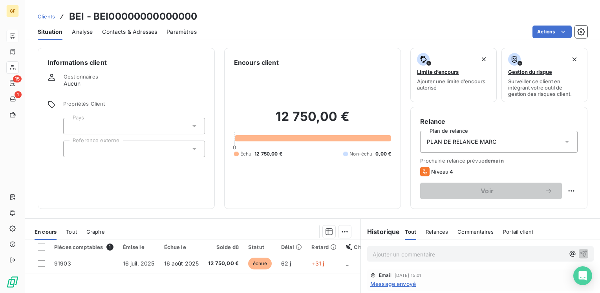
scroll to position [39, 0]
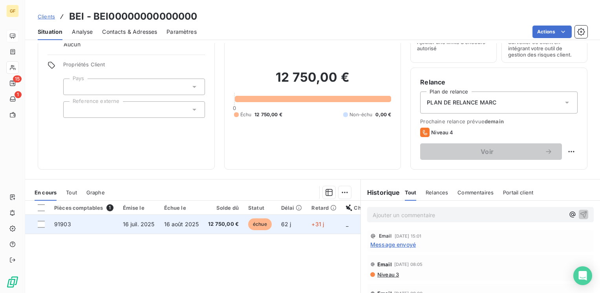
click at [199, 220] on td "16 août 2025" at bounding box center [181, 224] width 44 height 19
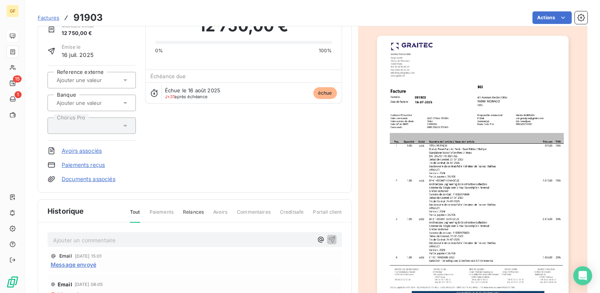
scroll to position [79, 0]
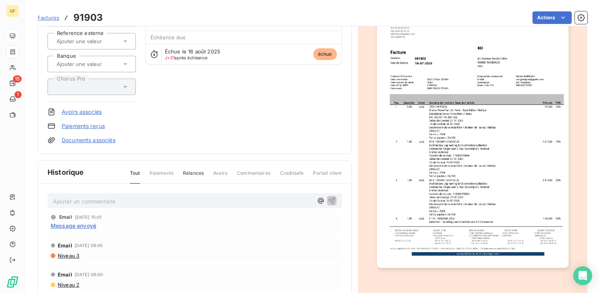
click at [413, 158] on img "button" at bounding box center [473, 132] width 192 height 270
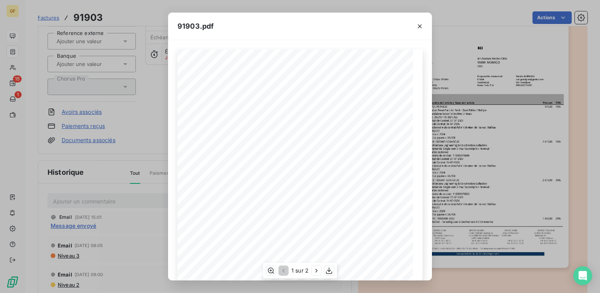
scroll to position [111, 0]
click at [314, 269] on icon "button" at bounding box center [316, 271] width 8 height 8
click at [421, 24] on icon "button" at bounding box center [420, 26] width 4 height 4
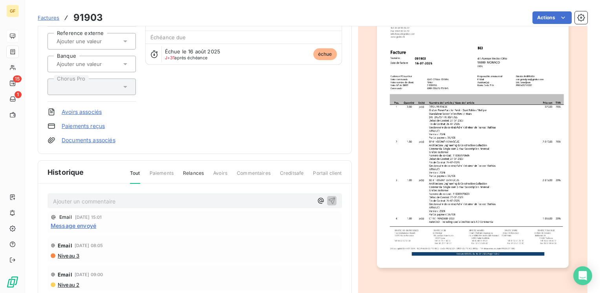
scroll to position [0, 0]
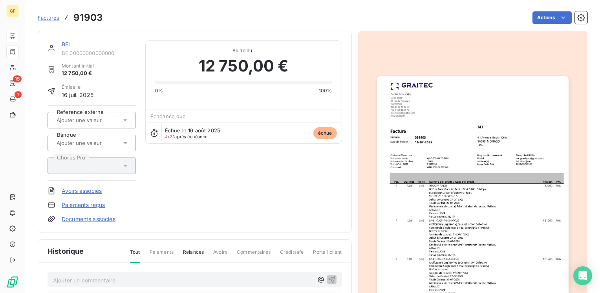
click at [65, 43] on link "BEI" at bounding box center [66, 44] width 8 height 7
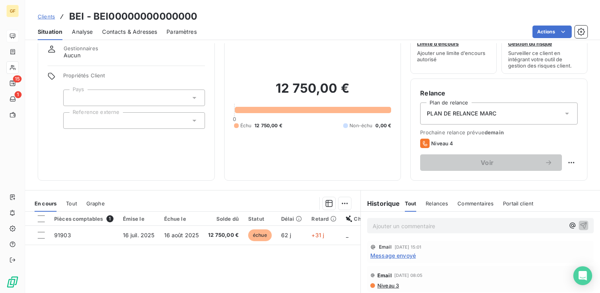
scroll to position [39, 0]
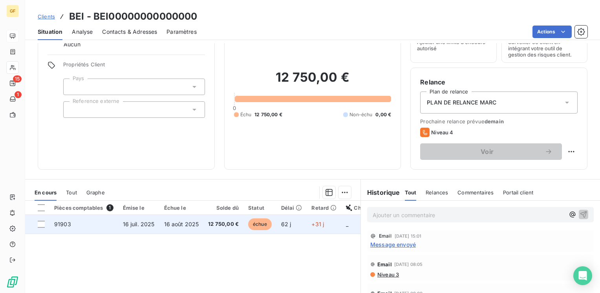
click at [185, 229] on td "16 août 2025" at bounding box center [181, 224] width 44 height 19
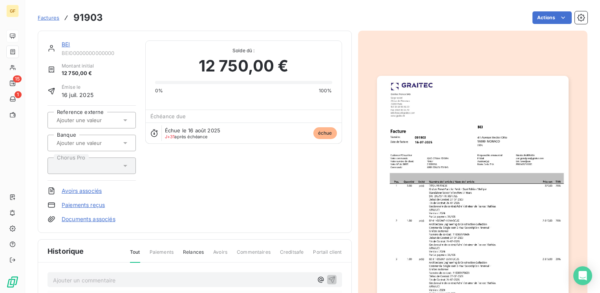
click at [501, 141] on img "button" at bounding box center [473, 211] width 192 height 270
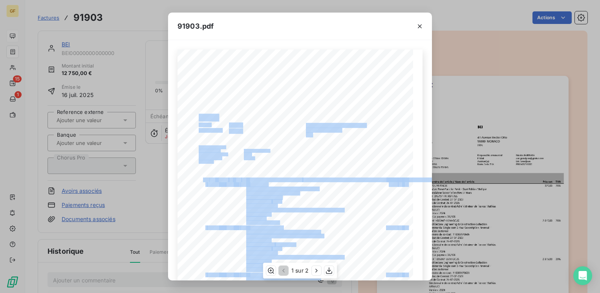
click at [235, 156] on div "Pos. Quantité Unité Numéro de l'article / Nom de l'article Prix net TVA 1 3.00 …" at bounding box center [299, 215] width 245 height 333
drag, startPoint x: 241, startPoint y: 158, endPoint x: 247, endPoint y: 156, distance: 6.2
click at [247, 156] on div "Pos. Quantité Unité Numéro de l'article / Nom de l'article Prix net TVA 1 3.00 …" at bounding box center [300, 215] width 236 height 333
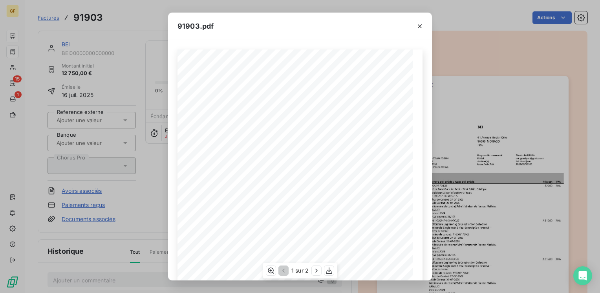
click at [242, 165] on div "Pos. Quantité Unité Numéro de l'article / Nom de l'article Prix net TVA 1 3.00 …" at bounding box center [299, 215] width 245 height 333
drag, startPoint x: 250, startPoint y: 160, endPoint x: 242, endPoint y: 157, distance: 8.3
click at [243, 158] on div "Pos. Quantité Unité Numéro de l'article / Nom de l'article Prix net TVA 1 3.00 …" at bounding box center [299, 215] width 245 height 333
click at [242, 157] on div "Pos. Quantité Unité Numéro de l'article / Nom de l'article Prix net TVA 1 3.00 …" at bounding box center [299, 215] width 245 height 333
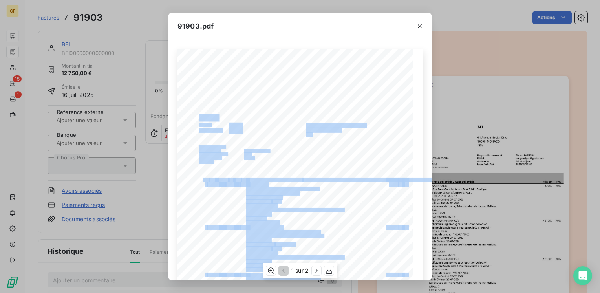
click at [236, 157] on div "Pos. Quantité Unité Numéro de l'article / Nom de l'article Prix net TVA 1 3.00 …" at bounding box center [299, 215] width 245 height 333
click at [418, 20] on button "button" at bounding box center [419, 26] width 13 height 13
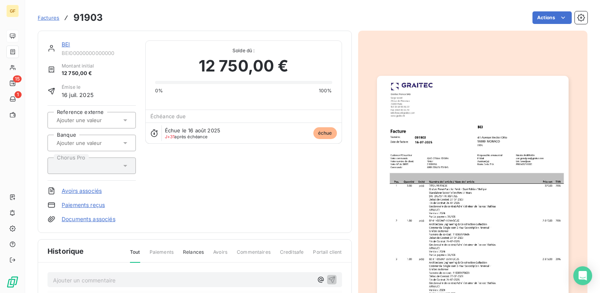
click at [410, 192] on img "button" at bounding box center [473, 211] width 192 height 270
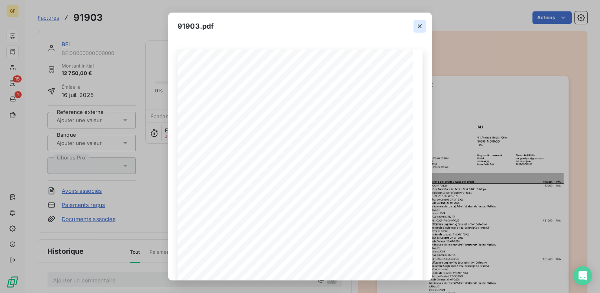
click at [422, 24] on icon "button" at bounding box center [420, 26] width 8 height 8
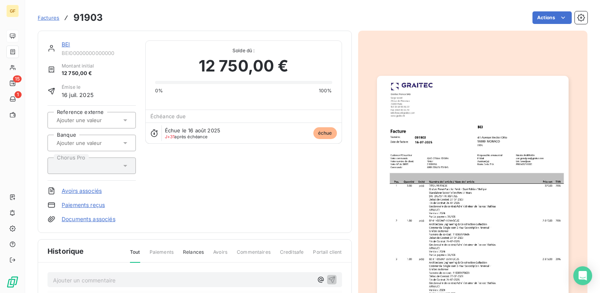
click at [87, 220] on link "Documents associés" at bounding box center [89, 219] width 54 height 8
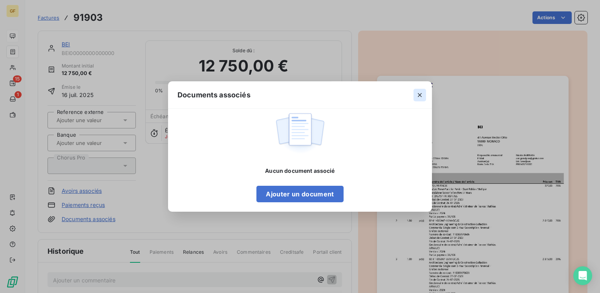
click at [419, 96] on icon "button" at bounding box center [420, 95] width 8 height 8
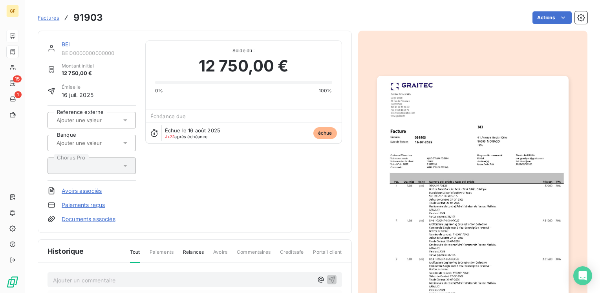
click at [63, 45] on link "BEI" at bounding box center [66, 44] width 8 height 7
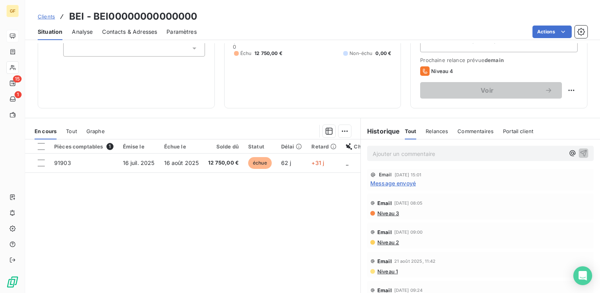
scroll to position [118, 0]
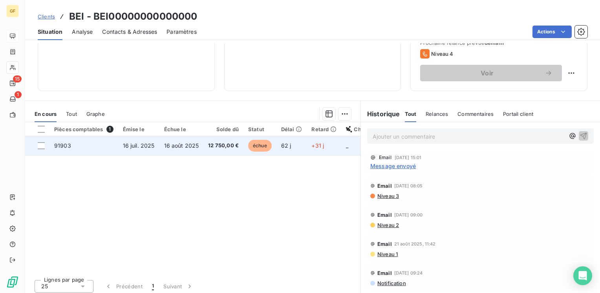
click at [199, 140] on td "16 août 2025" at bounding box center [181, 145] width 44 height 19
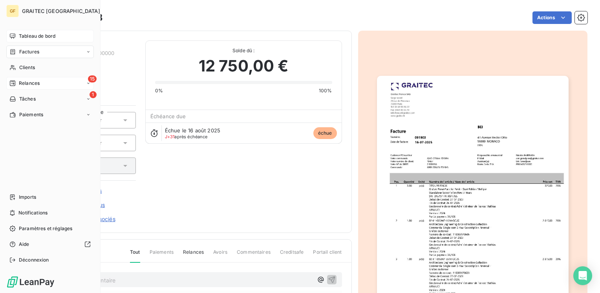
click at [28, 83] on span "Relances" at bounding box center [29, 83] width 21 height 7
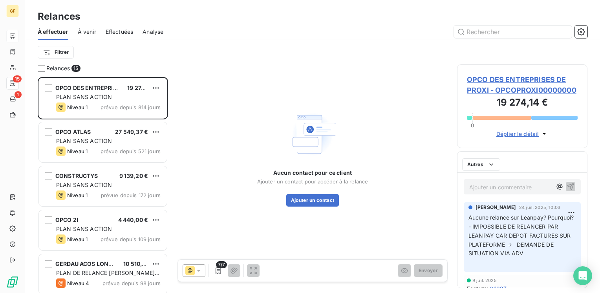
scroll to position [210, 124]
click at [87, 29] on span "À venir" at bounding box center [87, 32] width 18 height 8
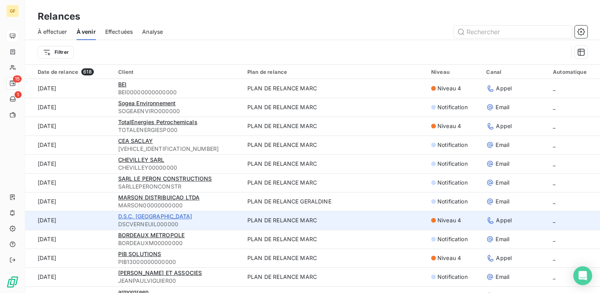
click at [148, 216] on span "D.S.C. [GEOGRAPHIC_DATA]" at bounding box center [155, 216] width 74 height 7
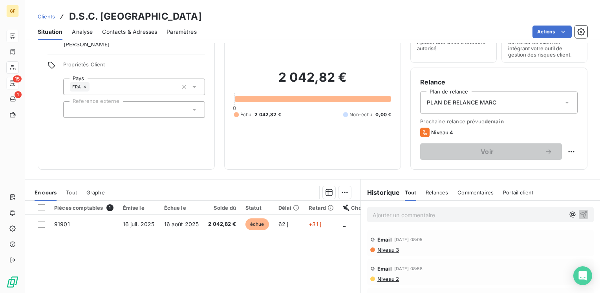
scroll to position [79, 0]
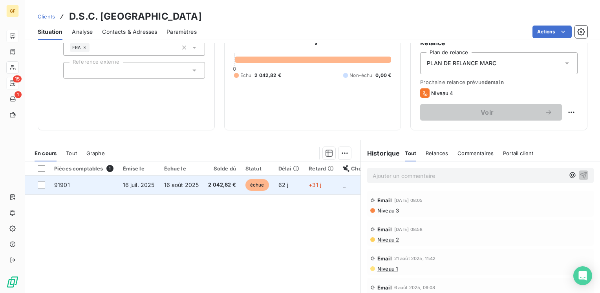
click at [165, 186] on span "16 août 2025" at bounding box center [181, 184] width 35 height 7
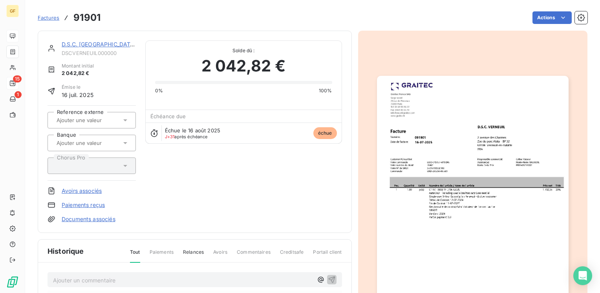
click at [87, 43] on link "D.S.C. [GEOGRAPHIC_DATA]" at bounding box center [99, 44] width 75 height 7
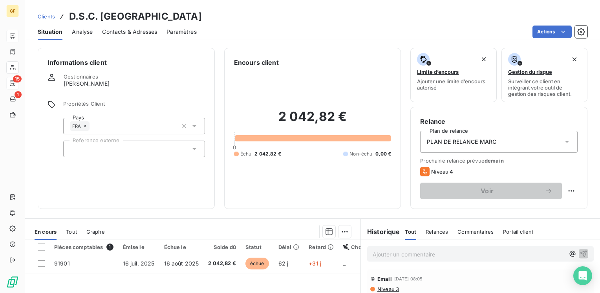
click at [140, 36] on div "Contacts & Adresses" at bounding box center [129, 32] width 55 height 16
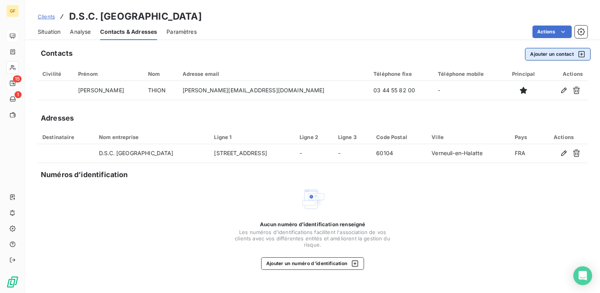
click at [550, 53] on button "Ajouter un contact" at bounding box center [558, 54] width 66 height 13
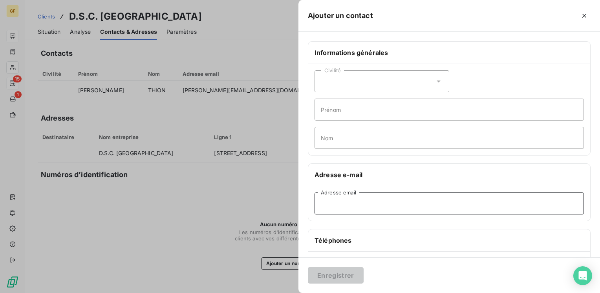
click at [344, 202] on input "Adresse email" at bounding box center [448, 203] width 269 height 22
paste input "[EMAIL_ADDRESS][DOMAIN_NAME]"
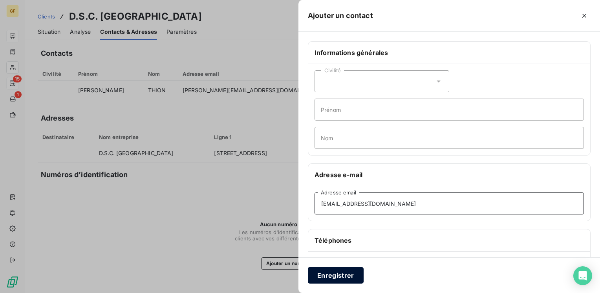
type input "[EMAIL_ADDRESS][DOMAIN_NAME]"
click at [328, 277] on button "Enregistrer" at bounding box center [336, 275] width 56 height 16
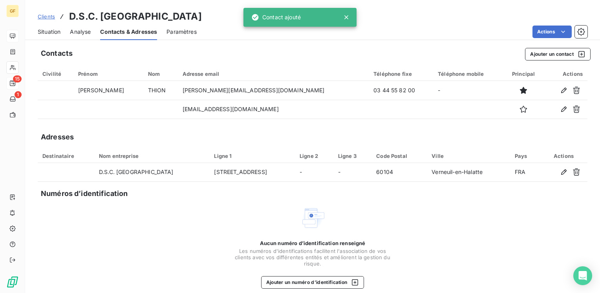
click at [54, 30] on span "Situation" at bounding box center [49, 32] width 23 height 8
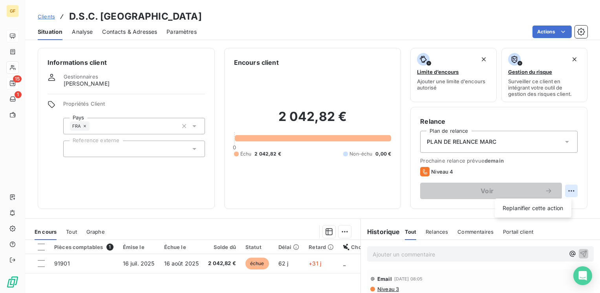
click at [565, 189] on html "GF 15 1 Clients D.S.C. VERNEUIL - DSCVERNEUIL000000 Situation Analyse Contacts …" at bounding box center [300, 146] width 600 height 293
click at [532, 206] on div "Replanifier cette action" at bounding box center [533, 208] width 70 height 13
select select "8"
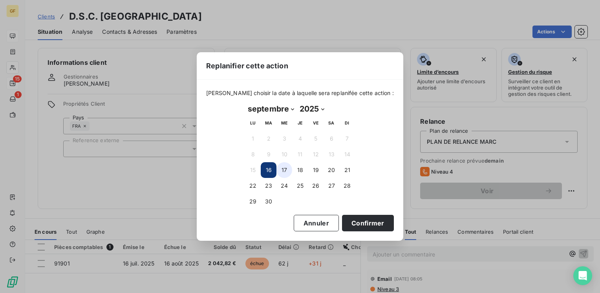
click at [284, 167] on button "17" at bounding box center [284, 170] width 16 height 16
click at [273, 168] on button "16" at bounding box center [269, 170] width 16 height 16
click at [342, 211] on div "[DATE] Month: janvier février mars avril mai juin juillet août septembre octobr…" at bounding box center [299, 156] width 121 height 118
click at [348, 221] on button "Confirmer" at bounding box center [368, 223] width 52 height 16
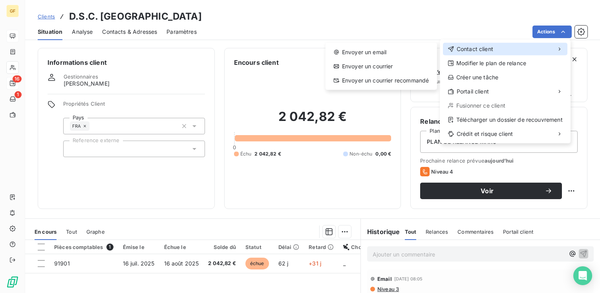
click at [471, 48] on span "Contact client" at bounding box center [475, 49] width 37 height 8
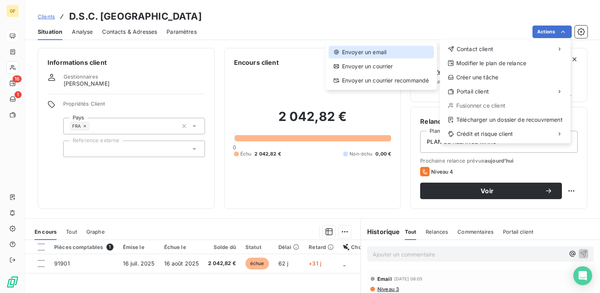
click at [380, 49] on div "Envoyer un email" at bounding box center [381, 52] width 105 height 13
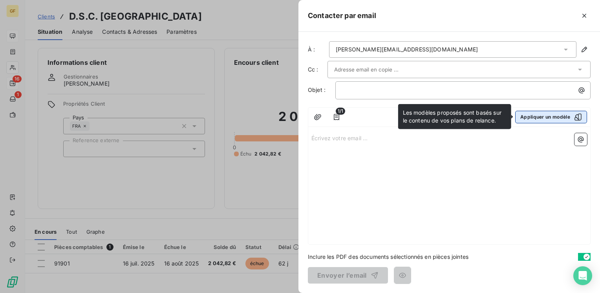
click at [538, 118] on button "Appliquer un modèle" at bounding box center [551, 117] width 72 height 13
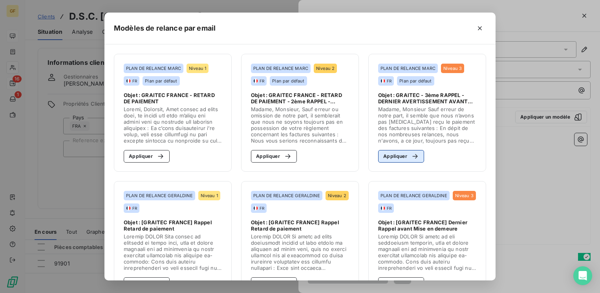
click at [402, 161] on button "Appliquer" at bounding box center [401, 156] width 46 height 13
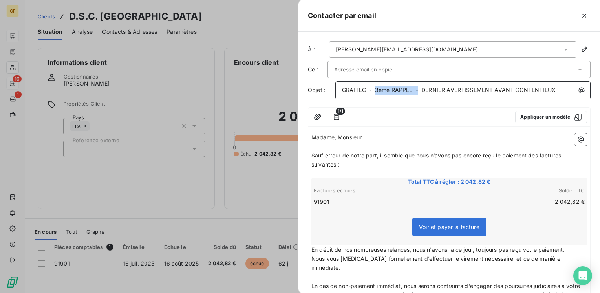
drag, startPoint x: 375, startPoint y: 87, endPoint x: 418, endPoint y: 90, distance: 42.5
click at [418, 90] on span "GRAITEC - 3ème RAPPEL - DERNIER AVERTISSEMENT AVANT CONTENTIEUX" at bounding box center [449, 89] width 214 height 7
click at [396, 66] on input "text" at bounding box center [376, 70] width 84 height 12
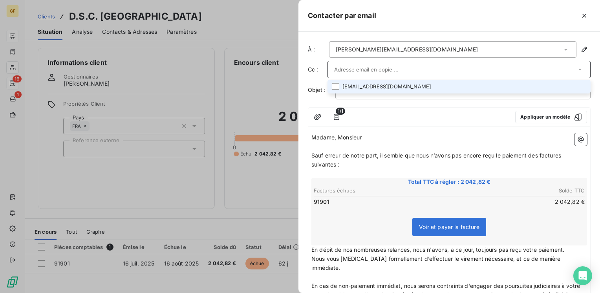
click at [381, 90] on li "[EMAIL_ADDRESS][DOMAIN_NAME]" at bounding box center [458, 87] width 263 height 14
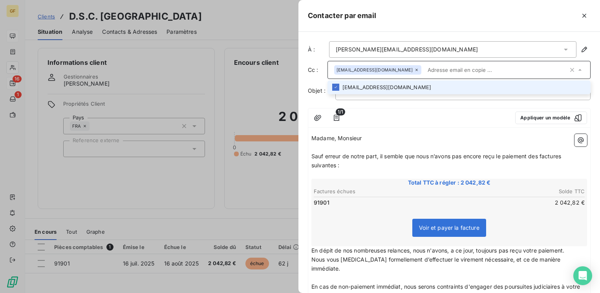
click at [368, 89] on li "[EMAIL_ADDRESS][DOMAIN_NAME]" at bounding box center [458, 87] width 263 height 14
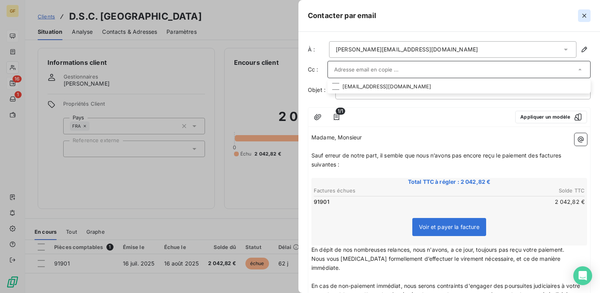
click at [585, 16] on icon "button" at bounding box center [584, 16] width 4 height 4
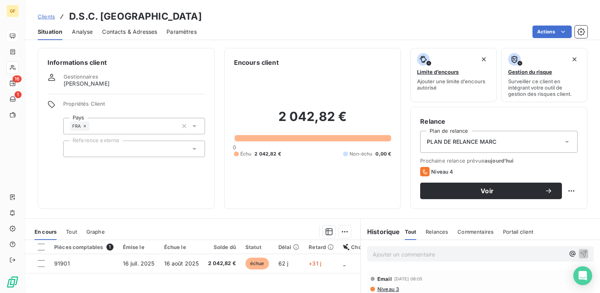
click at [120, 26] on div "Contacts & Adresses" at bounding box center [129, 32] width 55 height 16
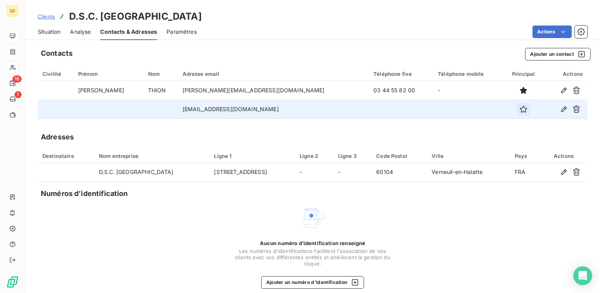
click at [520, 107] on icon "button" at bounding box center [523, 109] width 7 height 7
click at [548, 30] on html "GF 16 1 Clients D.S.C. VERNEUIL - DSCVERNEUIL000000 Situation Analyse Contacts …" at bounding box center [300, 146] width 600 height 293
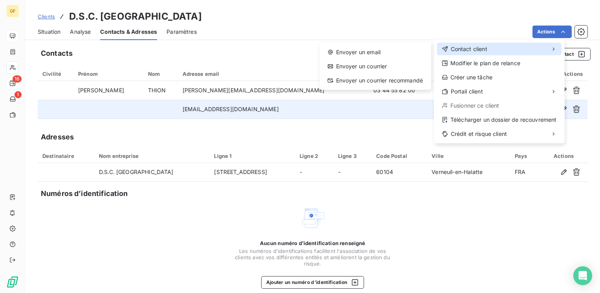
drag, startPoint x: 545, startPoint y: 46, endPoint x: 421, endPoint y: 59, distance: 124.7
click at [544, 46] on div "Contact client" at bounding box center [499, 49] width 124 height 13
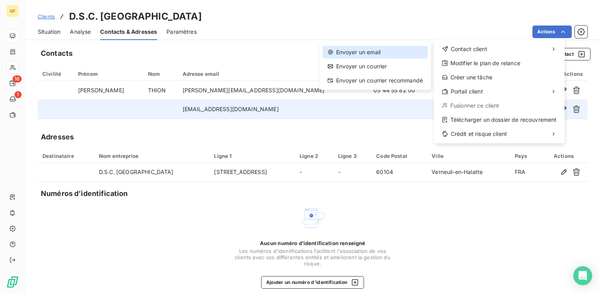
click at [365, 52] on div "Envoyer un email" at bounding box center [375, 52] width 105 height 13
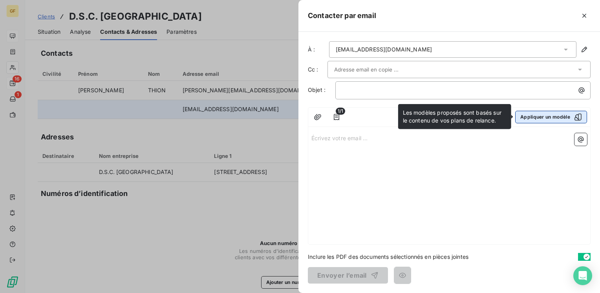
click at [527, 120] on button "Appliquer un modèle" at bounding box center [551, 117] width 72 height 13
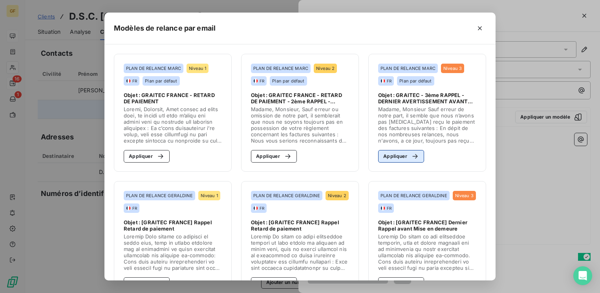
click at [394, 155] on button "Appliquer" at bounding box center [401, 156] width 46 height 13
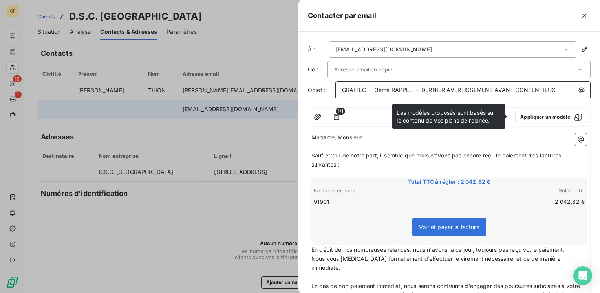
click at [377, 86] on span "GRAITEC - 3ème RAPPEL - DERNIER AVERTISSEMENT AVANT CONTENTIEUX" at bounding box center [449, 89] width 214 height 7
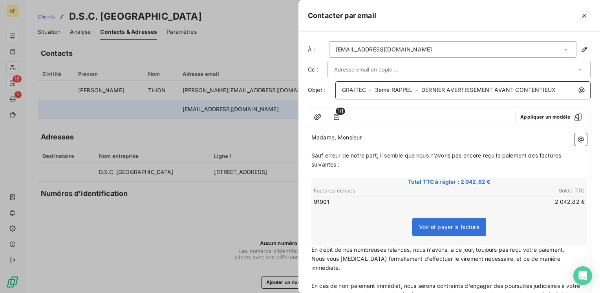
click at [377, 86] on span "GRAITEC - 3ème RAPPEL - DERNIER AVERTISSEMENT AVANT CONTENTIEUX" at bounding box center [449, 89] width 214 height 7
click at [376, 86] on span "GRAITEC - 3ème RAPPEL - DERNIER AVERTISSEMENT AVANT CONTENTIEUX" at bounding box center [449, 89] width 214 height 7
click at [386, 73] on input "text" at bounding box center [376, 70] width 84 height 12
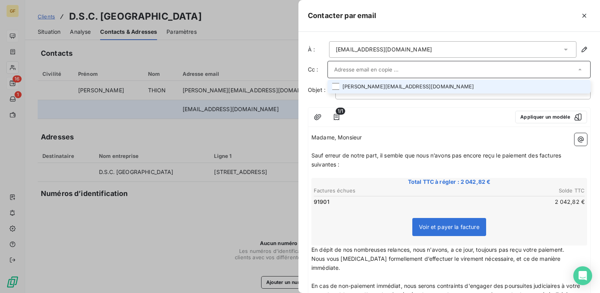
click at [370, 88] on li "[PERSON_NAME][EMAIL_ADDRESS][DOMAIN_NAME]" at bounding box center [458, 87] width 263 height 14
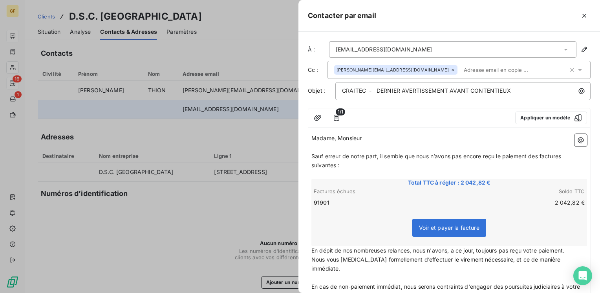
drag, startPoint x: 370, startPoint y: 88, endPoint x: 361, endPoint y: 140, distance: 53.0
click at [361, 140] on span "Madame, Monsieur" at bounding box center [336, 138] width 50 height 7
click at [380, 153] on span "Sauf erreur de notre part, il semble que nous n’avons pas encore reçu le paieme…" at bounding box center [436, 161] width 251 height 16
click at [449, 170] on p "﻿" at bounding box center [449, 174] width 276 height 9
click at [468, 155] on span "Sauf erreur de notre part, malgré nos diverses relances san succès à ce jour, i…" at bounding box center [448, 161] width 275 height 16
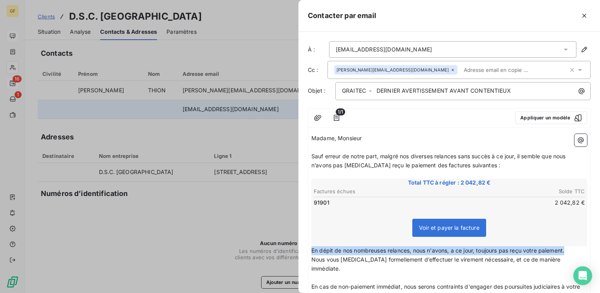
drag, startPoint x: 576, startPoint y: 248, endPoint x: 295, endPoint y: 252, distance: 281.1
click at [295, 292] on div "Contacter par email À : [EMAIL_ADDRESS][DOMAIN_NAME] Cc : [DOMAIN_NAME][EMAIL_A…" at bounding box center [300, 293] width 600 height 0
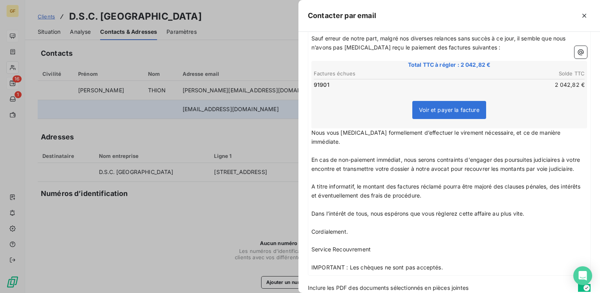
scroll to position [147, 0]
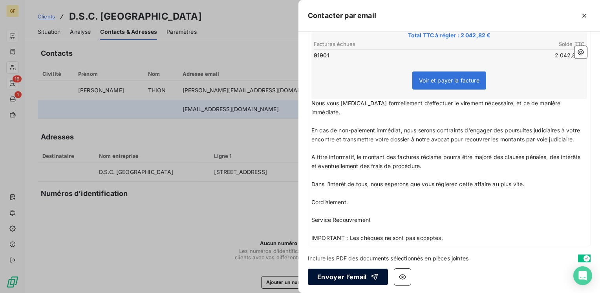
click at [345, 275] on button "Envoyer l’email" at bounding box center [348, 277] width 80 height 16
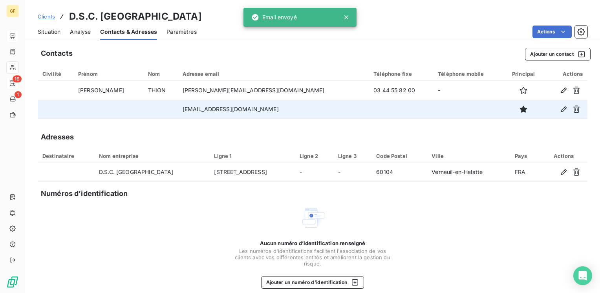
click at [49, 29] on span "Situation" at bounding box center [49, 32] width 23 height 8
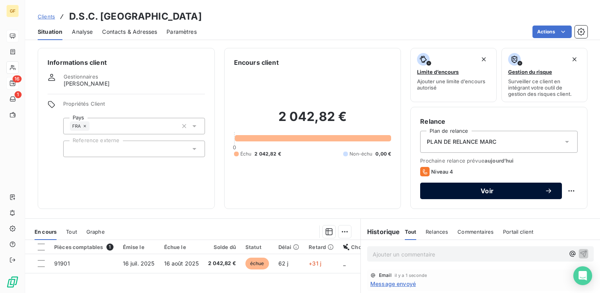
click at [456, 189] on span "Voir" at bounding box center [486, 191] width 115 height 6
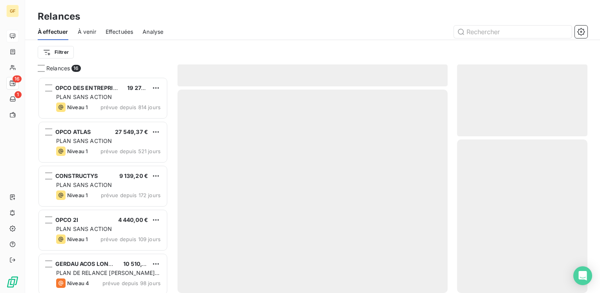
scroll to position [210, 124]
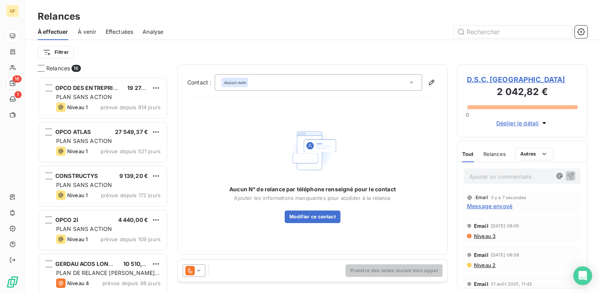
click at [195, 270] on icon at bounding box center [199, 271] width 8 height 8
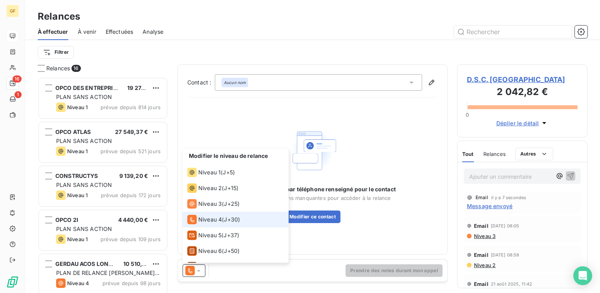
click at [221, 219] on span "Niveau 4" at bounding box center [210, 220] width 24 height 8
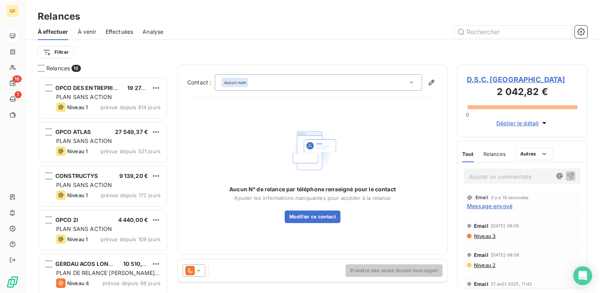
click at [254, 80] on div "Aucun nom" at bounding box center [318, 82] width 207 height 16
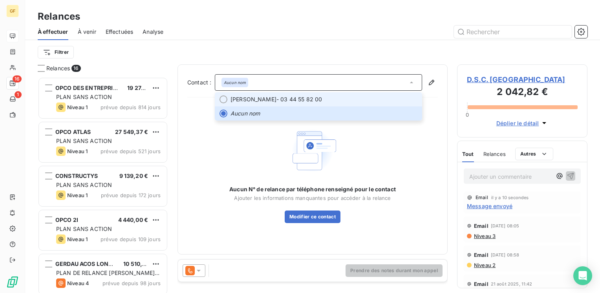
click at [262, 97] on span "[PERSON_NAME]" at bounding box center [253, 99] width 46 height 8
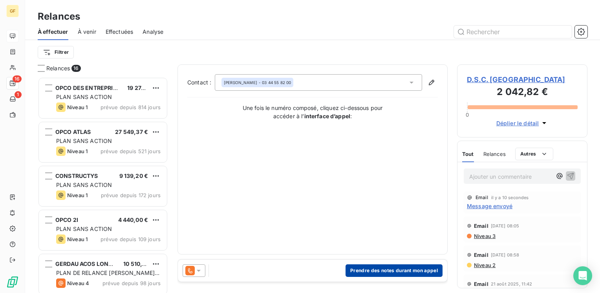
click at [362, 272] on button "Prendre des notes durant mon appel" at bounding box center [393, 270] width 97 height 13
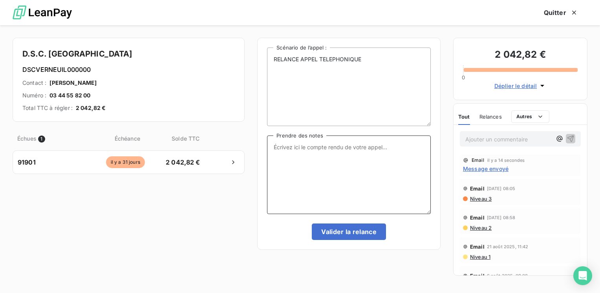
click at [285, 147] on textarea "Prendre des notes" at bounding box center [349, 174] width 164 height 79
click at [273, 144] on textarea "impsosisbkle a joirnder leur compta → relance par email" at bounding box center [349, 174] width 164 height 79
click at [352, 152] on textarea "GROUPE SAINT GOBAIN → impossible a joindre leur compta → relance par email" at bounding box center [349, 174] width 164 height 79
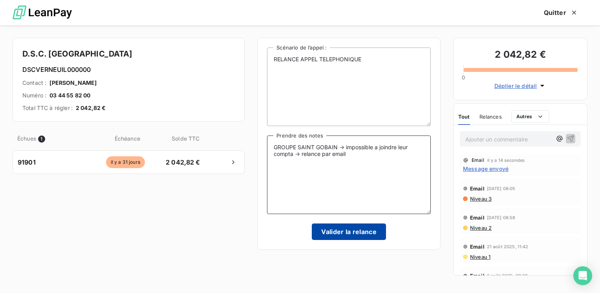
type textarea "GROUPE SAINT GOBAIN → impossible a joindre leur compta → relance par email"
click at [348, 229] on button "Valider la relance" at bounding box center [349, 231] width 74 height 16
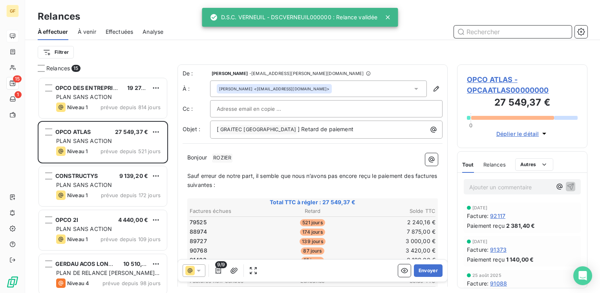
click at [110, 32] on span "Effectuées" at bounding box center [120, 32] width 28 height 8
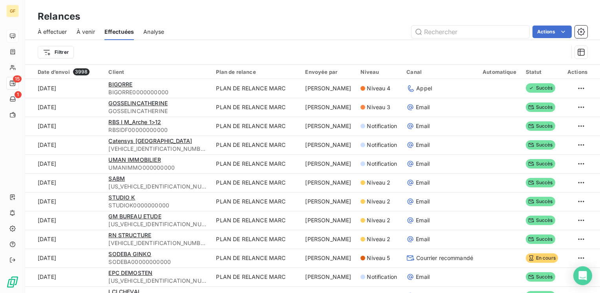
click at [85, 33] on span "À venir" at bounding box center [86, 32] width 18 height 8
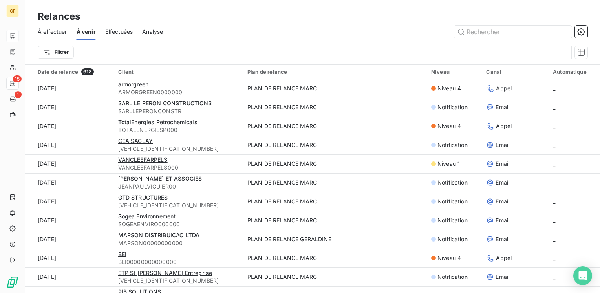
click at [117, 33] on span "Effectuées" at bounding box center [119, 32] width 28 height 8
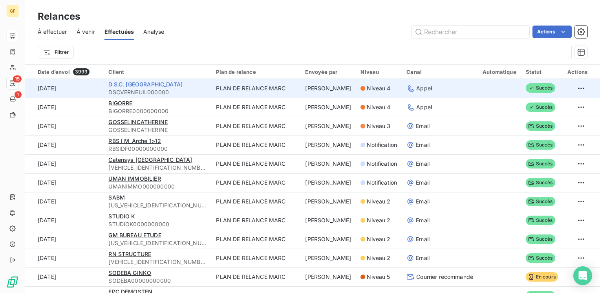
click at [139, 82] on span "D.S.C. [GEOGRAPHIC_DATA]" at bounding box center [145, 84] width 74 height 7
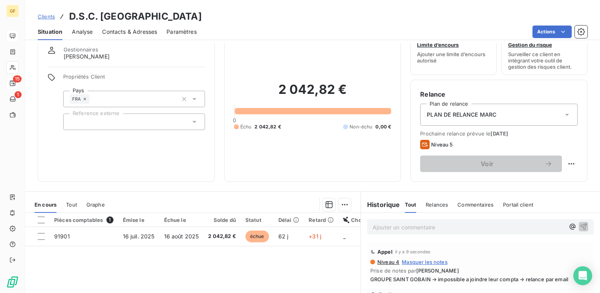
scroll to position [39, 0]
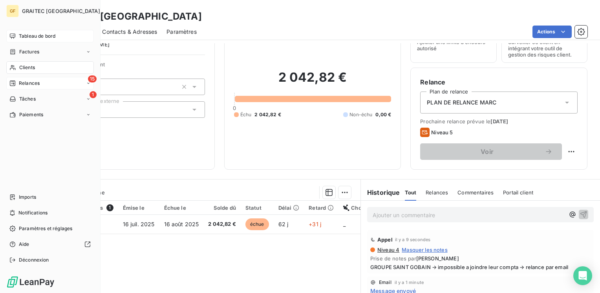
click at [27, 82] on span "Relances" at bounding box center [29, 83] width 21 height 7
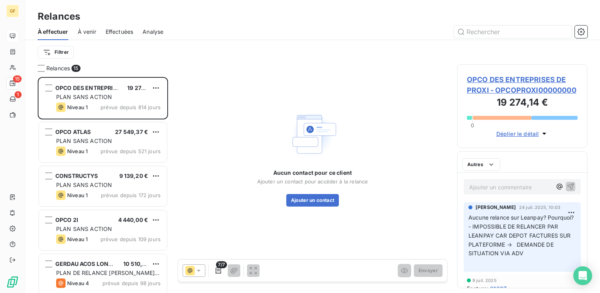
scroll to position [210, 124]
click at [85, 29] on span "À venir" at bounding box center [87, 32] width 18 height 8
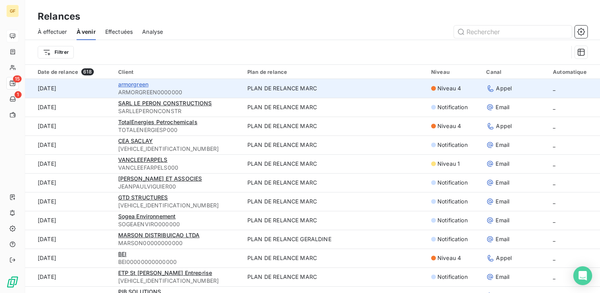
click at [137, 82] on span "armorgreen" at bounding box center [133, 84] width 31 height 7
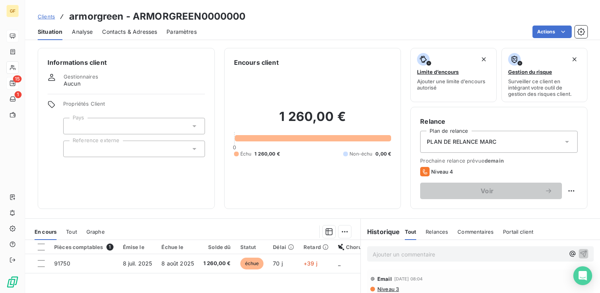
scroll to position [39, 0]
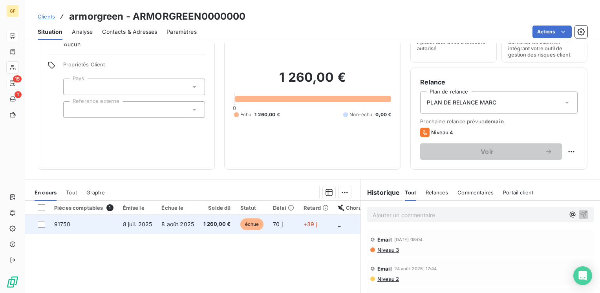
click at [187, 221] on span "8 août 2025" at bounding box center [177, 224] width 33 height 7
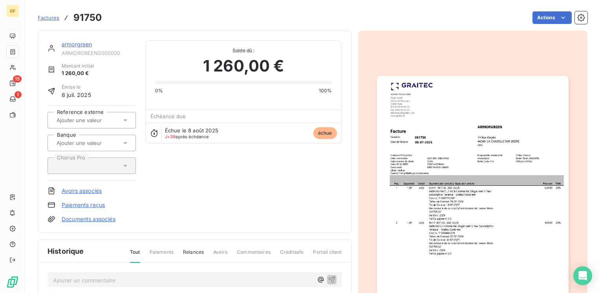
click at [83, 43] on link "armorgreen" at bounding box center [77, 44] width 31 height 7
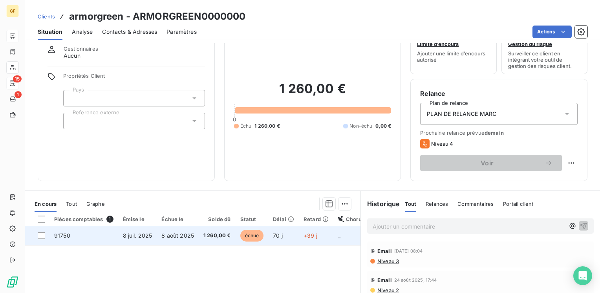
scroll to position [39, 0]
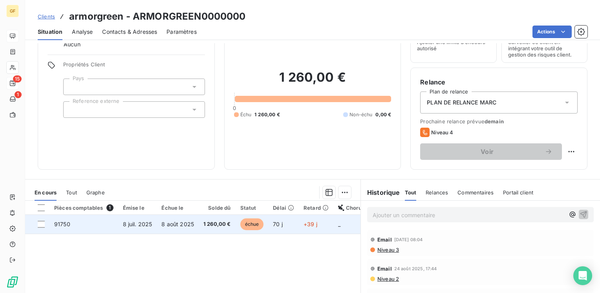
click at [211, 218] on td "1 260,00 €" at bounding box center [217, 224] width 37 height 19
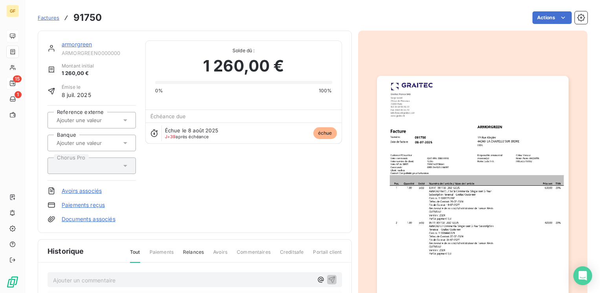
click at [79, 43] on link "armorgreen" at bounding box center [77, 44] width 31 height 7
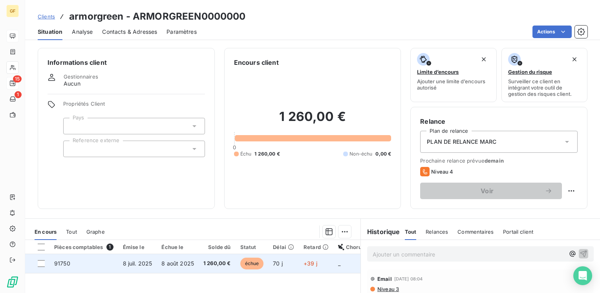
click at [126, 267] on td "8 juil. 2025" at bounding box center [137, 263] width 39 height 19
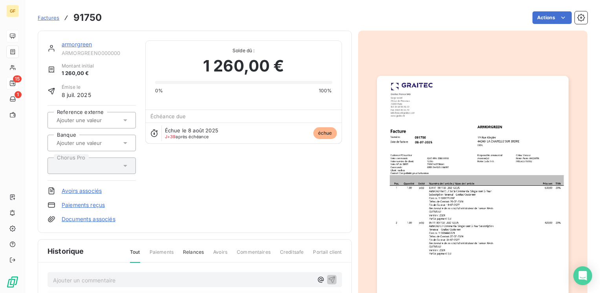
click at [422, 166] on img "button" at bounding box center [473, 211] width 192 height 270
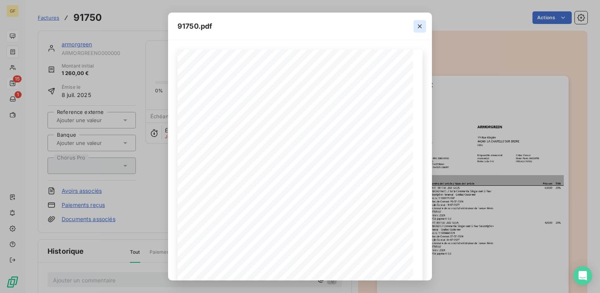
click at [419, 30] on icon "button" at bounding box center [420, 26] width 8 height 8
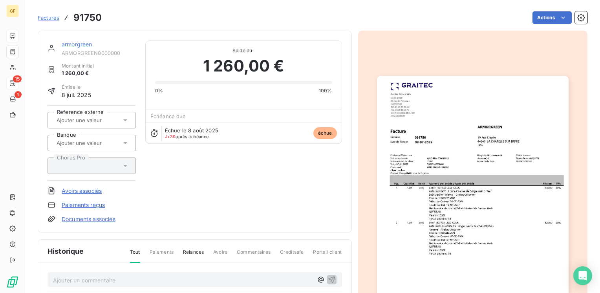
click at [76, 45] on link "armorgreen" at bounding box center [77, 44] width 31 height 7
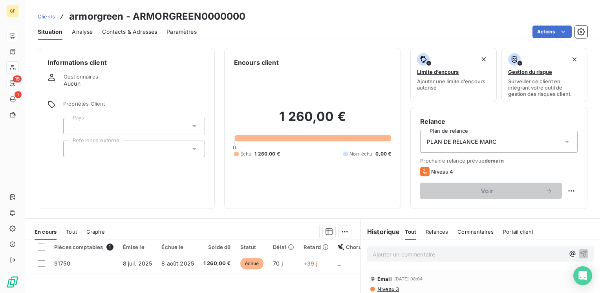
click at [131, 33] on span "Contacts & Adresses" at bounding box center [129, 32] width 55 height 8
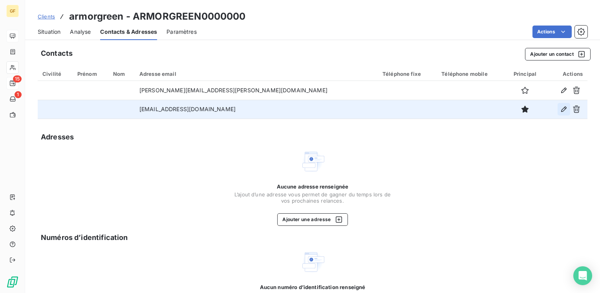
click at [561, 108] on icon "button" at bounding box center [563, 108] width 5 height 5
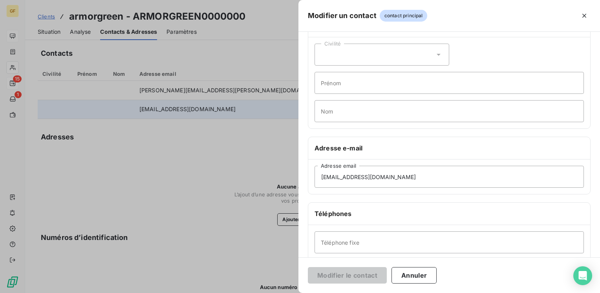
scroll to position [79, 0]
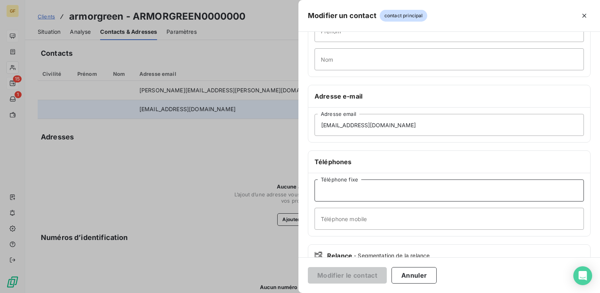
click at [340, 192] on input "Téléphone fixe" at bounding box center [448, 190] width 269 height 22
paste input "02 51 80 52 50"
type input "02 51 80 52 50"
click at [339, 274] on button "Modifier le contact" at bounding box center [347, 275] width 79 height 16
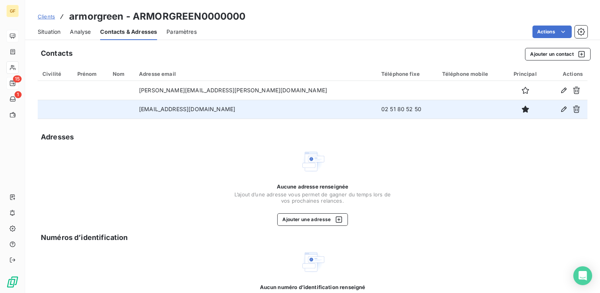
click at [135, 31] on span "Contacts & Adresses" at bounding box center [128, 32] width 57 height 8
click at [572, 109] on icon "button" at bounding box center [576, 109] width 8 height 8
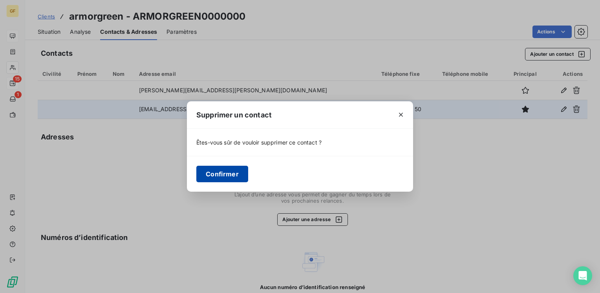
click at [232, 175] on button "Confirmer" at bounding box center [222, 174] width 52 height 16
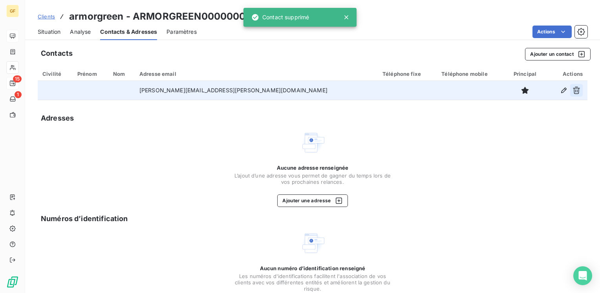
click at [572, 88] on icon "button" at bounding box center [576, 90] width 8 height 8
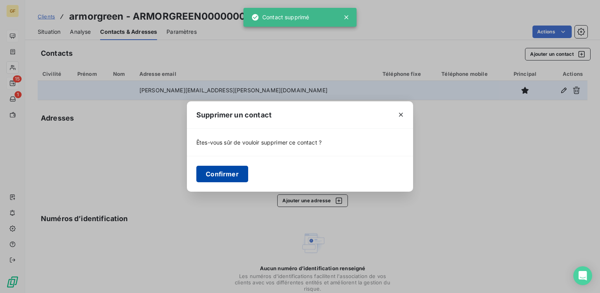
click at [228, 175] on button "Confirmer" at bounding box center [222, 174] width 52 height 16
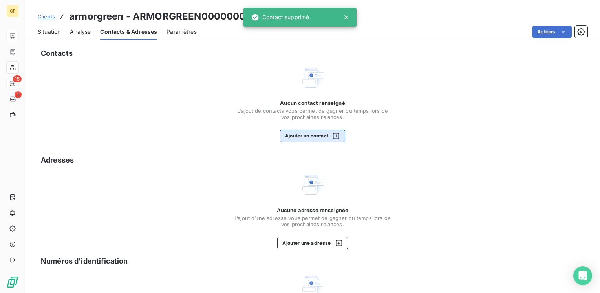
click at [316, 136] on button "Ajouter un contact" at bounding box center [313, 136] width 66 height 13
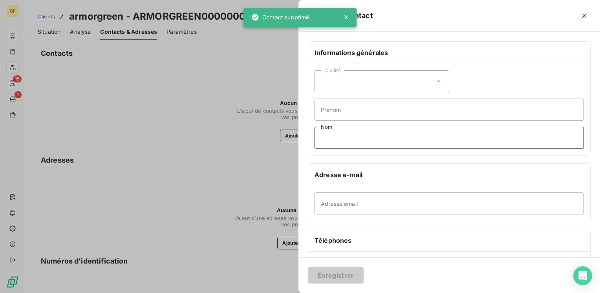
click at [329, 135] on input "Nom" at bounding box center [448, 138] width 269 height 22
click at [329, 194] on input "Adresse email" at bounding box center [448, 203] width 269 height 22
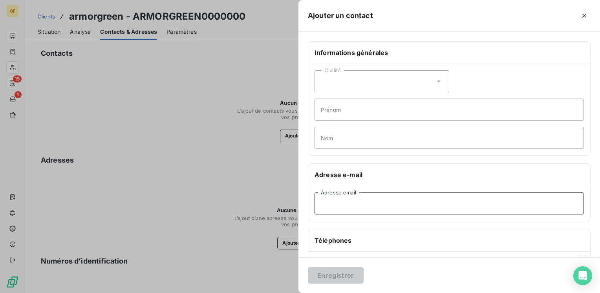
paste input "[EMAIL_ADDRESS][DOMAIN_NAME]"
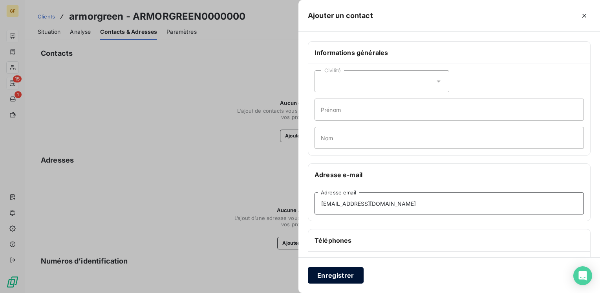
type input "[EMAIL_ADDRESS][DOMAIN_NAME]"
click at [334, 272] on button "Enregistrer" at bounding box center [336, 275] width 56 height 16
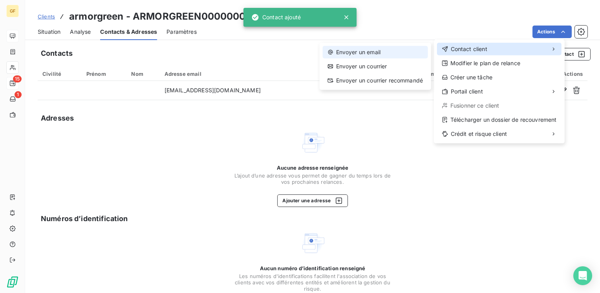
drag, startPoint x: 515, startPoint y: 49, endPoint x: 389, endPoint y: 46, distance: 125.3
click at [513, 49] on div "Contact client" at bounding box center [499, 49] width 124 height 13
click at [363, 55] on div "Envoyer un email" at bounding box center [375, 52] width 105 height 13
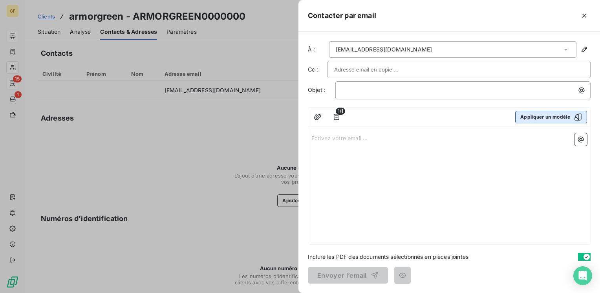
click at [532, 113] on button "Appliquer un modèle" at bounding box center [551, 117] width 72 height 13
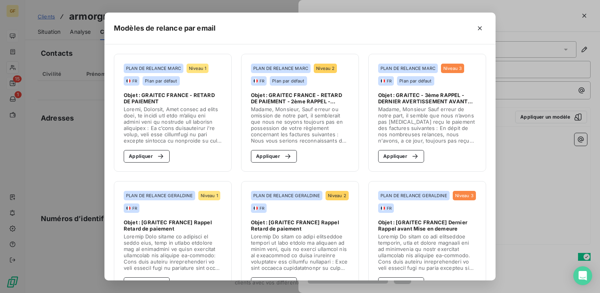
drag, startPoint x: 394, startPoint y: 156, endPoint x: 412, endPoint y: 134, distance: 28.1
click at [394, 155] on button "Appliquer" at bounding box center [401, 156] width 46 height 13
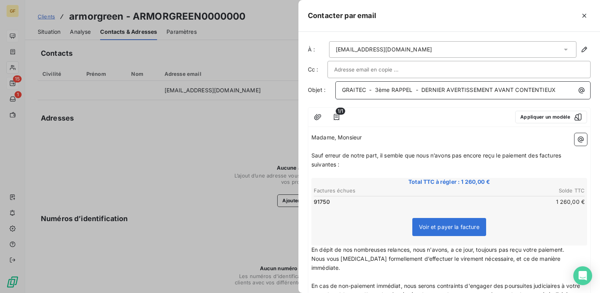
click at [376, 87] on span "GRAITEC - 3ème RAPPEL - DERNIER AVERTISSEMENT AVANT CONTENTIEUX" at bounding box center [449, 89] width 214 height 7
click at [379, 153] on span "Sauf erreur de notre part, il semble que nous n’avons pas encore reçu le paieme…" at bounding box center [436, 160] width 251 height 16
click at [475, 152] on span "Sauf erreur de notre part, malgré nos diverses relances, sans cucès à ce jour, …" at bounding box center [439, 160] width 256 height 16
click at [495, 174] on p "﻿" at bounding box center [449, 173] width 276 height 9
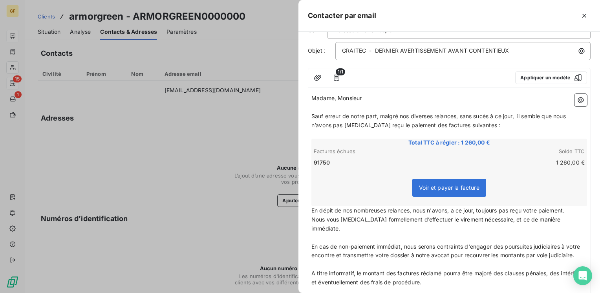
scroll to position [0, 0]
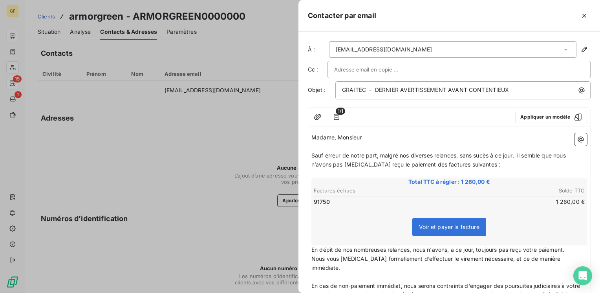
click at [389, 70] on input "text" at bounding box center [376, 70] width 84 height 12
paste input "[PERSON_NAME][EMAIL_ADDRESS][PERSON_NAME][DOMAIN_NAME]"
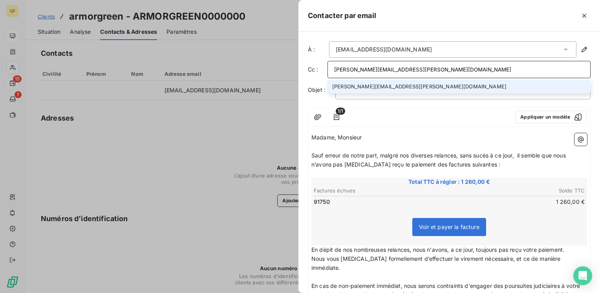
type input "[PERSON_NAME][EMAIL_ADDRESS][PERSON_NAME][DOMAIN_NAME]"
click at [394, 86] on li "[PERSON_NAME][EMAIL_ADDRESS][PERSON_NAME][DOMAIN_NAME]" at bounding box center [458, 87] width 263 height 14
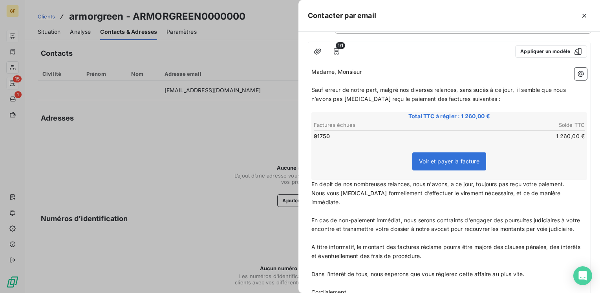
scroll to position [79, 0]
click at [484, 86] on span "Sauf erreur de notre part, malgré nos diverses relances, sans sucés à ce jour, …" at bounding box center [439, 94] width 256 height 16
click at [512, 132] on td "1 260,00 €" at bounding box center [516, 136] width 135 height 9
click at [493, 85] on p "Sauf erreur de notre part, malgré nos diverses relances, sans succés à ce jour,…" at bounding box center [449, 94] width 276 height 18
click at [349, 147] on div "Voir et payer la facture" at bounding box center [448, 163] width 273 height 34
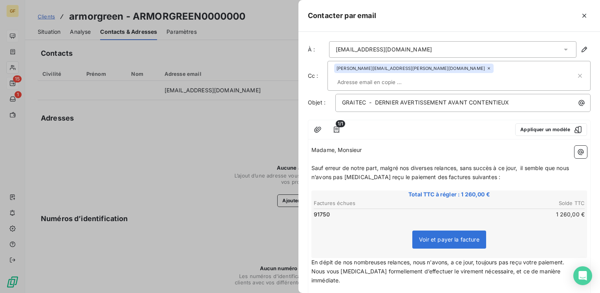
scroll to position [156, 0]
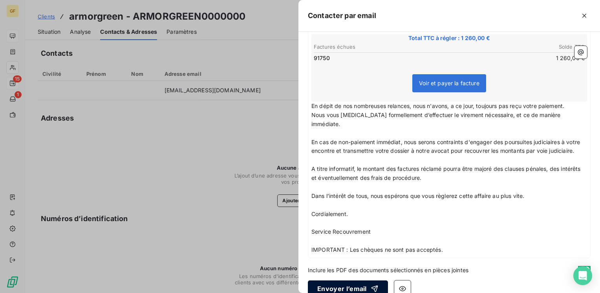
click at [344, 280] on button "Envoyer l’email" at bounding box center [348, 288] width 80 height 16
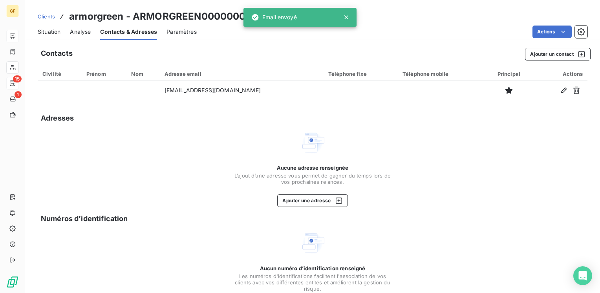
click at [53, 74] on div "Civilité" at bounding box center [59, 74] width 35 height 6
click at [46, 30] on span "Situation" at bounding box center [49, 32] width 23 height 8
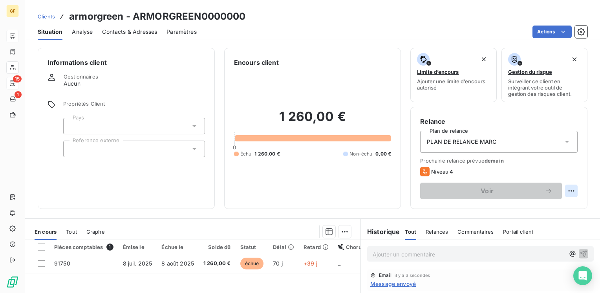
click at [563, 188] on html "GF 15 1 Clients armorgreen - ARMORGREEN0000000 Situation Analyse Contacts & Adr…" at bounding box center [300, 146] width 600 height 293
click at [509, 206] on div "Replanifier cette action" at bounding box center [533, 208] width 70 height 13
select select "8"
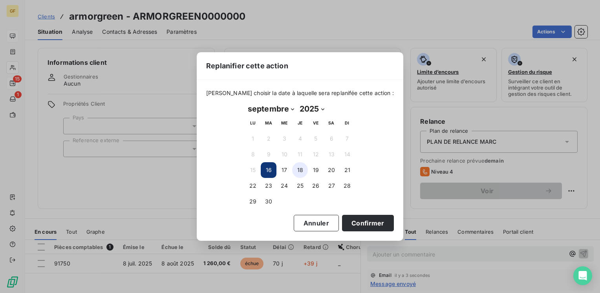
click at [294, 170] on button "18" at bounding box center [300, 170] width 16 height 16
click at [270, 167] on button "16" at bounding box center [269, 170] width 16 height 16
click at [342, 220] on button "Confirmer" at bounding box center [368, 223] width 52 height 16
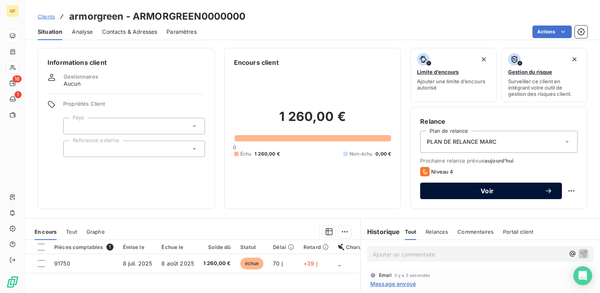
click at [443, 190] on span "Voir" at bounding box center [486, 191] width 115 height 6
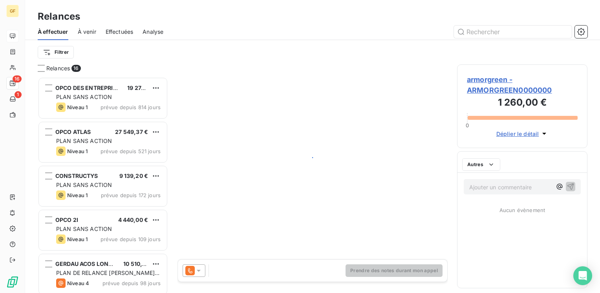
scroll to position [210, 124]
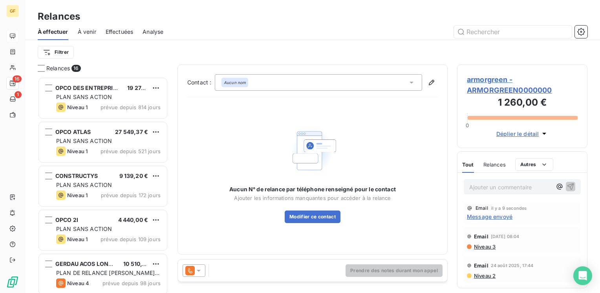
click at [252, 83] on div "Aucun nom" at bounding box center [318, 82] width 207 height 16
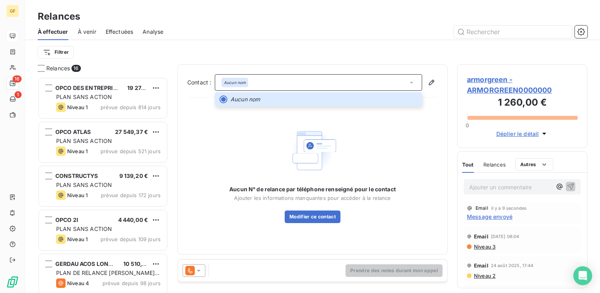
click at [258, 77] on div "Aucun nom" at bounding box center [318, 82] width 207 height 16
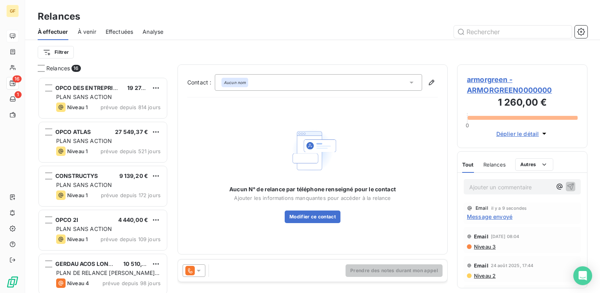
click at [411, 84] on icon at bounding box center [411, 83] width 8 height 8
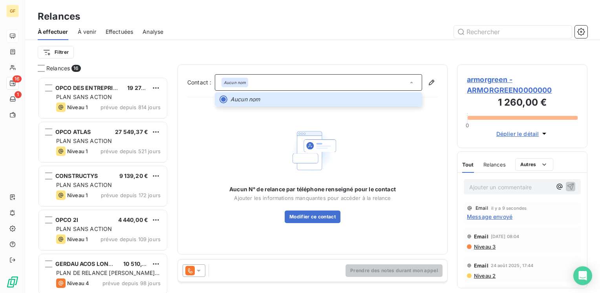
click at [247, 85] on div "Aucun nom" at bounding box center [234, 82] width 27 height 9
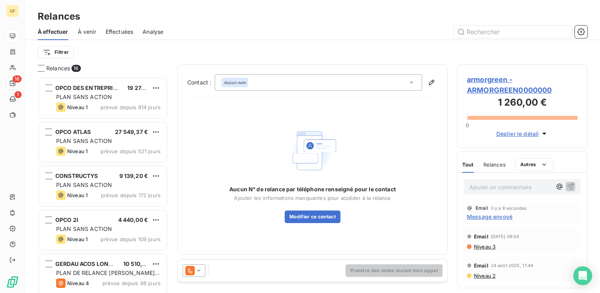
click at [248, 84] on div "Aucun nom" at bounding box center [318, 82] width 207 height 16
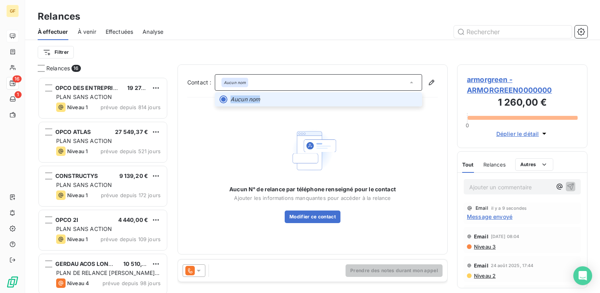
click at [248, 84] on div "Aucun nom" at bounding box center [318, 82] width 207 height 16
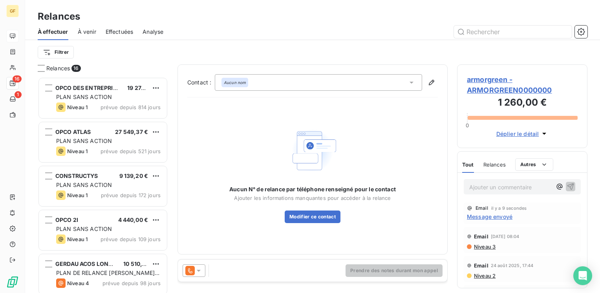
click at [489, 78] on span "armorgreen - ARMORGREEN0000000" at bounding box center [522, 84] width 111 height 21
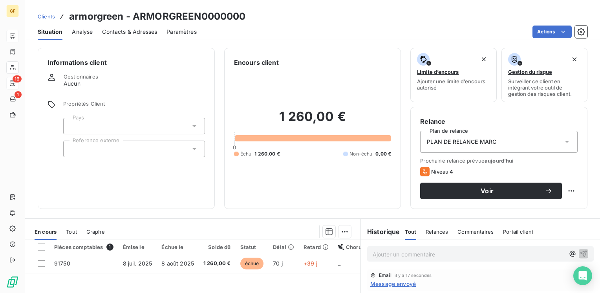
click at [138, 34] on span "Contacts & Adresses" at bounding box center [129, 32] width 55 height 8
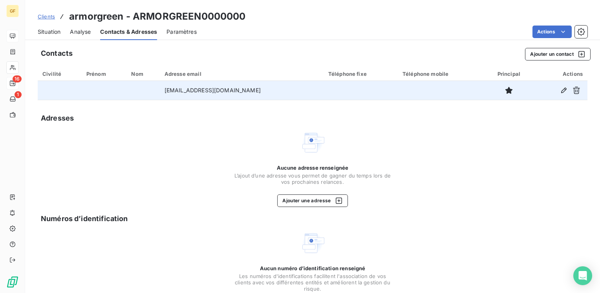
drag, startPoint x: 269, startPoint y: 89, endPoint x: 155, endPoint y: 92, distance: 113.5
click at [160, 92] on td "[EMAIL_ADDRESS][DOMAIN_NAME]" at bounding box center [242, 90] width 164 height 19
copy td "[EMAIL_ADDRESS][DOMAIN_NAME]"
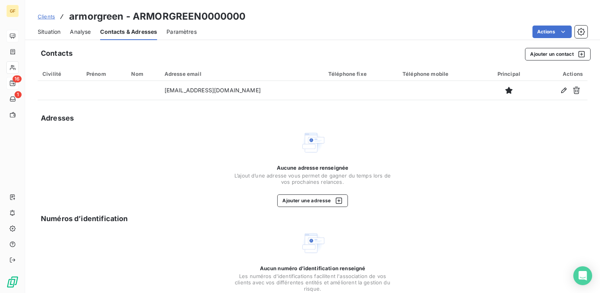
drag, startPoint x: 49, startPoint y: 31, endPoint x: 143, endPoint y: 35, distance: 94.3
click at [49, 31] on span "Situation" at bounding box center [49, 32] width 23 height 8
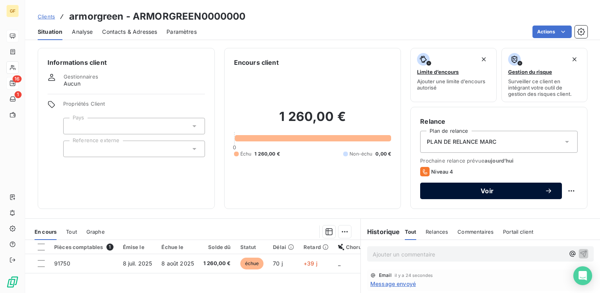
click at [446, 187] on div "Voir" at bounding box center [490, 191] width 123 height 8
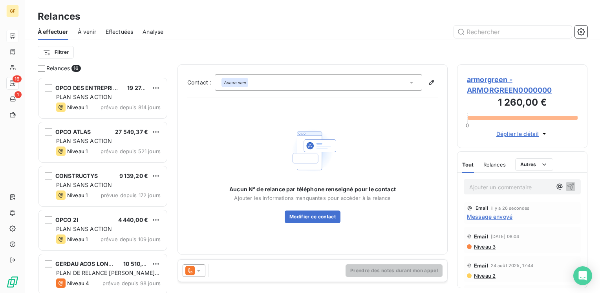
scroll to position [210, 124]
click at [263, 81] on div "Aucun nom" at bounding box center [318, 82] width 207 height 16
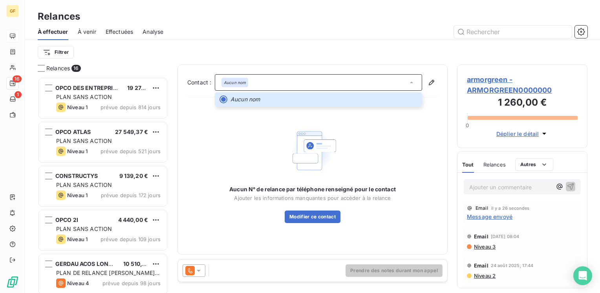
click at [265, 86] on div "Aucun nom" at bounding box center [318, 82] width 207 height 16
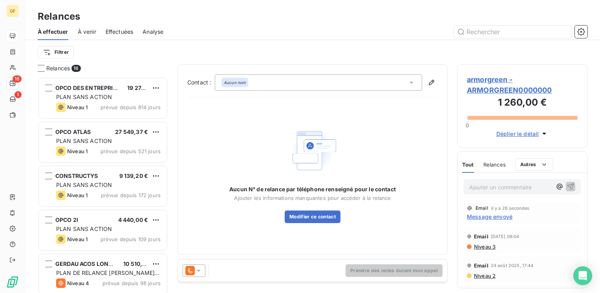
click at [473, 83] on span "armorgreen - ARMORGREEN0000000" at bounding box center [522, 84] width 111 height 21
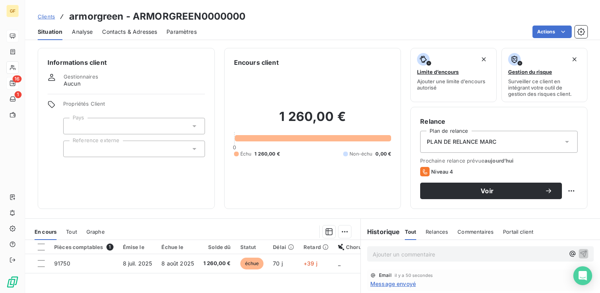
drag, startPoint x: 141, startPoint y: 35, endPoint x: 148, endPoint y: 34, distance: 7.9
click at [141, 35] on span "Contacts & Adresses" at bounding box center [129, 32] width 55 height 8
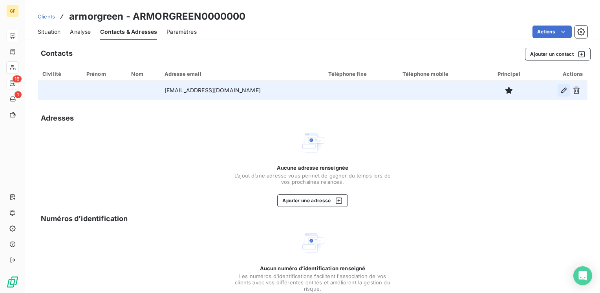
click at [560, 91] on icon "button" at bounding box center [564, 90] width 8 height 8
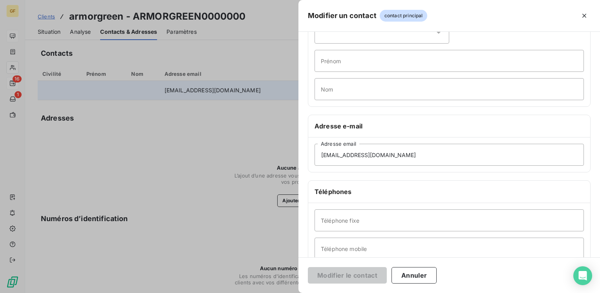
scroll to position [79, 0]
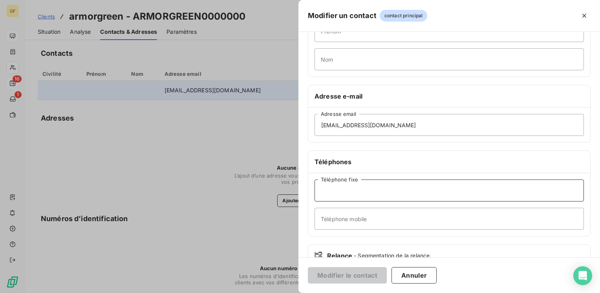
click at [350, 188] on input "Téléphone fixe" at bounding box center [448, 190] width 269 height 22
paste input "02 99 13 37 67"
type input "02 99 13 37 67"
click at [349, 274] on button "Modifier le contact" at bounding box center [347, 275] width 79 height 16
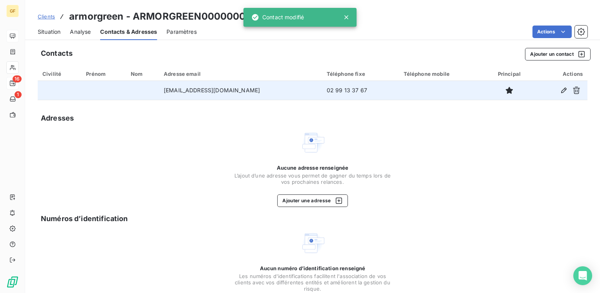
click at [44, 29] on span "Situation" at bounding box center [49, 32] width 23 height 8
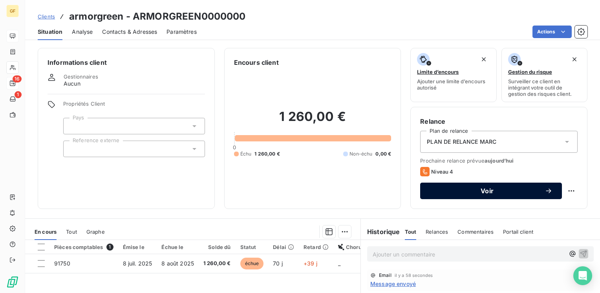
click at [460, 184] on button "Voir" at bounding box center [491, 191] width 142 height 16
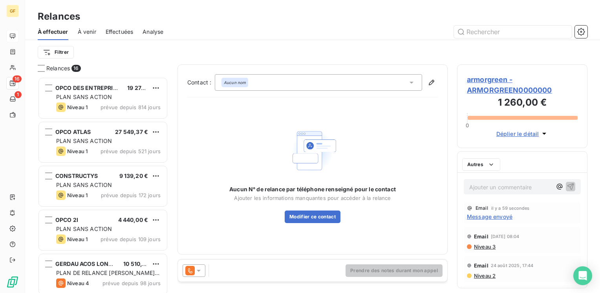
scroll to position [210, 124]
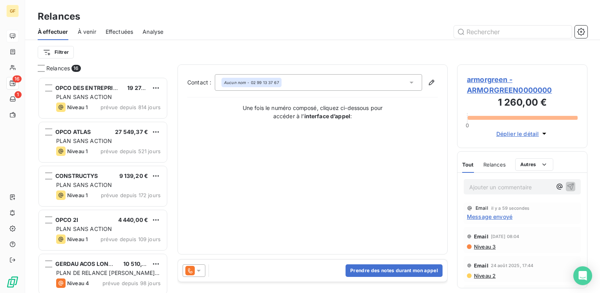
click at [305, 87] on div "Aucun nom - 02 99 13 37 67" at bounding box center [318, 82] width 207 height 16
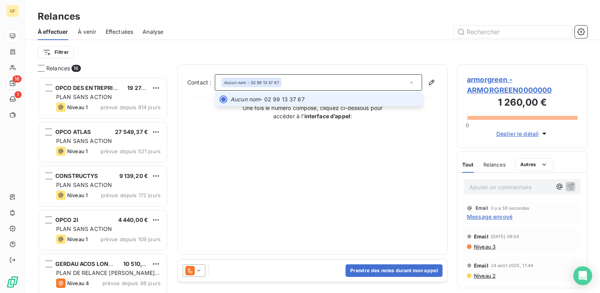
click at [281, 99] on span "Aucun nom - 02 99 13 37 67" at bounding box center [323, 99] width 187 height 8
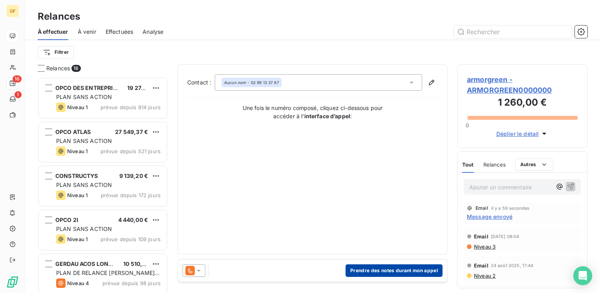
click at [371, 270] on button "Prendre des notes durant mon appel" at bounding box center [393, 270] width 97 height 13
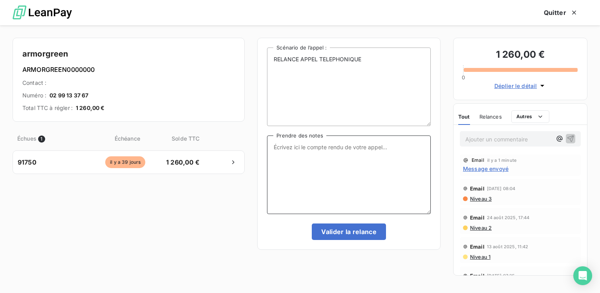
click at [281, 147] on textarea "Prendre des notes" at bounding box center [349, 174] width 164 height 79
click at [277, 145] on textarea "Prendre des notes" at bounding box center [349, 174] width 164 height 79
click at [359, 145] on textarea "impossible a joindre leur compta → relance par mail" at bounding box center [349, 174] width 164 height 79
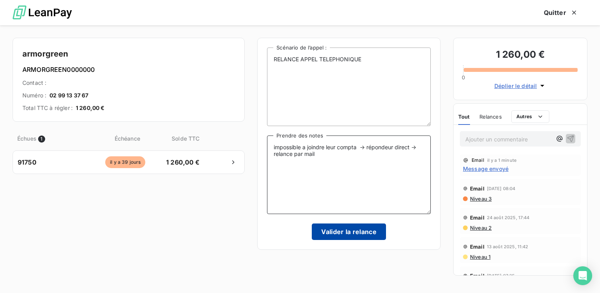
type textarea "impossible a joindre leur compta → répondeur direct → relance par mail"
click at [364, 232] on button "Valider la relance" at bounding box center [349, 231] width 74 height 16
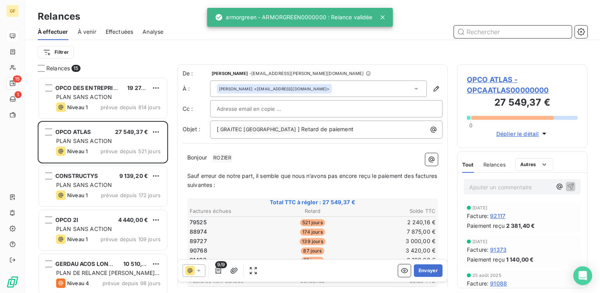
click at [126, 32] on span "Effectuées" at bounding box center [120, 32] width 28 height 8
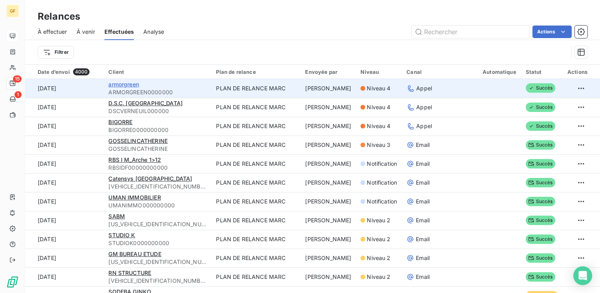
click at [135, 84] on span "armorgreen" at bounding box center [123, 84] width 31 height 7
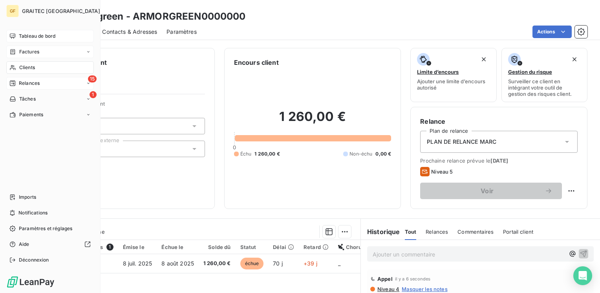
click at [30, 50] on span "Factures" at bounding box center [29, 51] width 20 height 7
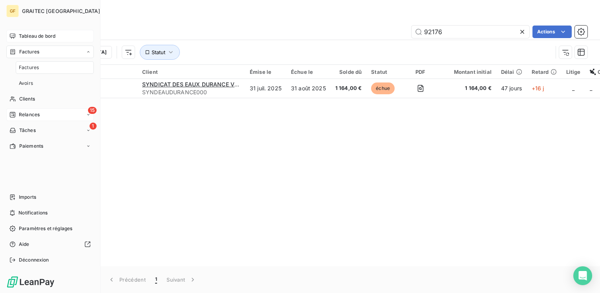
click at [29, 115] on span "Relances" at bounding box center [29, 114] width 21 height 7
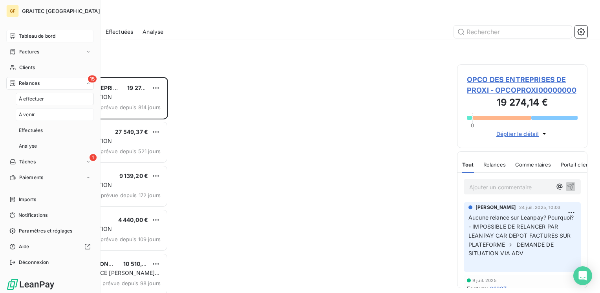
scroll to position [210, 124]
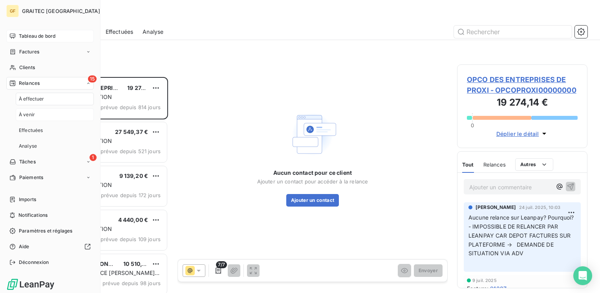
click at [27, 114] on span "À venir" at bounding box center [27, 114] width 16 height 7
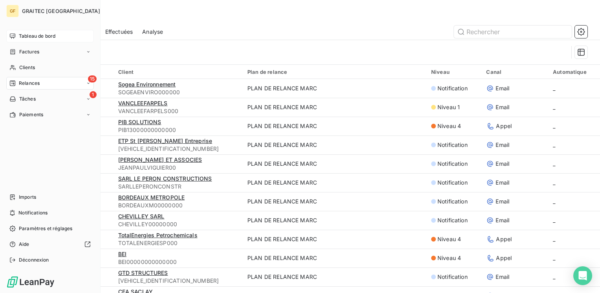
click at [26, 83] on span "Relances" at bounding box center [29, 83] width 21 height 7
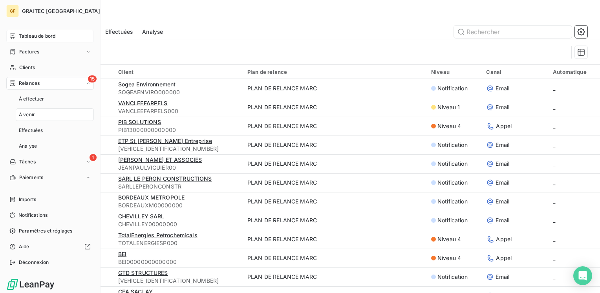
click at [27, 112] on span "À venir" at bounding box center [27, 114] width 16 height 7
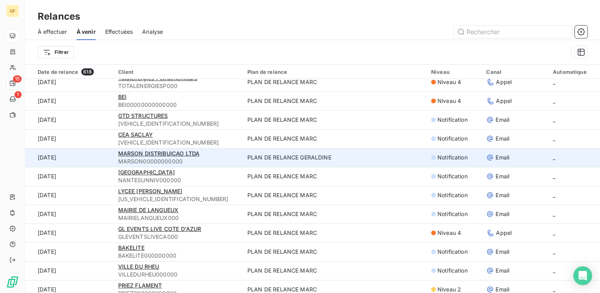
scroll to position [236, 0]
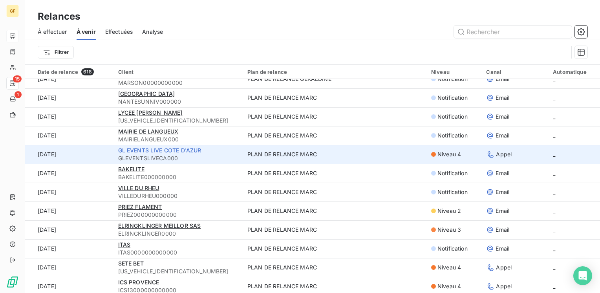
click at [175, 151] on span "GL EVENTS LIVE COTE D'AZUR" at bounding box center [159, 150] width 83 height 7
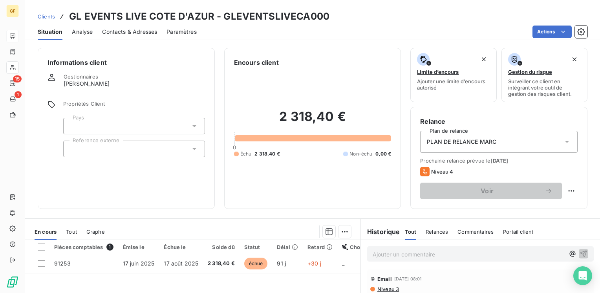
click at [143, 33] on span "Contacts & Adresses" at bounding box center [129, 32] width 55 height 8
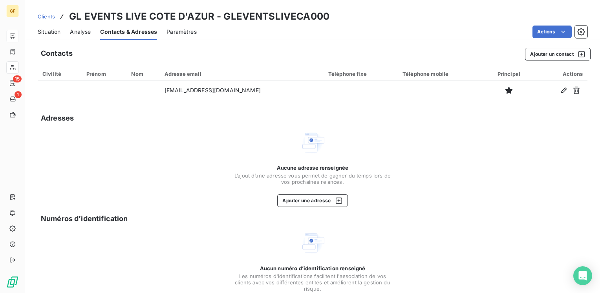
click at [55, 32] on span "Situation" at bounding box center [49, 32] width 23 height 8
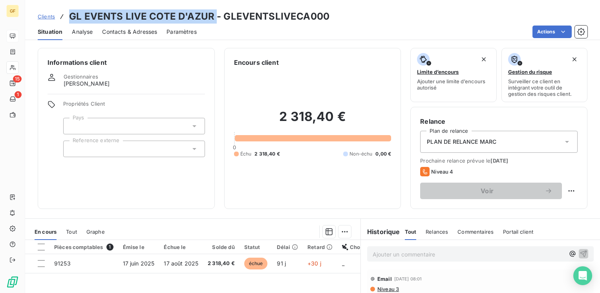
drag, startPoint x: 213, startPoint y: 13, endPoint x: 71, endPoint y: 21, distance: 142.7
click at [71, 21] on h3 "GL EVENTS LIVE COTE D'AZUR - GLEVENTSLIVECA000" at bounding box center [199, 16] width 260 height 14
copy h3 "GL EVENTS LIVE COTE D'AZUR"
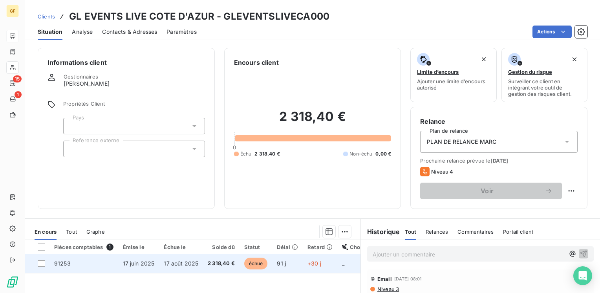
click at [178, 264] on span "17 août 2025" at bounding box center [181, 263] width 35 height 7
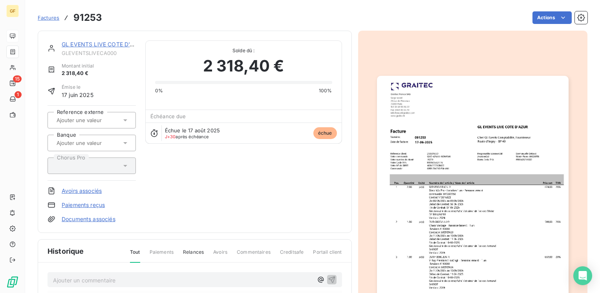
click at [447, 209] on img "button" at bounding box center [473, 211] width 192 height 270
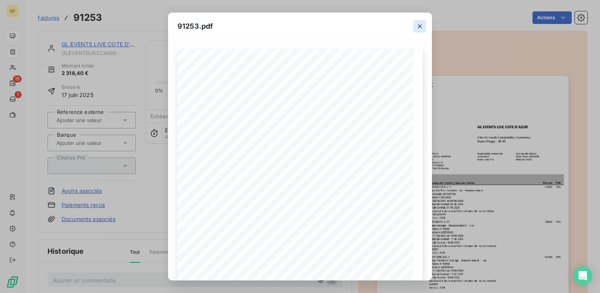
click at [419, 27] on icon "button" at bounding box center [420, 26] width 8 height 8
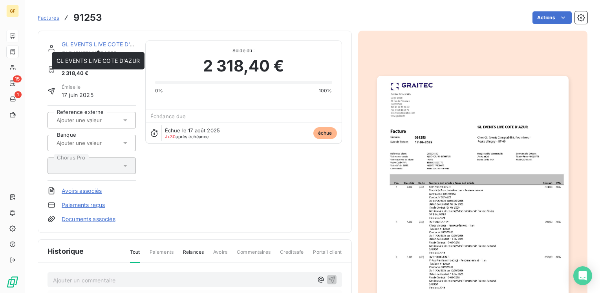
click at [121, 42] on link "GL EVENTS LIVE COTE D'AZUR" at bounding box center [103, 44] width 83 height 7
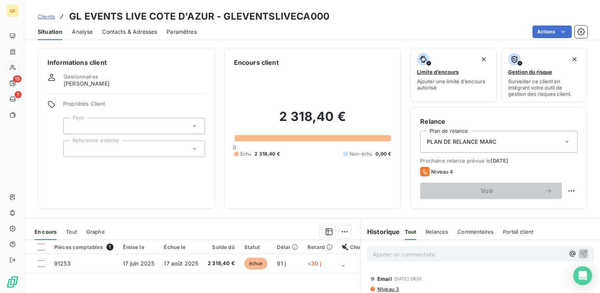
click at [148, 29] on span "Contacts & Adresses" at bounding box center [129, 32] width 55 height 8
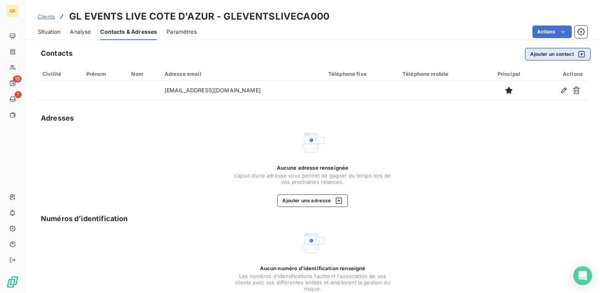
click at [542, 55] on button "Ajouter un contact" at bounding box center [558, 54] width 66 height 13
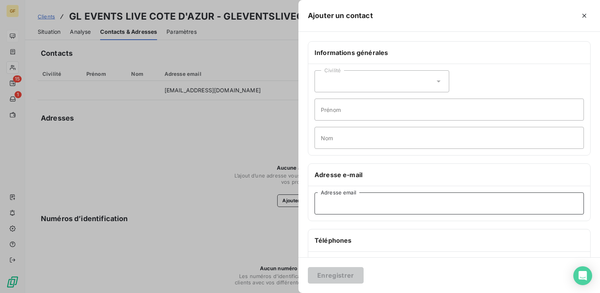
click at [341, 206] on input "Adresse email" at bounding box center [448, 203] width 269 height 22
paste input "[DOMAIN_NAME][EMAIL_ADDRESS][DOMAIN_NAME]"
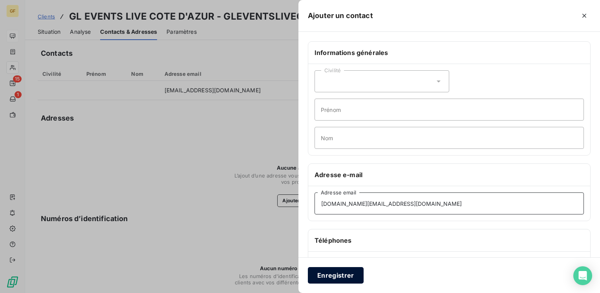
type input "[DOMAIN_NAME][EMAIL_ADDRESS][DOMAIN_NAME]"
click at [337, 269] on button "Enregistrer" at bounding box center [336, 275] width 56 height 16
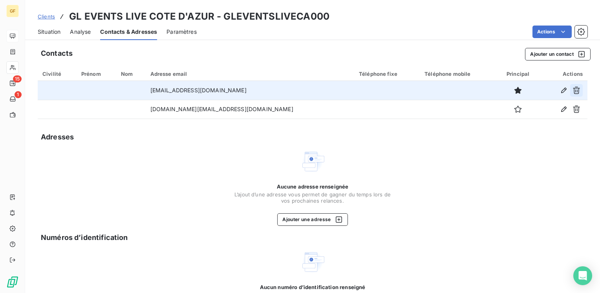
click at [573, 90] on icon "button" at bounding box center [576, 90] width 7 height 7
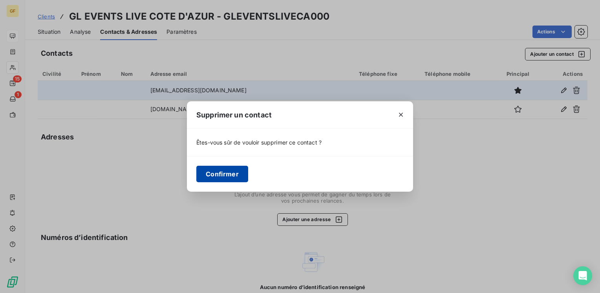
click at [222, 178] on button "Confirmer" at bounding box center [222, 174] width 52 height 16
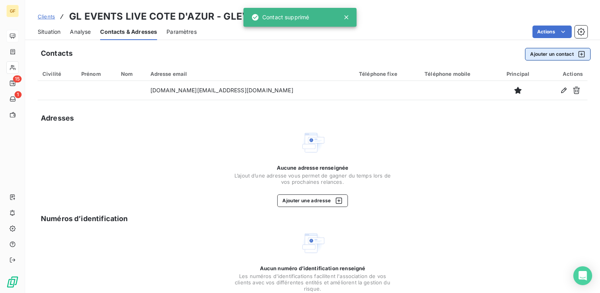
click at [543, 54] on button "Ajouter un contact" at bounding box center [558, 54] width 66 height 13
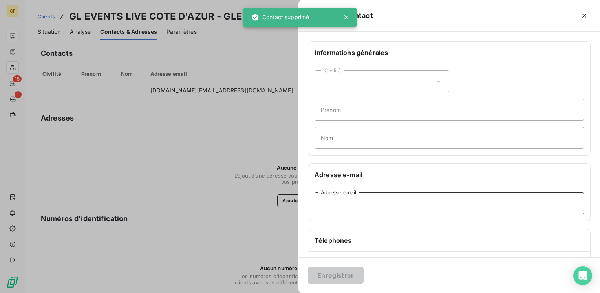
click at [329, 204] on input "Adresse email" at bounding box center [448, 203] width 269 height 22
paste input "[PERSON_NAME][EMAIL_ADDRESS][DOMAIN_NAME]"
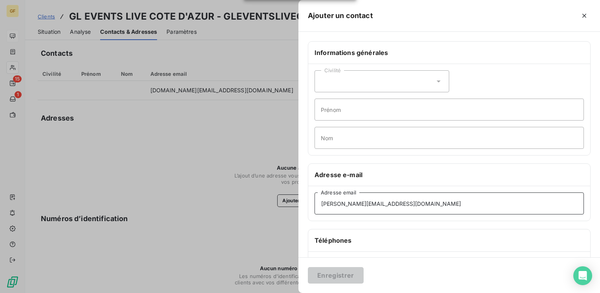
type input "[PERSON_NAME][EMAIL_ADDRESS][DOMAIN_NAME]"
click at [411, 200] on input "[PERSON_NAME][EMAIL_ADDRESS][DOMAIN_NAME]" at bounding box center [448, 203] width 269 height 22
click at [424, 203] on input "[PERSON_NAME][EMAIL_ADDRESS][DOMAIN_NAME]" at bounding box center [448, 203] width 269 height 22
click at [339, 225] on div "[EMAIL_ADDRESS][DOMAIN_NAME] Adresse email Adresse email invalide" at bounding box center [449, 207] width 282 height 43
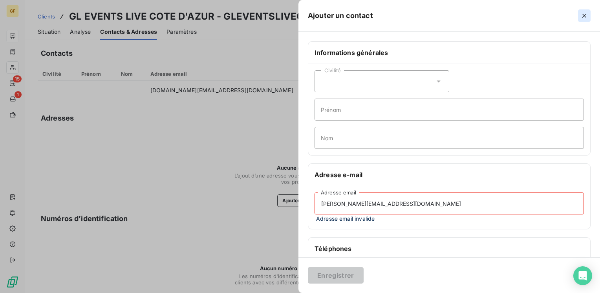
click at [584, 15] on icon "button" at bounding box center [584, 16] width 4 height 4
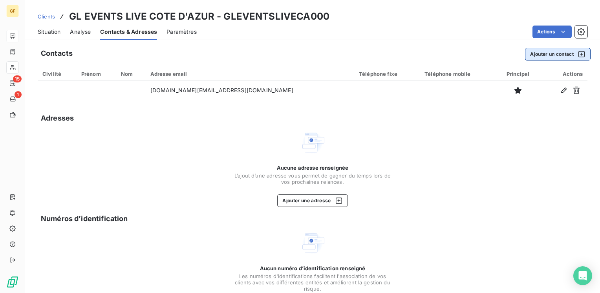
click at [528, 53] on button "Ajouter un contact" at bounding box center [558, 54] width 66 height 13
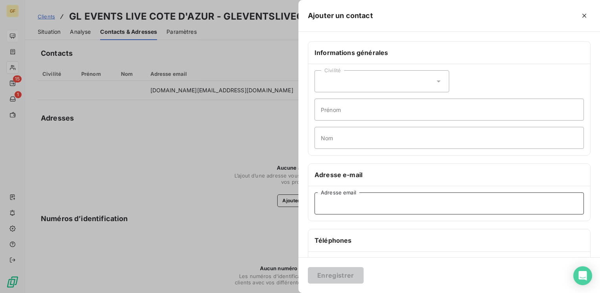
click at [353, 204] on input "Adresse email" at bounding box center [448, 203] width 269 height 22
paste input "[PERSON_NAME][EMAIL_ADDRESS][DOMAIN_NAME]"
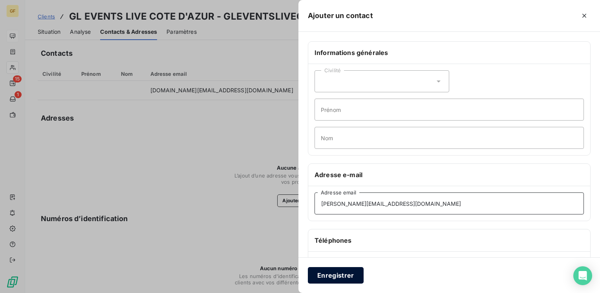
type input "[PERSON_NAME][EMAIL_ADDRESS][DOMAIN_NAME]"
click at [332, 274] on button "Enregistrer" at bounding box center [336, 275] width 56 height 16
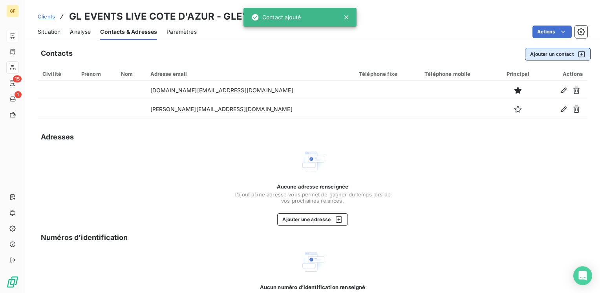
click at [544, 58] on button "Ajouter un contact" at bounding box center [558, 54] width 66 height 13
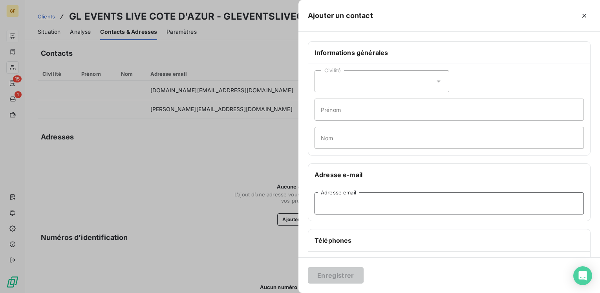
click at [341, 205] on input "Adresse email" at bounding box center [448, 203] width 269 height 22
paste input "[PERSON_NAME][EMAIL_ADDRESS][DOMAIN_NAME]"
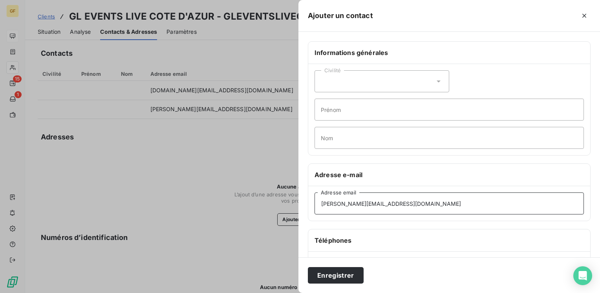
type input "[PERSON_NAME][EMAIL_ADDRESS][DOMAIN_NAME]"
click at [327, 265] on div "Enregistrer" at bounding box center [448, 275] width 301 height 36
click at [328, 271] on button "Enregistrer" at bounding box center [336, 275] width 56 height 16
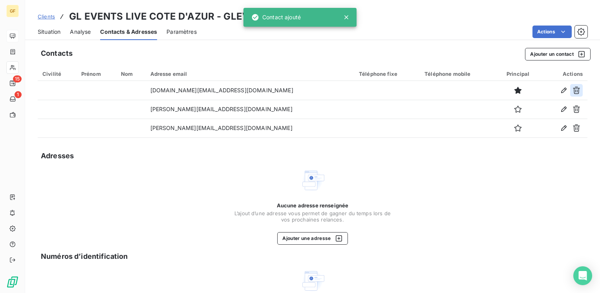
click at [572, 89] on icon "button" at bounding box center [576, 90] width 8 height 8
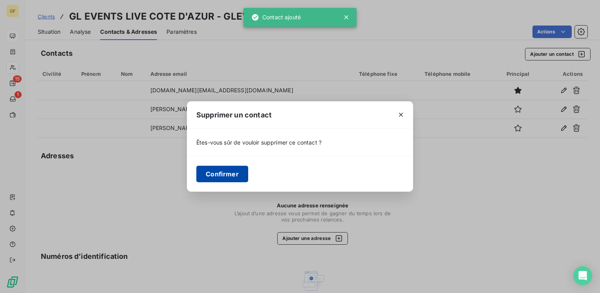
click at [243, 170] on button "Confirmer" at bounding box center [222, 174] width 52 height 16
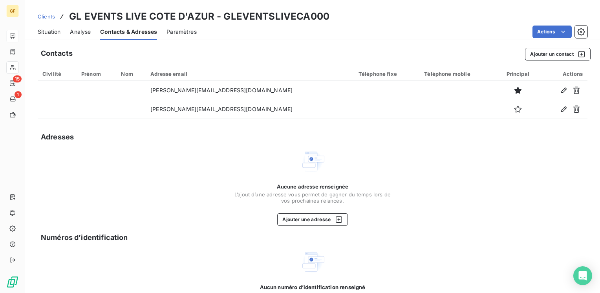
click at [53, 32] on span "Situation" at bounding box center [49, 32] width 23 height 8
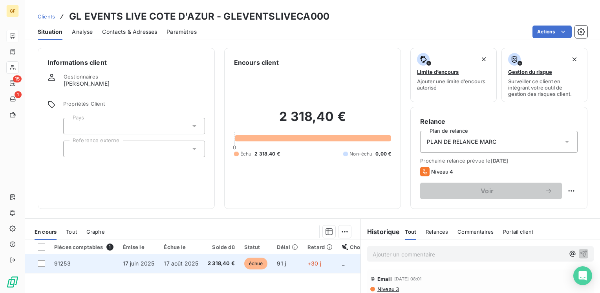
click at [173, 261] on span "17 août 2025" at bounding box center [181, 263] width 35 height 7
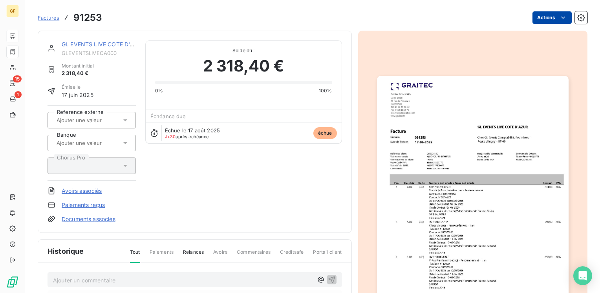
click at [552, 14] on html "GF 15 1 Factures 91253 Actions GL EVENTS LIVE COTE D'AZUR GLEVENTSLIVECA000 Mon…" at bounding box center [300, 146] width 600 height 293
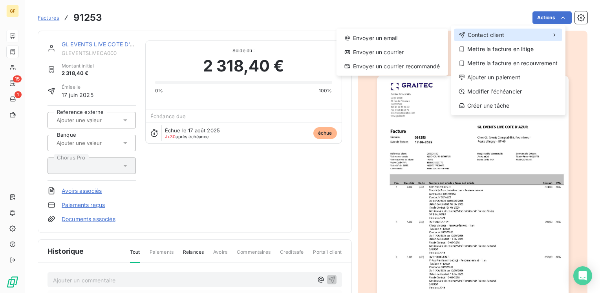
click at [512, 35] on div "Contact client" at bounding box center [508, 35] width 108 height 13
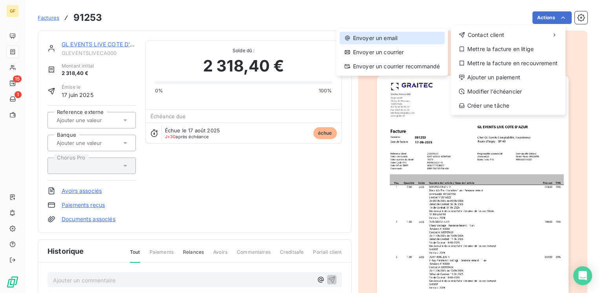
click at [400, 34] on div "Envoyer un email" at bounding box center [392, 38] width 105 height 13
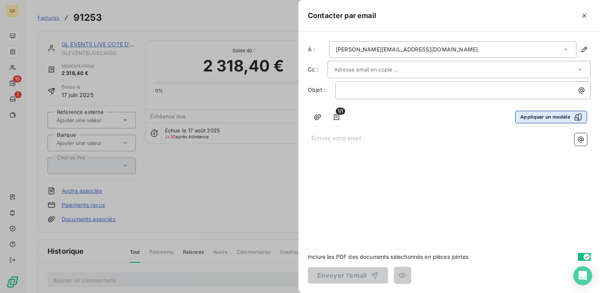
click at [537, 119] on button "Appliquer un modèle" at bounding box center [551, 117] width 72 height 13
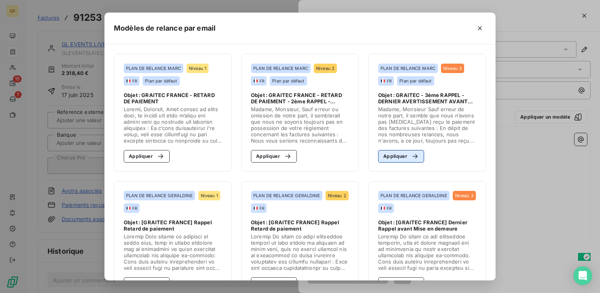
click at [385, 160] on button "Appliquer" at bounding box center [401, 156] width 46 height 13
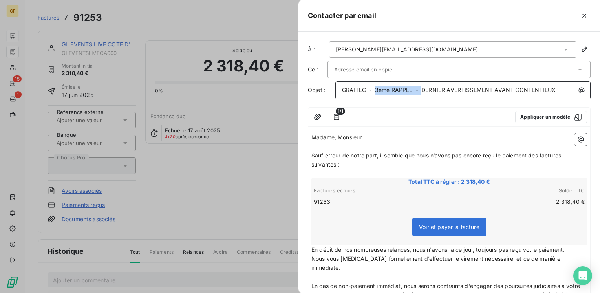
drag, startPoint x: 376, startPoint y: 87, endPoint x: 423, endPoint y: 88, distance: 47.1
click at [423, 88] on span "GRAITEC - 3ème RAPPEL - DERNIER AVERTISSEMENT AVANT CONTENTIEUX" at bounding box center [449, 89] width 214 height 7
click at [407, 70] on div at bounding box center [455, 70] width 242 height 12
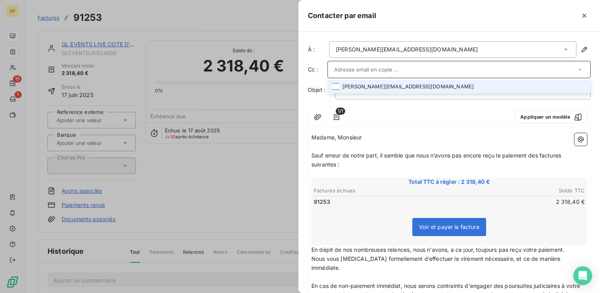
click at [393, 88] on li "[PERSON_NAME][EMAIL_ADDRESS][DOMAIN_NAME]" at bounding box center [458, 87] width 263 height 14
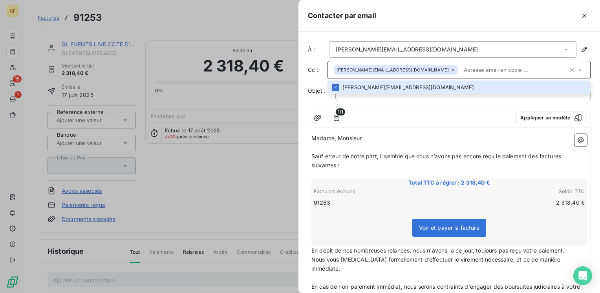
paste input "[EMAIL_ADDRESS][DOMAIN_NAME]"
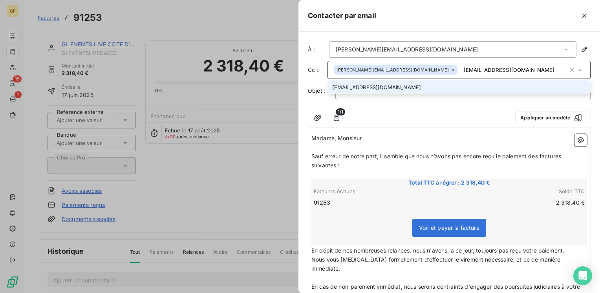
type input "[EMAIL_ADDRESS][DOMAIN_NAME]"
click at [372, 89] on li "[EMAIL_ADDRESS][DOMAIN_NAME]" at bounding box center [458, 87] width 263 height 14
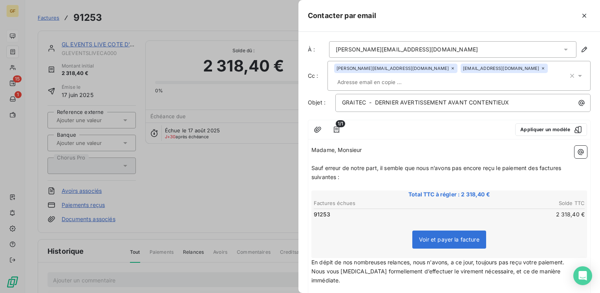
click at [400, 147] on p "Madame, Monsieur" at bounding box center [449, 150] width 276 height 9
drag, startPoint x: 375, startPoint y: 99, endPoint x: 524, endPoint y: 98, distance: 150.0
click at [524, 98] on p "GRAITEC - DERNIER AVERTISSEMENT AVANT CONTENTIEUX" at bounding box center [465, 102] width 246 height 9
drag, startPoint x: 431, startPoint y: 100, endPoint x: 479, endPoint y: 101, distance: 48.3
click at [479, 101] on p "GRAITEC - FACTURE IMPAYEE - tres urgent" at bounding box center [465, 102] width 246 height 9
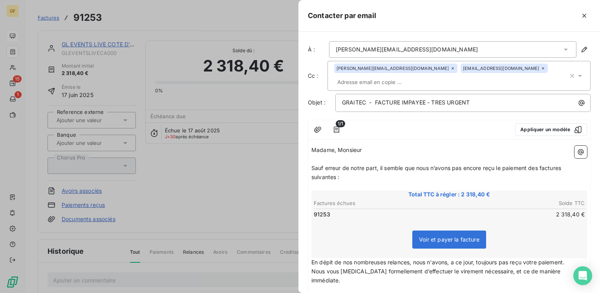
click at [380, 165] on span "Sauf erreur de notre part, il semble que nous n’avons pas encore reçu le paieme…" at bounding box center [436, 172] width 251 height 16
click at [464, 134] on div at bounding box center [429, 129] width 160 height 13
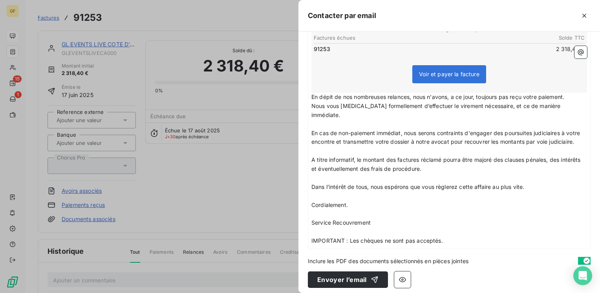
scroll to position [168, 0]
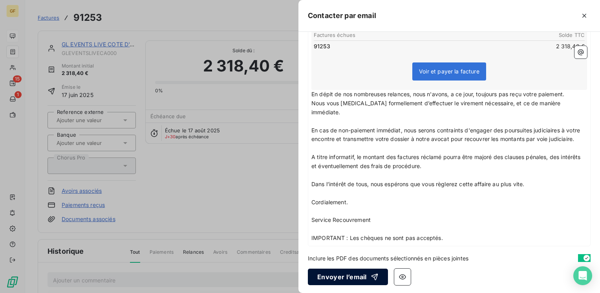
click at [346, 272] on button "Envoyer l’email" at bounding box center [348, 277] width 80 height 16
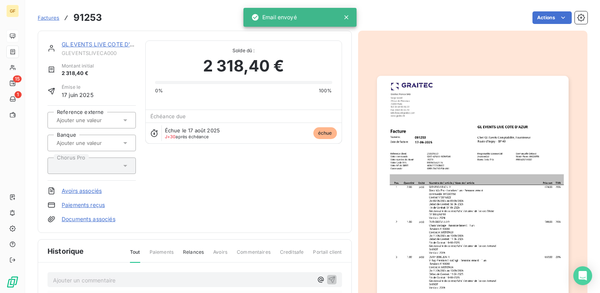
click at [96, 43] on link "GL EVENTS LIVE COTE D'AZUR" at bounding box center [103, 44] width 83 height 7
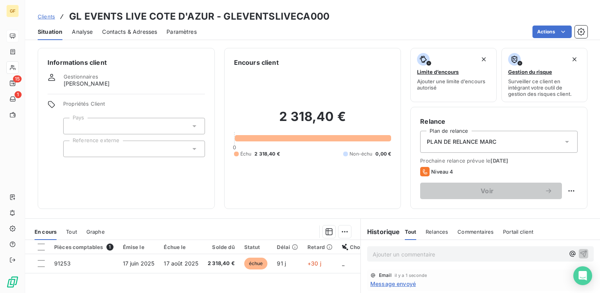
click at [120, 29] on span "Contacts & Adresses" at bounding box center [129, 32] width 55 height 8
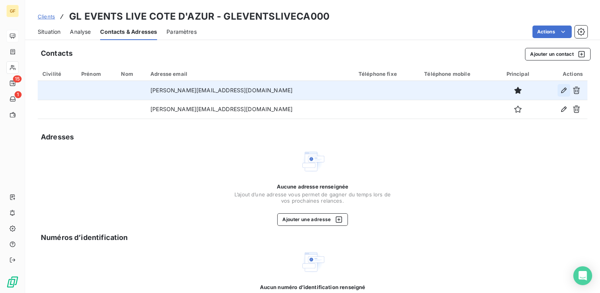
click at [560, 89] on icon "button" at bounding box center [564, 90] width 8 height 8
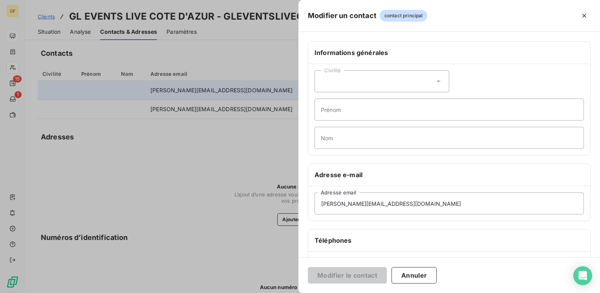
scroll to position [79, 0]
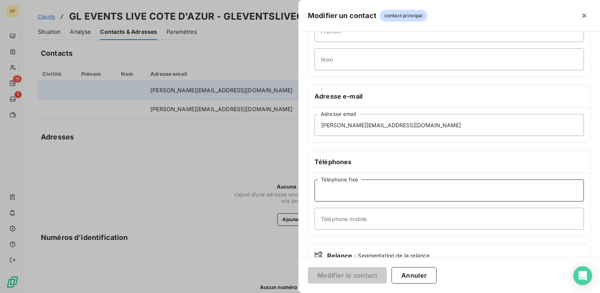
click at [333, 189] on input "Téléphone fixe" at bounding box center [448, 190] width 269 height 22
paste input "[PHONE_NUMBER] 57"
type input "[PHONE_NUMBER] 57"
click at [361, 276] on button "Modifier le contact" at bounding box center [347, 275] width 79 height 16
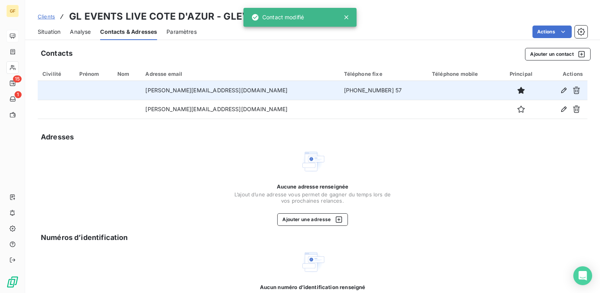
click at [50, 34] on span "Situation" at bounding box center [49, 32] width 23 height 8
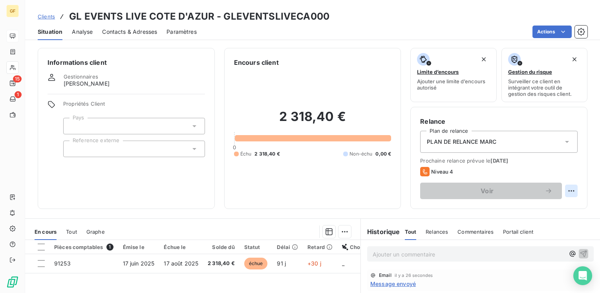
click at [568, 188] on html "GF 15 1 Clients GL EVENTS LIVE COTE D'AZUR - GLEVENTSLIVECA000 Situation Analys…" at bounding box center [300, 146] width 600 height 293
click at [543, 209] on div "Replanifier cette action" at bounding box center [533, 208] width 70 height 13
select select "8"
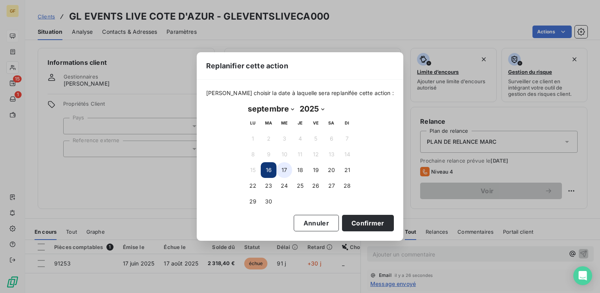
click at [289, 169] on button "17" at bounding box center [284, 170] width 16 height 16
click at [270, 168] on button "16" at bounding box center [269, 170] width 16 height 16
click at [381, 224] on button "Confirmer" at bounding box center [368, 223] width 52 height 16
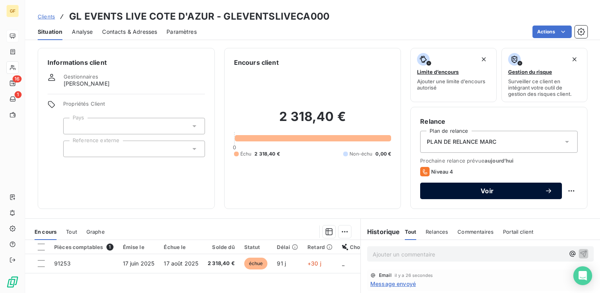
click at [442, 189] on span "Voir" at bounding box center [486, 191] width 115 height 6
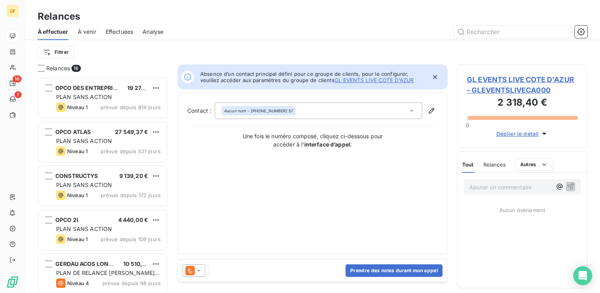
scroll to position [210, 124]
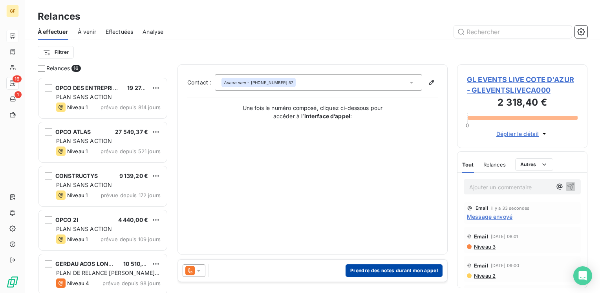
click at [380, 267] on button "Prendre des notes durant mon appel" at bounding box center [393, 270] width 97 height 13
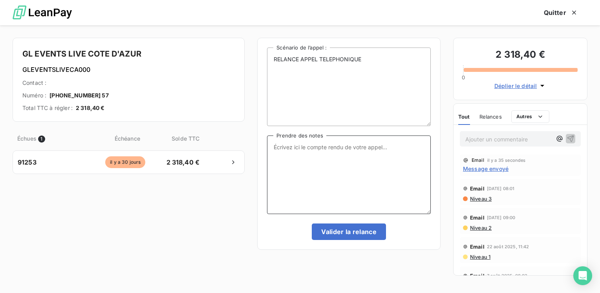
click at [285, 148] on textarea "Prendre des notes" at bounding box center [349, 174] width 164 height 79
click at [305, 145] on textarea "Impossible ajoindre par rtel → message rzeln" at bounding box center [349, 174] width 164 height 79
click at [336, 146] on textarea "Impossible a joindre par rtel → message rzeln" at bounding box center [349, 174] width 164 height 79
click at [335, 145] on textarea "Impossible a joindre partél → email copie sales @[PERSON_NAME]." at bounding box center [349, 174] width 164 height 79
drag, startPoint x: 357, startPoint y: 144, endPoint x: 419, endPoint y: 117, distance: 67.2
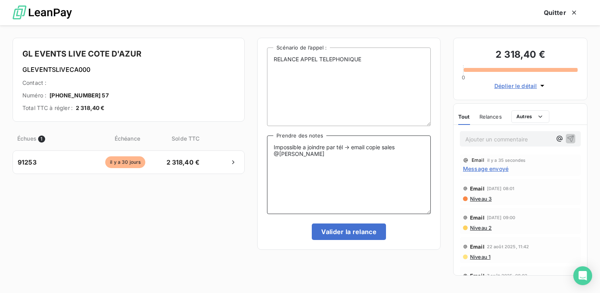
click at [394, 123] on div "RELANCE APPEL TELEPHONIQUE Scénario de l’appel : Impossible a joindre par tél →…" at bounding box center [349, 144] width 164 height 192
click at [353, 145] on textarea "Impossible a joindre par tél → email copie sales @[PERSON_NAME]" at bounding box center [349, 174] width 164 height 79
type textarea "Impossible a joindre par tél → relance Courriel copie sales @[PERSON_NAME]"
click at [347, 229] on button "Valider la relance" at bounding box center [349, 231] width 74 height 16
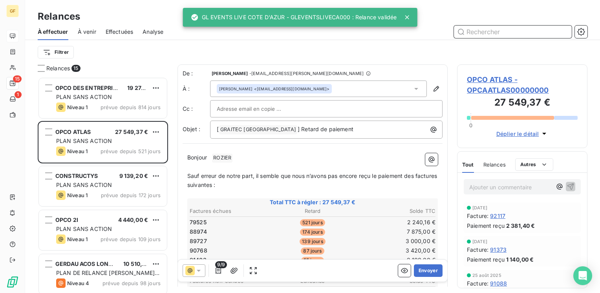
click at [115, 31] on span "Effectuées" at bounding box center [120, 32] width 28 height 8
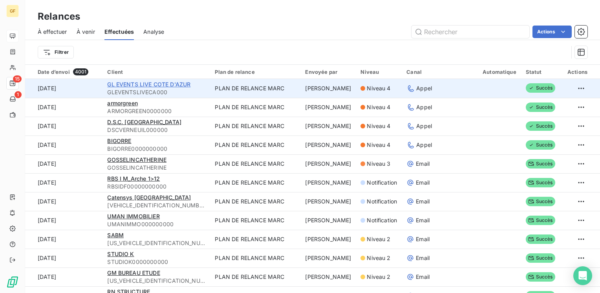
click at [153, 84] on span "GL EVENTS LIVE COTE D'AZUR" at bounding box center [148, 84] width 83 height 7
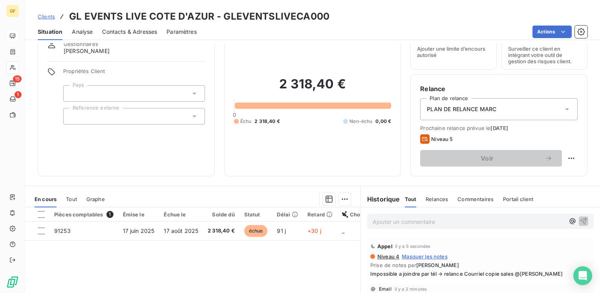
scroll to position [79, 0]
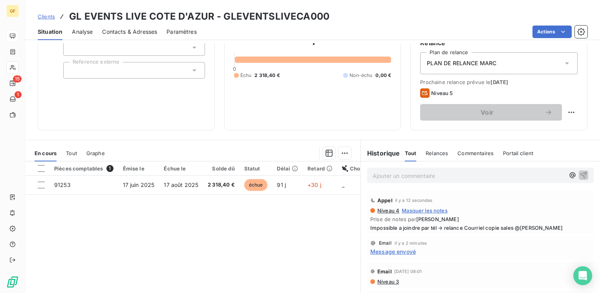
click at [393, 253] on span "Message envoyé" at bounding box center [393, 251] width 46 height 8
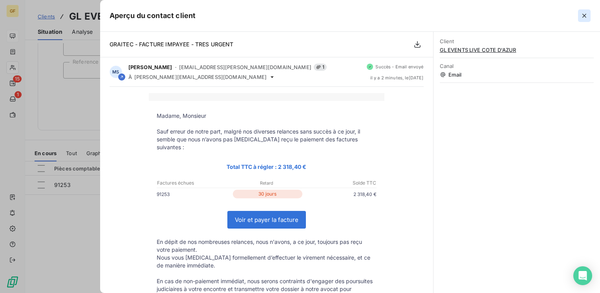
click at [585, 13] on icon "button" at bounding box center [584, 16] width 8 height 8
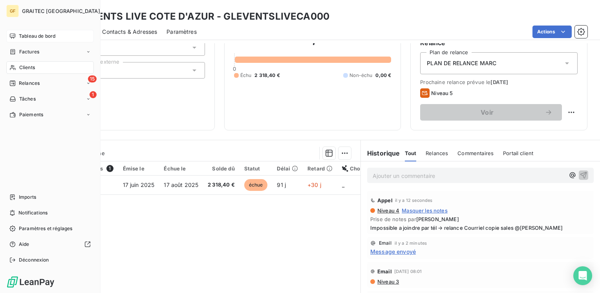
click at [20, 34] on span "Tableau de bord" at bounding box center [37, 36] width 37 height 7
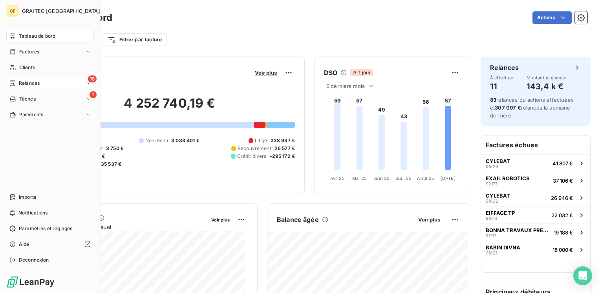
click at [27, 80] on span "Relances" at bounding box center [29, 83] width 21 height 7
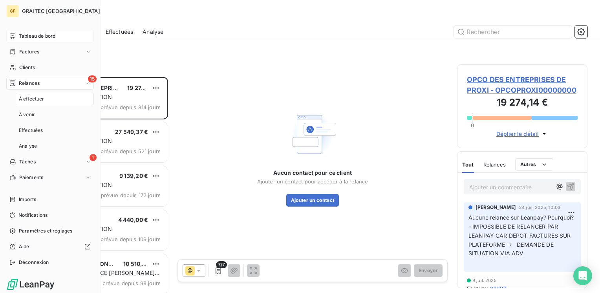
scroll to position [210, 124]
click at [29, 116] on span "À venir" at bounding box center [27, 114] width 16 height 7
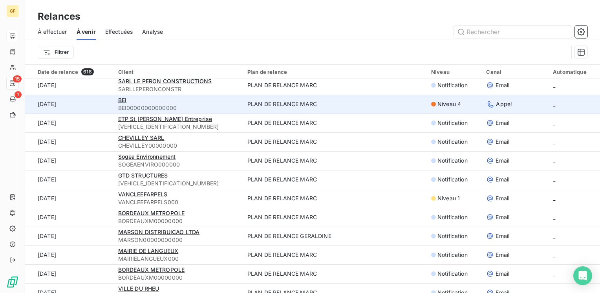
scroll to position [236, 0]
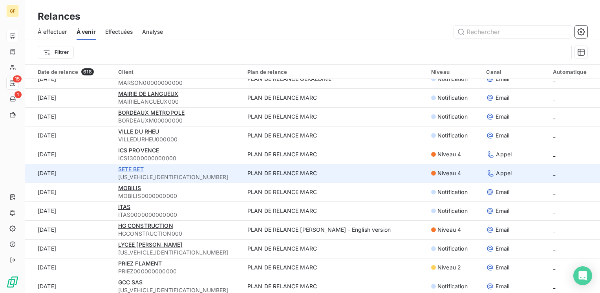
click at [137, 167] on span "SETE BET" at bounding box center [131, 169] width 26 height 7
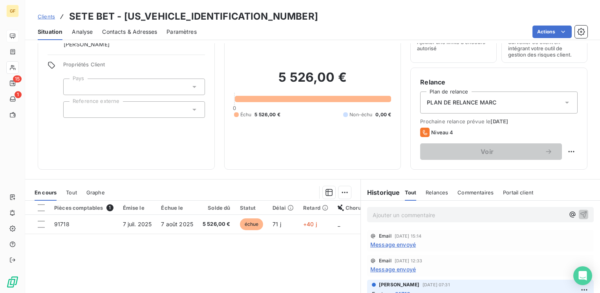
scroll to position [79, 0]
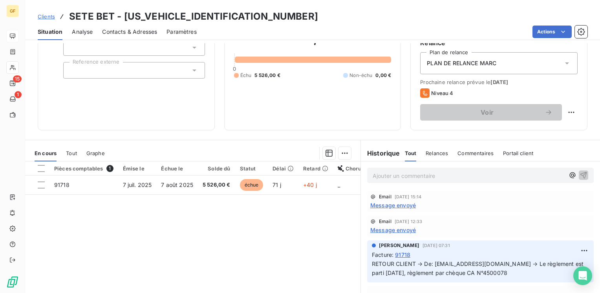
click at [388, 204] on span "Message envoyé" at bounding box center [393, 205] width 46 height 8
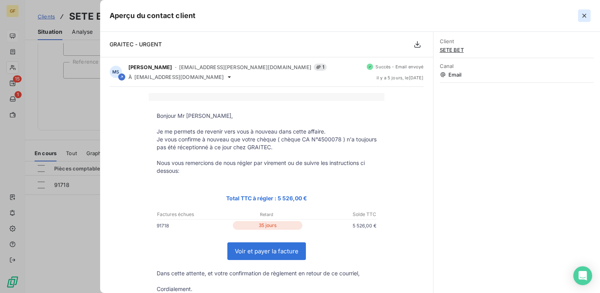
click at [584, 14] on icon "button" at bounding box center [584, 16] width 8 height 8
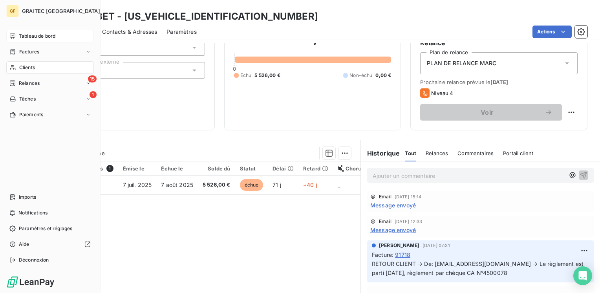
click at [35, 35] on span "Tableau de bord" at bounding box center [37, 36] width 37 height 7
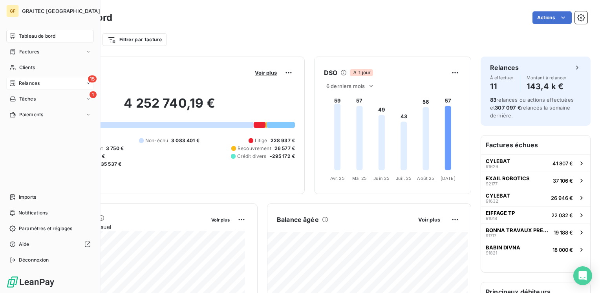
click at [26, 81] on span "Relances" at bounding box center [29, 83] width 21 height 7
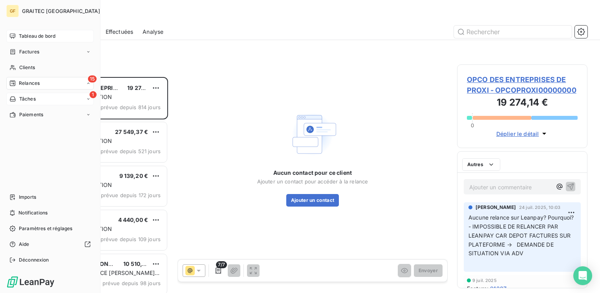
scroll to position [210, 124]
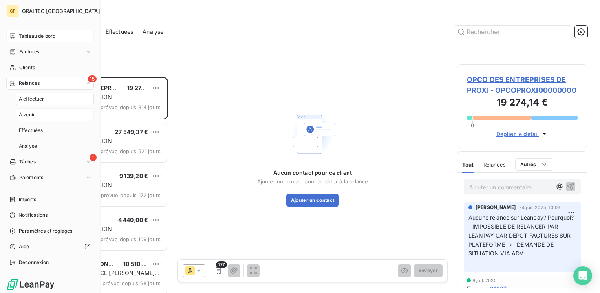
click at [28, 112] on span "À venir" at bounding box center [27, 114] width 16 height 7
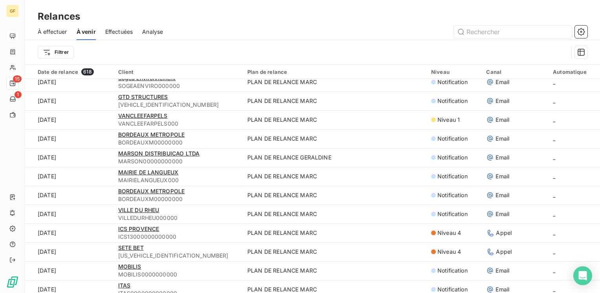
scroll to position [236, 0]
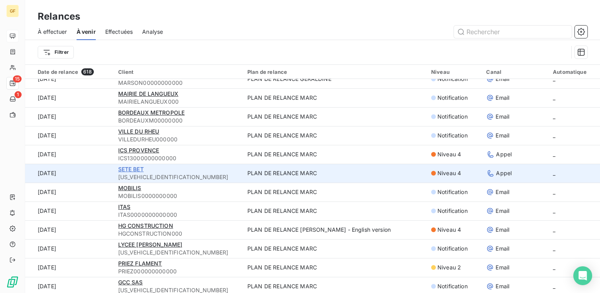
click at [130, 170] on span "SETE BET" at bounding box center [131, 169] width 26 height 7
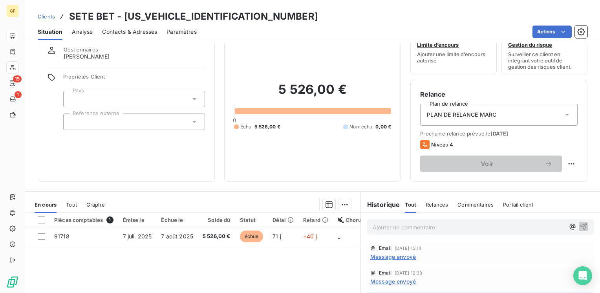
scroll to position [39, 0]
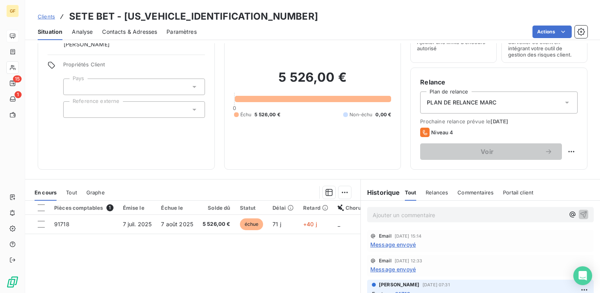
click at [382, 243] on span "Message envoyé" at bounding box center [393, 244] width 46 height 8
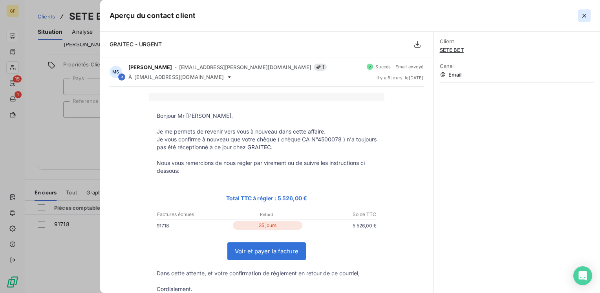
click at [584, 15] on icon "button" at bounding box center [584, 16] width 8 height 8
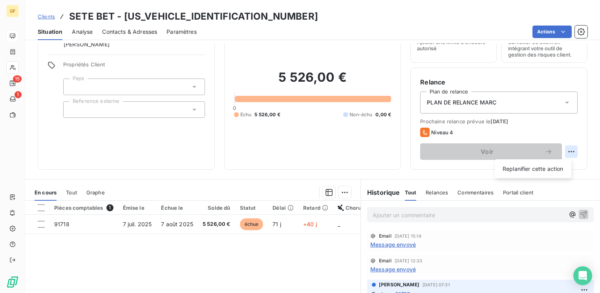
click at [563, 152] on html "GF 15 1 Clients SETE BET - [US_VEHICLE_IDENTIFICATION_NUMBER] Situation Analyse…" at bounding box center [300, 146] width 600 height 293
click at [533, 169] on div "Replanifier cette action" at bounding box center [533, 169] width 70 height 13
select select "8"
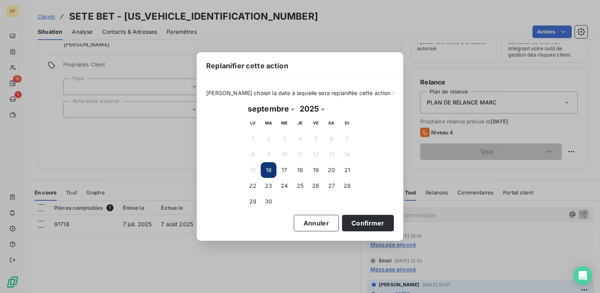
click at [264, 169] on button "16" at bounding box center [269, 170] width 16 height 16
click at [267, 168] on button "16" at bounding box center [269, 170] width 16 height 16
click at [349, 217] on button "Confirmer" at bounding box center [368, 223] width 52 height 16
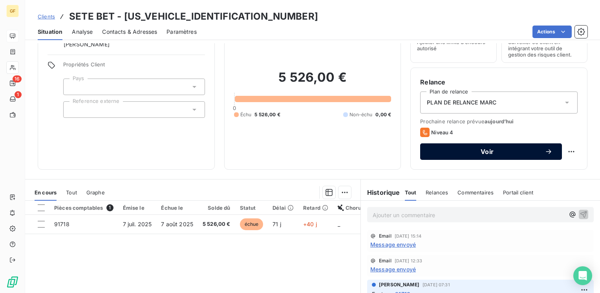
click at [477, 151] on span "Voir" at bounding box center [486, 151] width 115 height 6
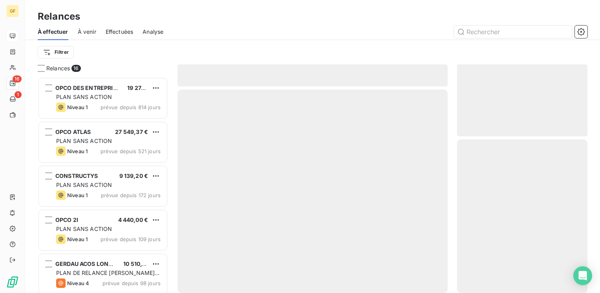
scroll to position [210, 124]
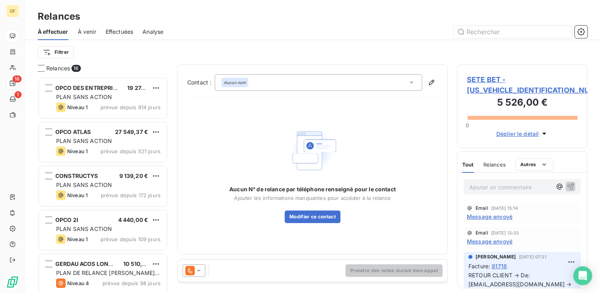
click at [263, 81] on div "Aucun nom" at bounding box center [318, 82] width 207 height 16
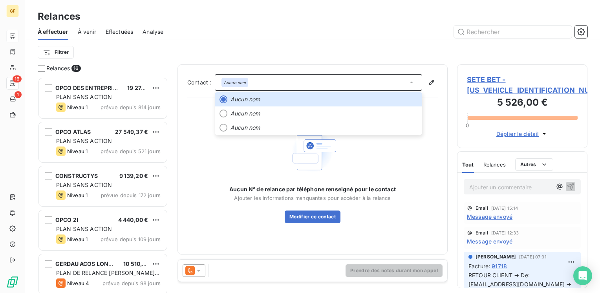
click at [493, 79] on span "SETE BET - [US_VEHICLE_IDENTIFICATION_NUMBER]" at bounding box center [522, 84] width 111 height 21
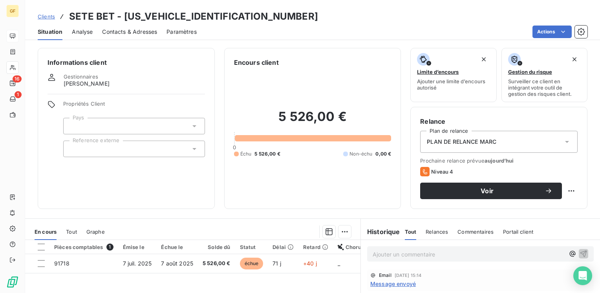
click at [127, 31] on span "Contacts & Adresses" at bounding box center [129, 32] width 55 height 8
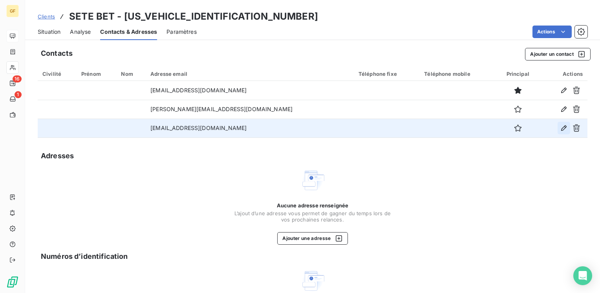
click at [560, 126] on icon "button" at bounding box center [564, 128] width 8 height 8
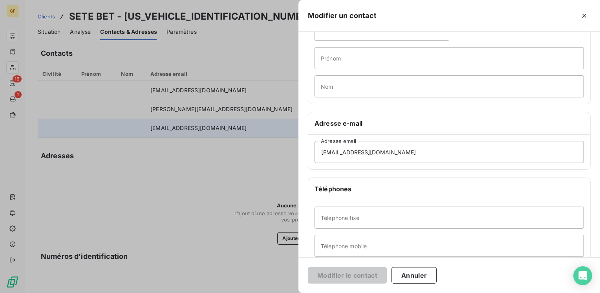
scroll to position [79, 0]
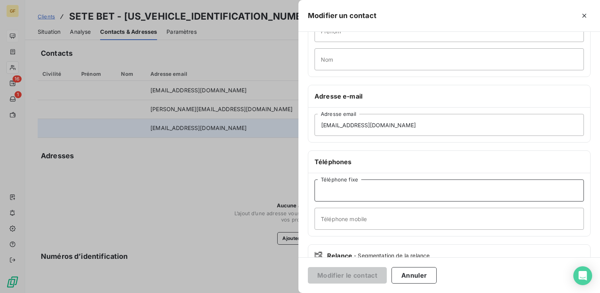
click at [331, 197] on input "Téléphone fixe" at bounding box center [448, 190] width 269 height 22
paste input "05 63 21 00 99"
type input "05 63 21 00 99"
click at [343, 277] on button "Modifier le contact" at bounding box center [347, 275] width 79 height 16
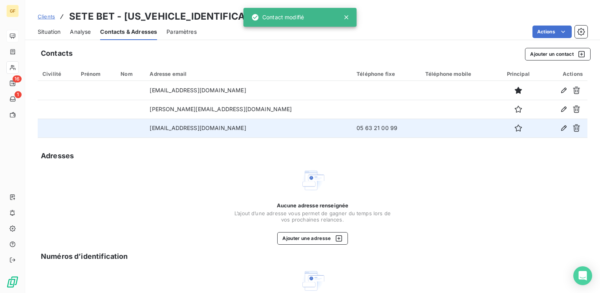
click at [48, 31] on span "Situation" at bounding box center [49, 32] width 23 height 8
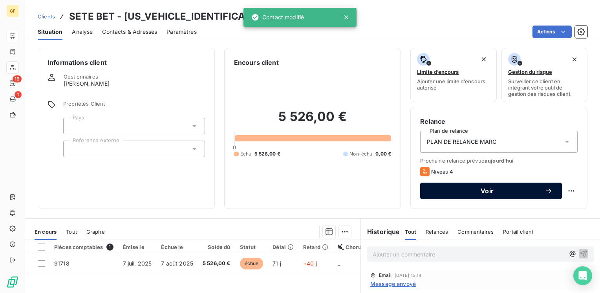
click at [460, 189] on span "Voir" at bounding box center [486, 191] width 115 height 6
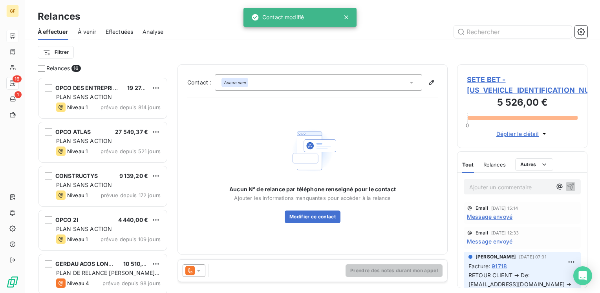
scroll to position [210, 124]
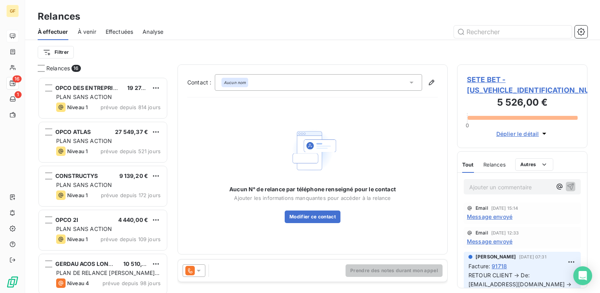
click at [258, 82] on div "Aucun nom" at bounding box center [318, 82] width 207 height 16
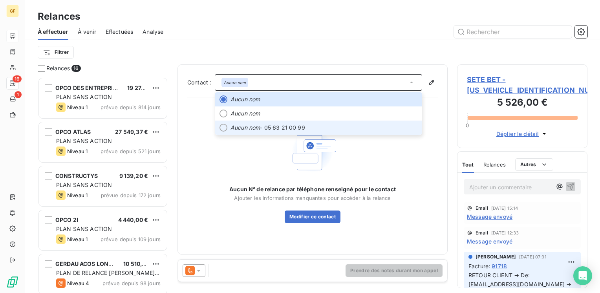
click at [264, 124] on span "Aucun nom - 05 63 21 00 99" at bounding box center [323, 128] width 187 height 8
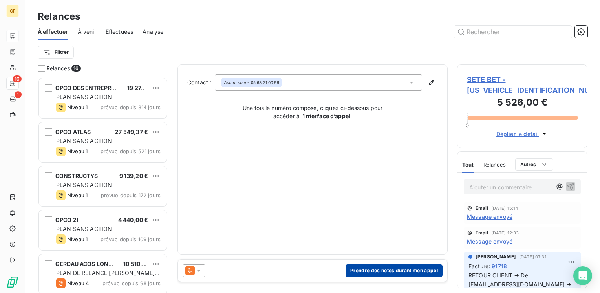
click at [367, 269] on button "Prendre des notes durant mon appel" at bounding box center [393, 270] width 97 height 13
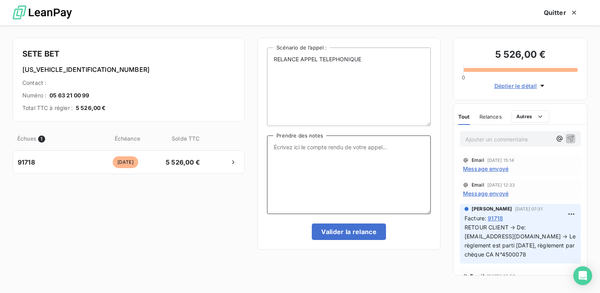
click at [285, 144] on textarea "Prendre des notes" at bounding box center [349, 174] width 164 height 79
drag, startPoint x: 310, startPoint y: 150, endPoint x: 256, endPoint y: 154, distance: 54.4
click at [256, 154] on div "SETE BET [US_VEHICLE_IDENTIFICATION_NUMBER] Contact : Numéro : [PHONE_NUMBER] T…" at bounding box center [300, 159] width 600 height 268
drag, startPoint x: 343, startPoint y: 145, endPoint x: 402, endPoint y: 146, distance: 58.5
click at [402, 146] on textarea "MESSAGE ASSISTANTE → POUR mR fouillade" at bounding box center [349, 174] width 164 height 79
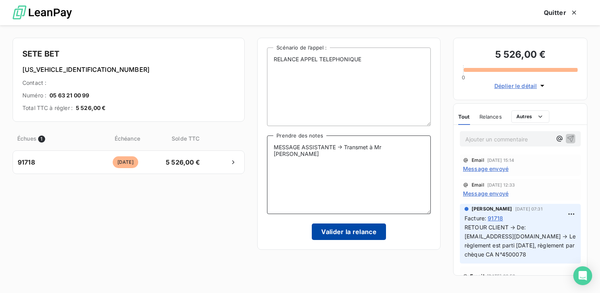
type textarea "MESSAGE ASSISTANTE → Transmet à Mr [PERSON_NAME]"
click at [364, 232] on button "Valider la relance" at bounding box center [349, 231] width 74 height 16
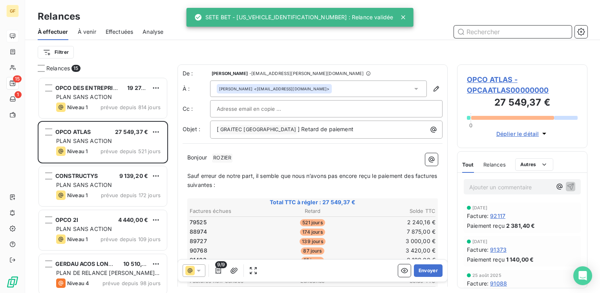
click at [90, 29] on span "À venir" at bounding box center [87, 32] width 18 height 8
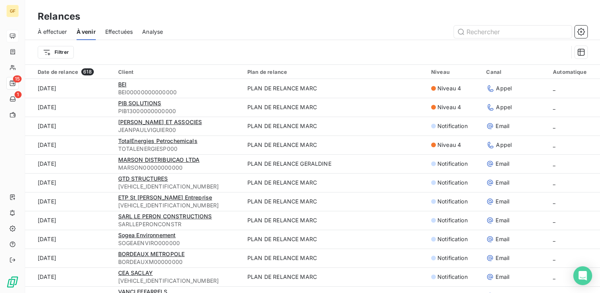
click at [119, 33] on span "Effectuées" at bounding box center [119, 32] width 28 height 8
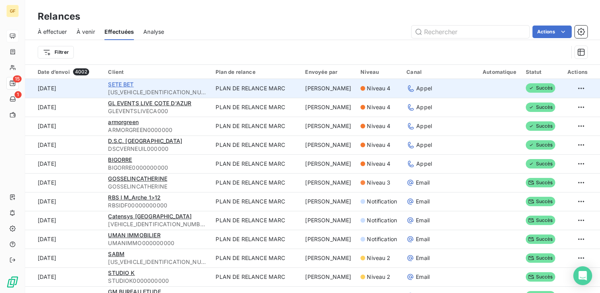
click at [125, 82] on span "SETE BET" at bounding box center [121, 84] width 26 height 7
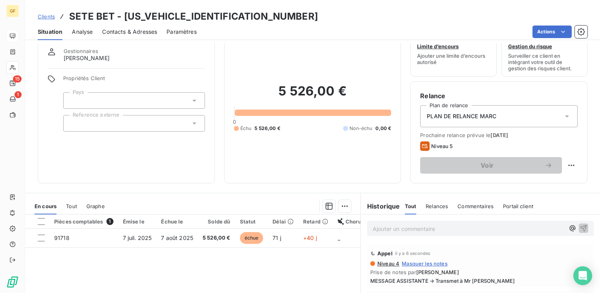
scroll to position [39, 0]
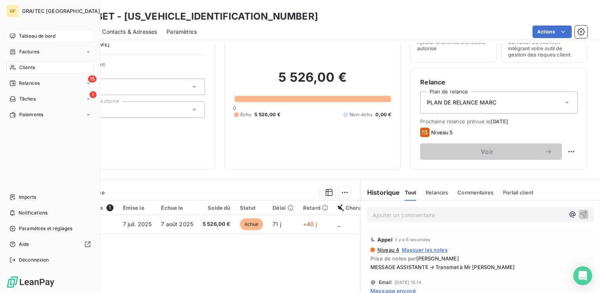
click at [27, 37] on span "Tableau de bord" at bounding box center [37, 36] width 37 height 7
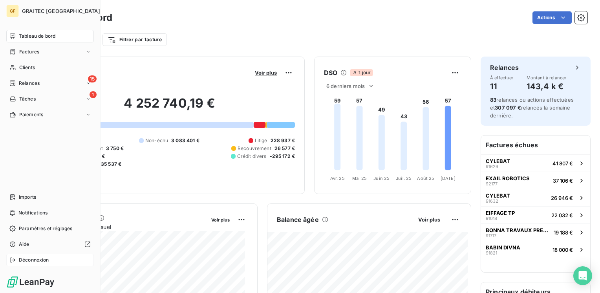
click at [46, 257] on span "Déconnexion" at bounding box center [34, 259] width 30 height 7
